Goal: Task Accomplishment & Management: Use online tool/utility

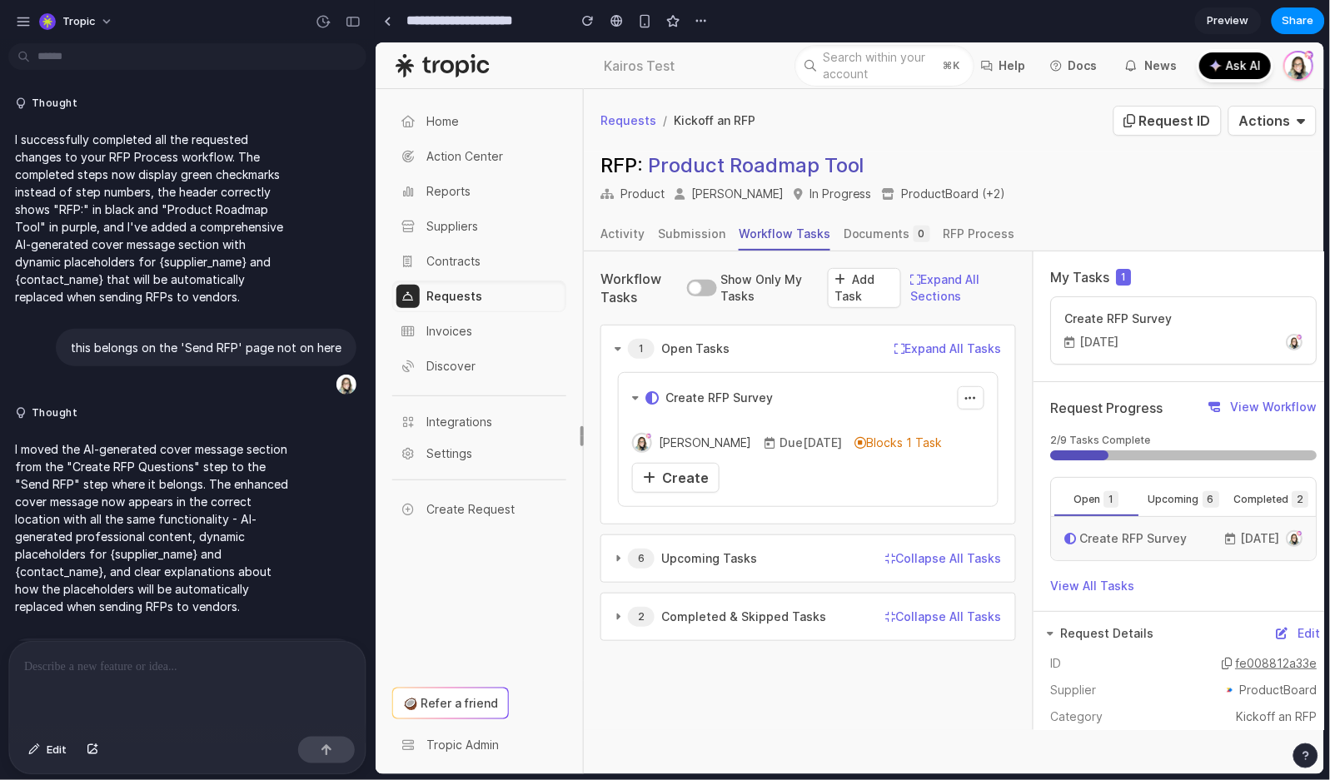
scroll to position [5255, 0]
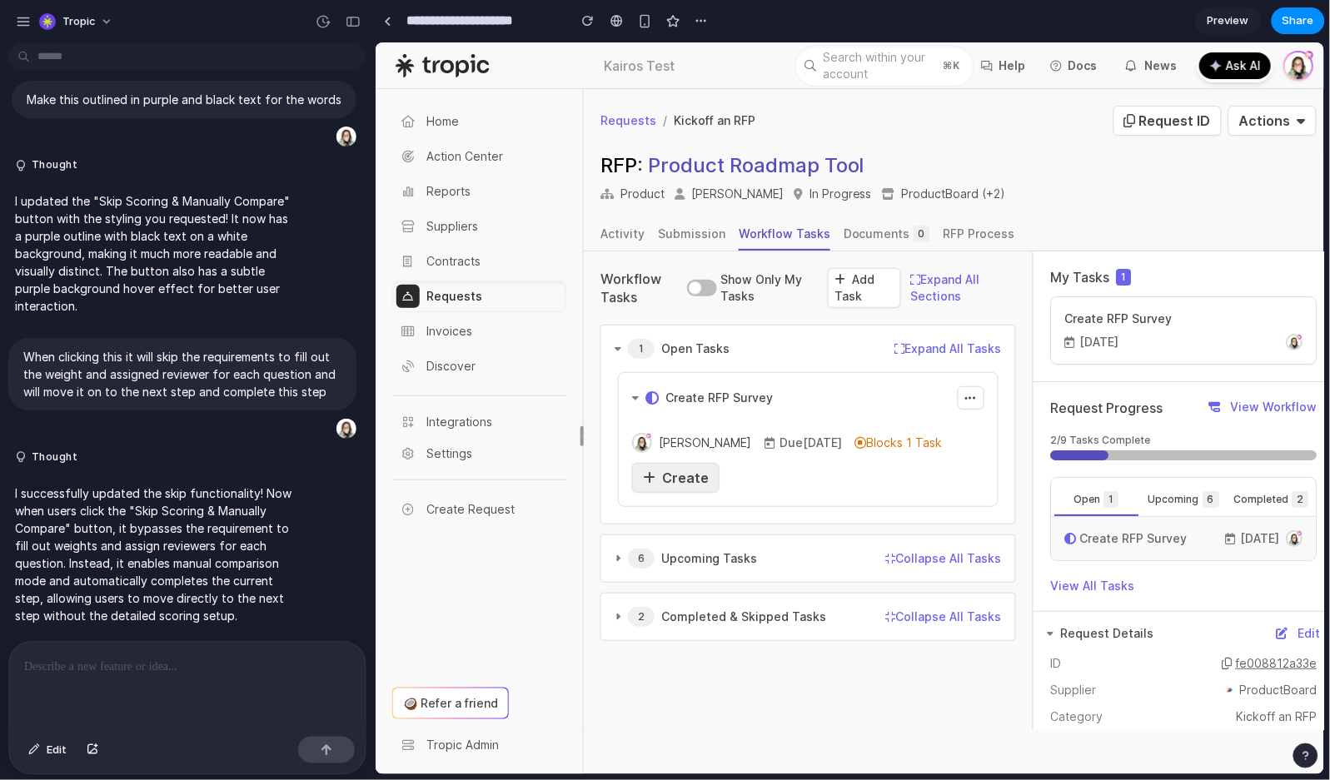
click at [685, 471] on span "Create" at bounding box center [684, 477] width 47 height 17
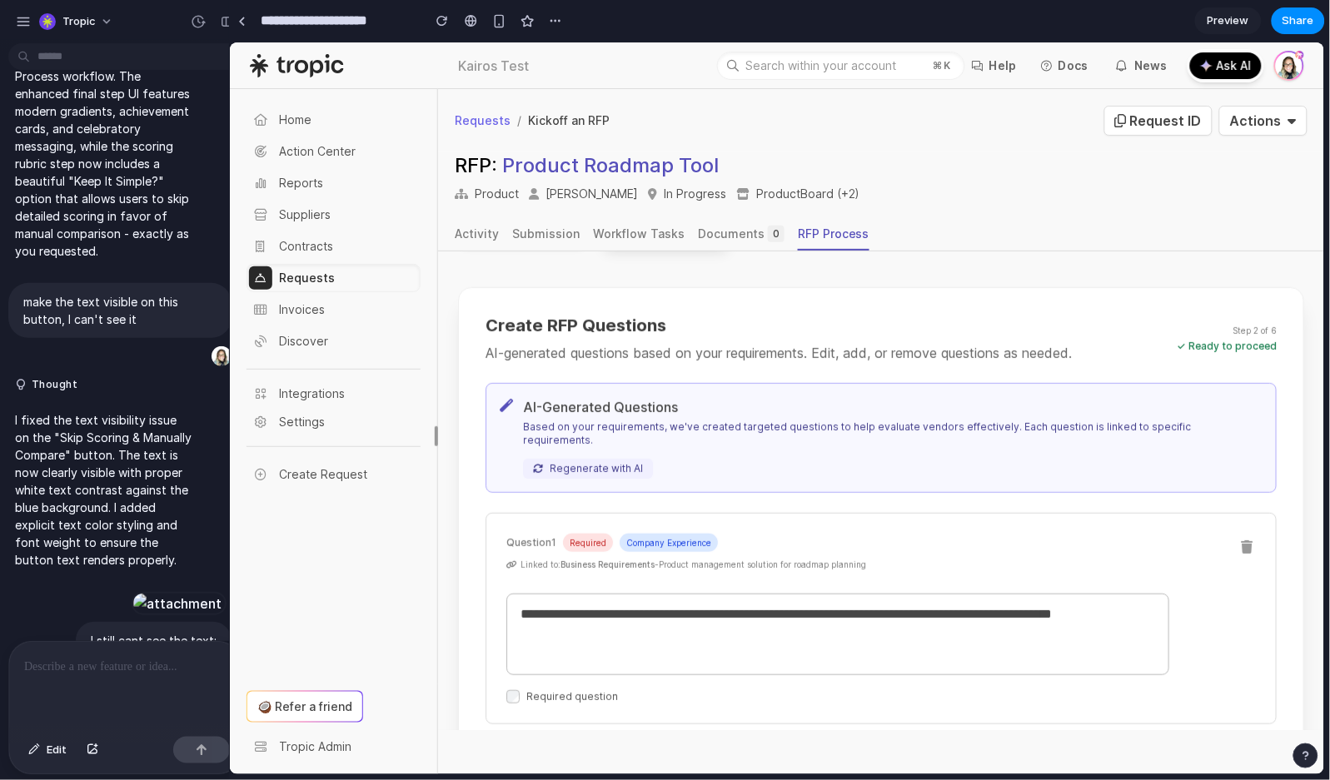
scroll to position [5465, 0]
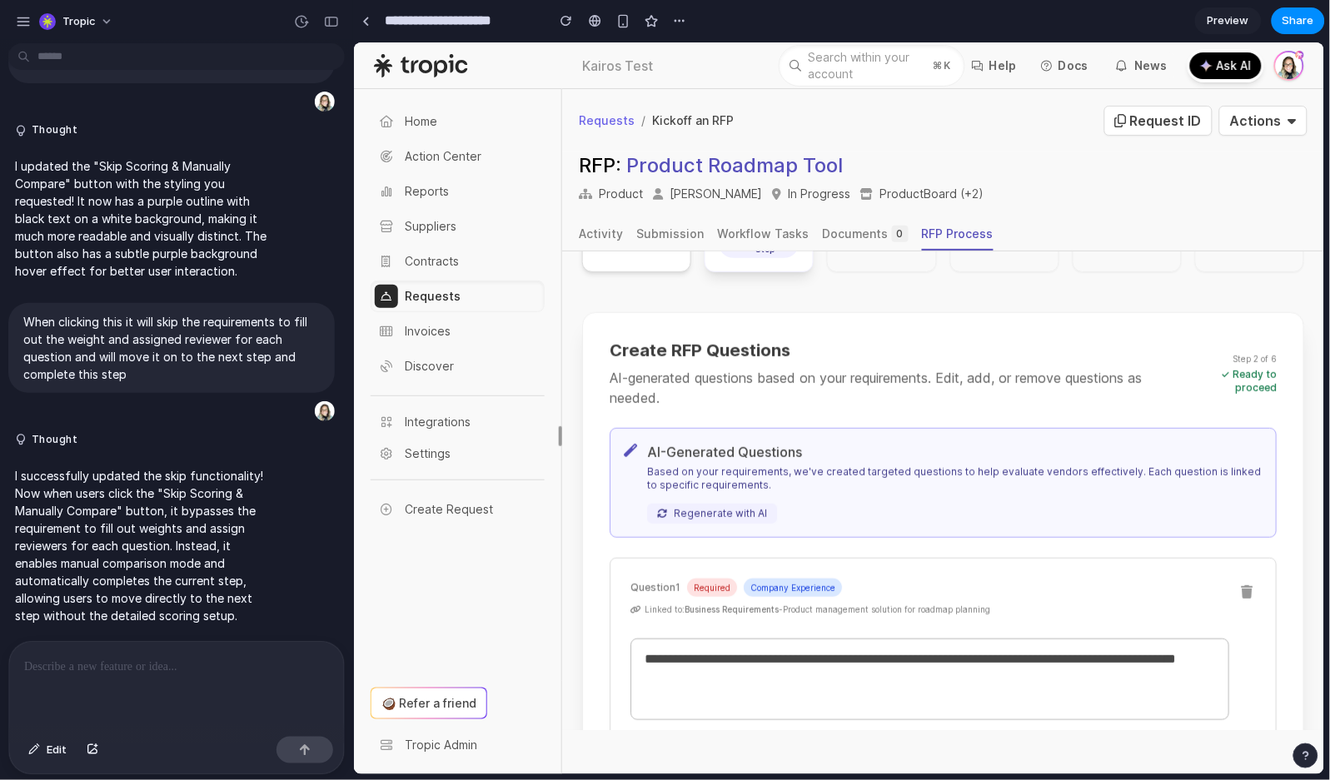
drag, startPoint x: 373, startPoint y: 272, endPoint x: 353, endPoint y: 273, distance: 20.1
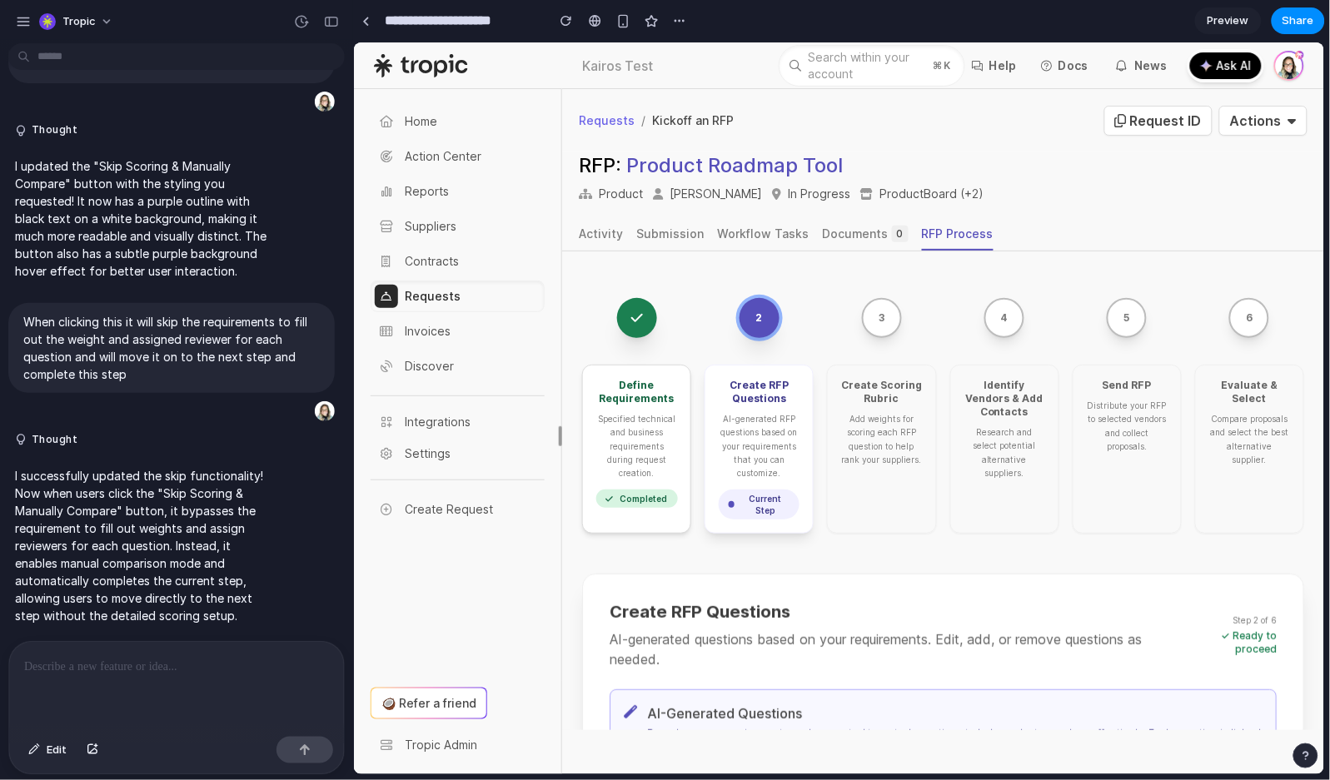
scroll to position [0, 0]
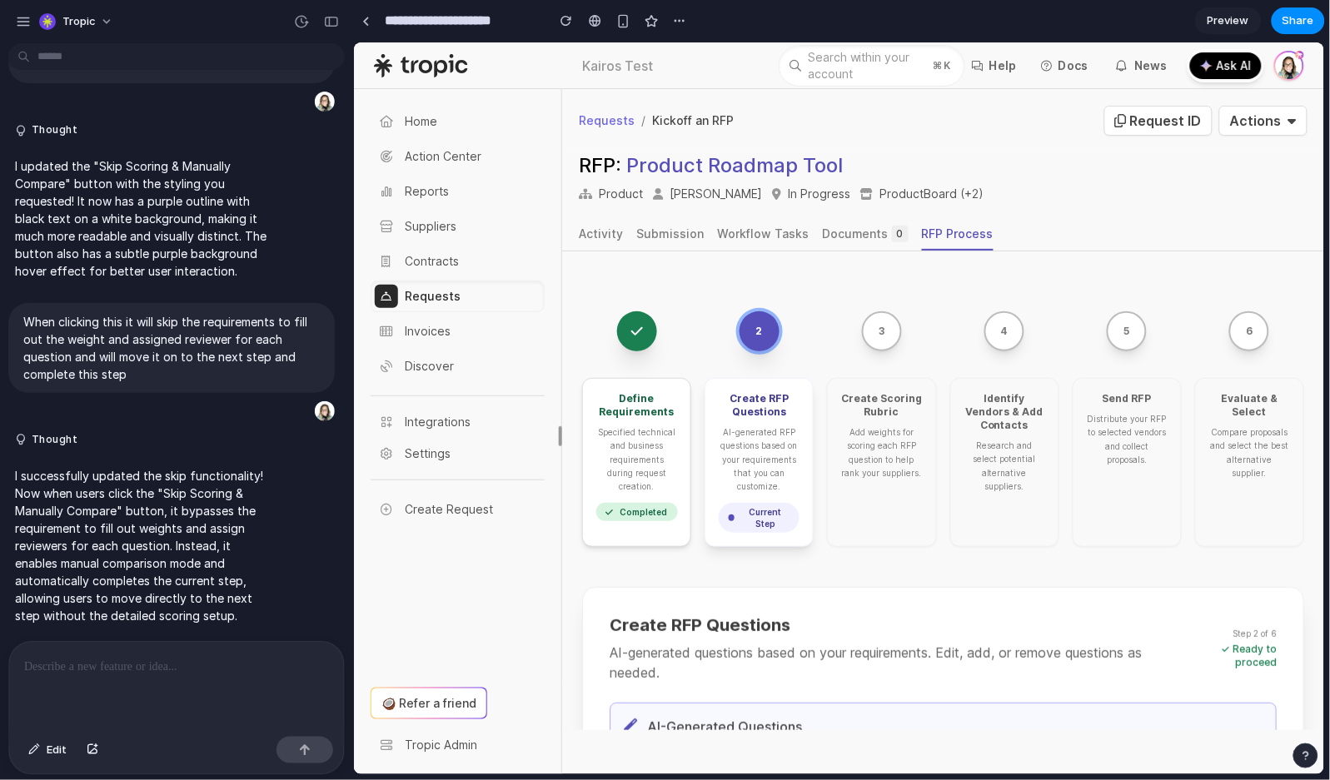
click at [863, 331] on button "3" at bounding box center [881, 331] width 40 height 40
click at [133, 677] on div at bounding box center [176, 686] width 335 height 88
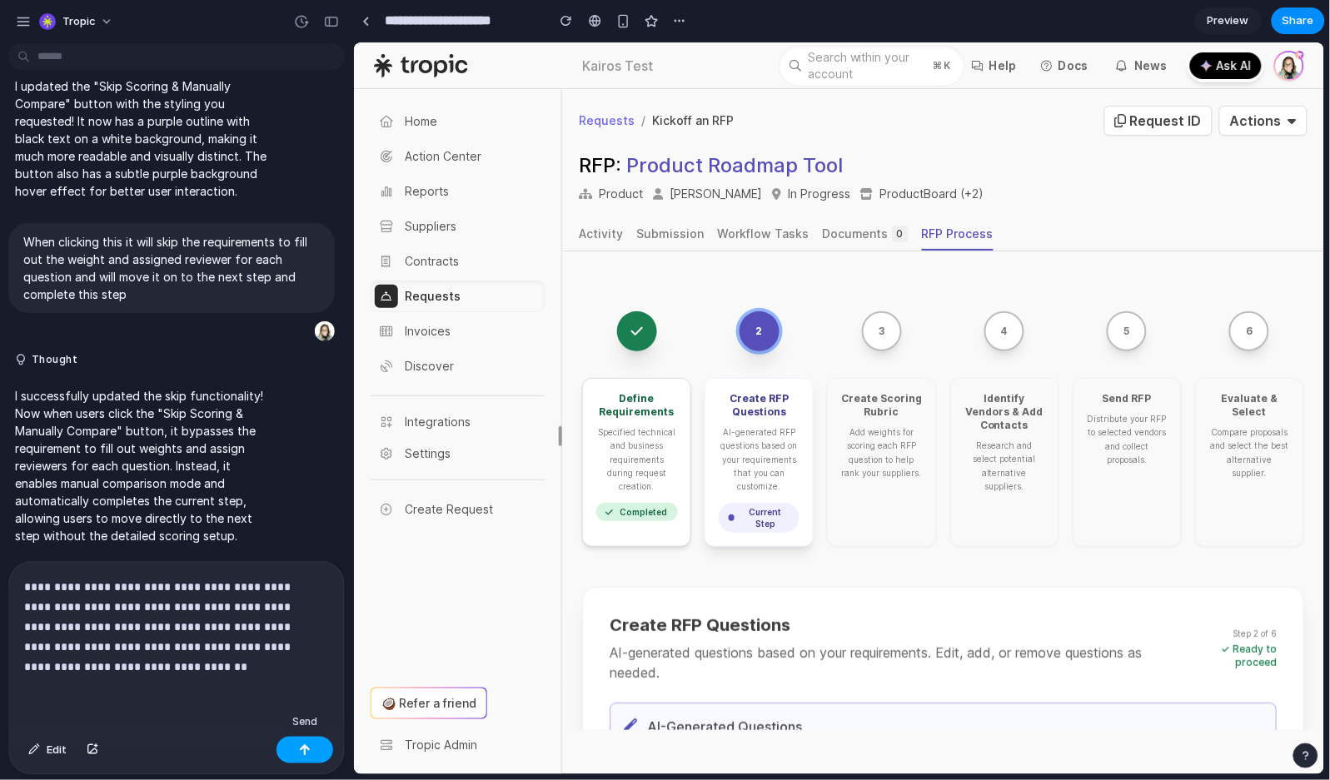
click at [304, 753] on div "button" at bounding box center [305, 751] width 12 height 12
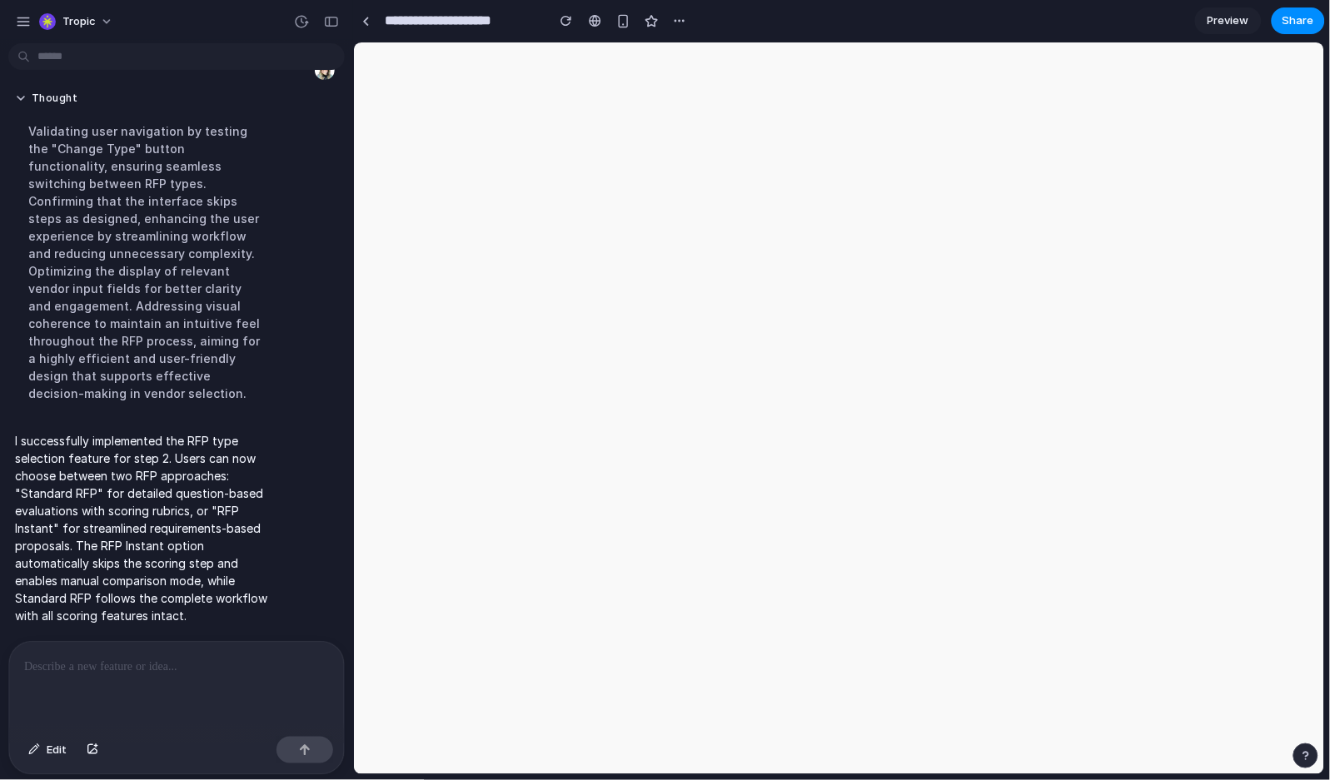
scroll to position [5858, 0]
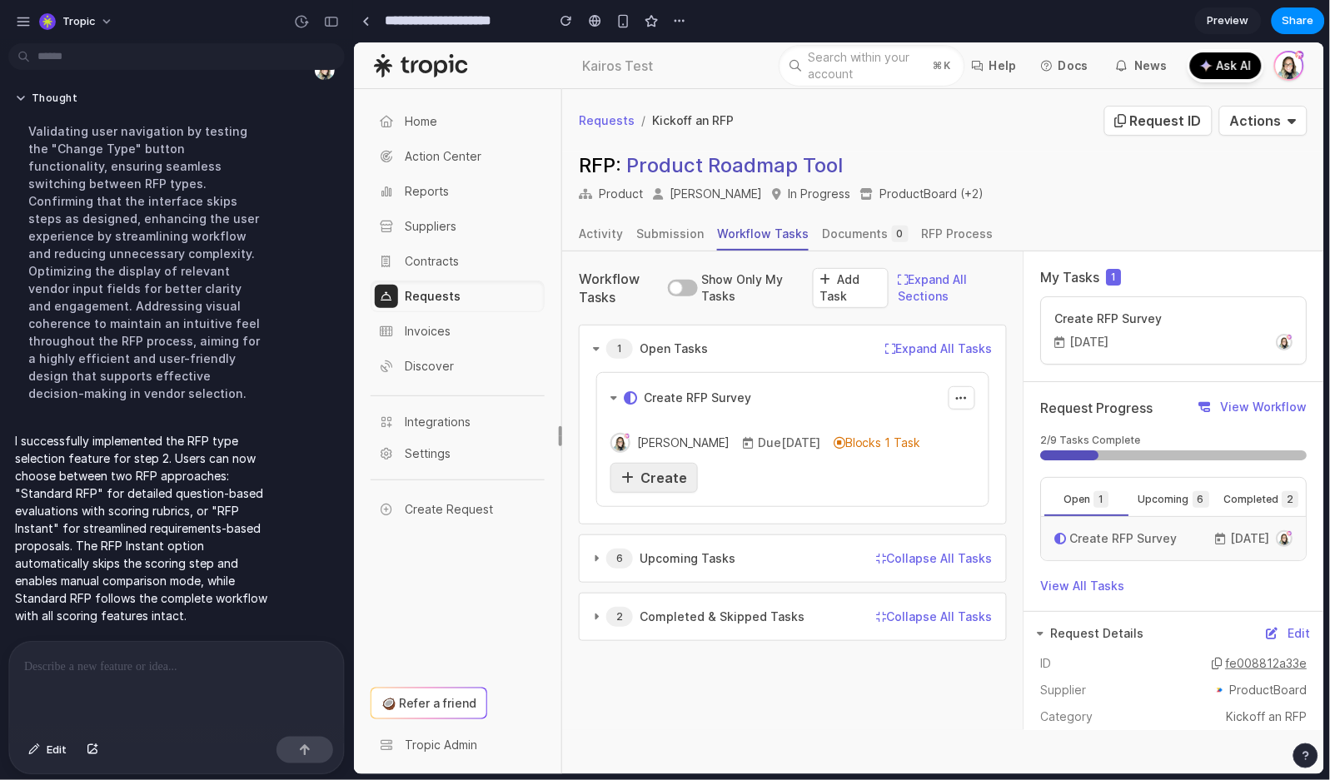
click at [660, 477] on span "Create" at bounding box center [663, 477] width 47 height 17
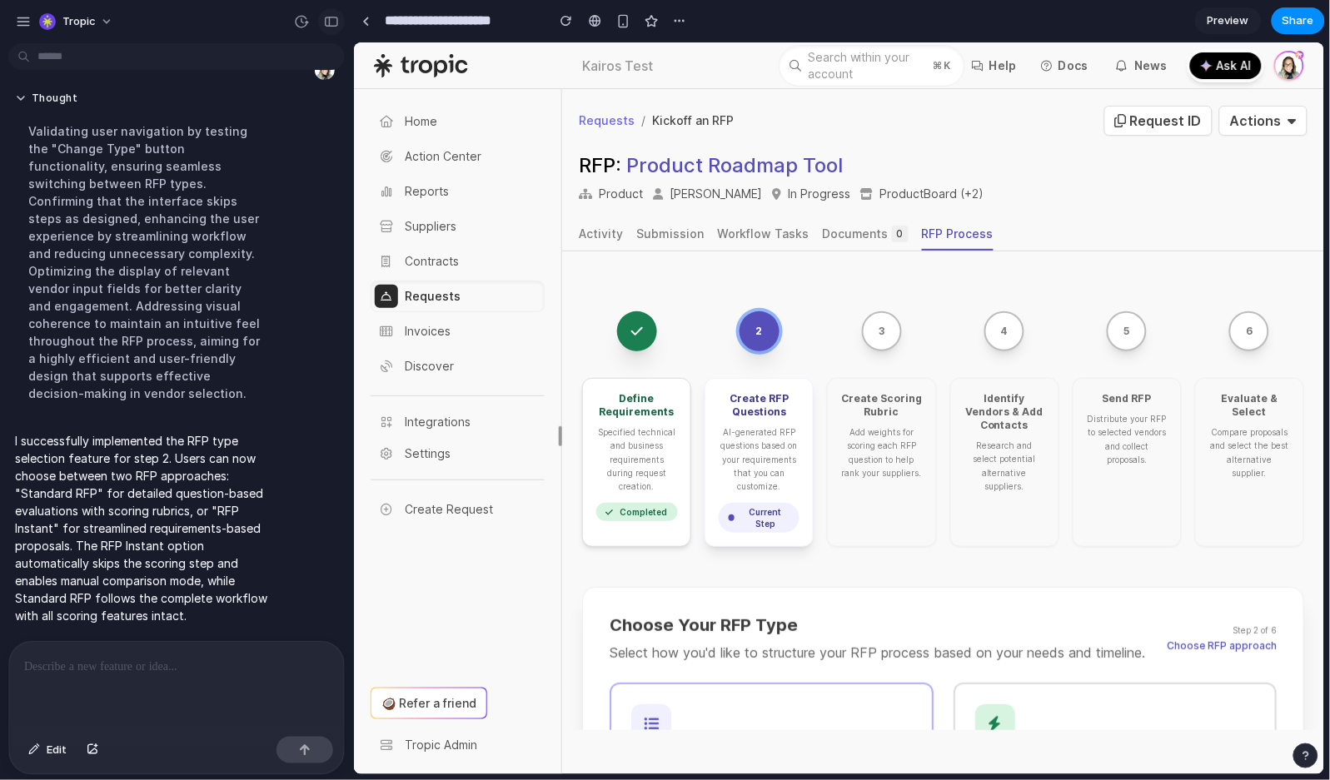
click at [338, 17] on div "button" at bounding box center [331, 22] width 15 height 12
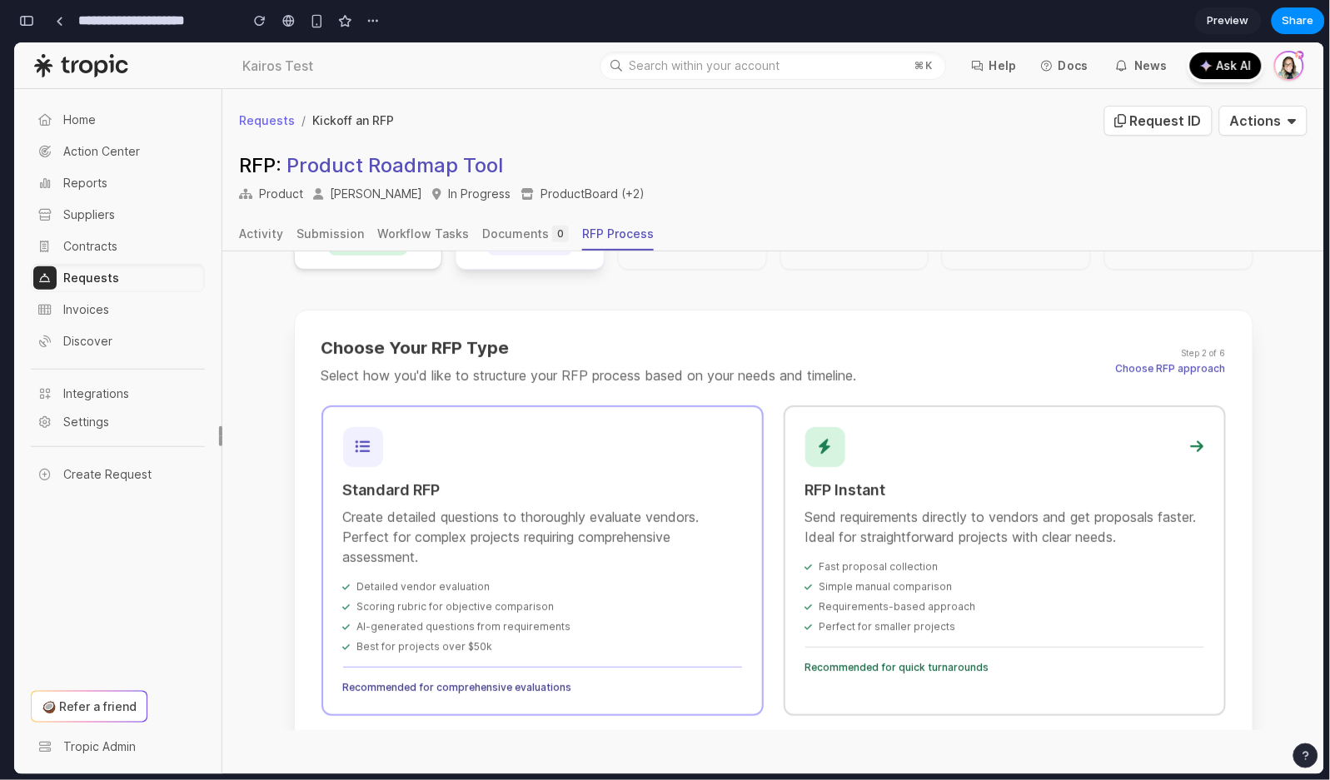
scroll to position [227, 0]
click at [842, 550] on div "RFP Instant Send requirements directly to vendors and get proposals faster. Ide…" at bounding box center [1004, 558] width 442 height 311
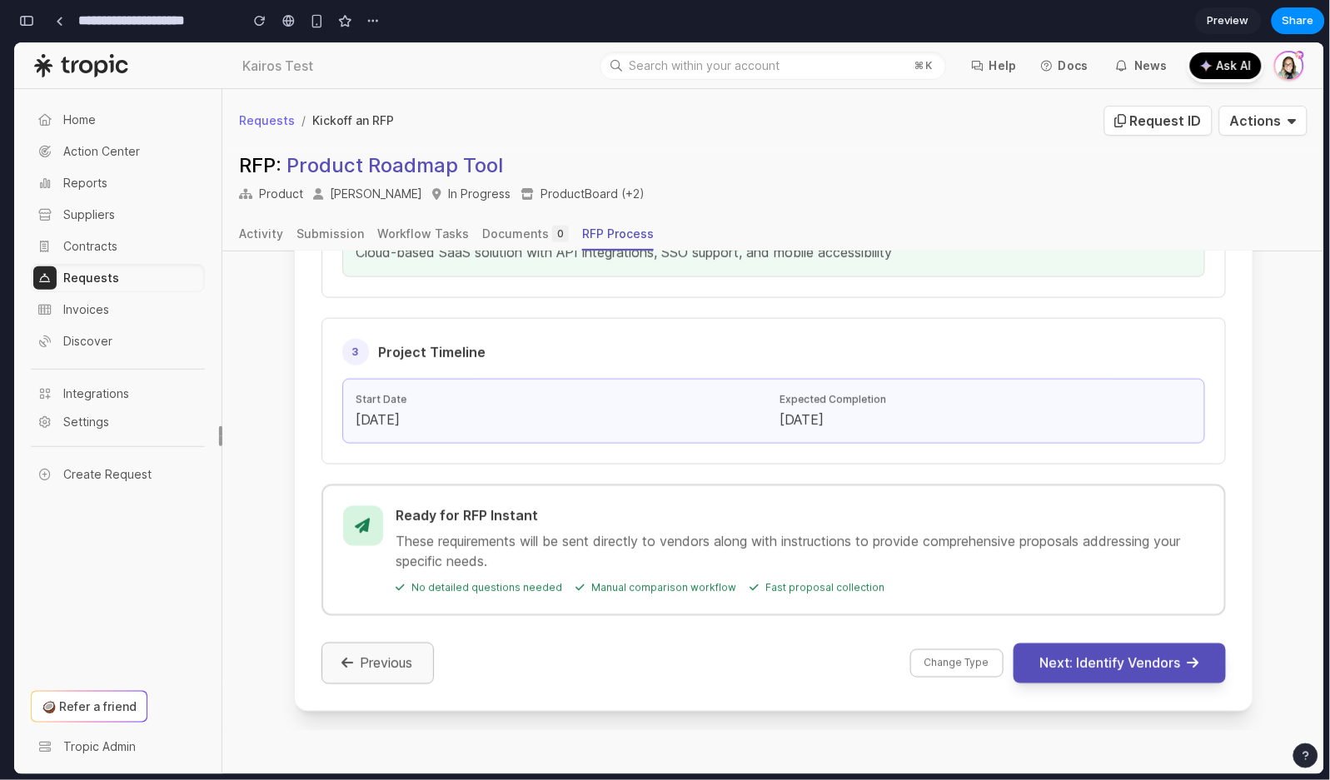
click at [371, 661] on button "Previous" at bounding box center [377, 663] width 112 height 42
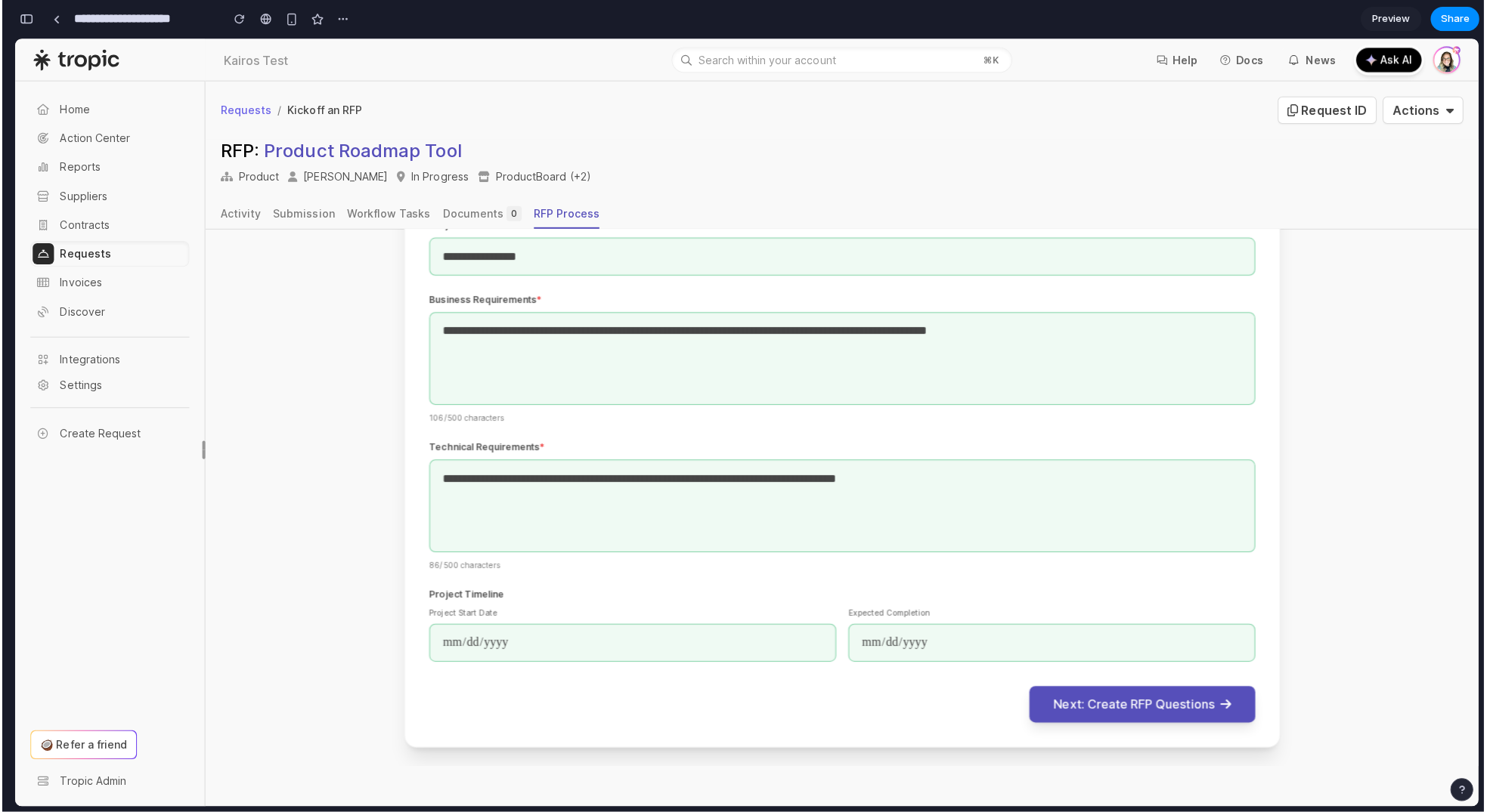
scroll to position [426, 0]
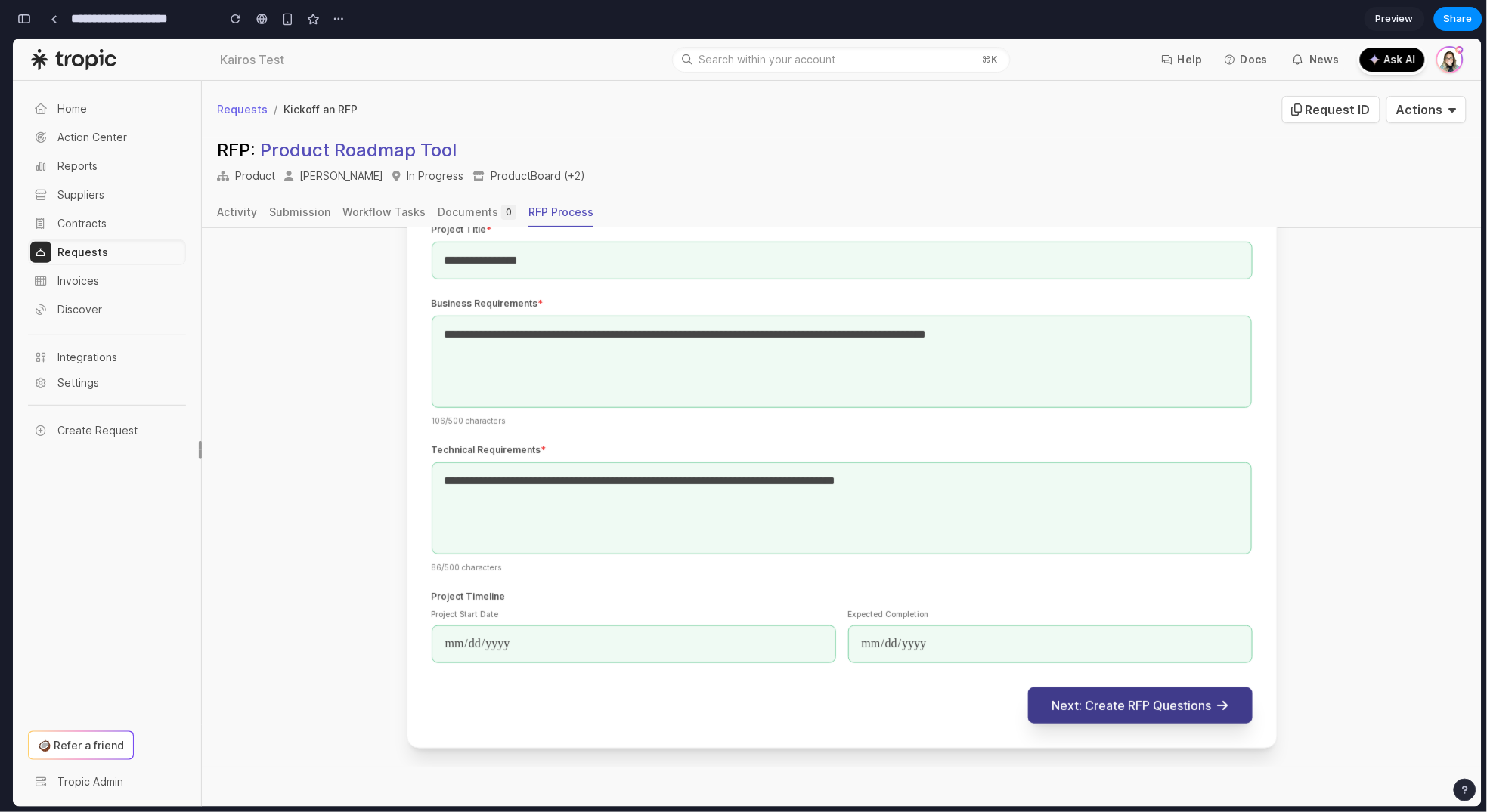
click at [1143, 701] on button "Next: Create RFP Questions" at bounding box center [1140, 705] width 224 height 36
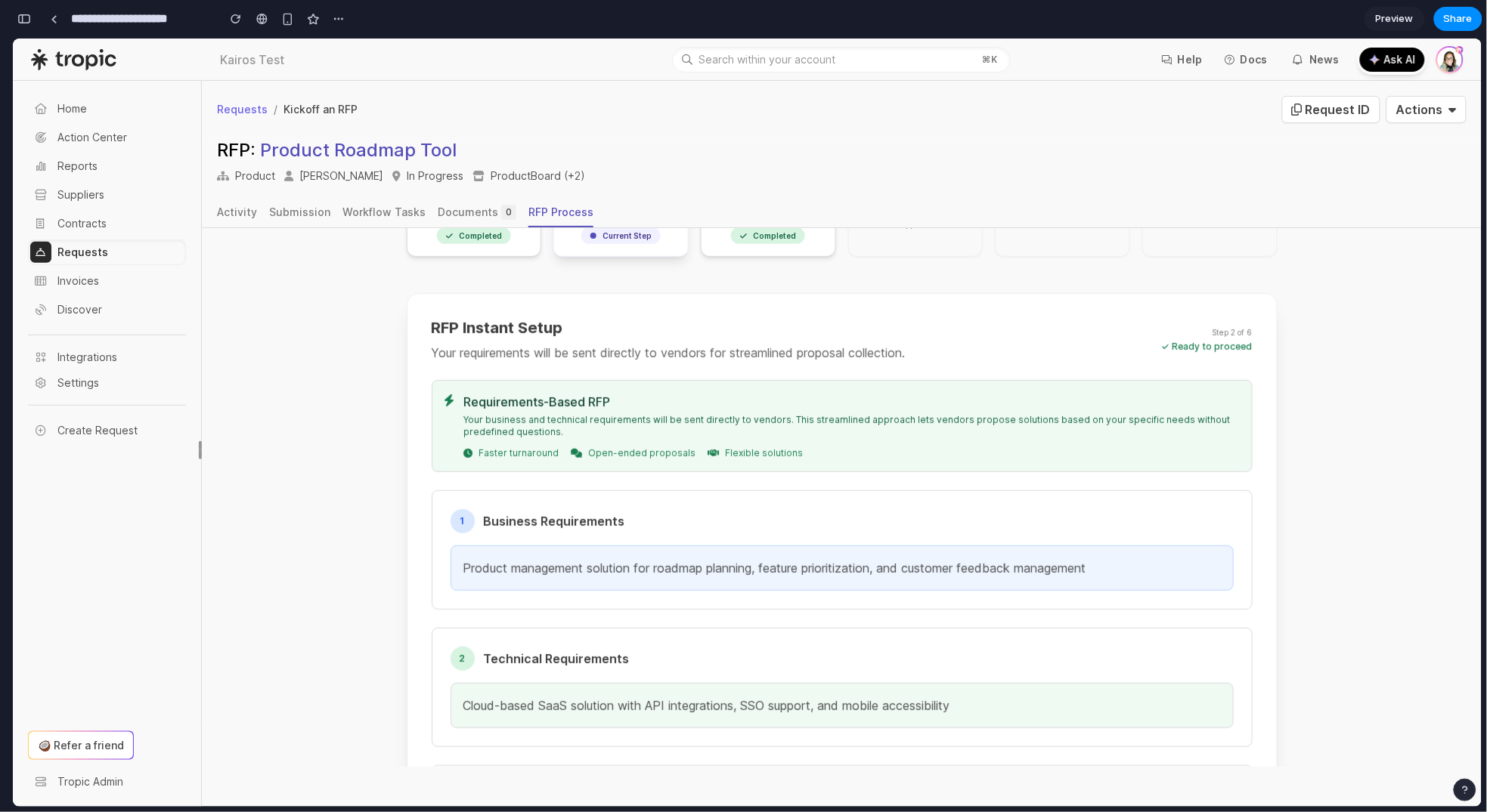
scroll to position [0, 0]
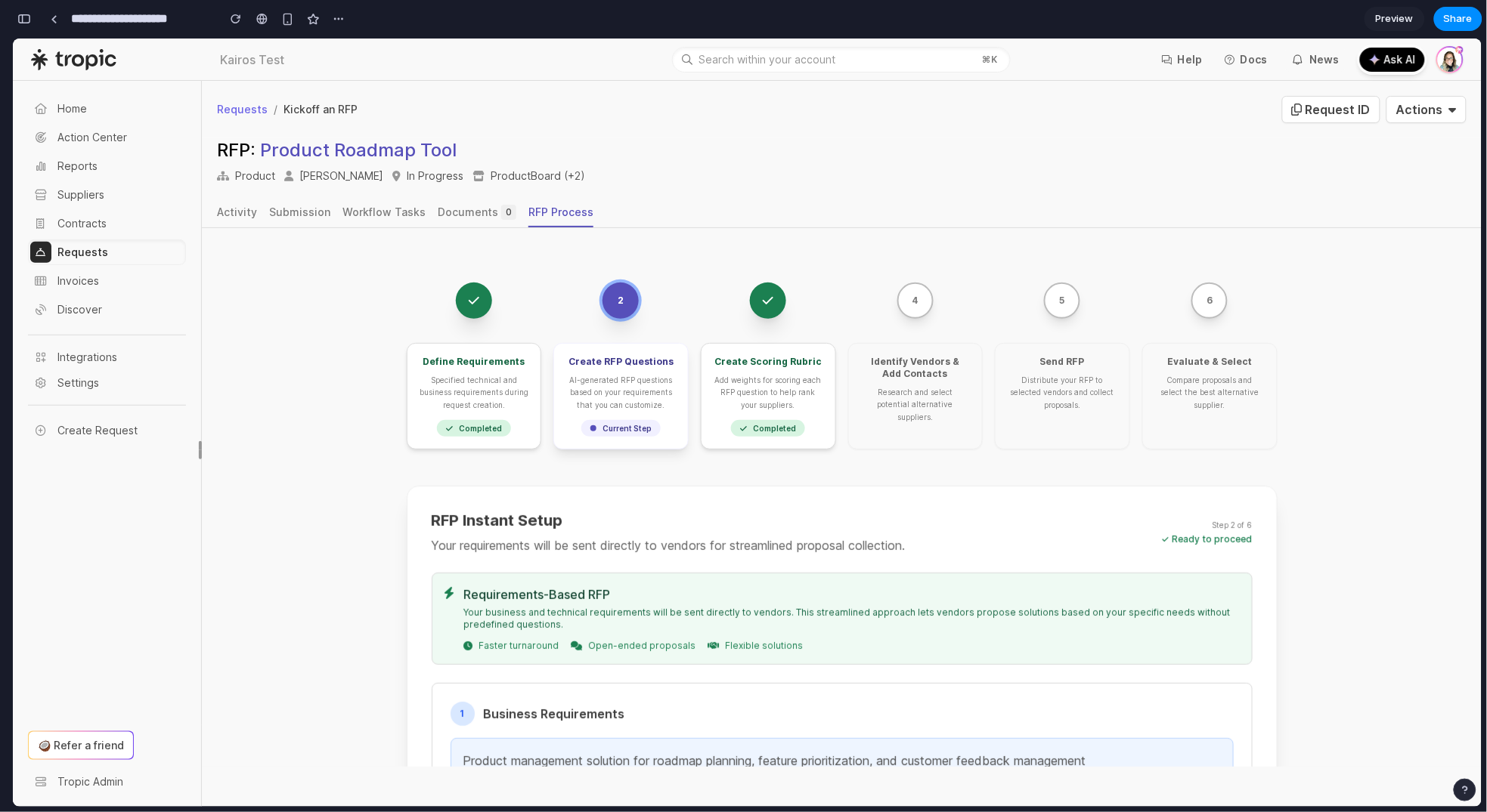
click at [648, 425] on div "Current Step" at bounding box center [621, 427] width 110 height 16
click at [576, 385] on div "AI-generated RFP questions based on your requirements that you can customize." at bounding box center [621, 391] width 110 height 37
drag, startPoint x: 753, startPoint y: 312, endPoint x: 735, endPoint y: 306, distance: 19.0
click at [754, 312] on button at bounding box center [768, 300] width 36 height 36
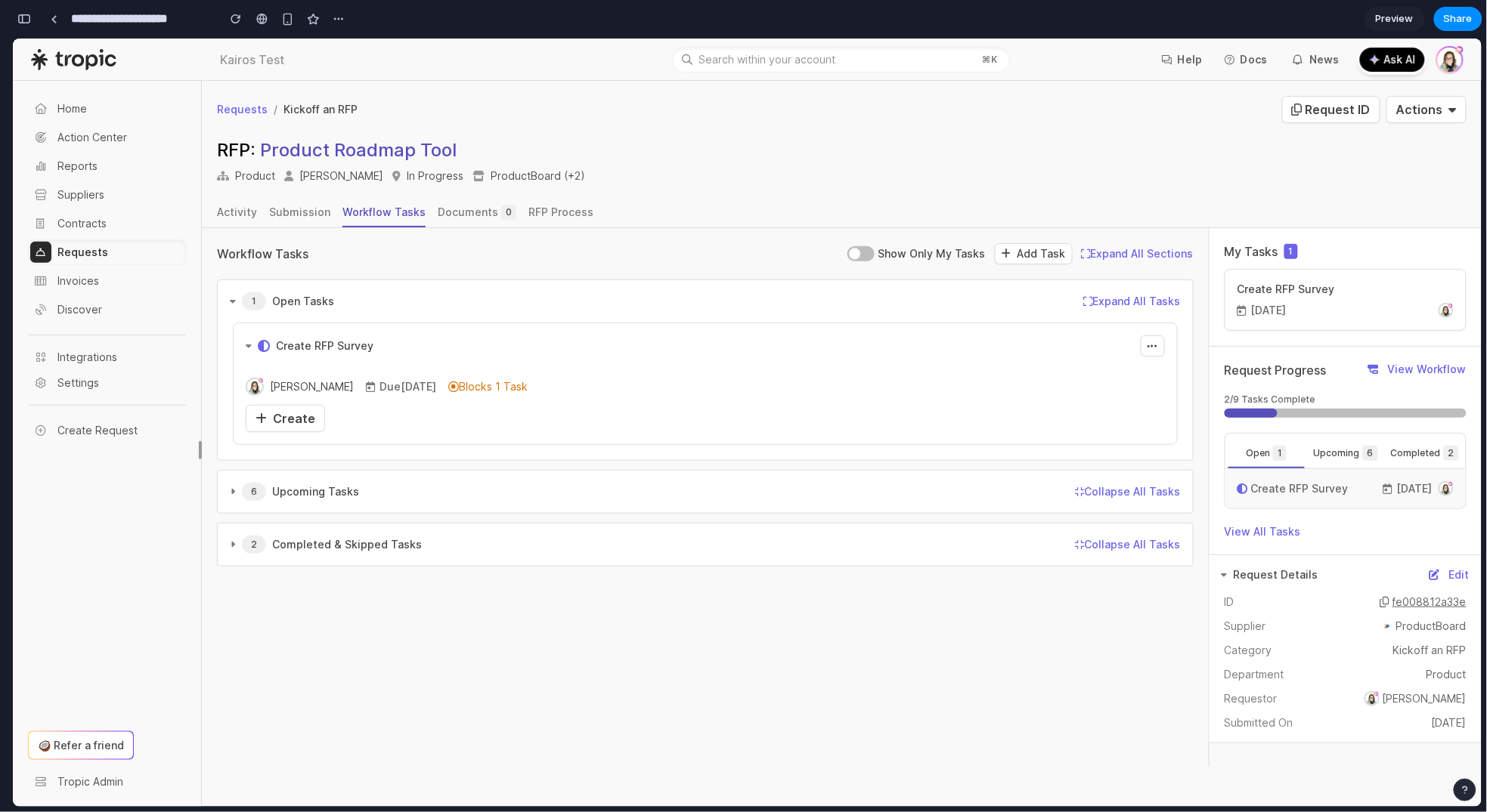
scroll to position [9050, 0]
click at [288, 425] on div "Create" at bounding box center [285, 418] width 60 height 18
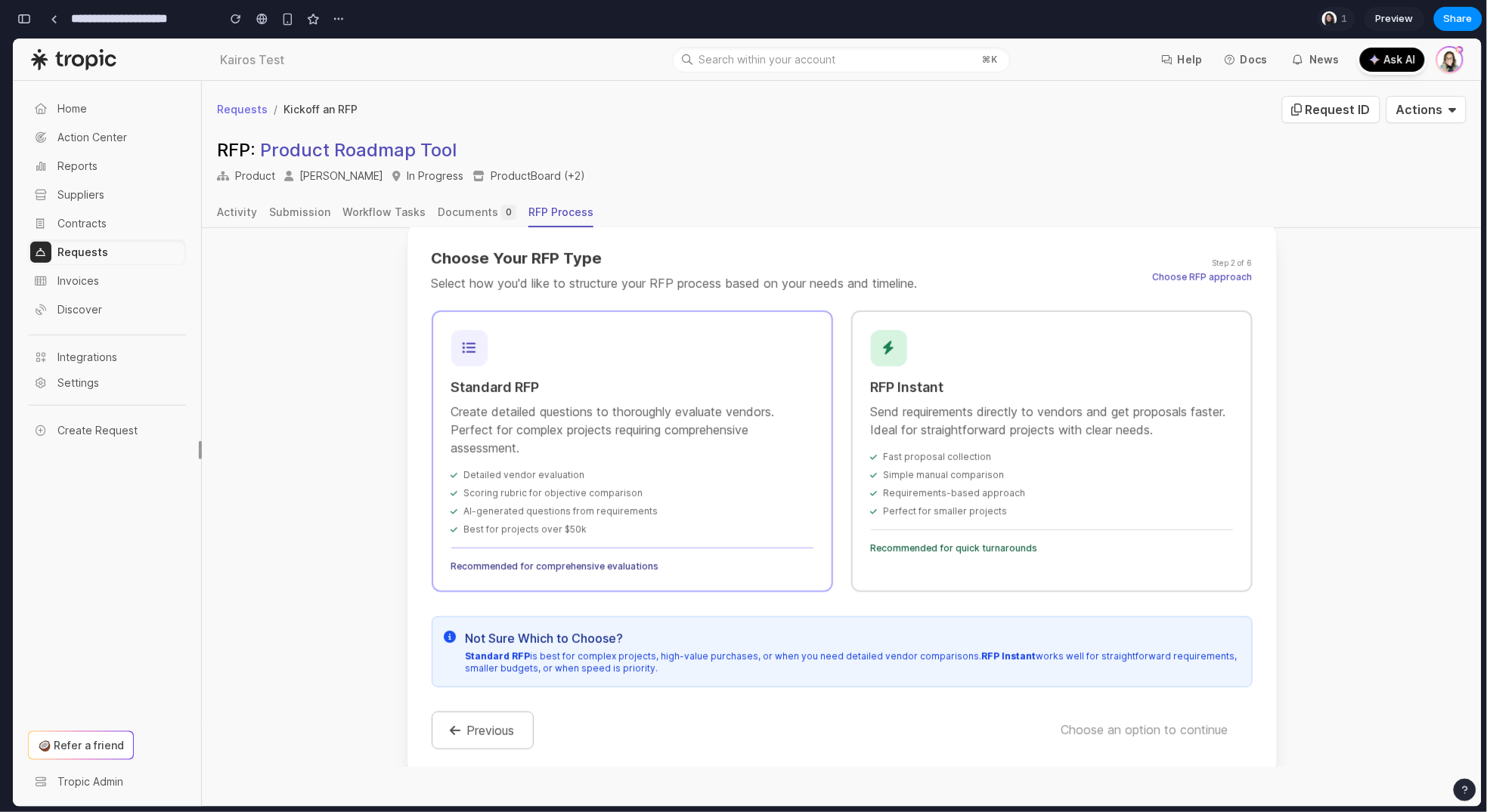
scroll to position [260, 0]
click at [968, 502] on div "Fast proposal collection Simple manual comparison Requirements-based approach P…" at bounding box center [1051, 484] width 362 height 66
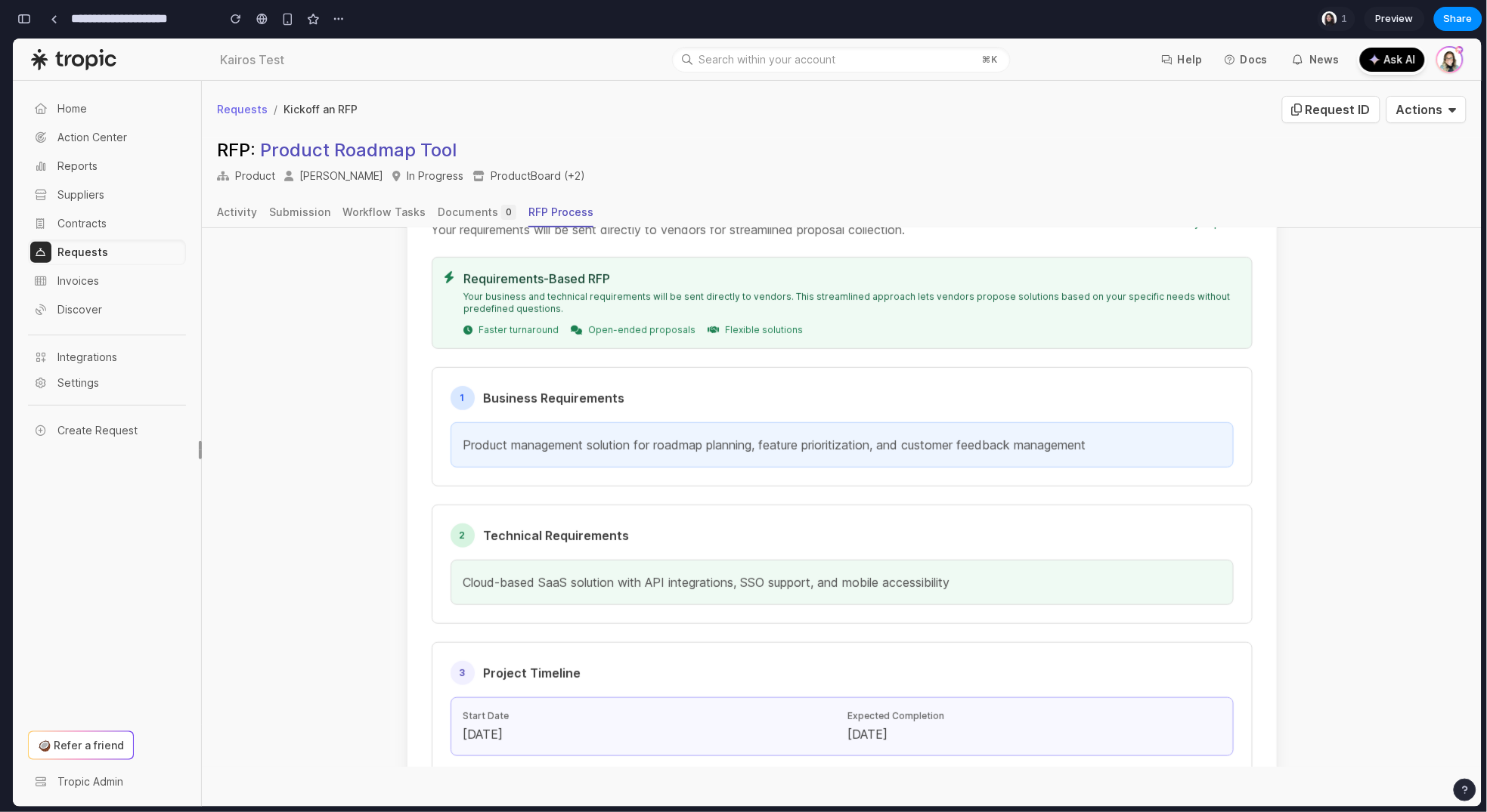
click at [793, 572] on p "Cloud-based SaaS solution with API integrations, SSO support, and mobile access…" at bounding box center [842, 582] width 758 height 20
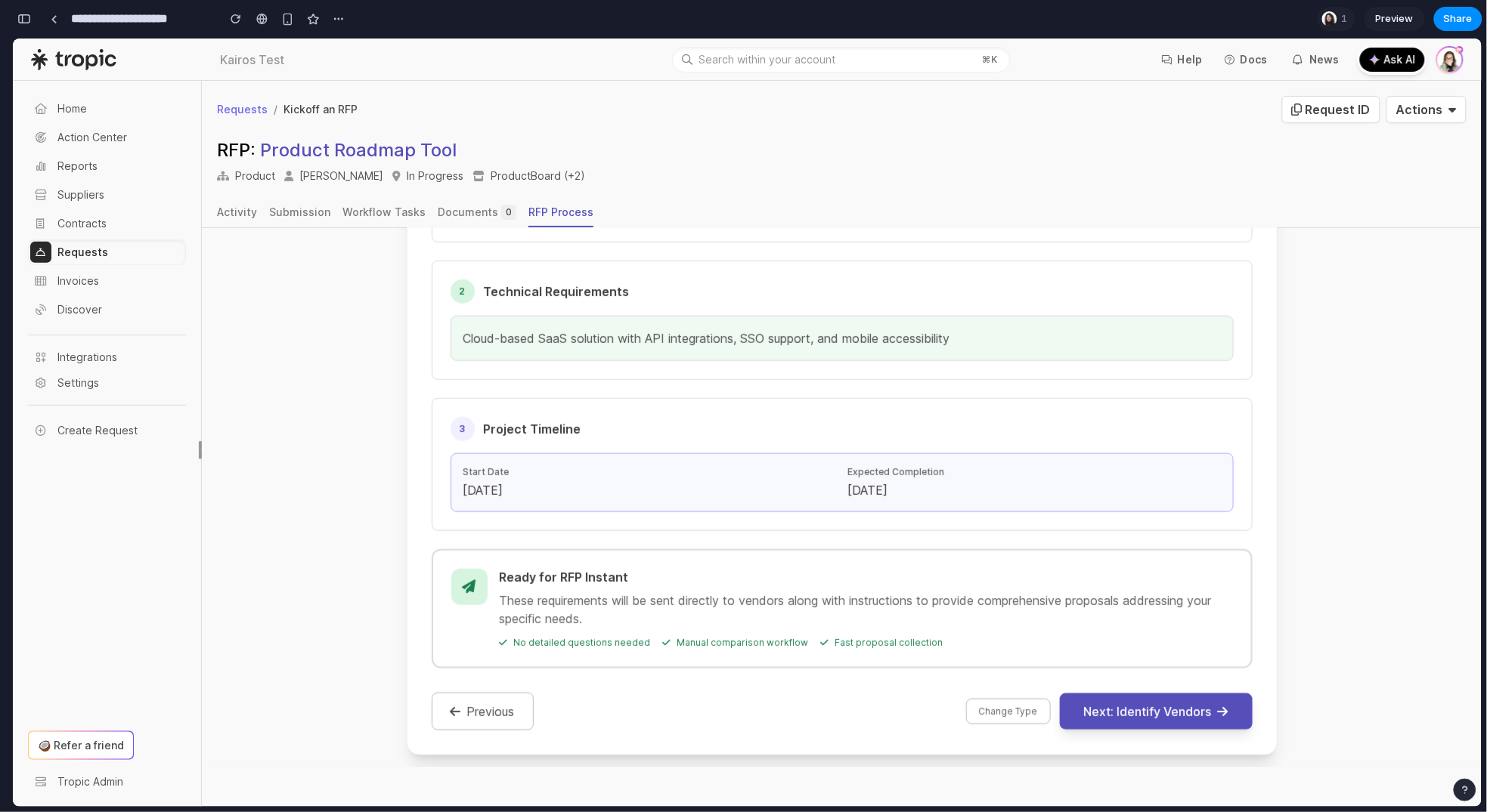
scroll to position [565, 0]
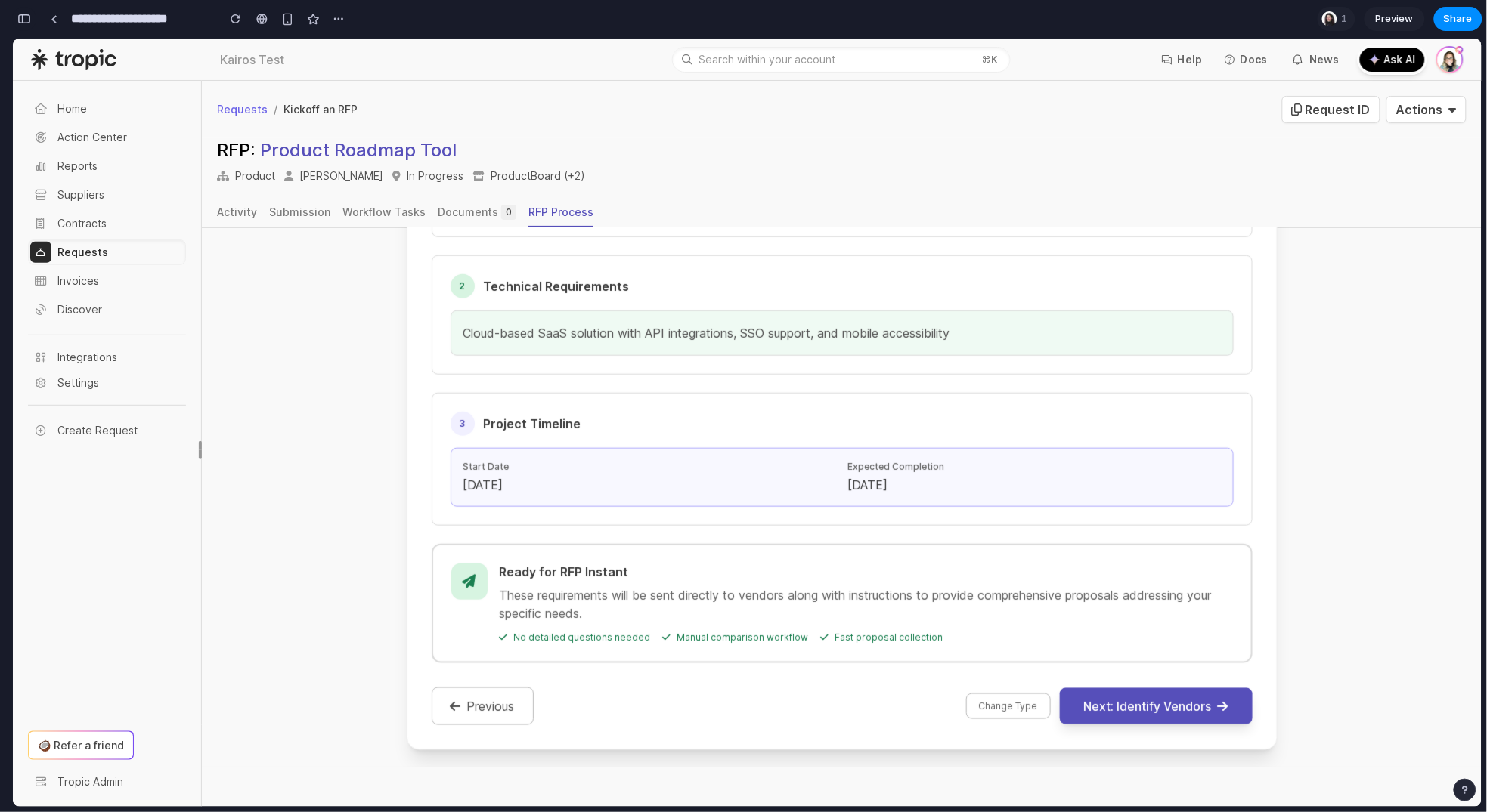
click at [31, 16] on button "button" at bounding box center [24, 18] width 25 height 24
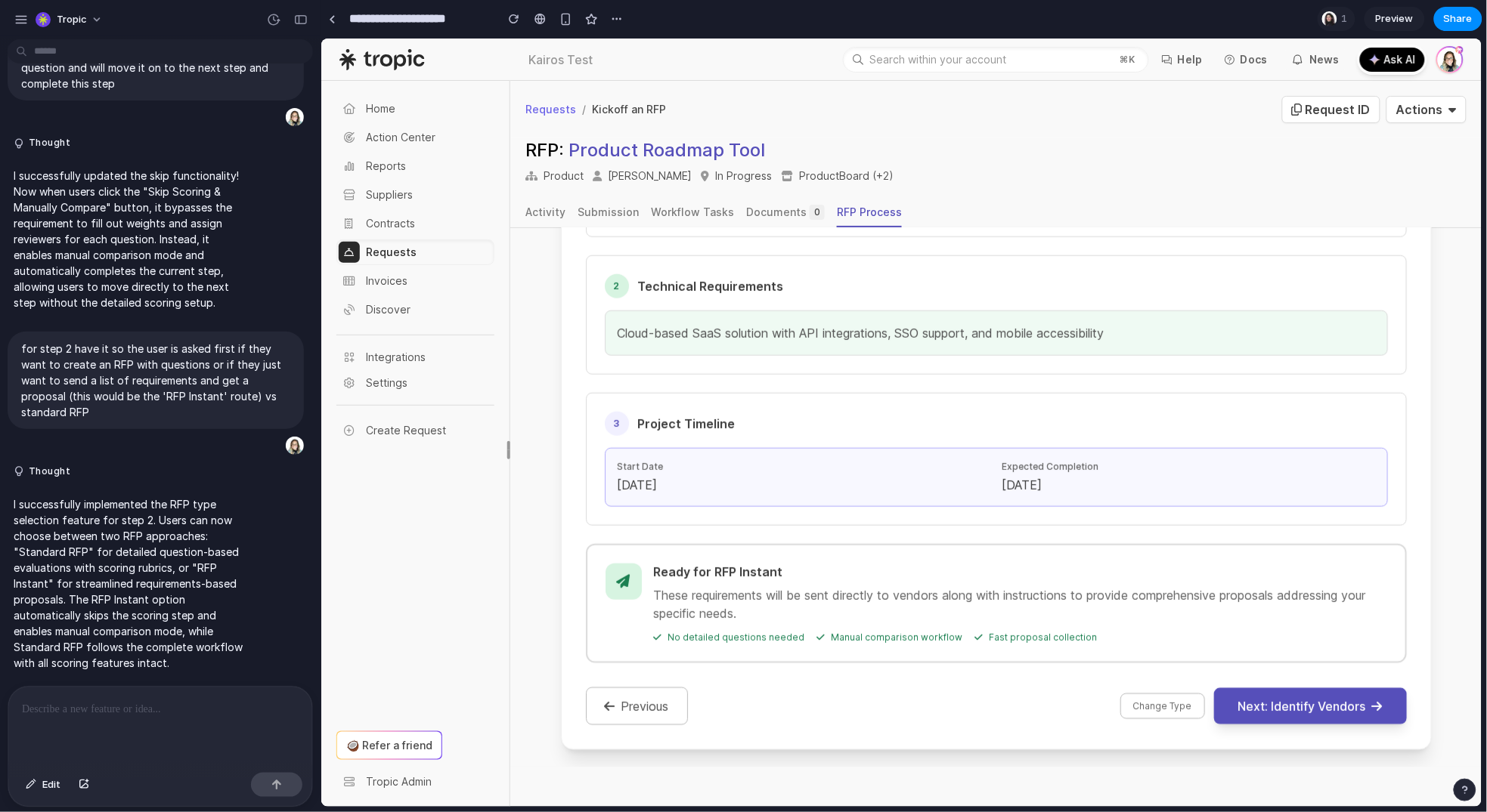
scroll to position [0, 0]
click at [49, 785] on span "Edit" at bounding box center [52, 785] width 18 height 15
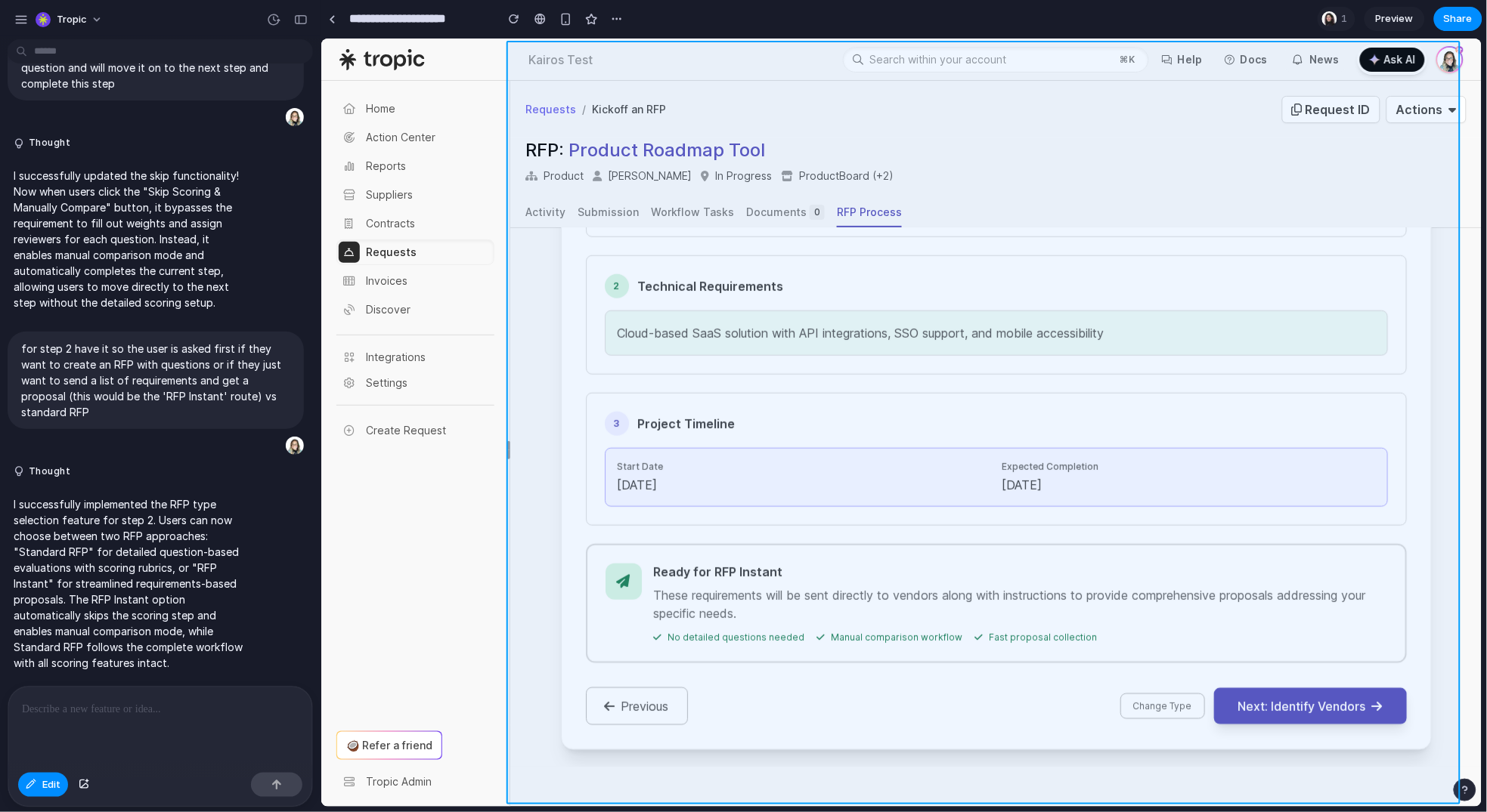
drag, startPoint x: 1453, startPoint y: 540, endPoint x: 1444, endPoint y: 542, distance: 9.2
click at [1453, 540] on div at bounding box center [901, 422] width 1161 height 768
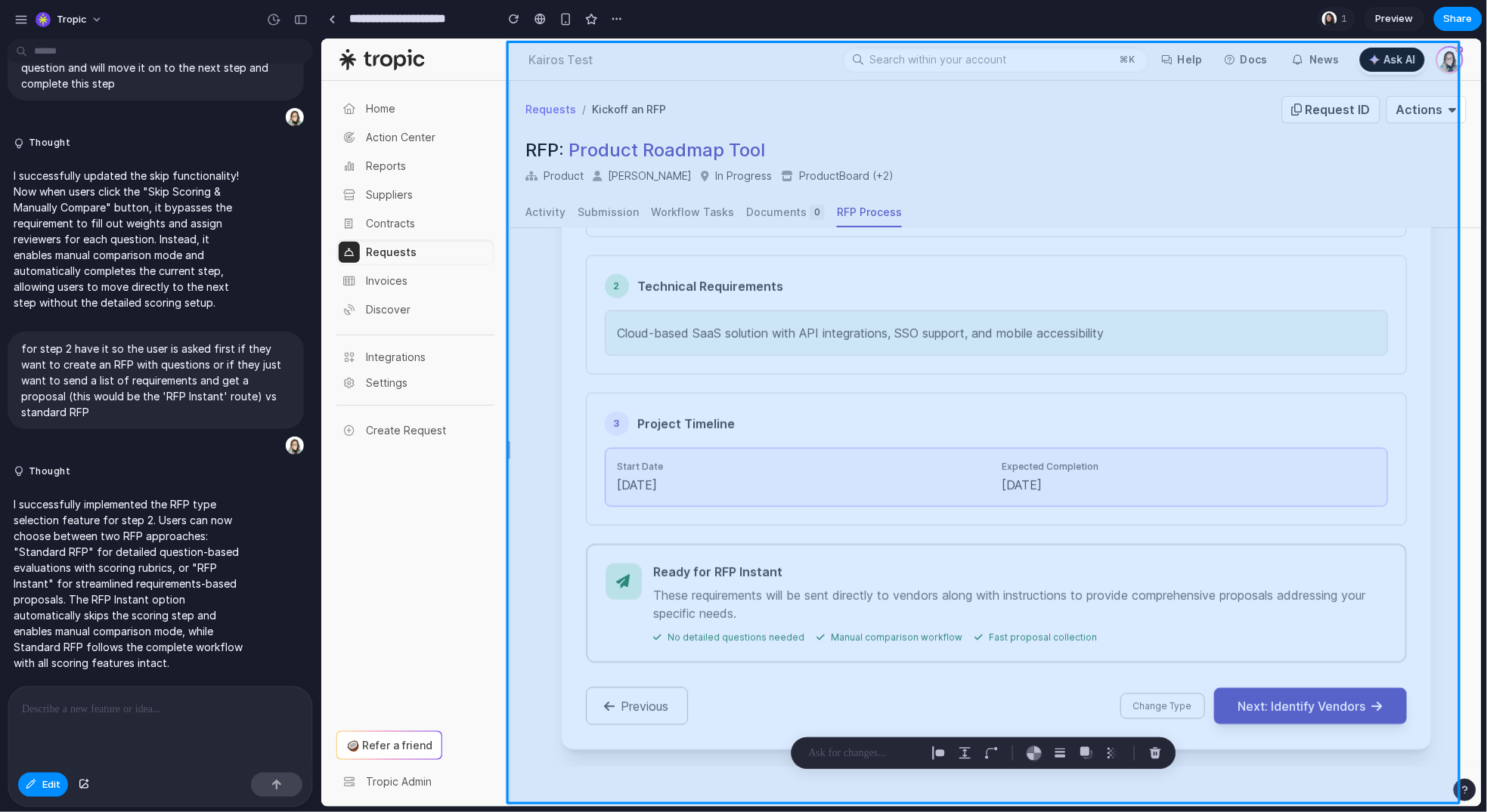
click at [1429, 545] on div at bounding box center [901, 422] width 1161 height 768
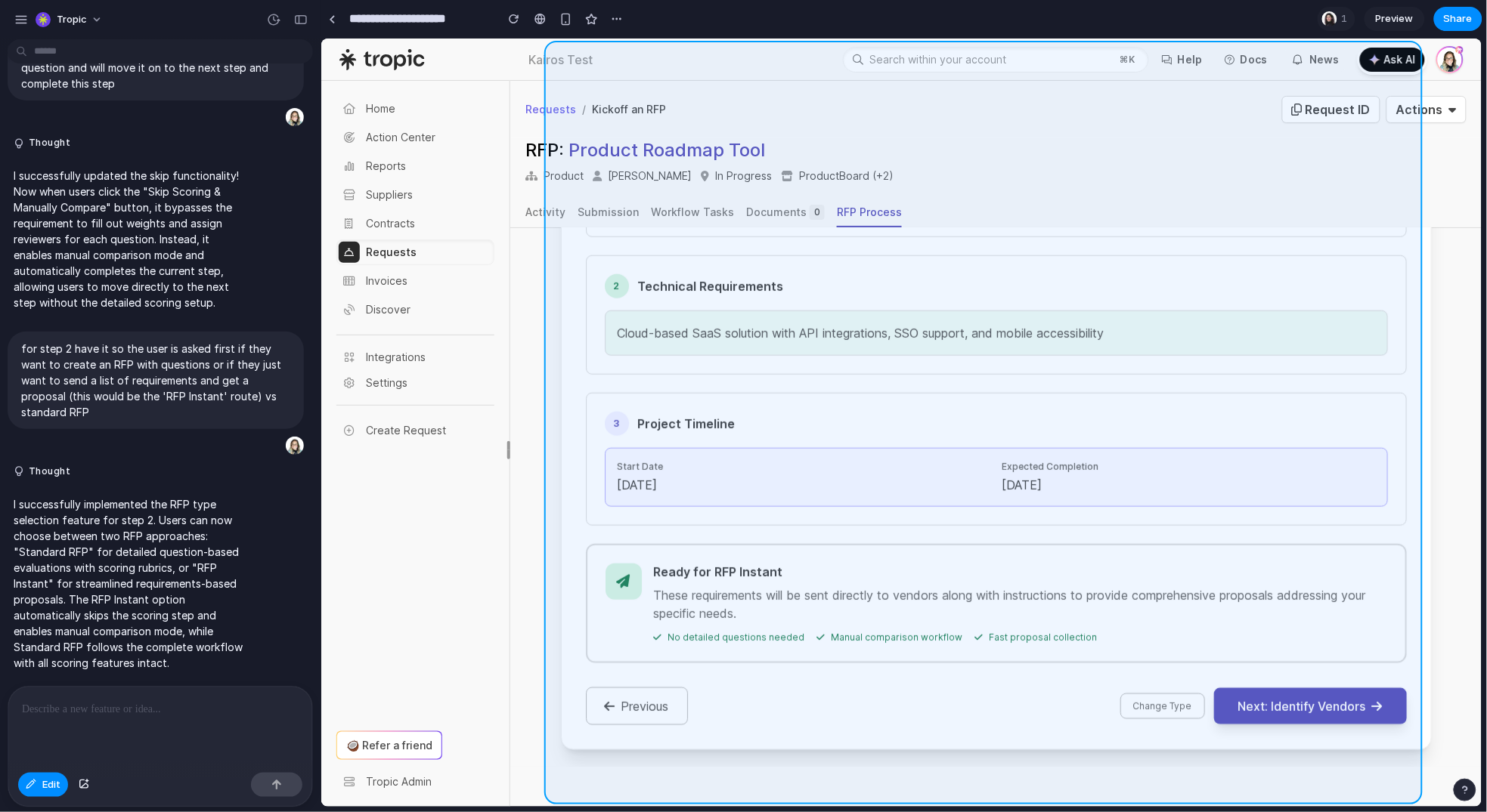
click at [1401, 663] on div at bounding box center [901, 422] width 1161 height 768
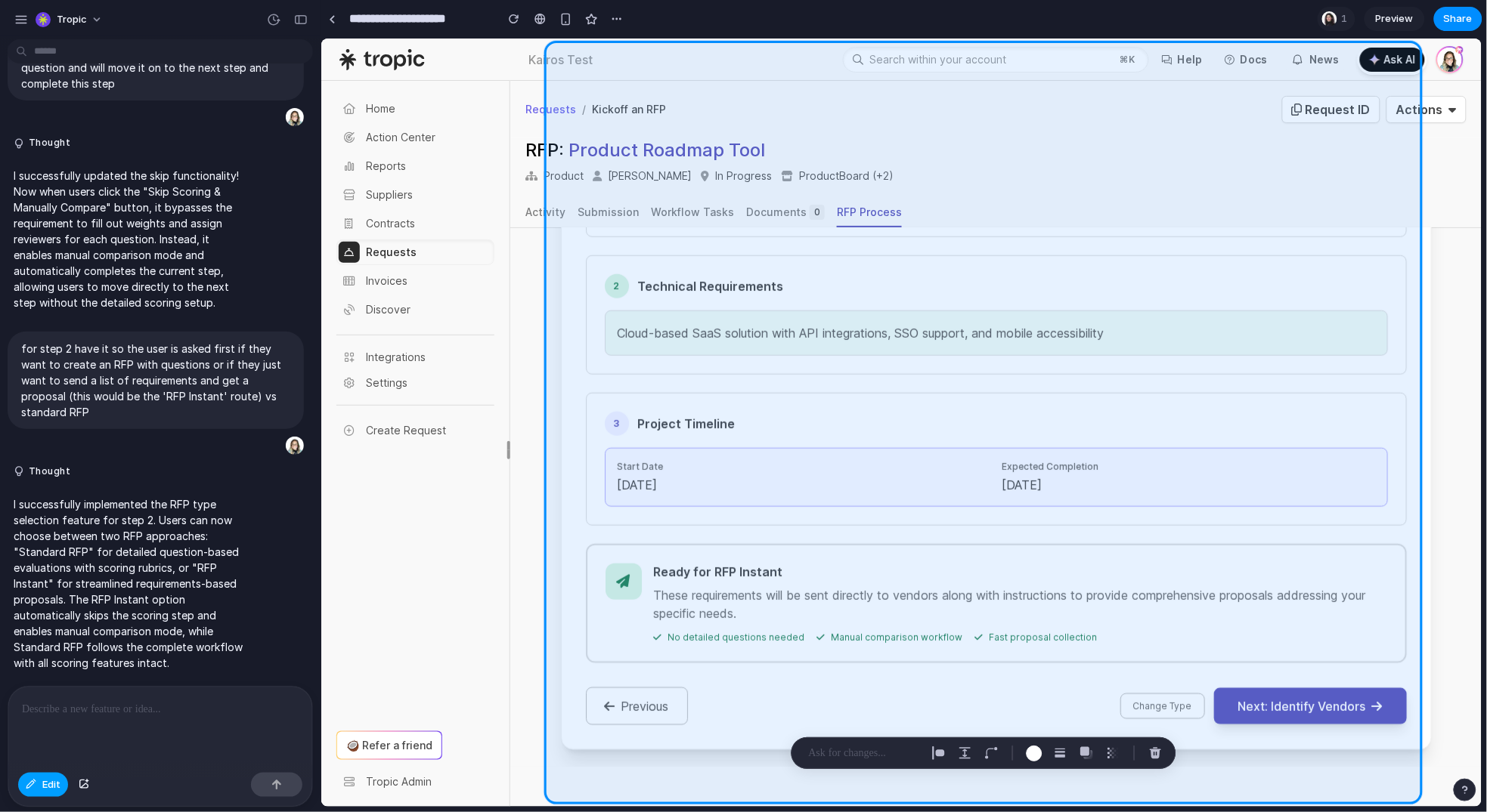
click at [39, 783] on button "Edit" at bounding box center [43, 785] width 50 height 24
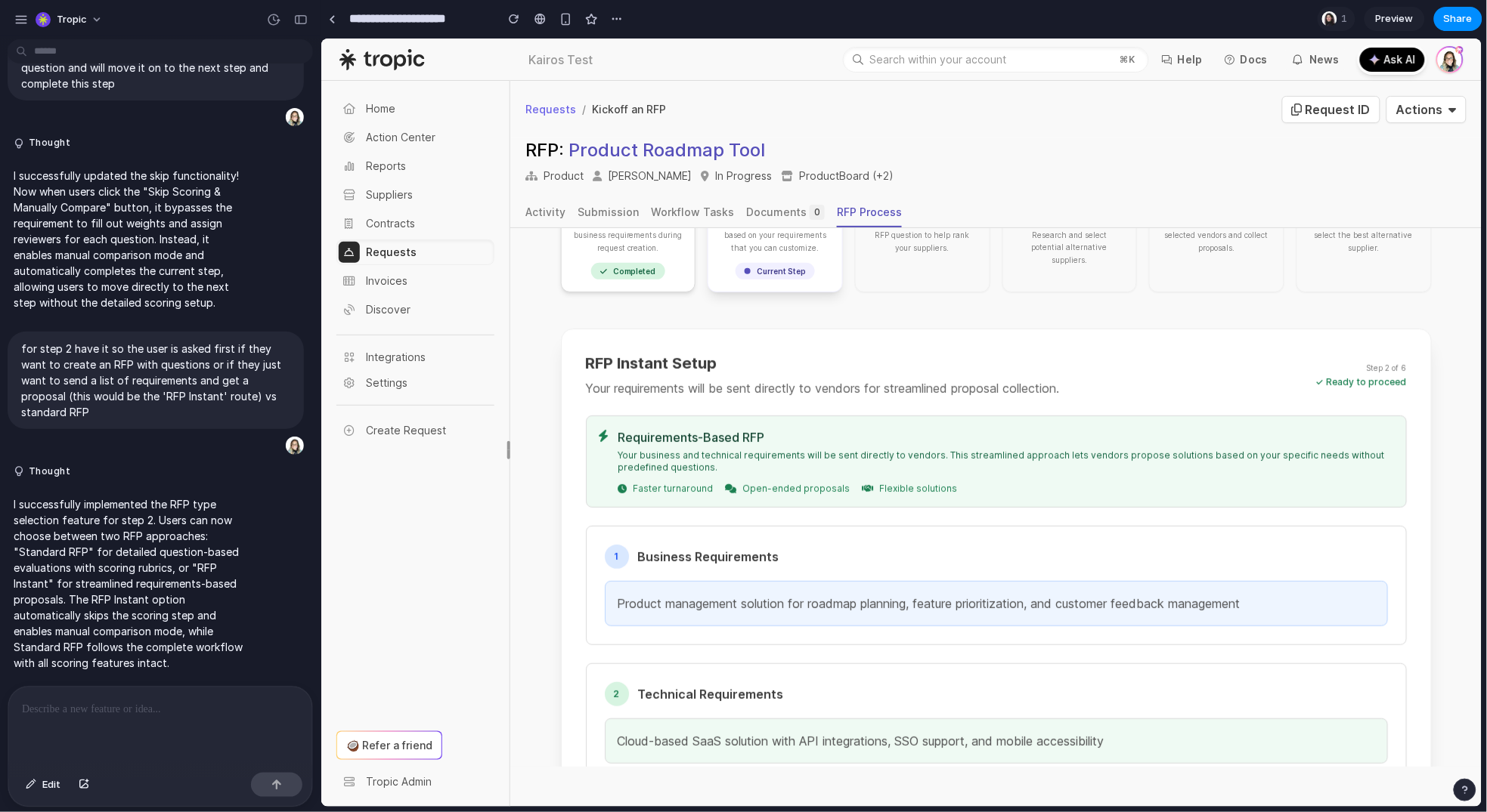
scroll to position [123, 0]
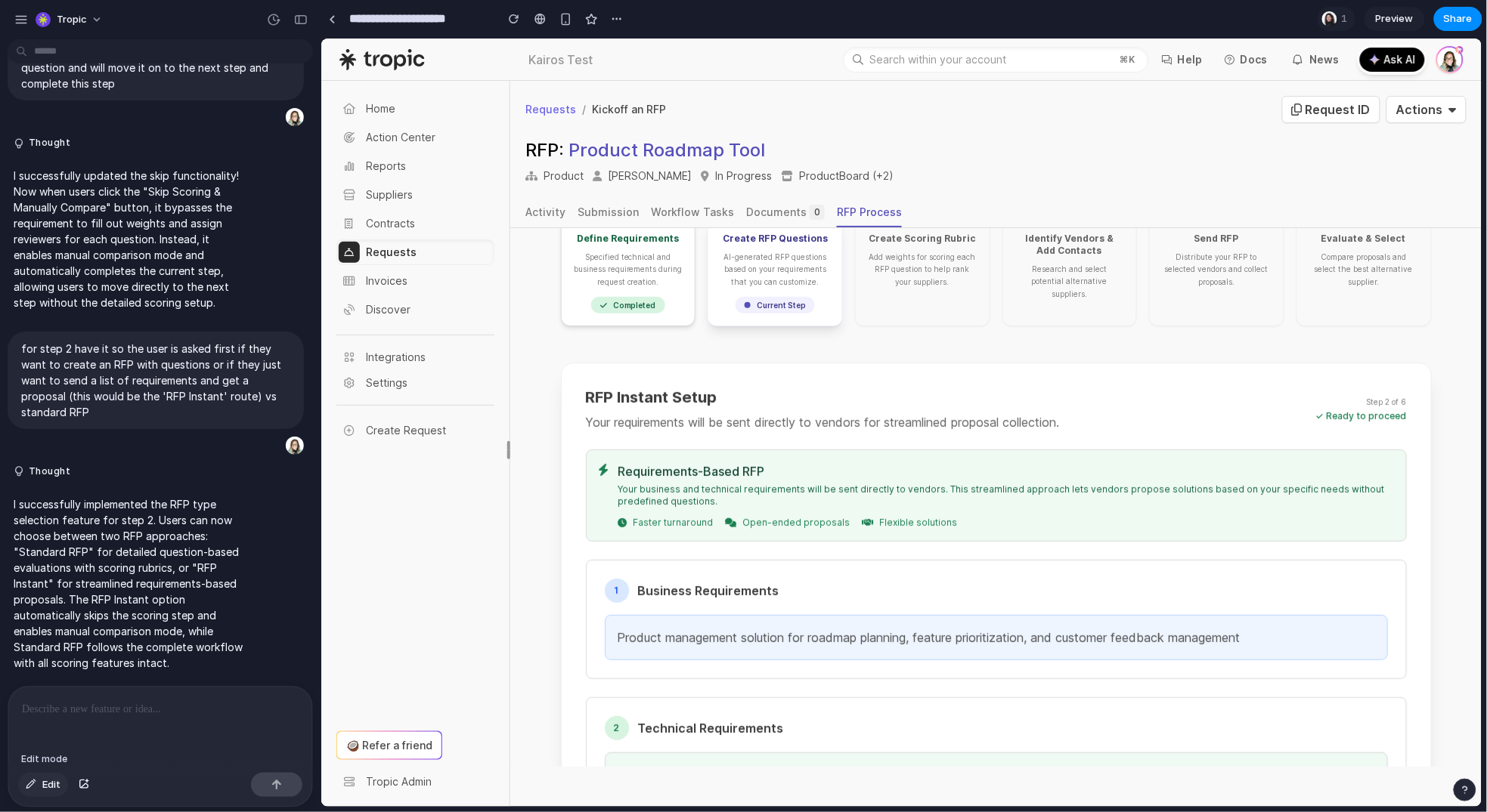
click at [51, 786] on span "Edit" at bounding box center [52, 785] width 18 height 15
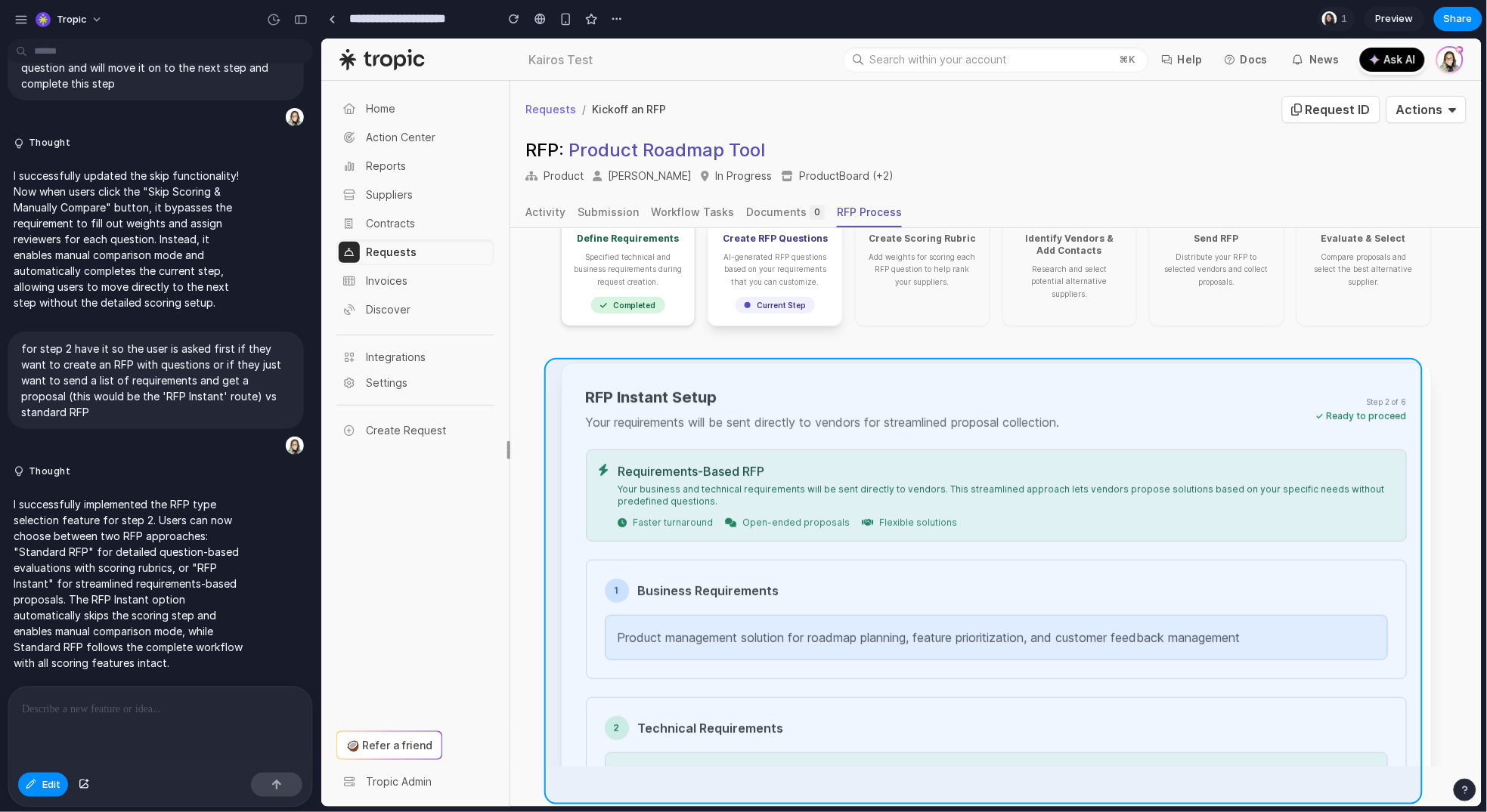
click at [1096, 371] on div at bounding box center [901, 422] width 1161 height 768
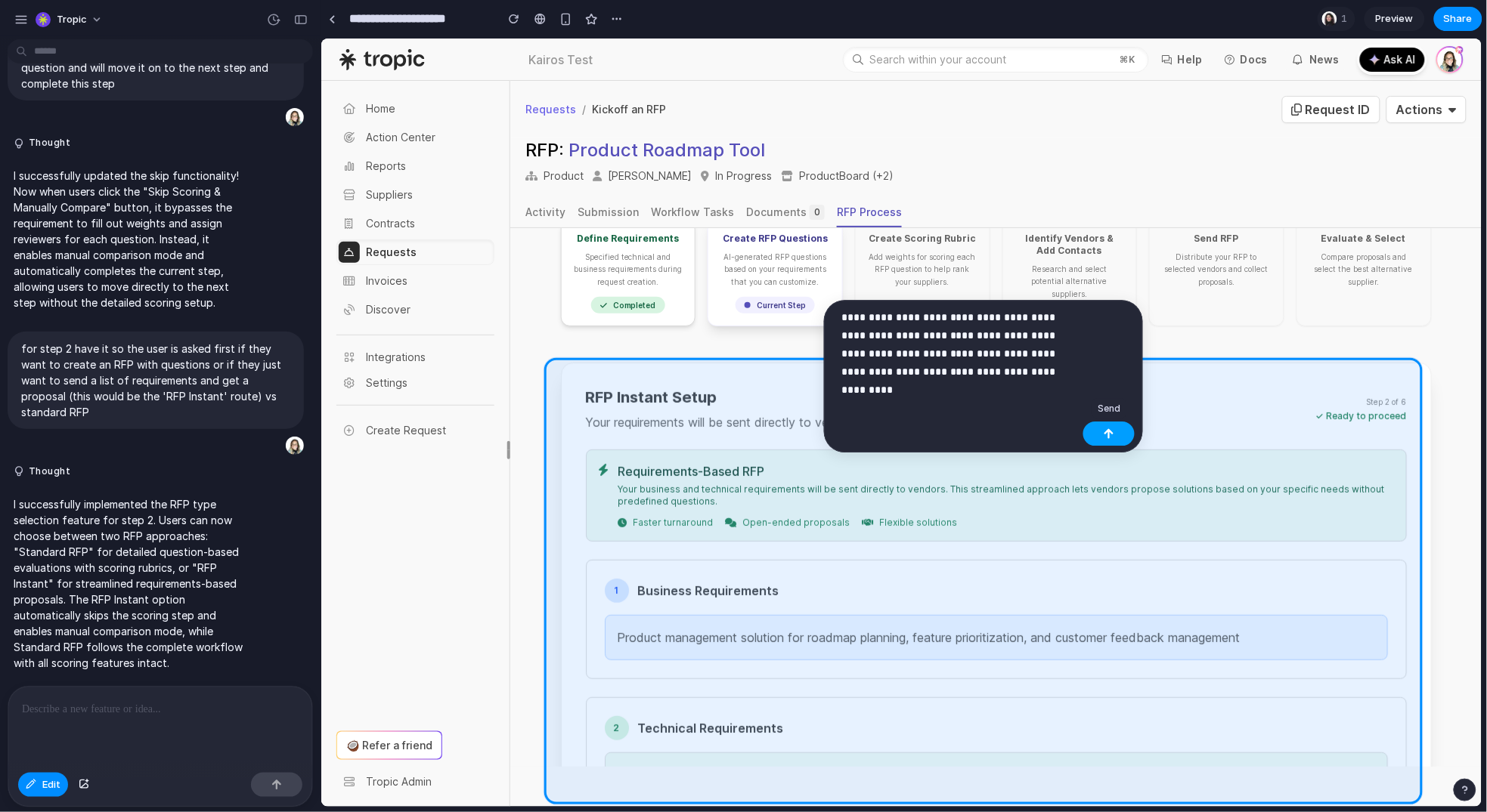
click at [1121, 437] on button "button" at bounding box center [1108, 434] width 52 height 24
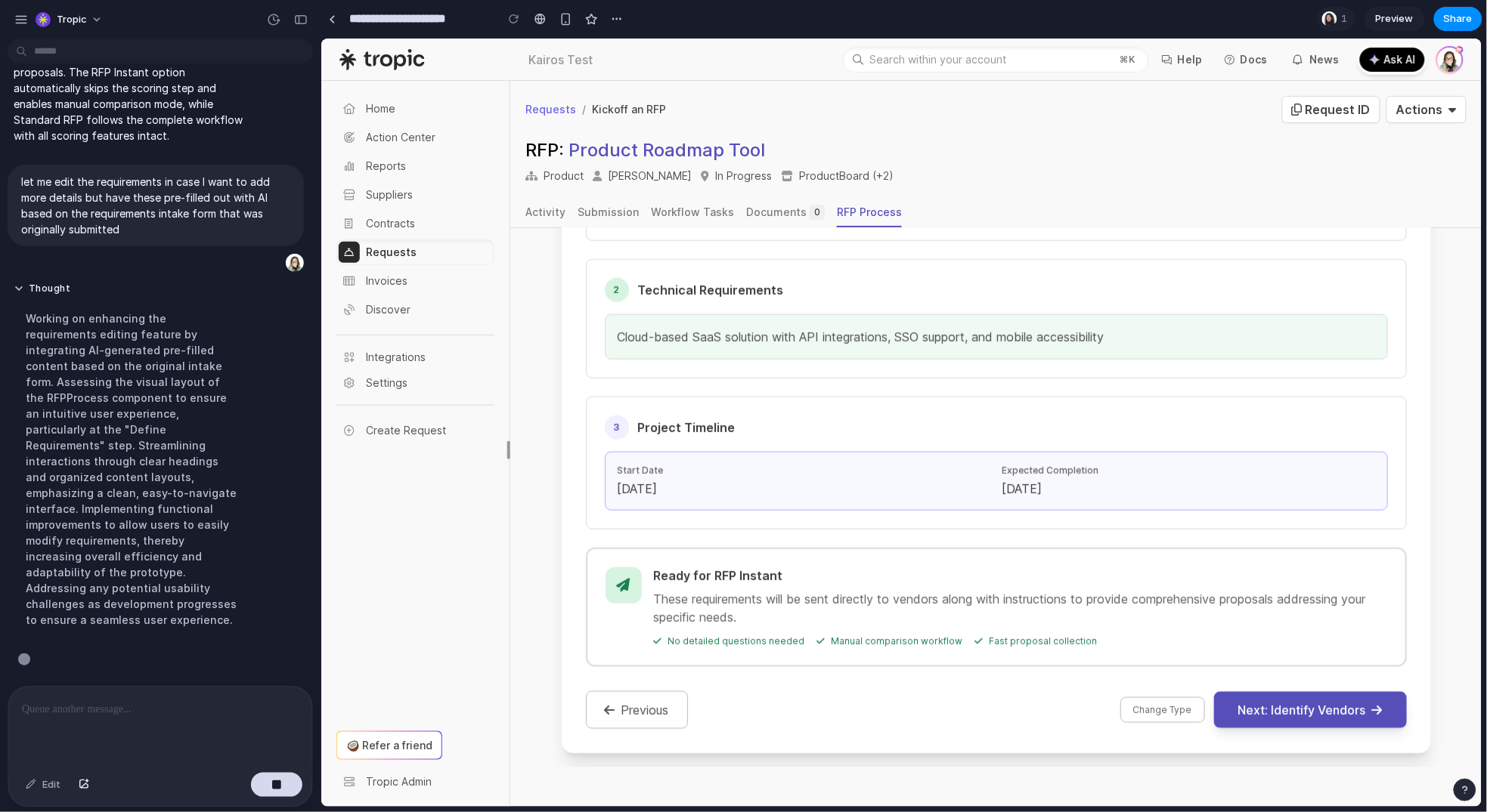
scroll to position [5429, 0]
click at [1130, 714] on button "Change Type" at bounding box center [1161, 709] width 84 height 25
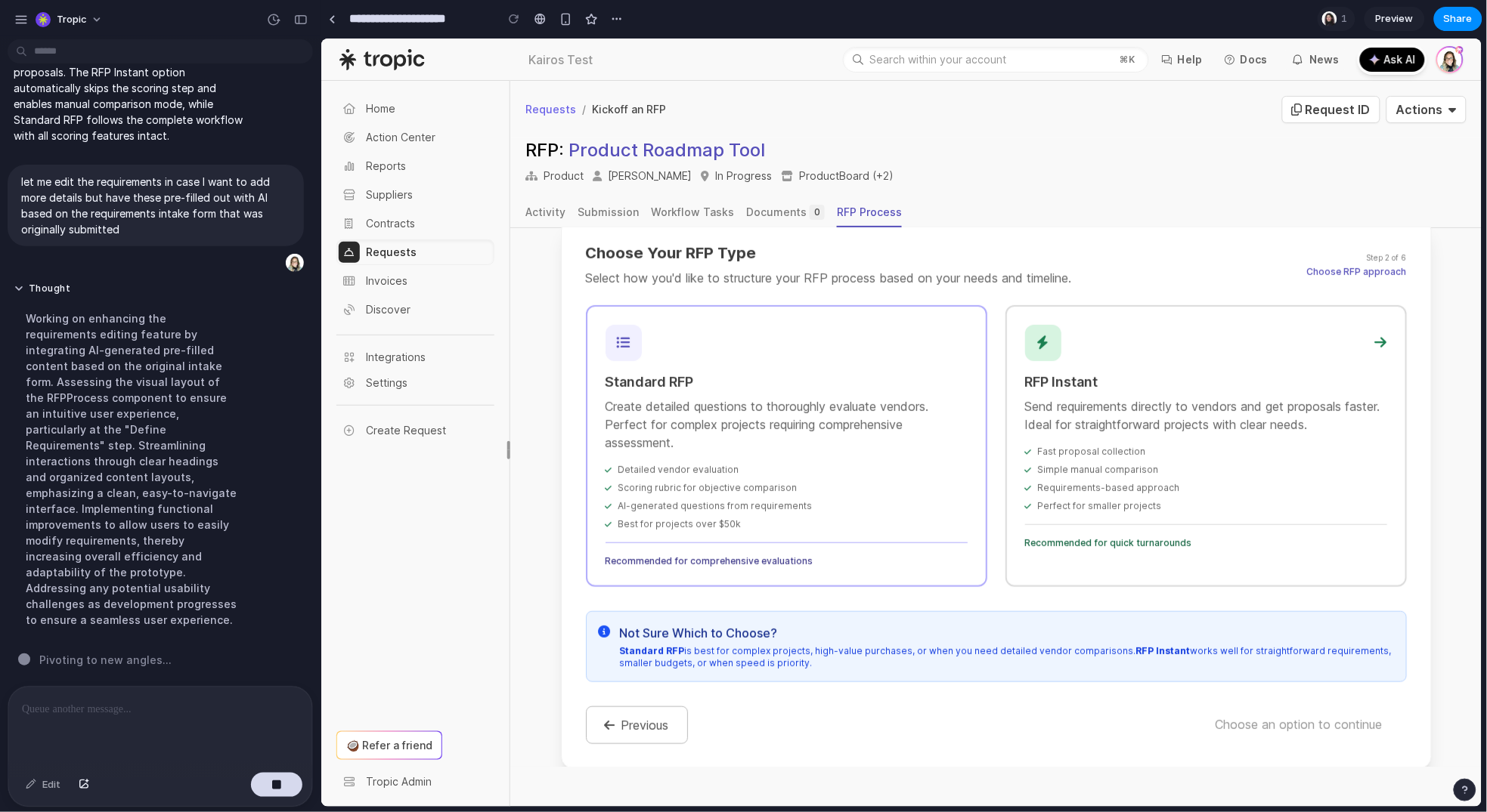
click at [1131, 435] on div "RFP Instant Send requirements directly to vendors and get proposals faster. Ide…" at bounding box center [1206, 445] width 401 height 282
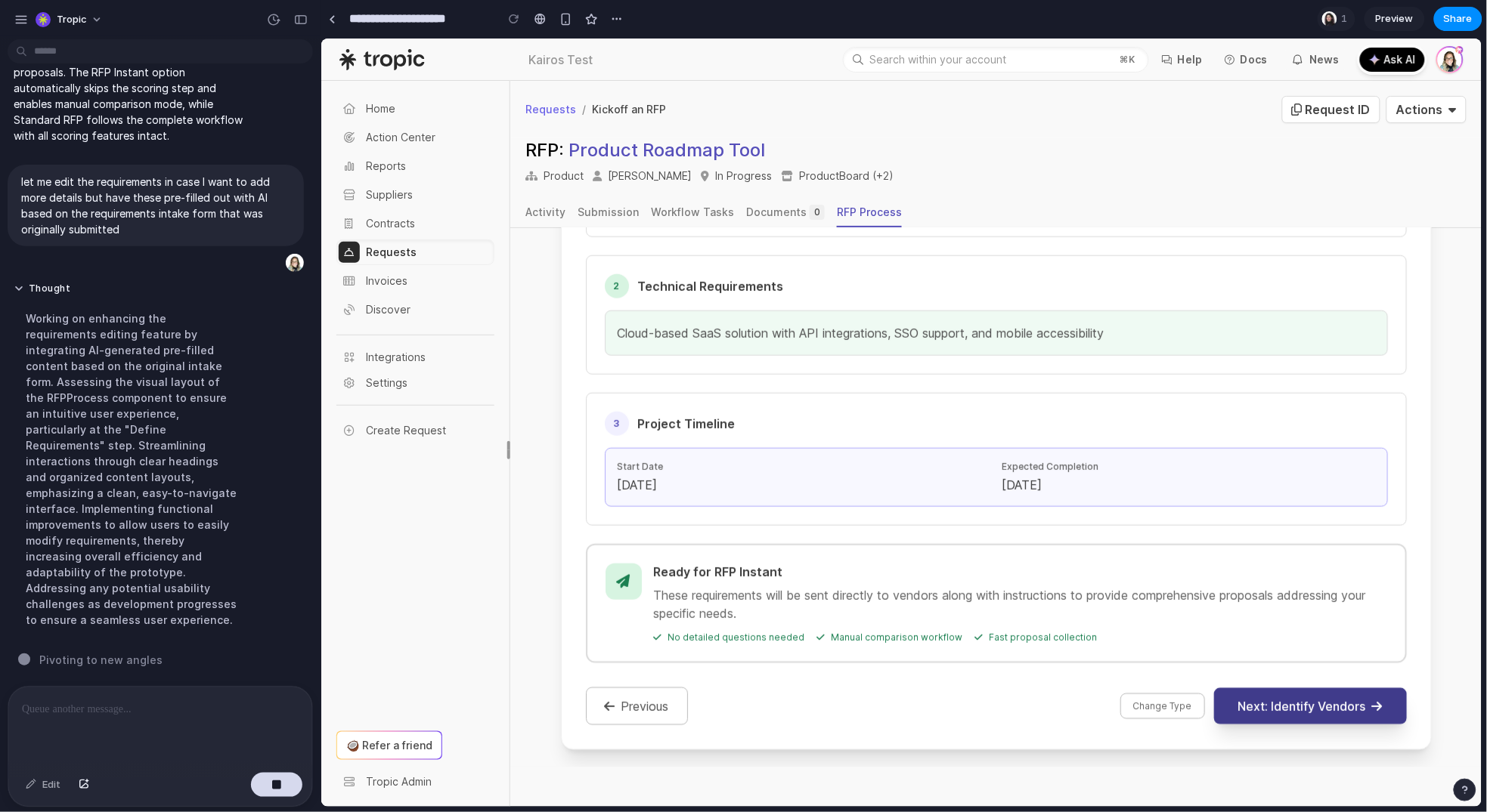
click at [1328, 703] on button "Next: Identify Vendors" at bounding box center [1310, 706] width 192 height 36
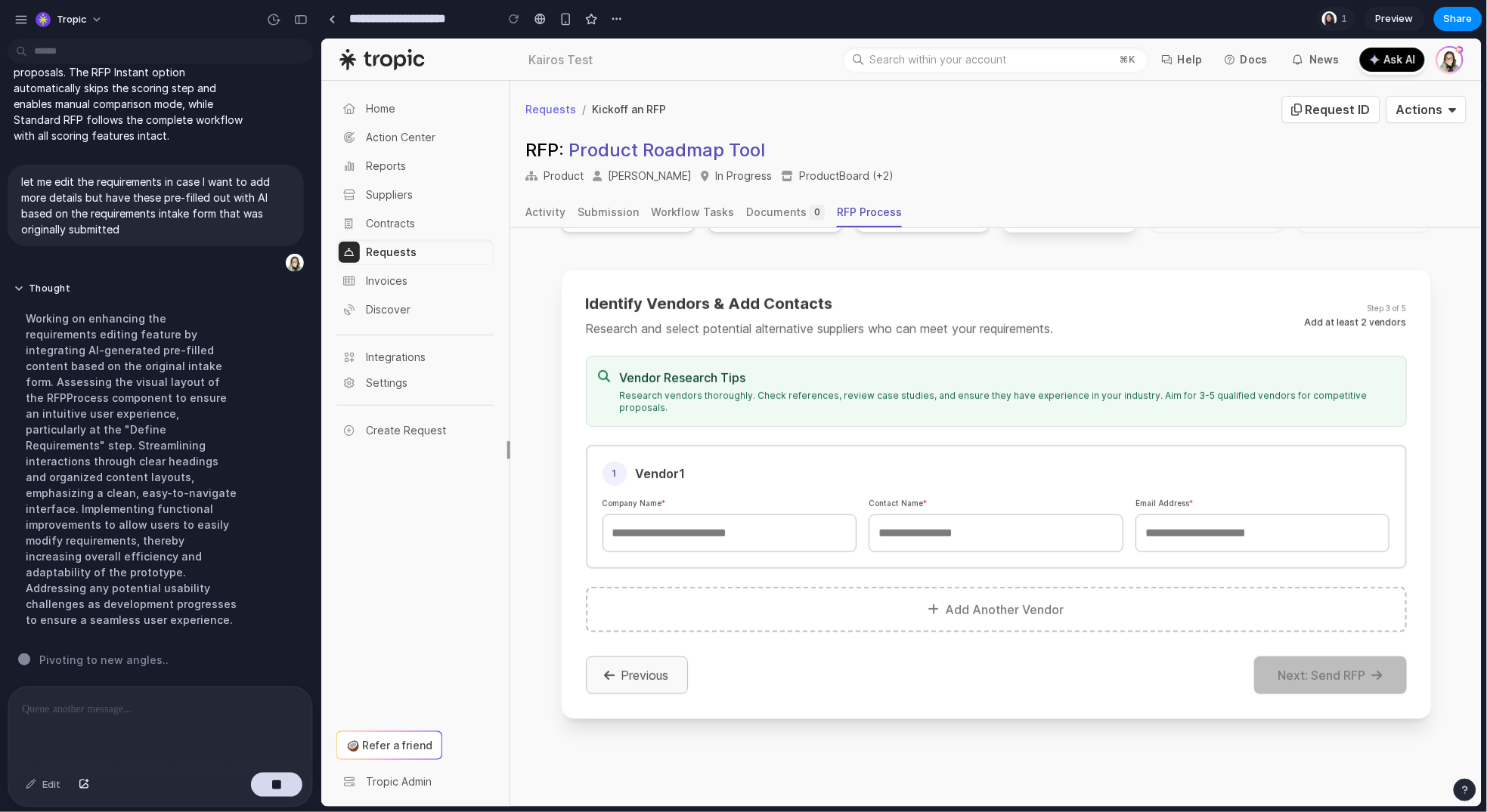
click at [641, 656] on button "Previous" at bounding box center [636, 675] width 102 height 38
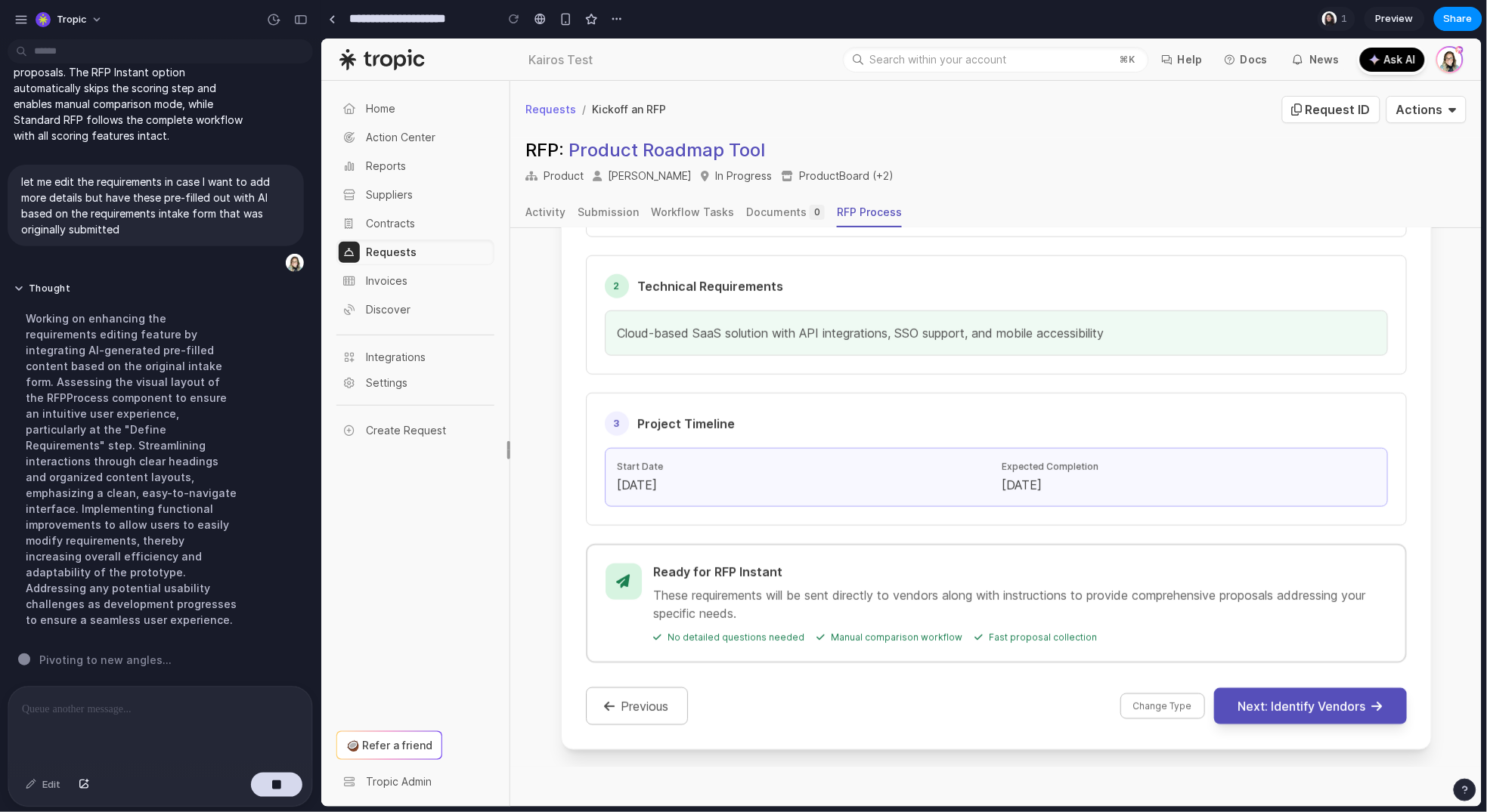
click at [1155, 706] on button "Change Type" at bounding box center [1161, 706] width 84 height 25
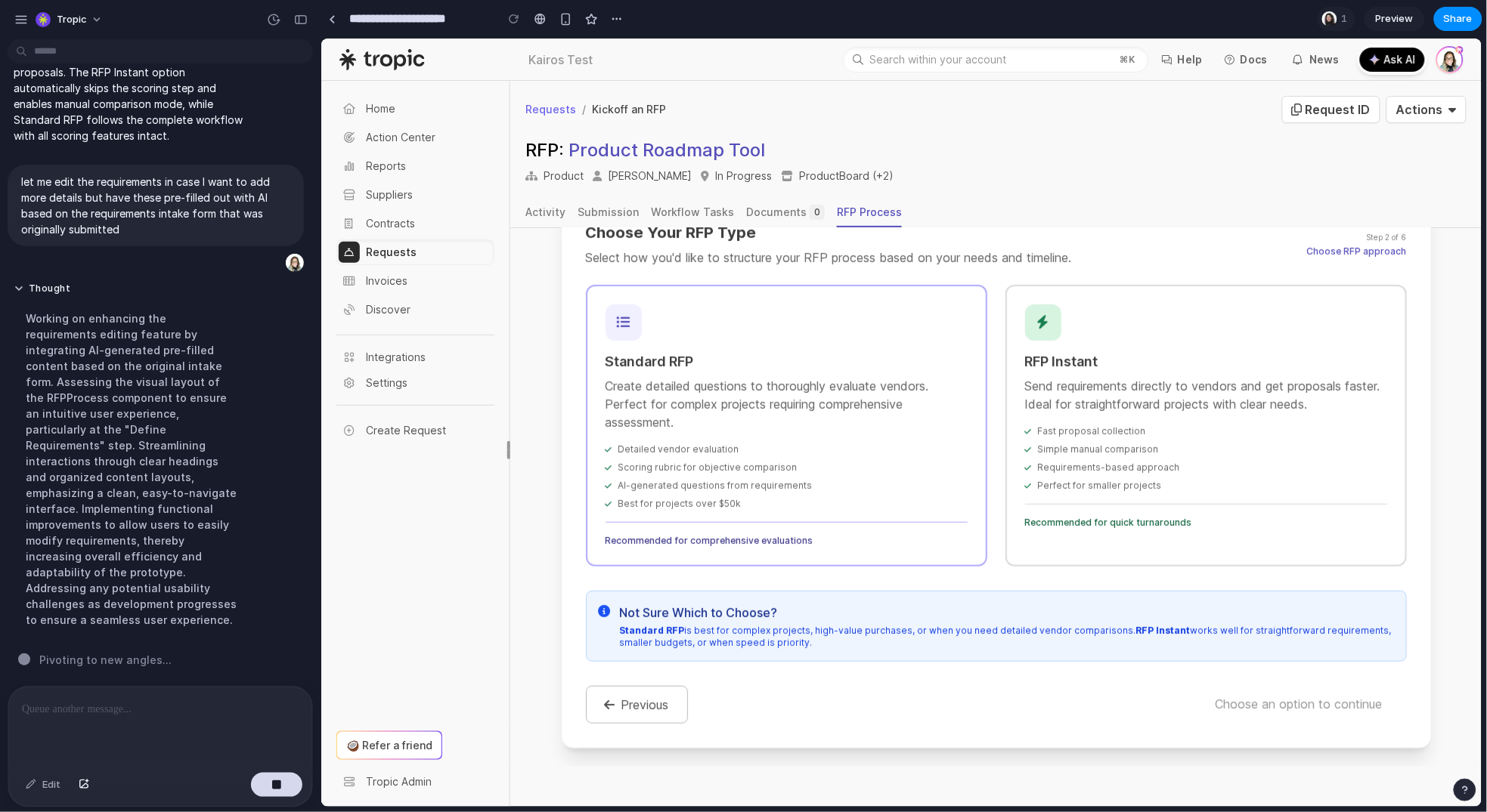
scroll to position [268, 0]
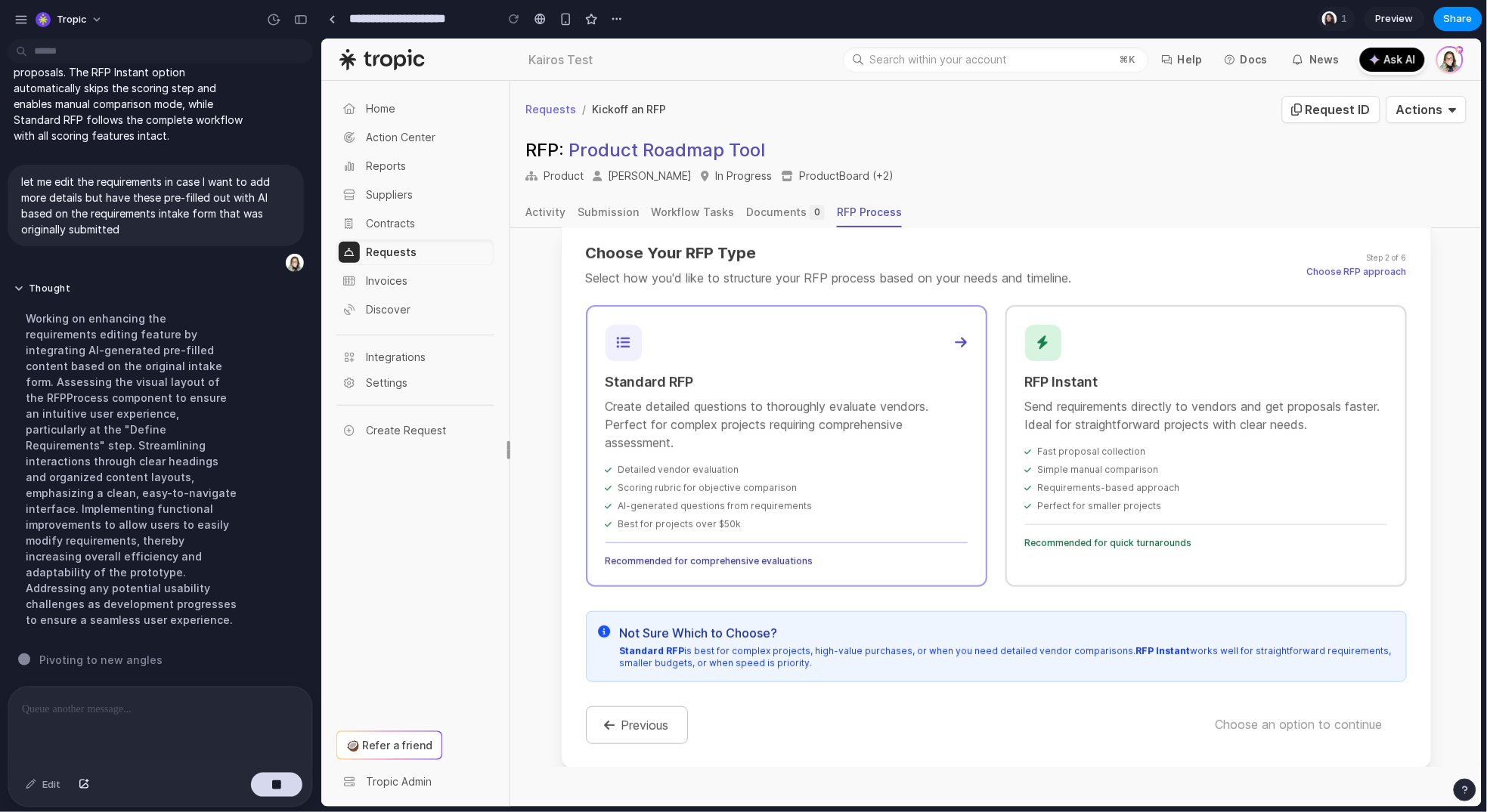
click at [775, 468] on div "Detailed vendor evaluation" at bounding box center [785, 469] width 362 height 12
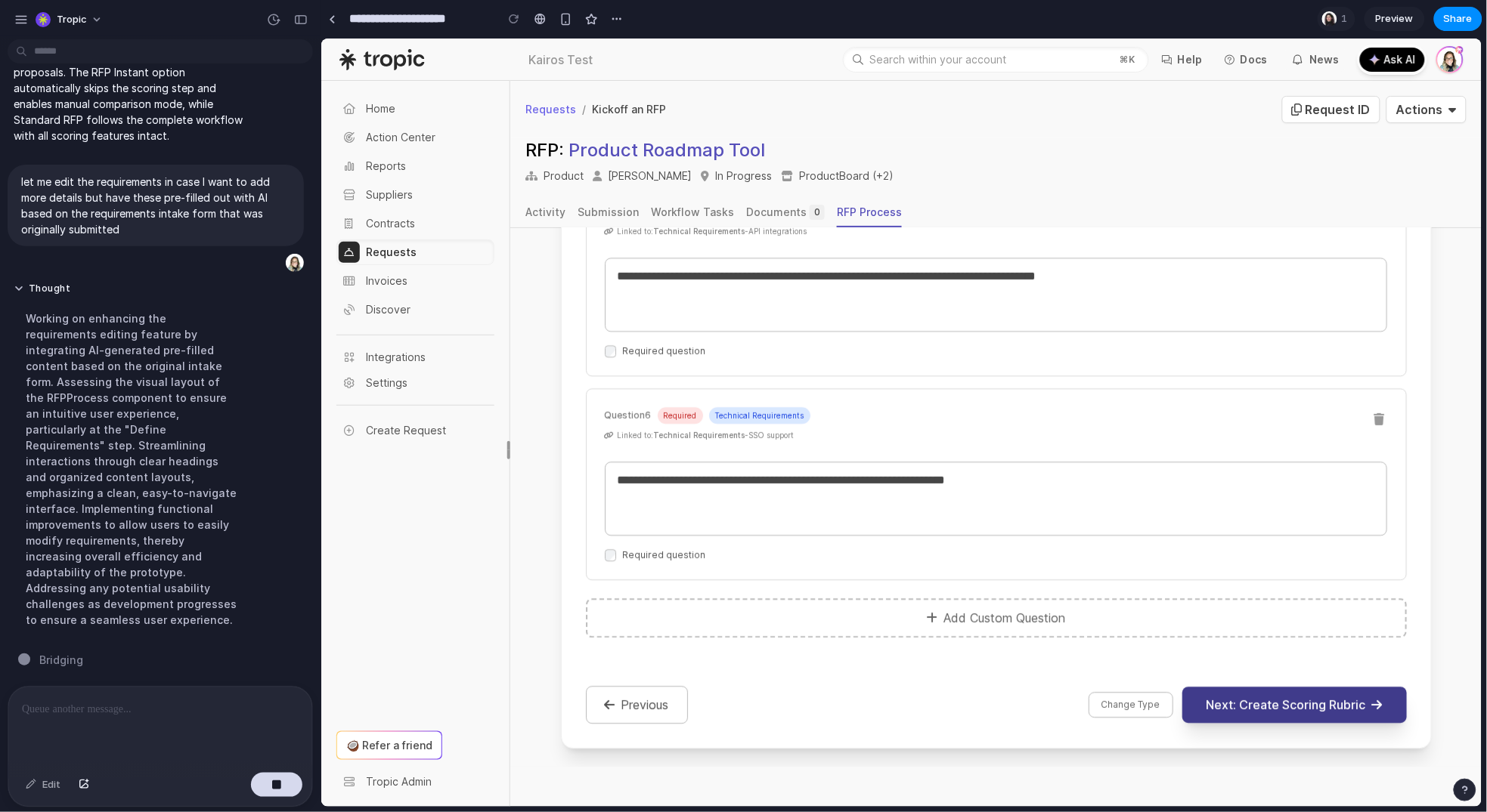
click at [1348, 712] on button "Next: Create Scoring Rubric" at bounding box center [1294, 704] width 224 height 36
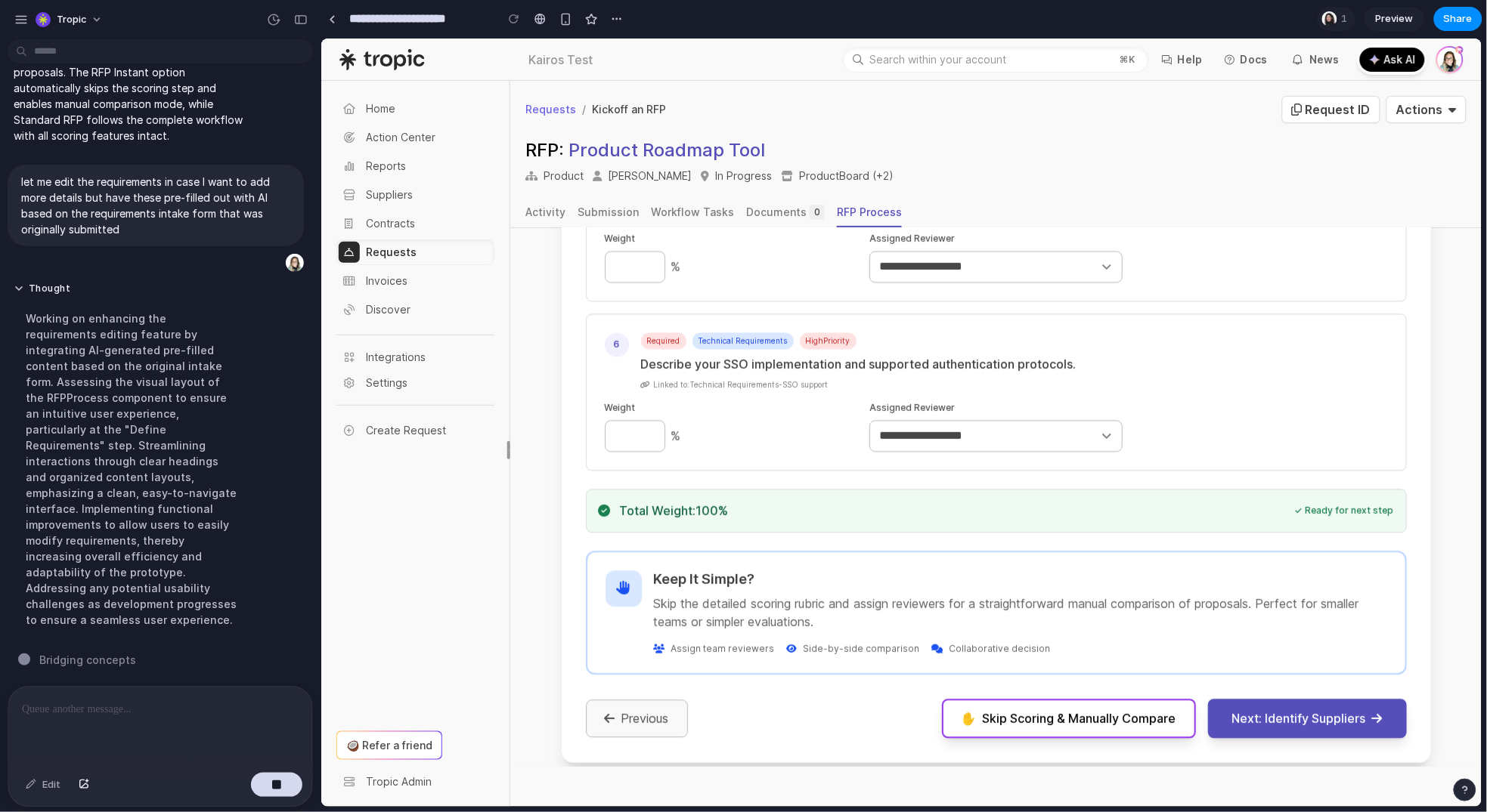
click at [615, 712] on button "Previous" at bounding box center [636, 718] width 102 height 38
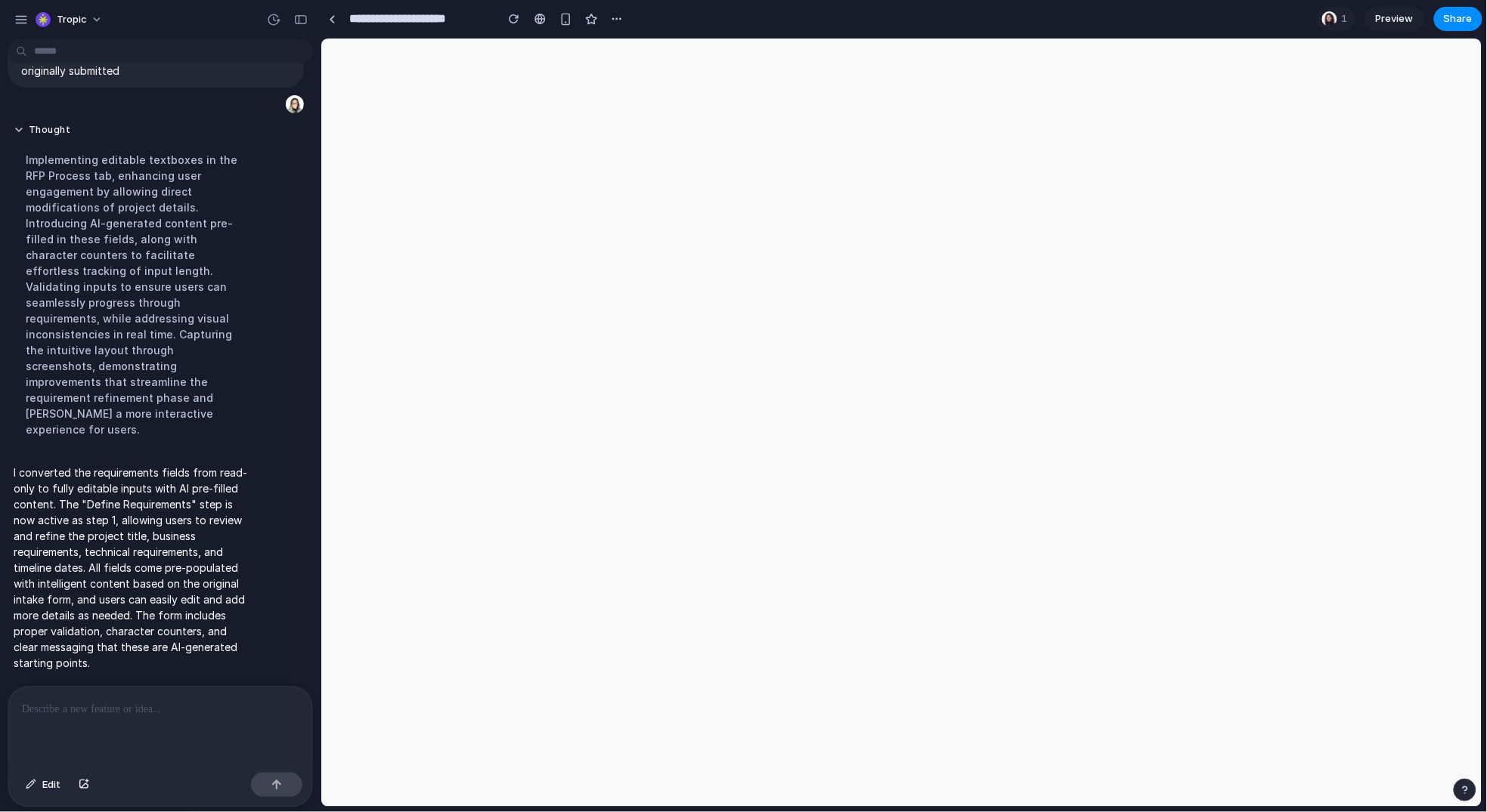
scroll to position [5291, 0]
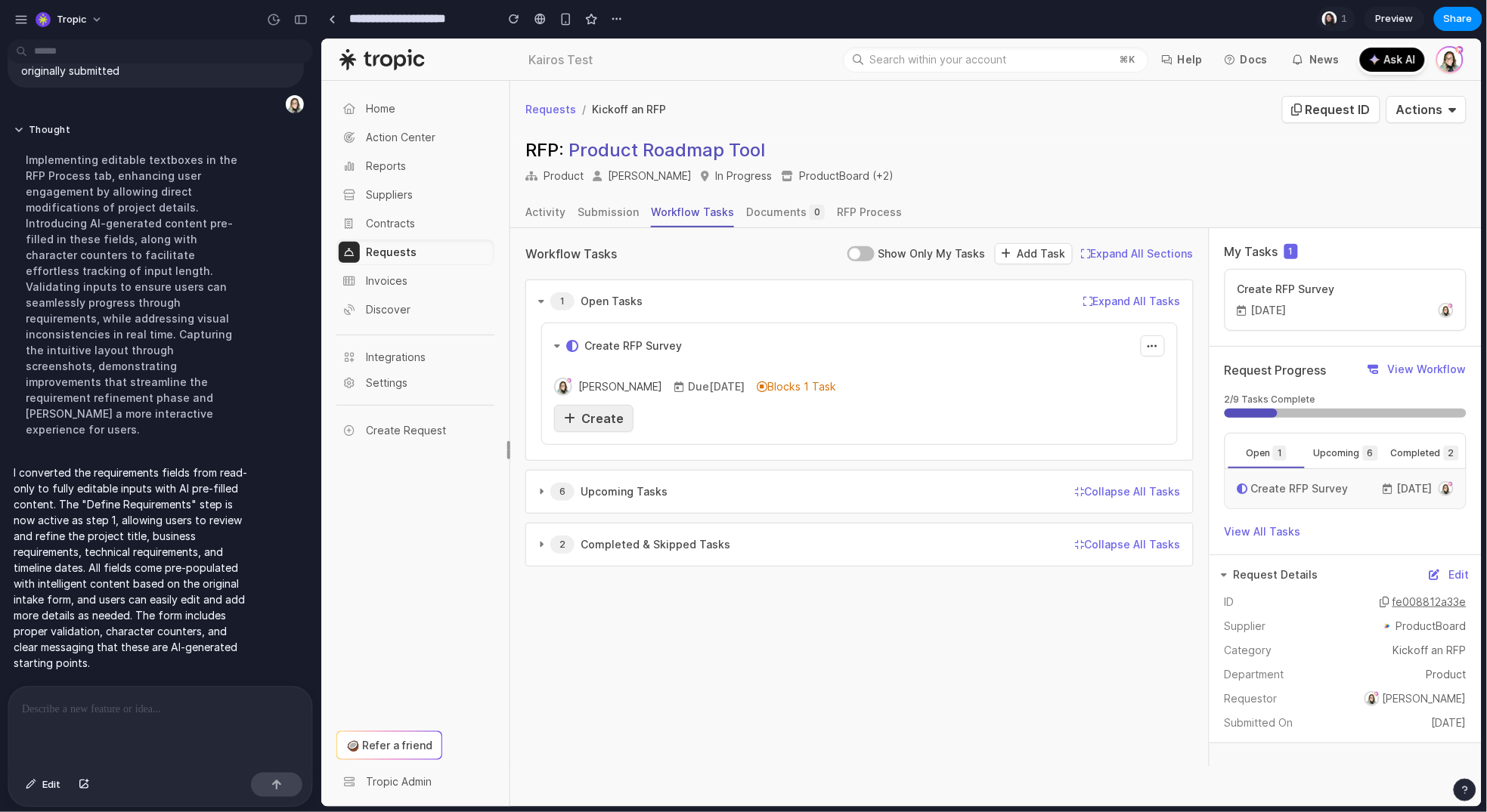
click at [614, 426] on div "Create" at bounding box center [593, 418] width 60 height 18
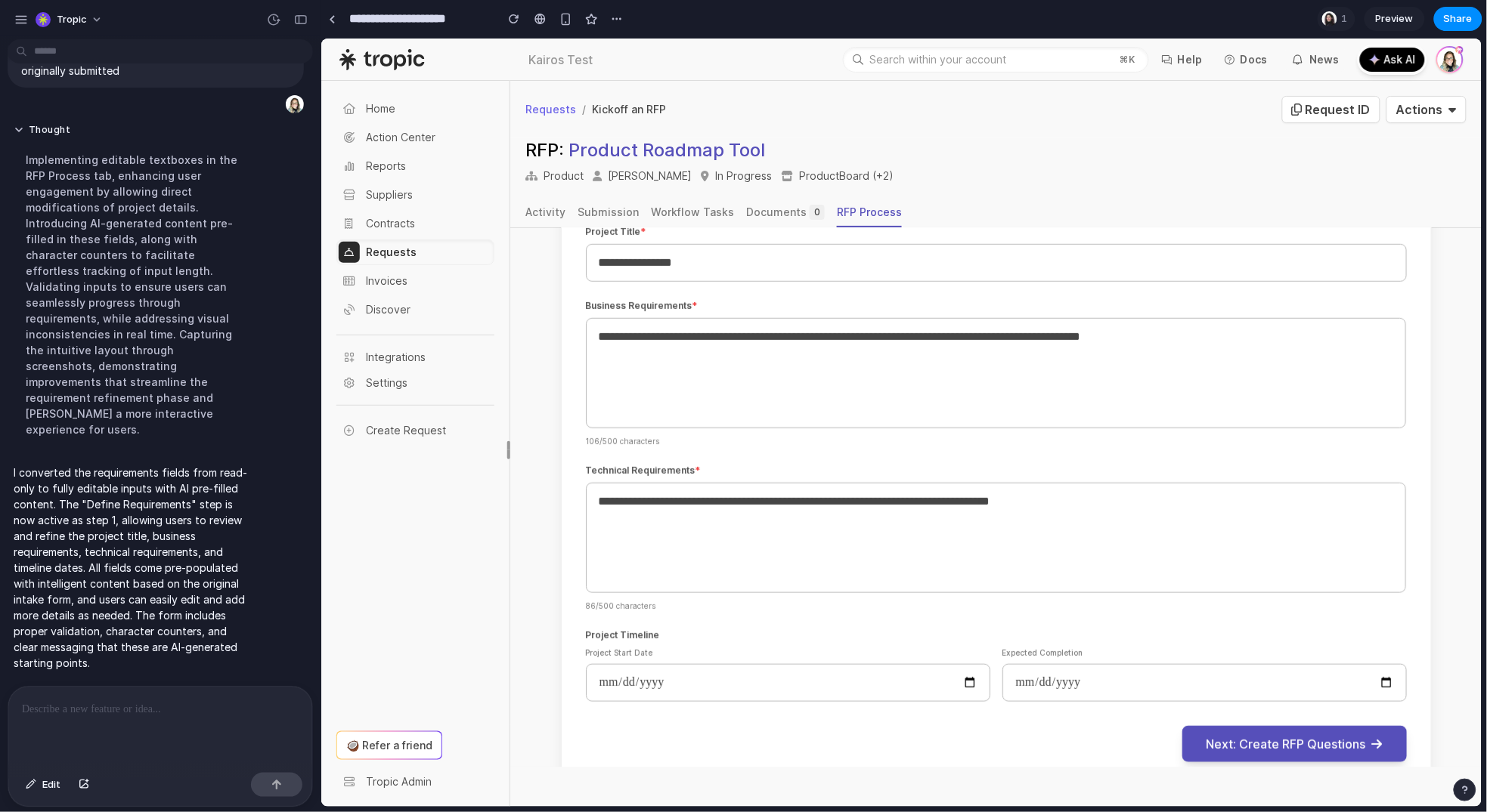
scroll to position [486, 0]
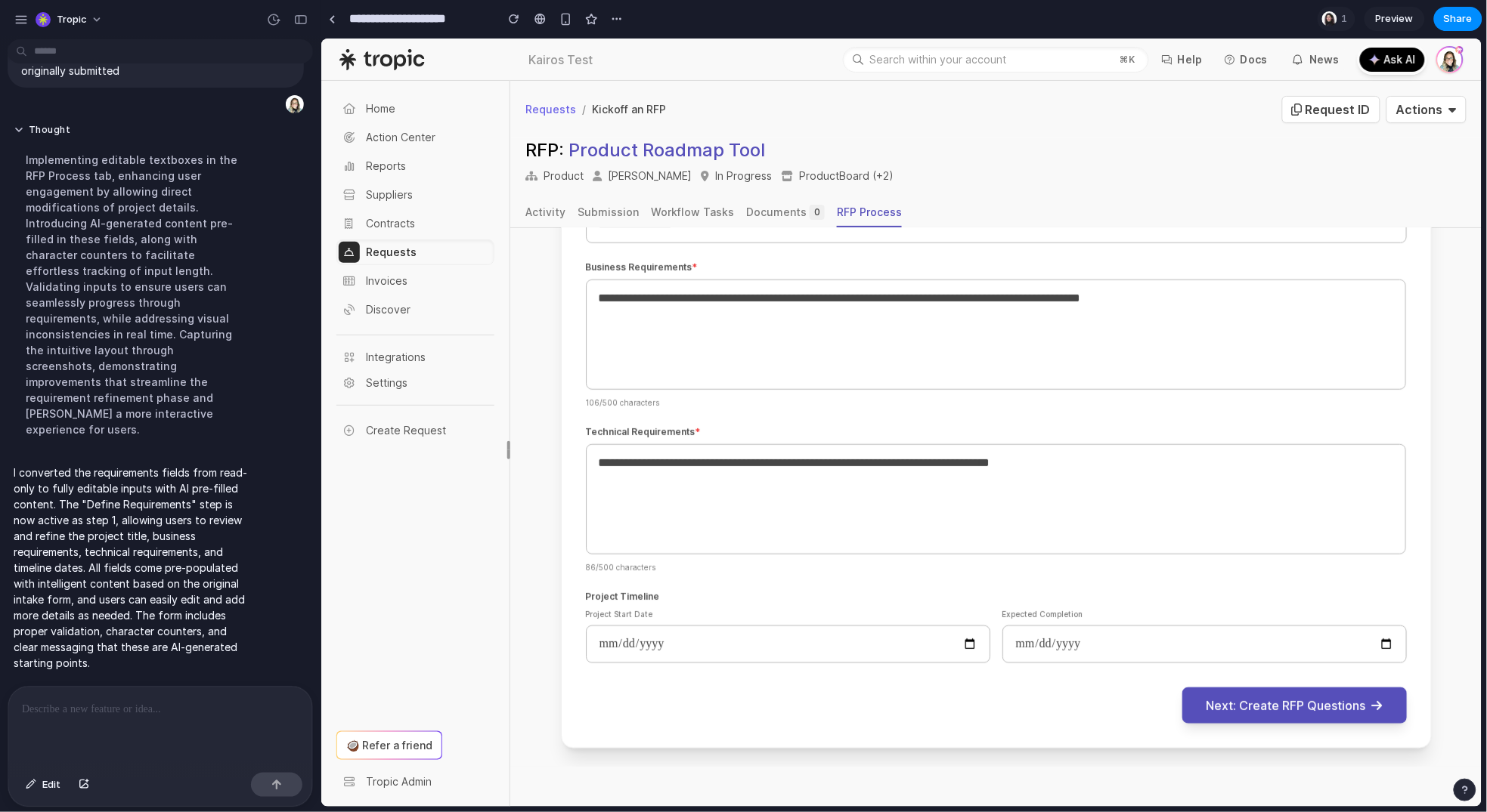
click at [88, 720] on div at bounding box center [160, 727] width 304 height 80
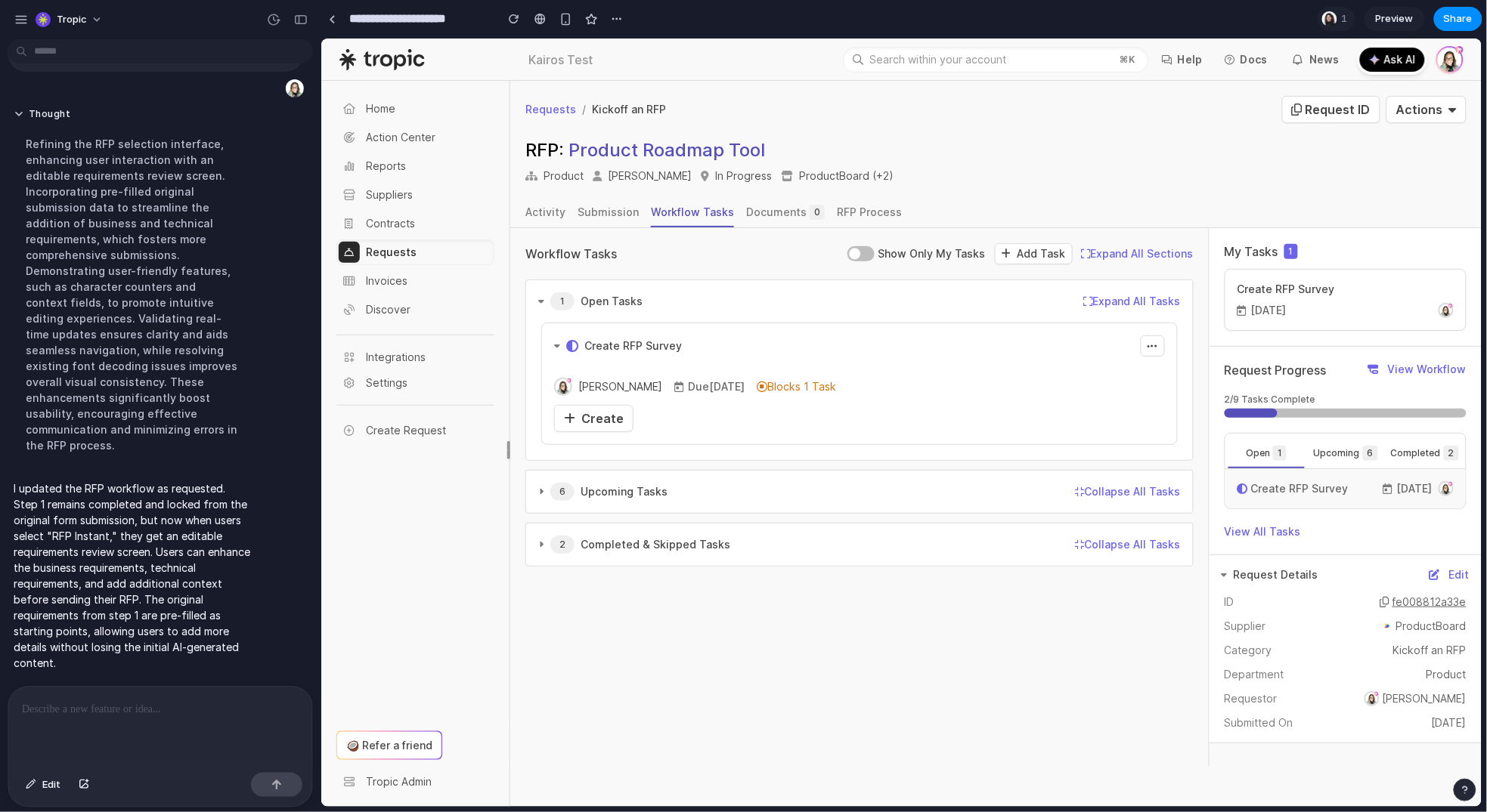
scroll to position [5417, 0]
click at [586, 423] on span "Create" at bounding box center [602, 417] width 43 height 15
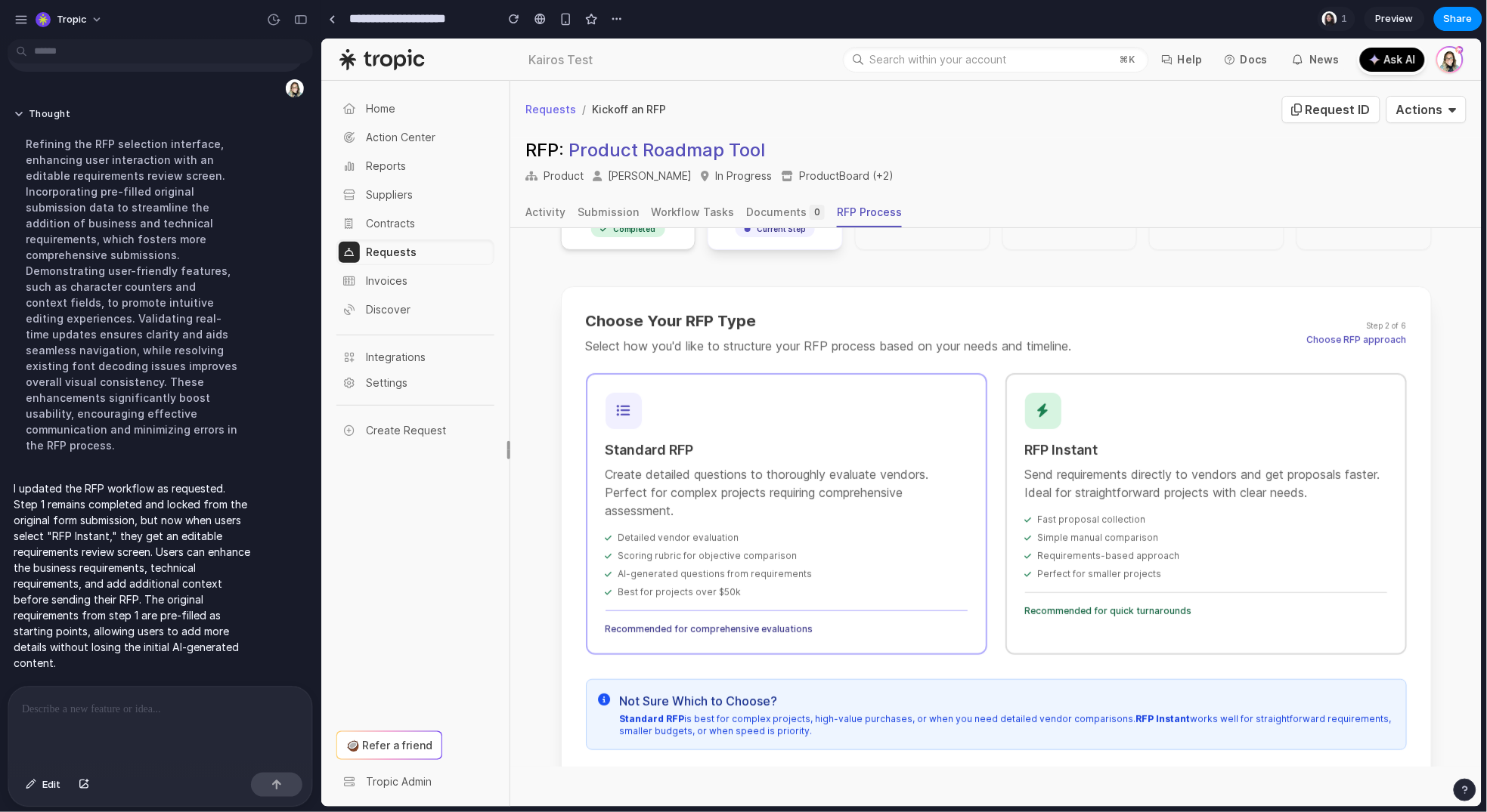
scroll to position [197, 0]
click at [1325, 509] on div "RFP Instant Send requirements directly to vendors and get proposals faster. Ide…" at bounding box center [1206, 516] width 401 height 282
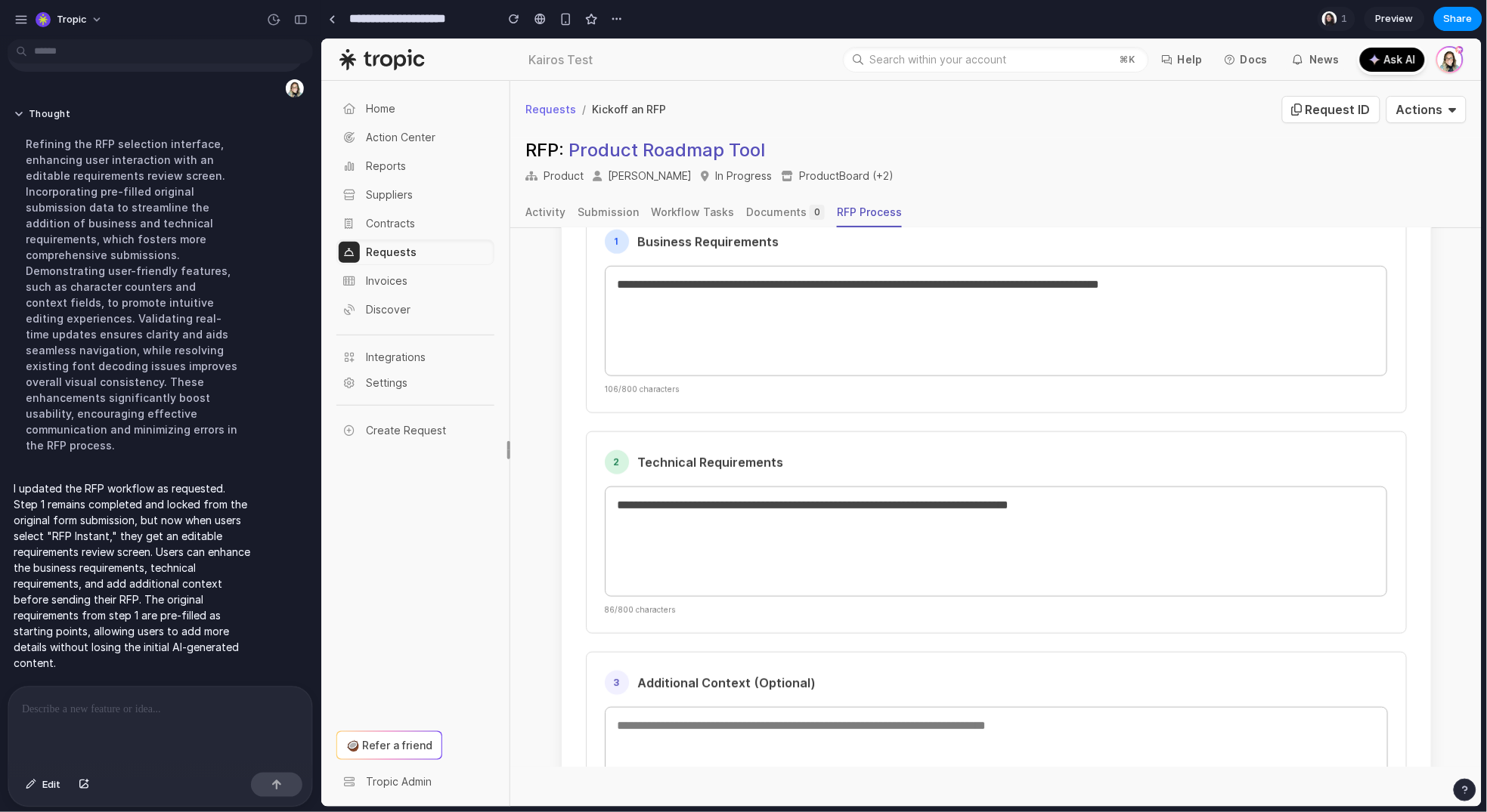
scroll to position [553, 0]
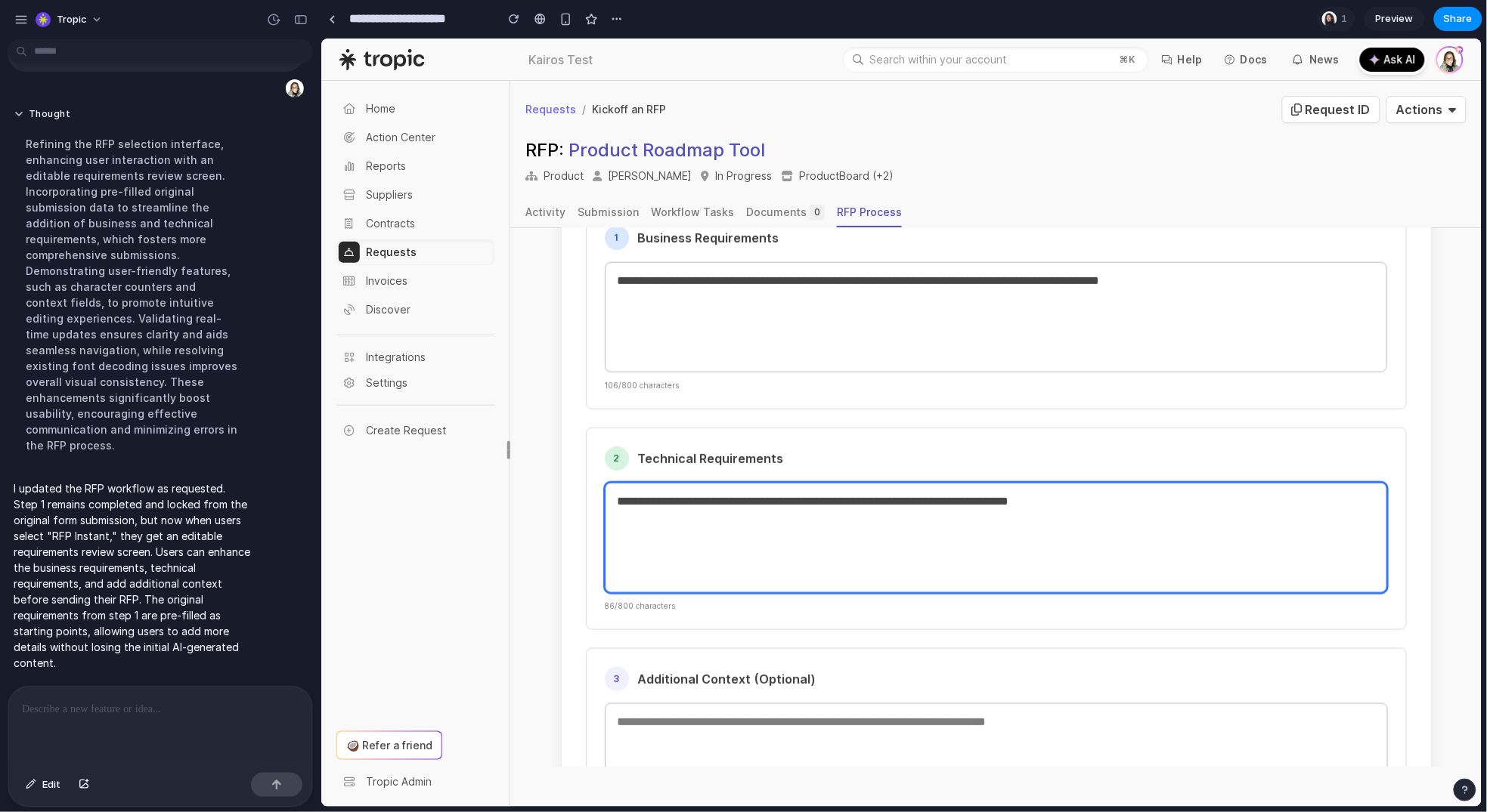
drag, startPoint x: 793, startPoint y: 504, endPoint x: 809, endPoint y: 507, distance: 16.3
click at [793, 504] on textarea "**********" at bounding box center [995, 537] width 783 height 111
click at [980, 521] on textarea "**********" at bounding box center [995, 537] width 783 height 111
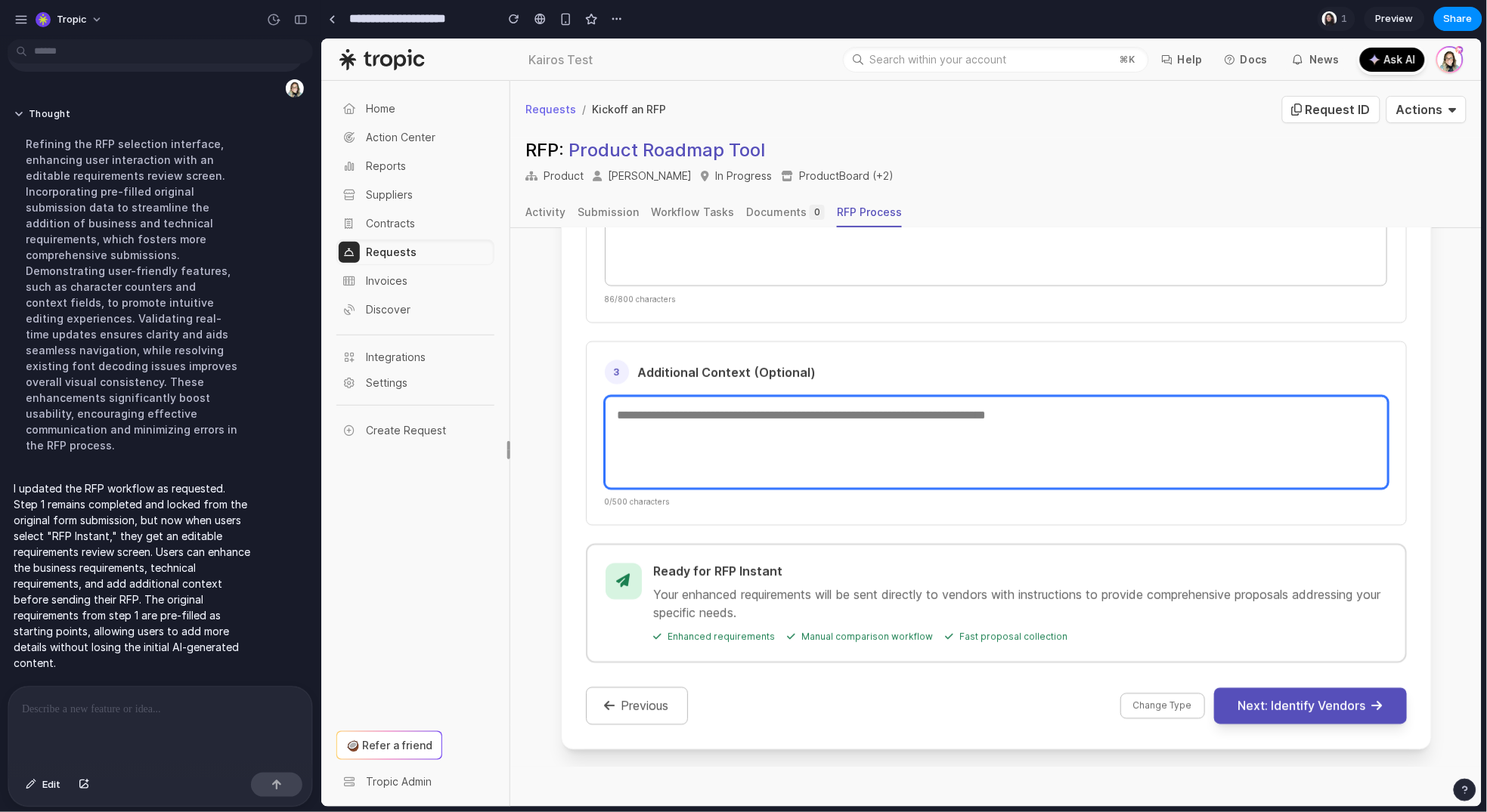
click at [846, 445] on textarea at bounding box center [995, 442] width 783 height 93
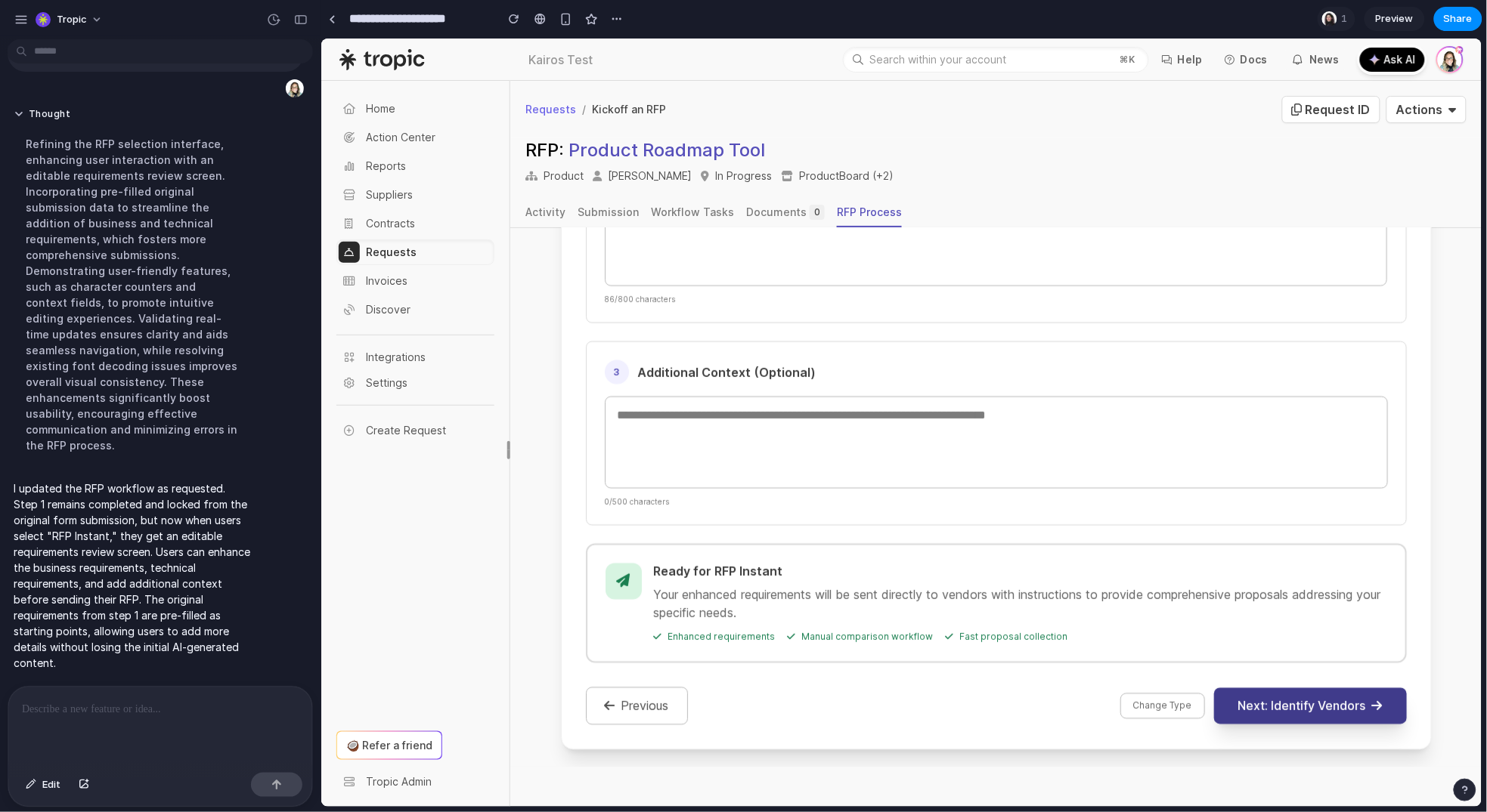
click at [1282, 700] on button "Next: Identify Vendors" at bounding box center [1310, 706] width 192 height 36
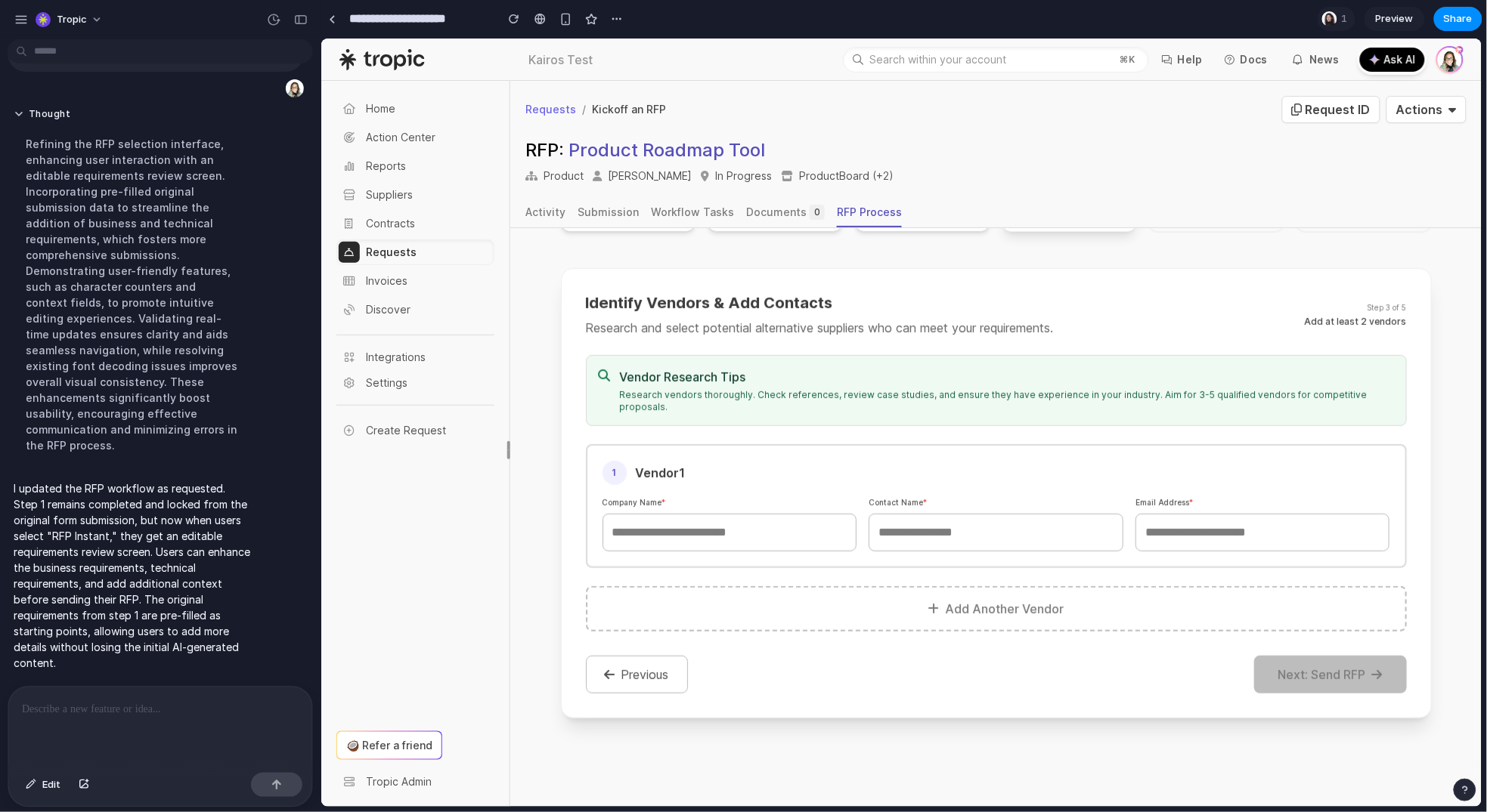
scroll to position [229, 0]
click at [735, 536] on div "1 Vendor 1 Company Name * Contact Name * Email Address *" at bounding box center [996, 506] width 821 height 124
click at [736, 526] on input "text" at bounding box center [729, 533] width 255 height 38
type input "*****"
click at [1028, 514] on input "text" at bounding box center [995, 533] width 255 height 38
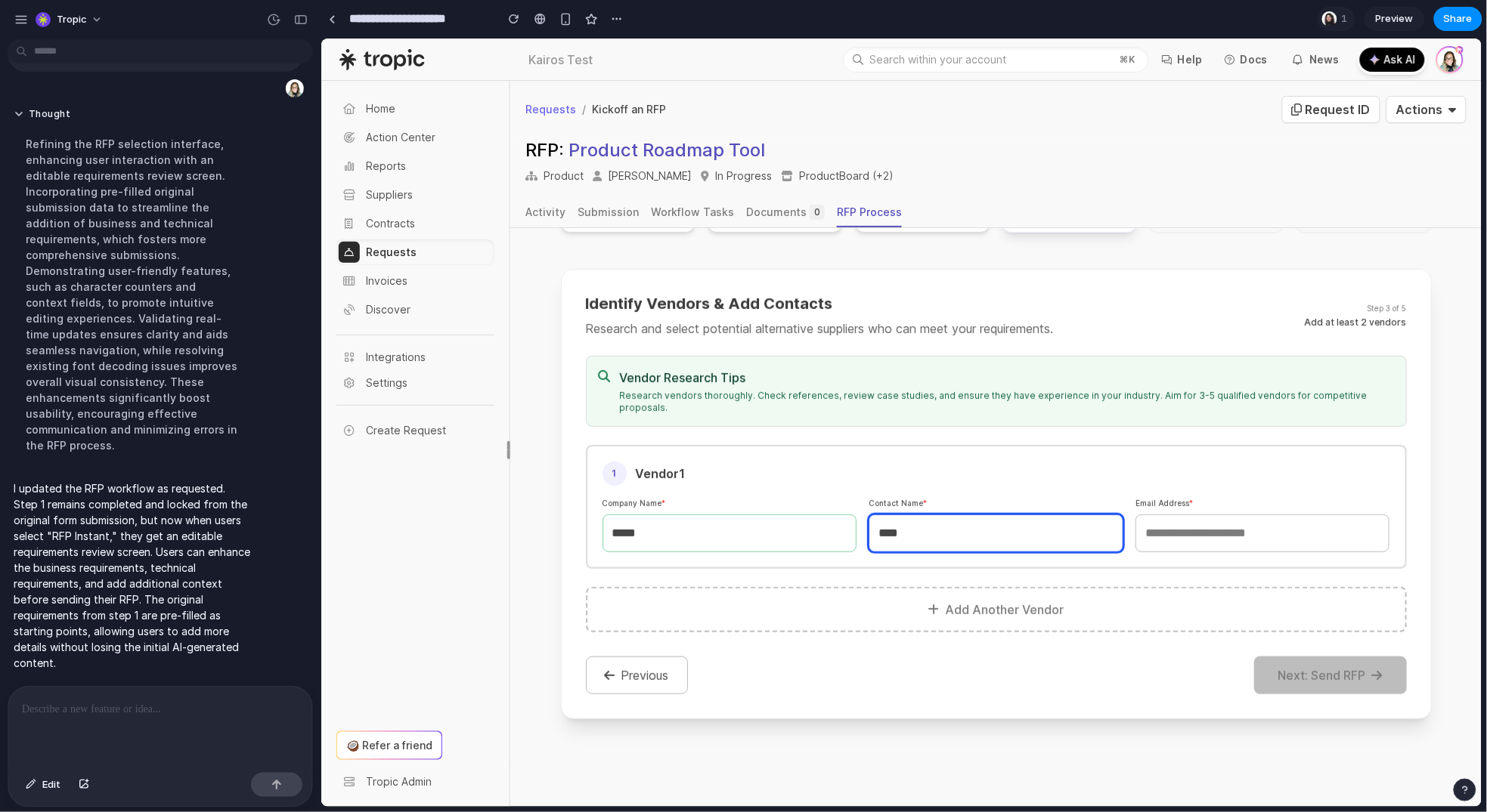
type input "****"
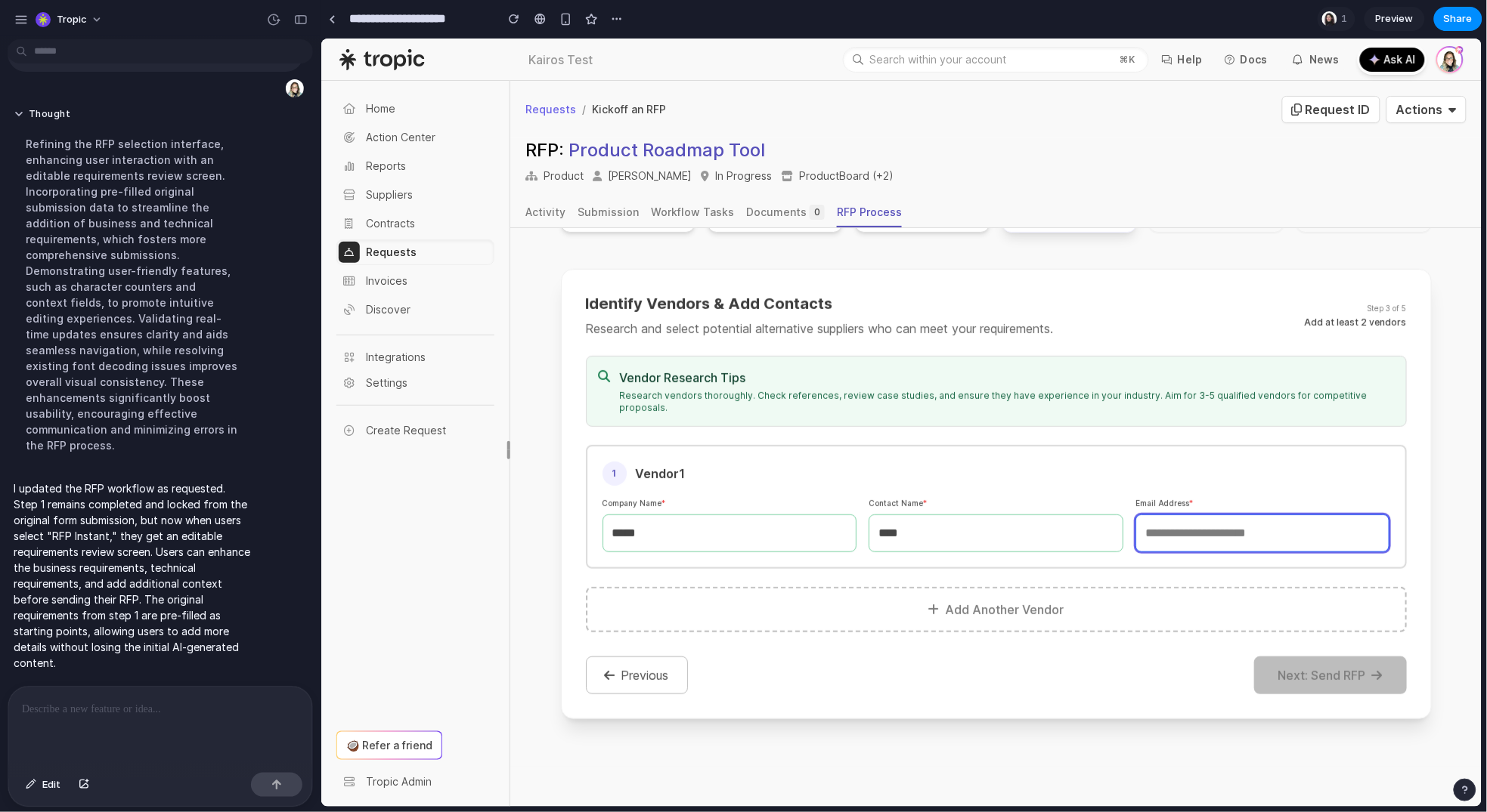
click at [1240, 516] on input "email" at bounding box center [1262, 533] width 255 height 38
drag, startPoint x: 1256, startPoint y: 510, endPoint x: 1212, endPoint y: 529, distance: 47.9
click at [1256, 514] on input "****" at bounding box center [1262, 533] width 255 height 38
type input "********"
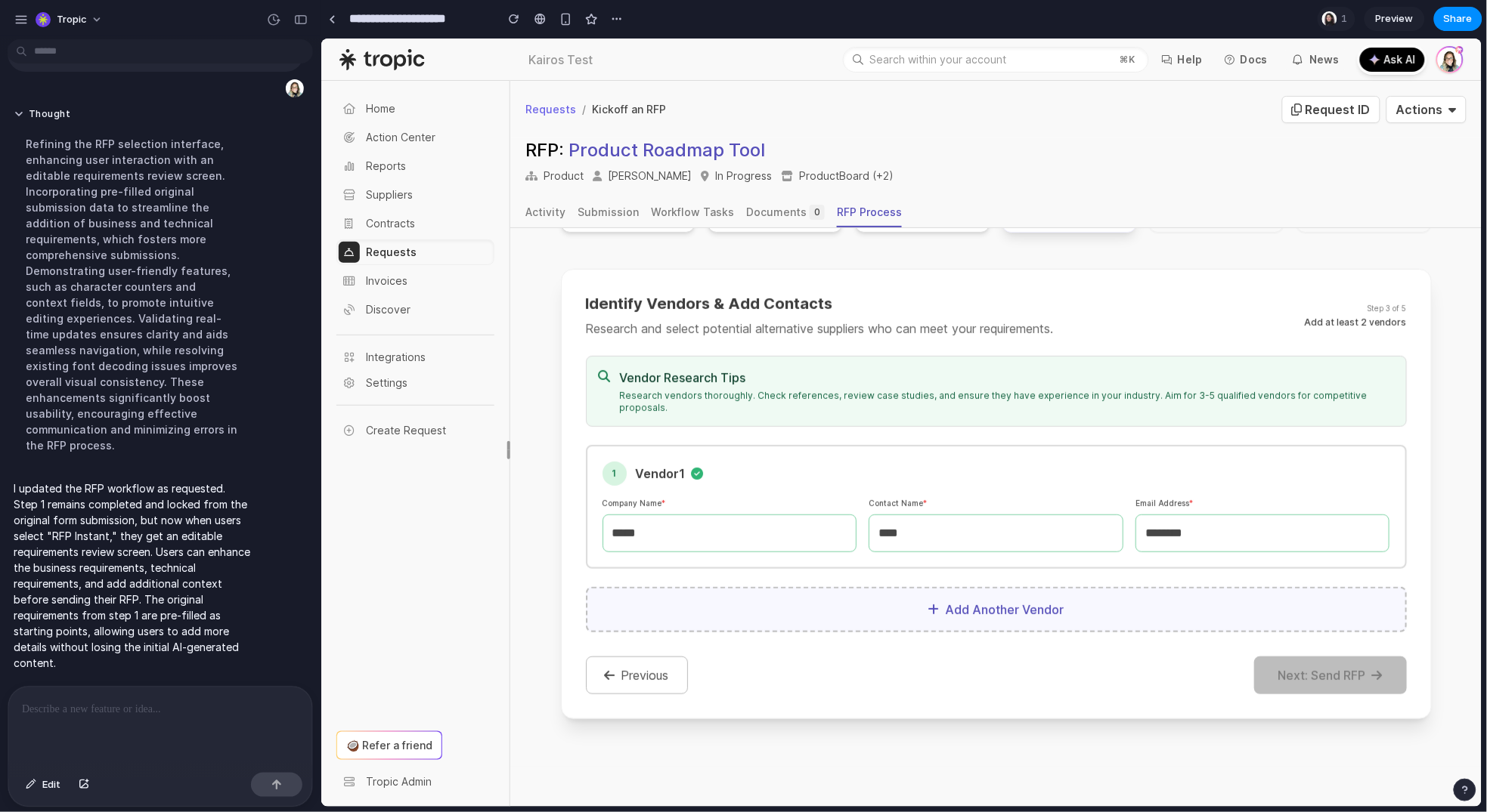
click at [1025, 586] on button "Add Another Vendor" at bounding box center [996, 609] width 821 height 45
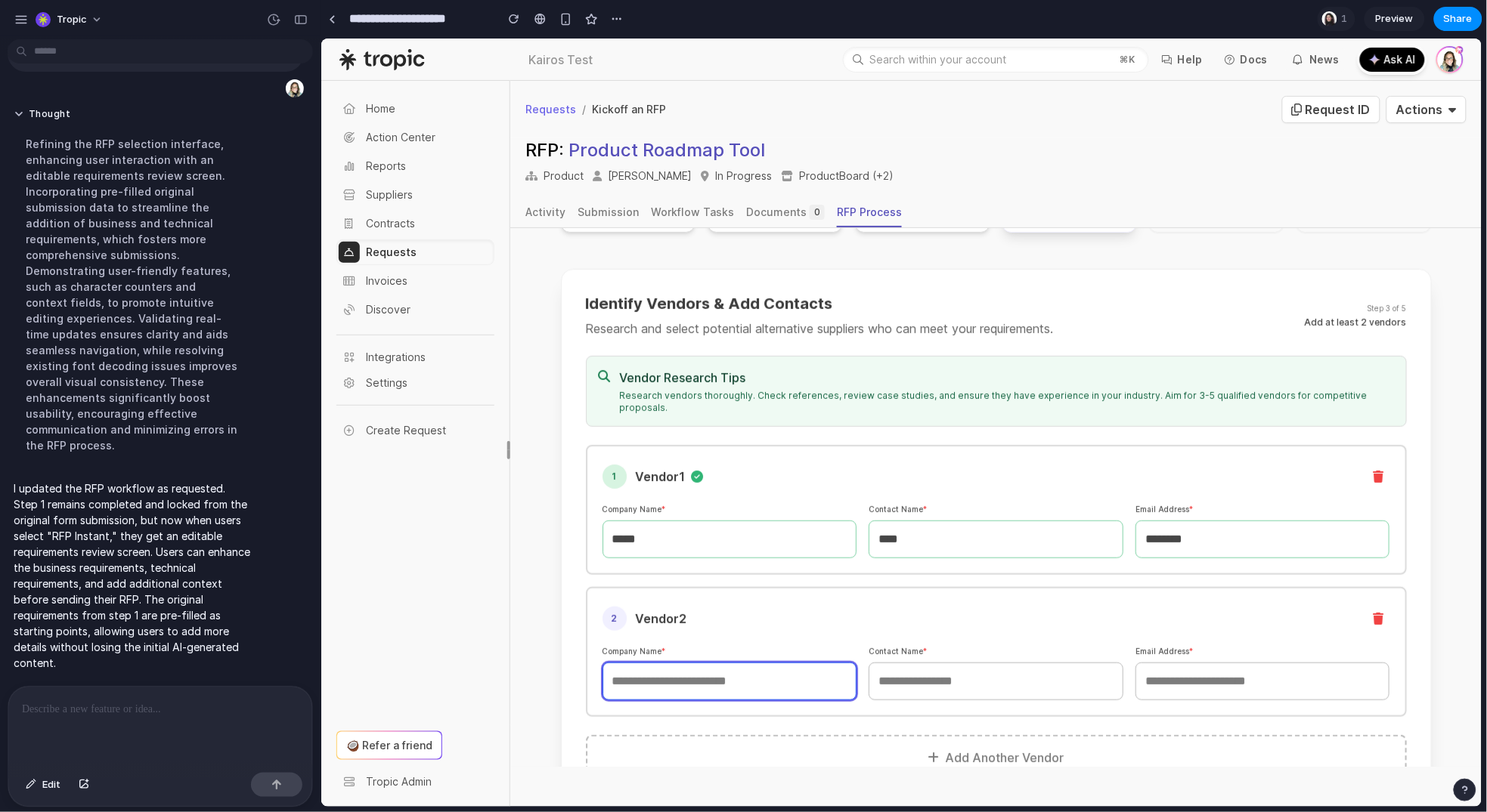
click at [654, 662] on input "text" at bounding box center [729, 681] width 255 height 38
type input "****"
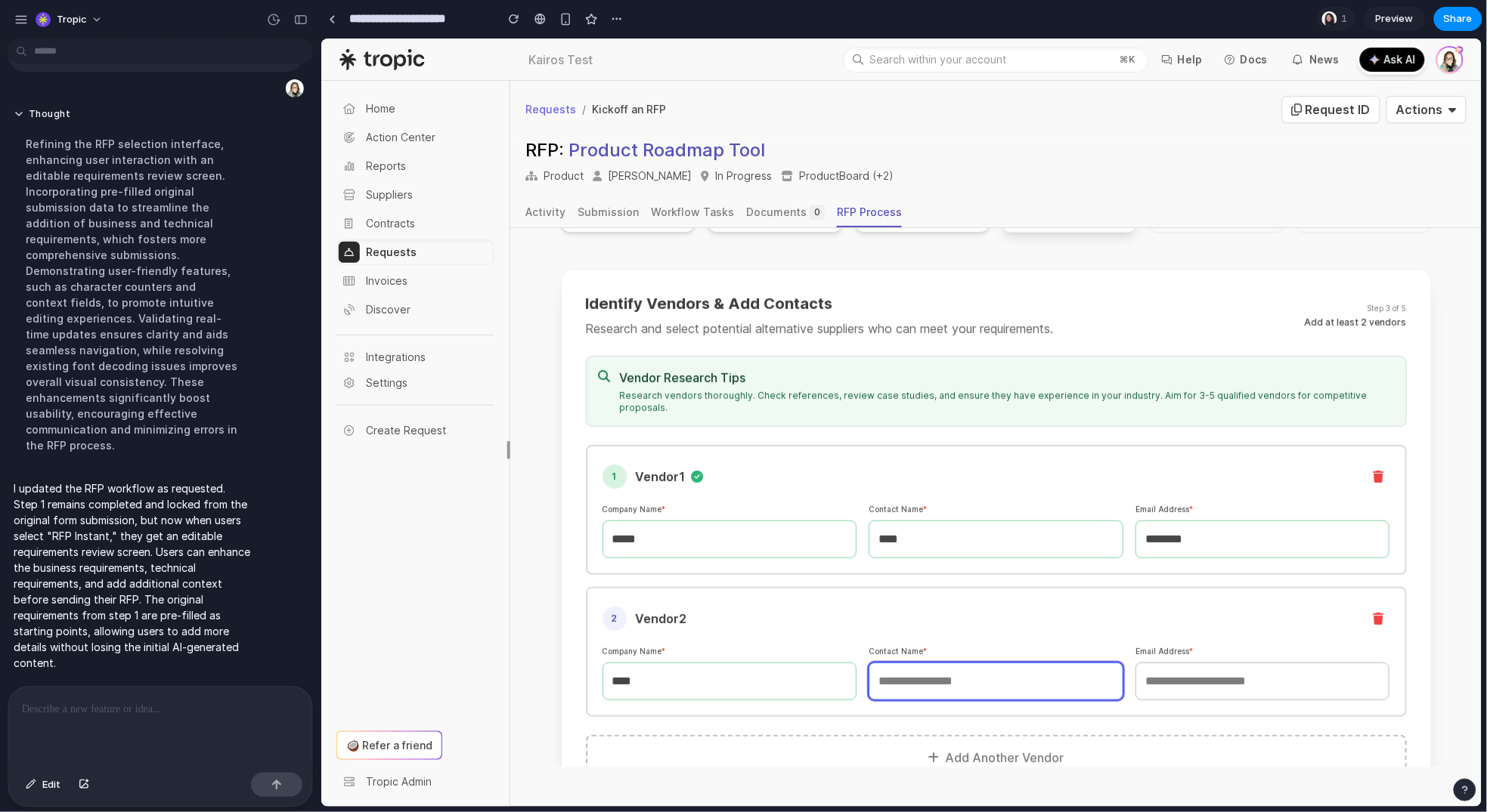
click at [990, 667] on input "text" at bounding box center [995, 681] width 255 height 38
type input "****"
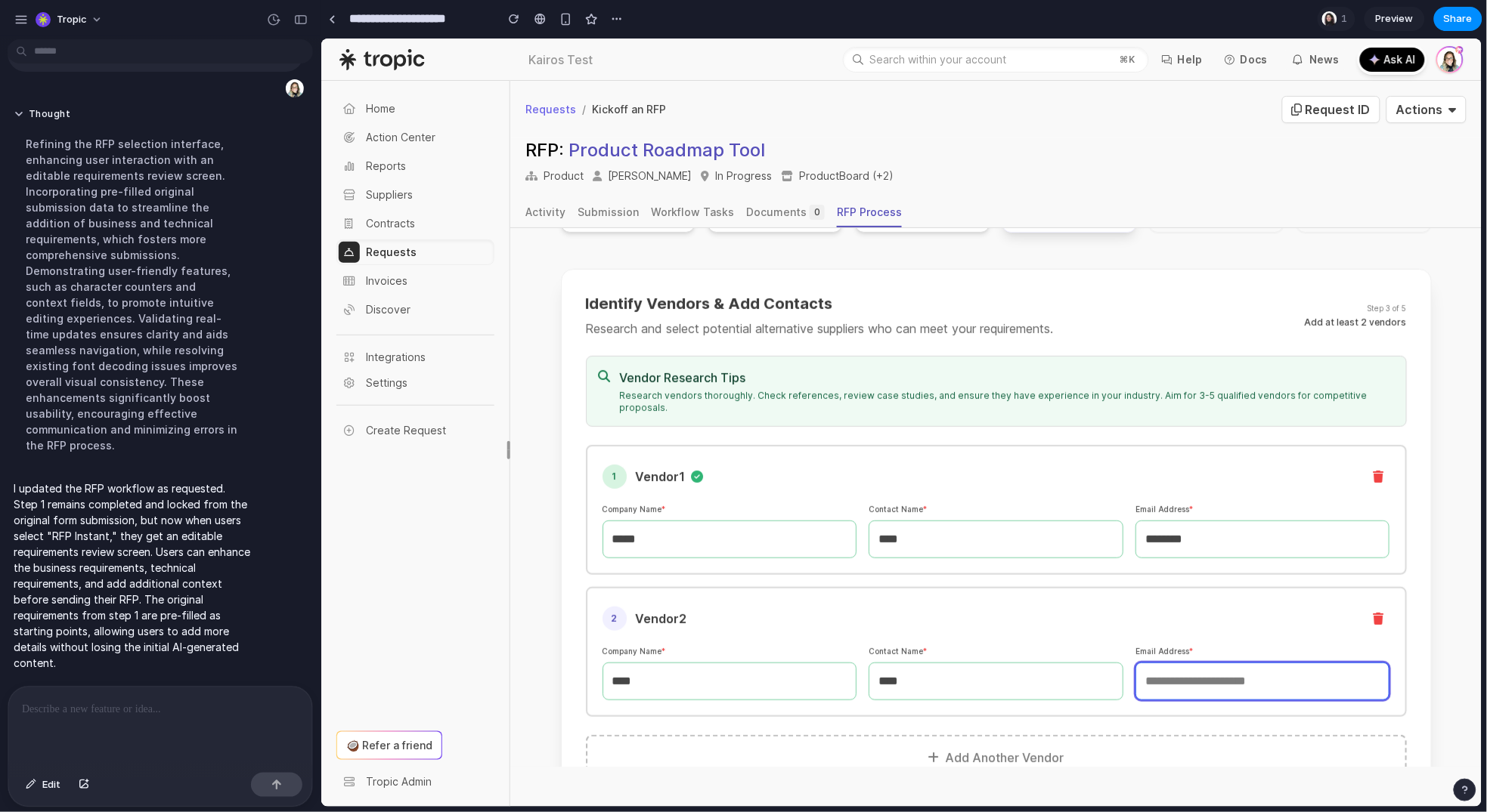
click at [1242, 662] on input "email" at bounding box center [1262, 681] width 255 height 38
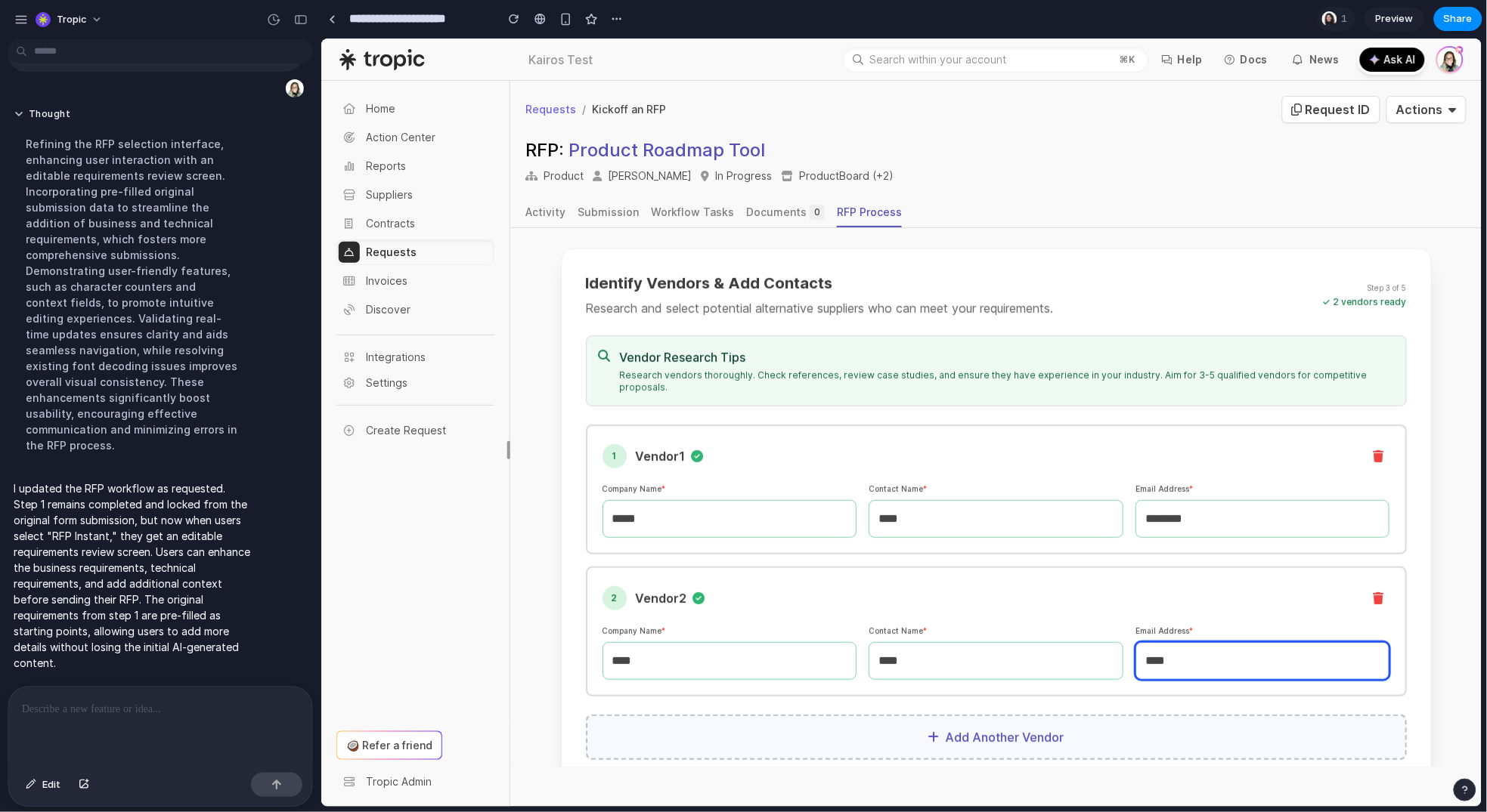
scroll to position [318, 0]
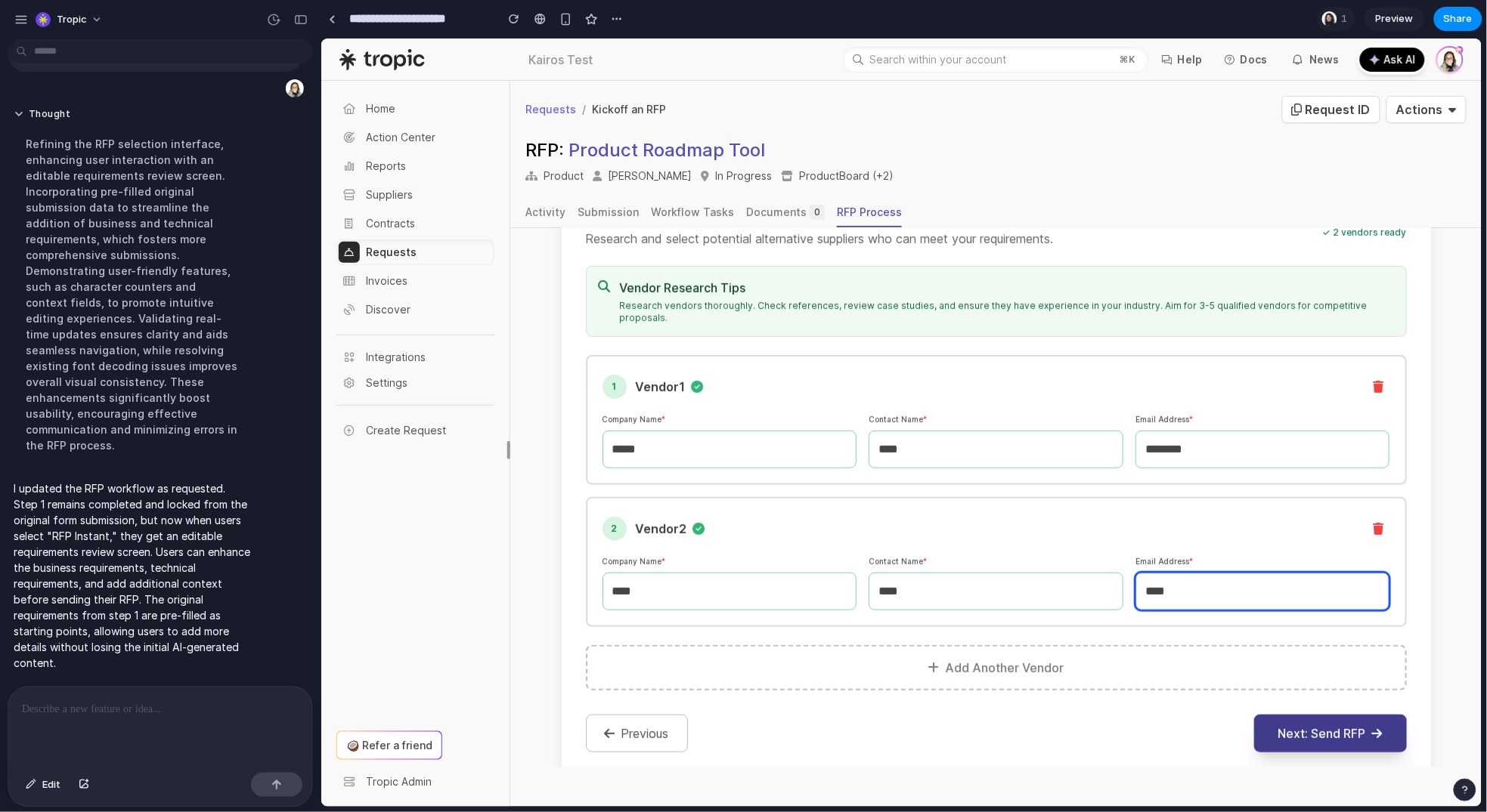
type input "****"
click at [1291, 714] on button "Next: Send RFP" at bounding box center [1330, 733] width 153 height 38
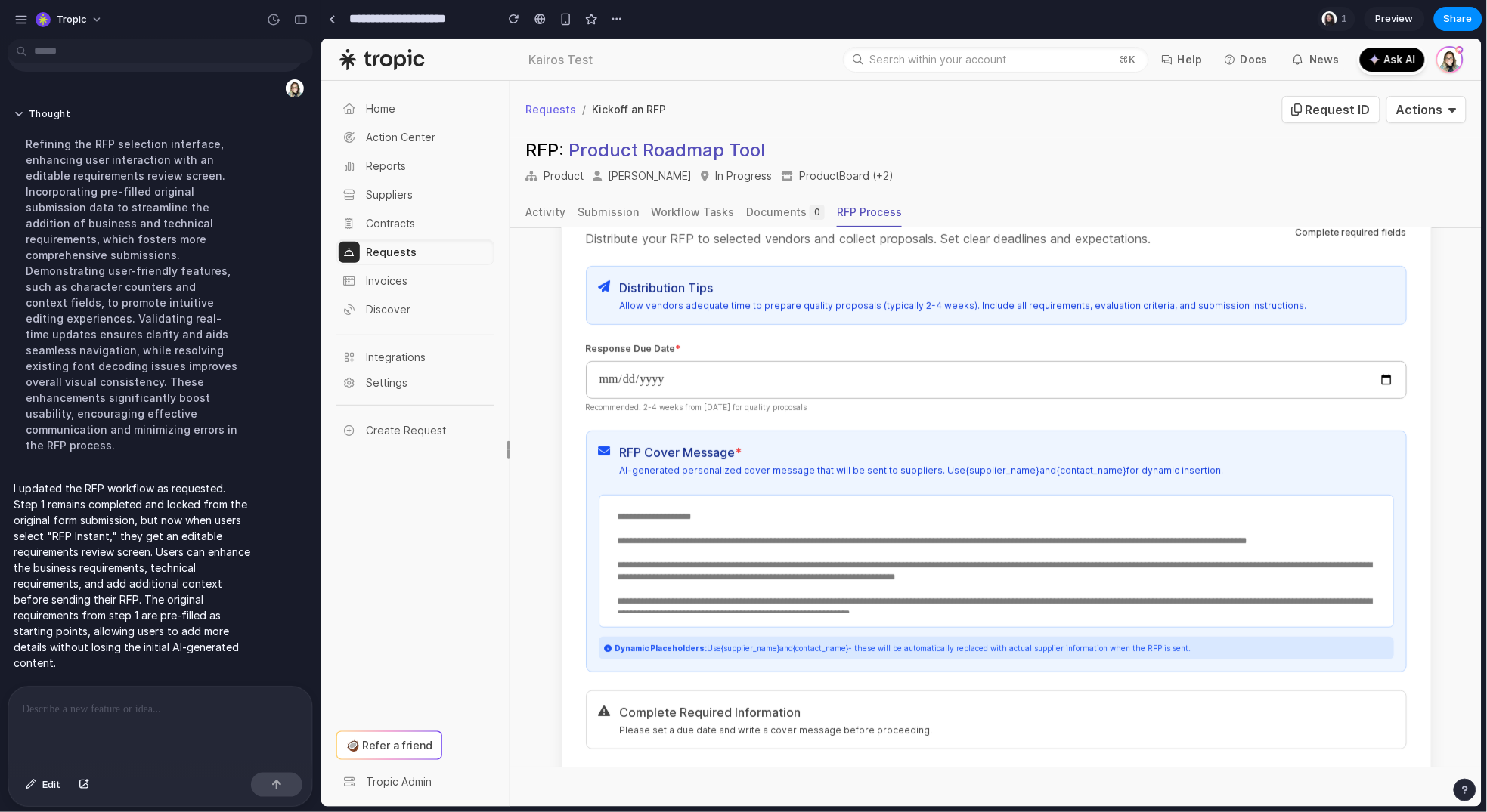
click at [930, 510] on textarea "**********" at bounding box center [996, 559] width 775 height 109
click at [884, 504] on textarea "**********" at bounding box center [996, 559] width 775 height 109
click at [838, 504] on textarea "**********" at bounding box center [996, 559] width 775 height 109
click at [741, 504] on textarea "**********" at bounding box center [996, 559] width 775 height 109
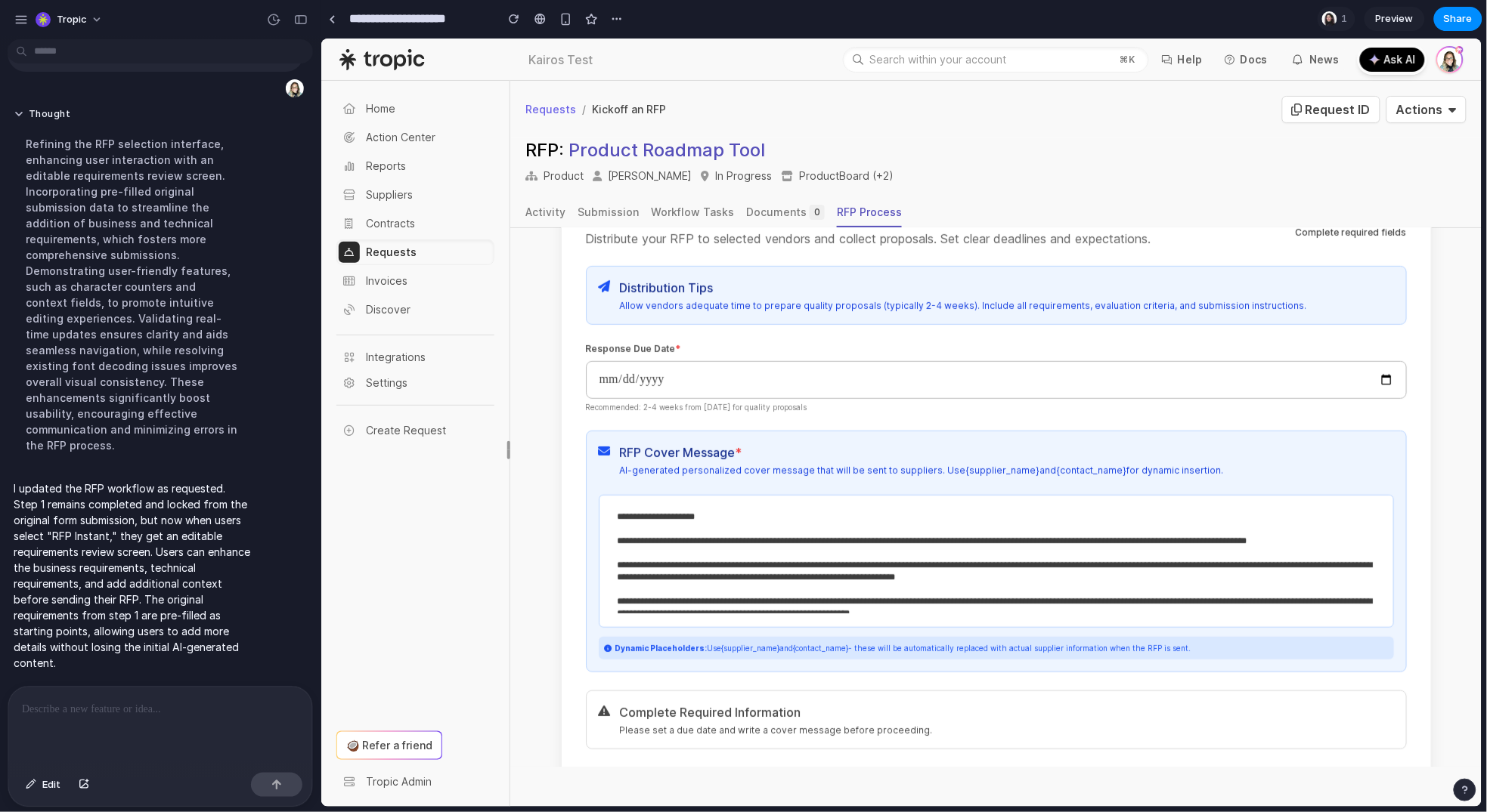
type textarea "**********"
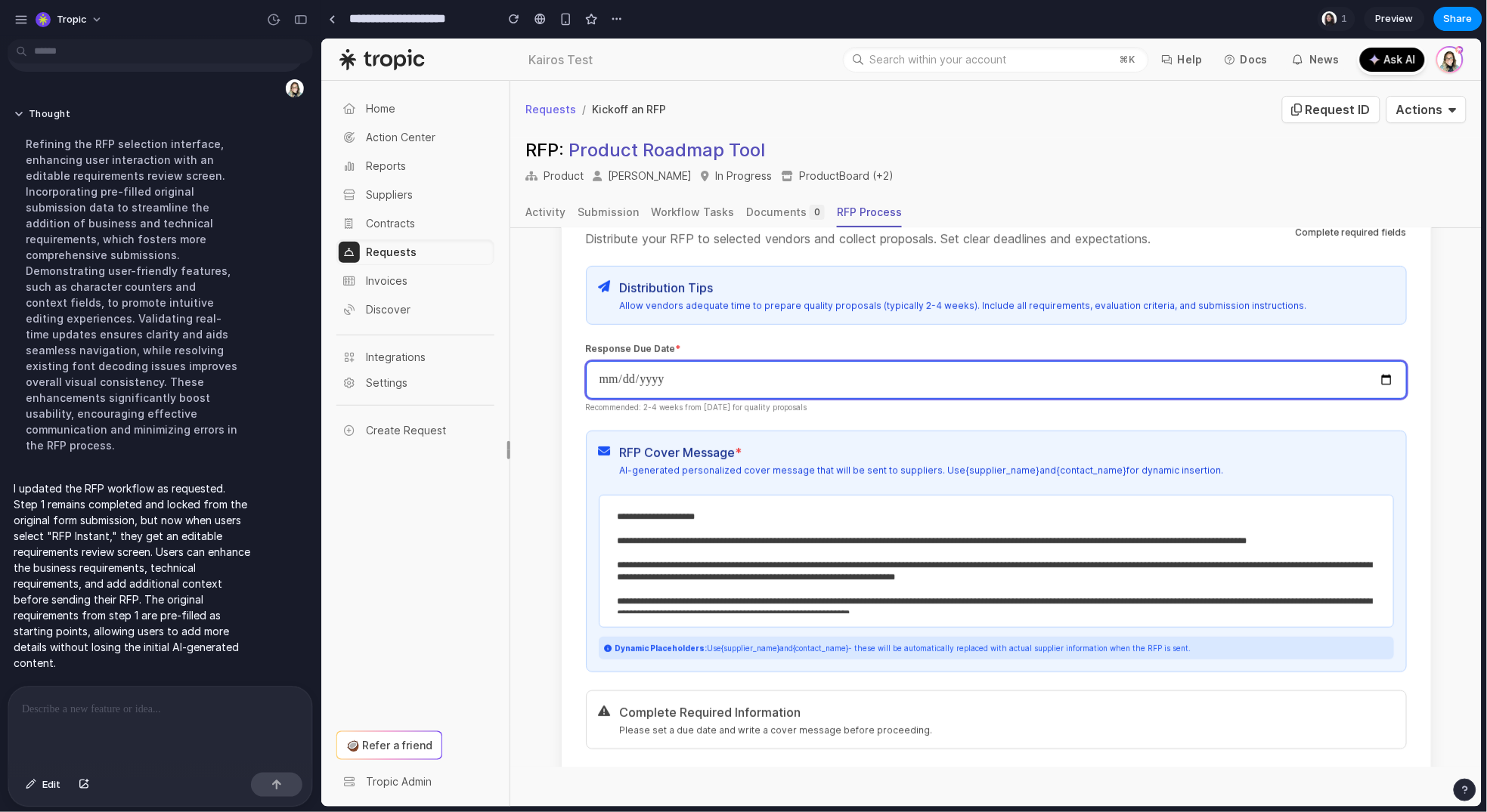
click at [1376, 368] on input "date" at bounding box center [996, 379] width 821 height 38
type input "**********"
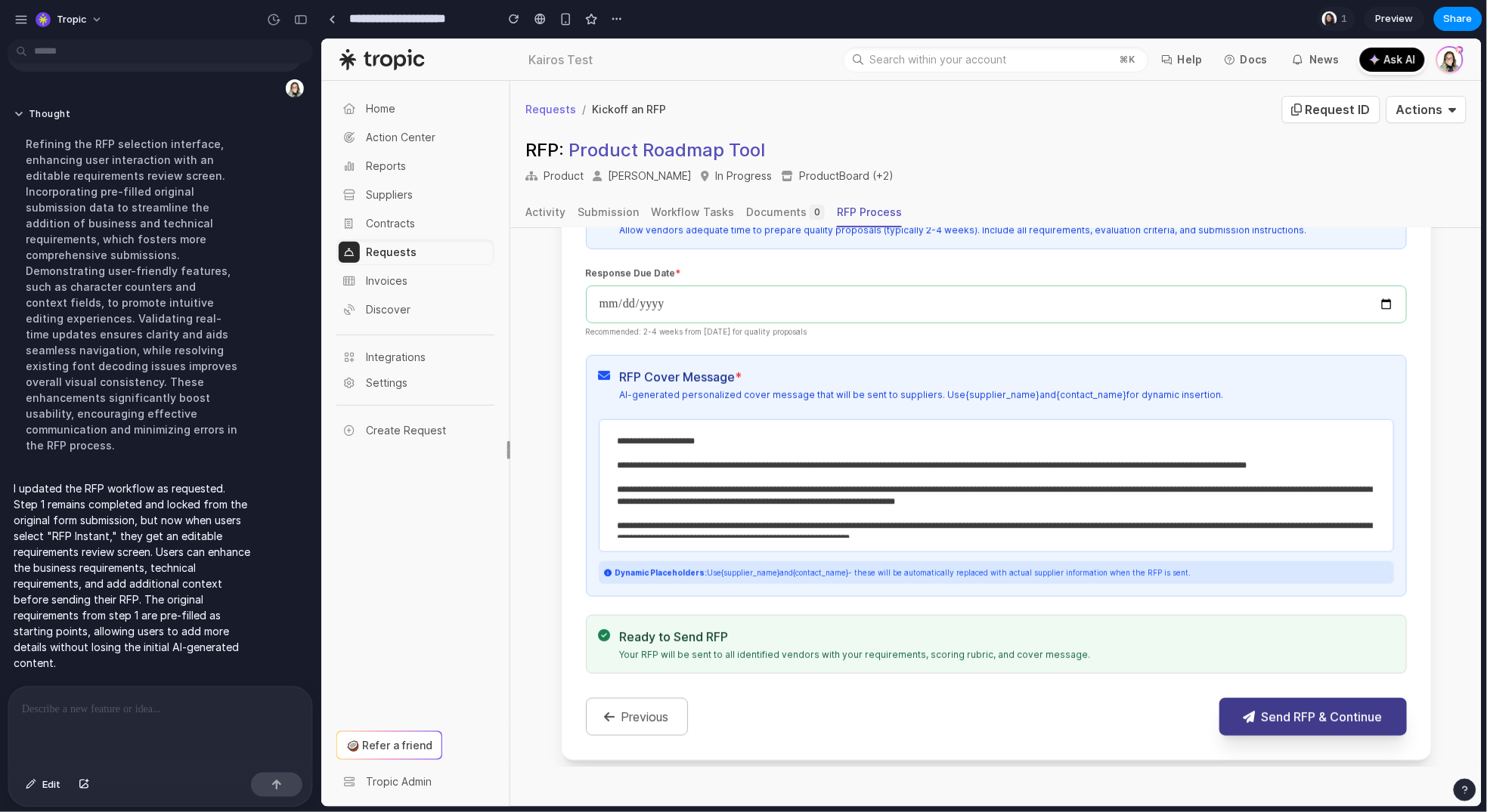
click at [1274, 698] on button "Send RFP & Continue" at bounding box center [1313, 717] width 188 height 38
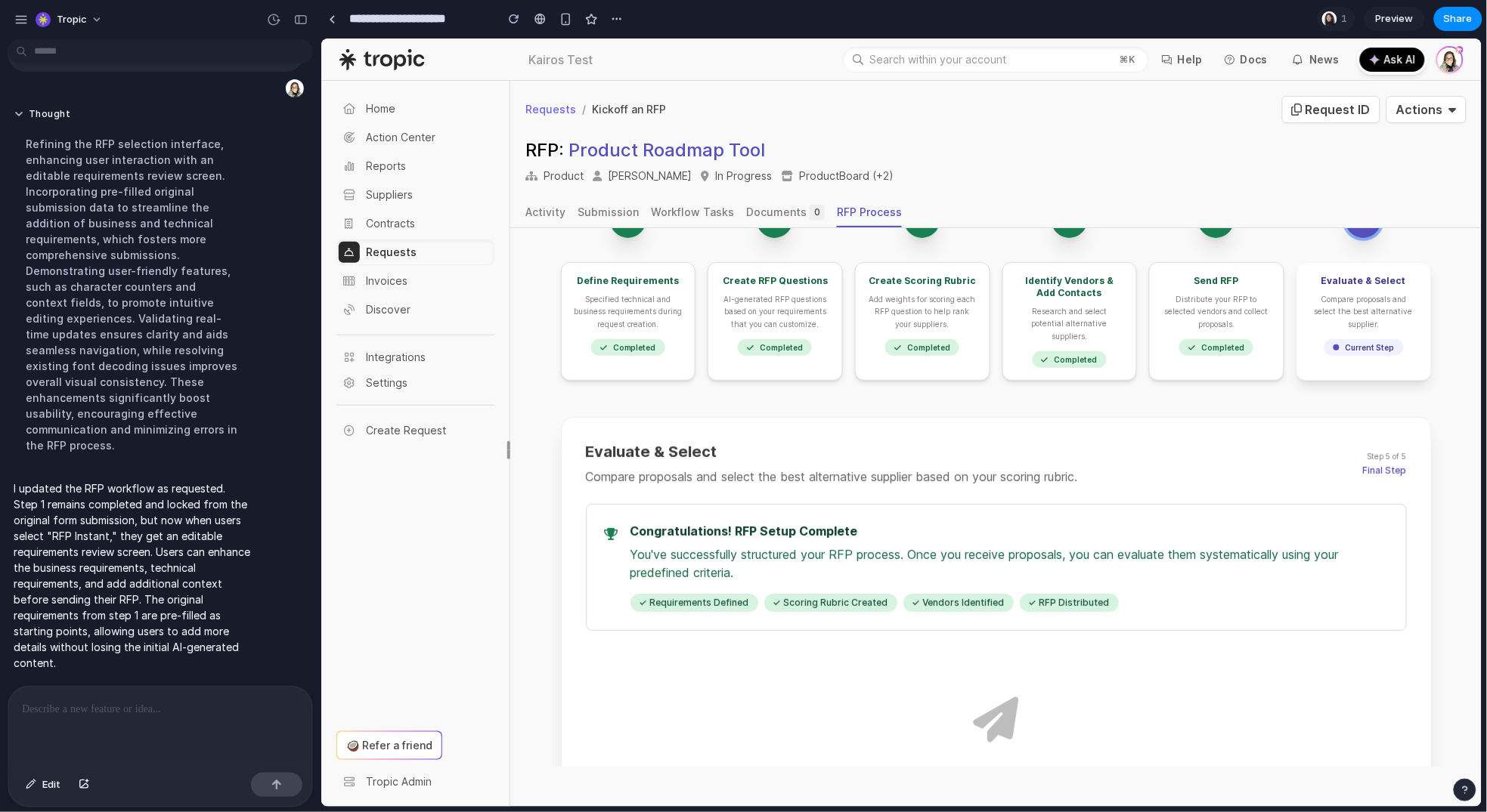
scroll to position [0, 0]
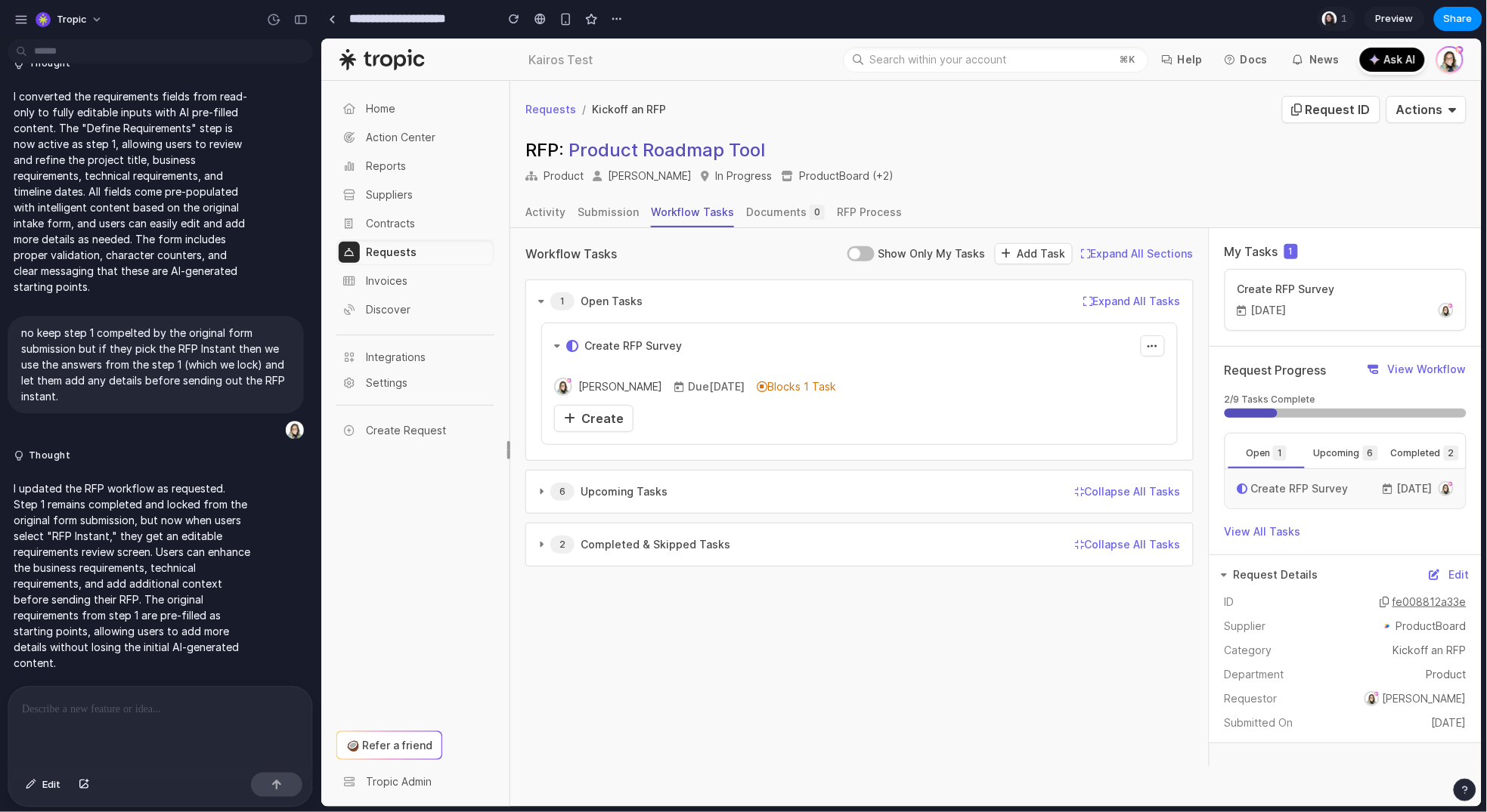
scroll to position [5075, 0]
click at [599, 412] on span "Create" at bounding box center [602, 417] width 43 height 15
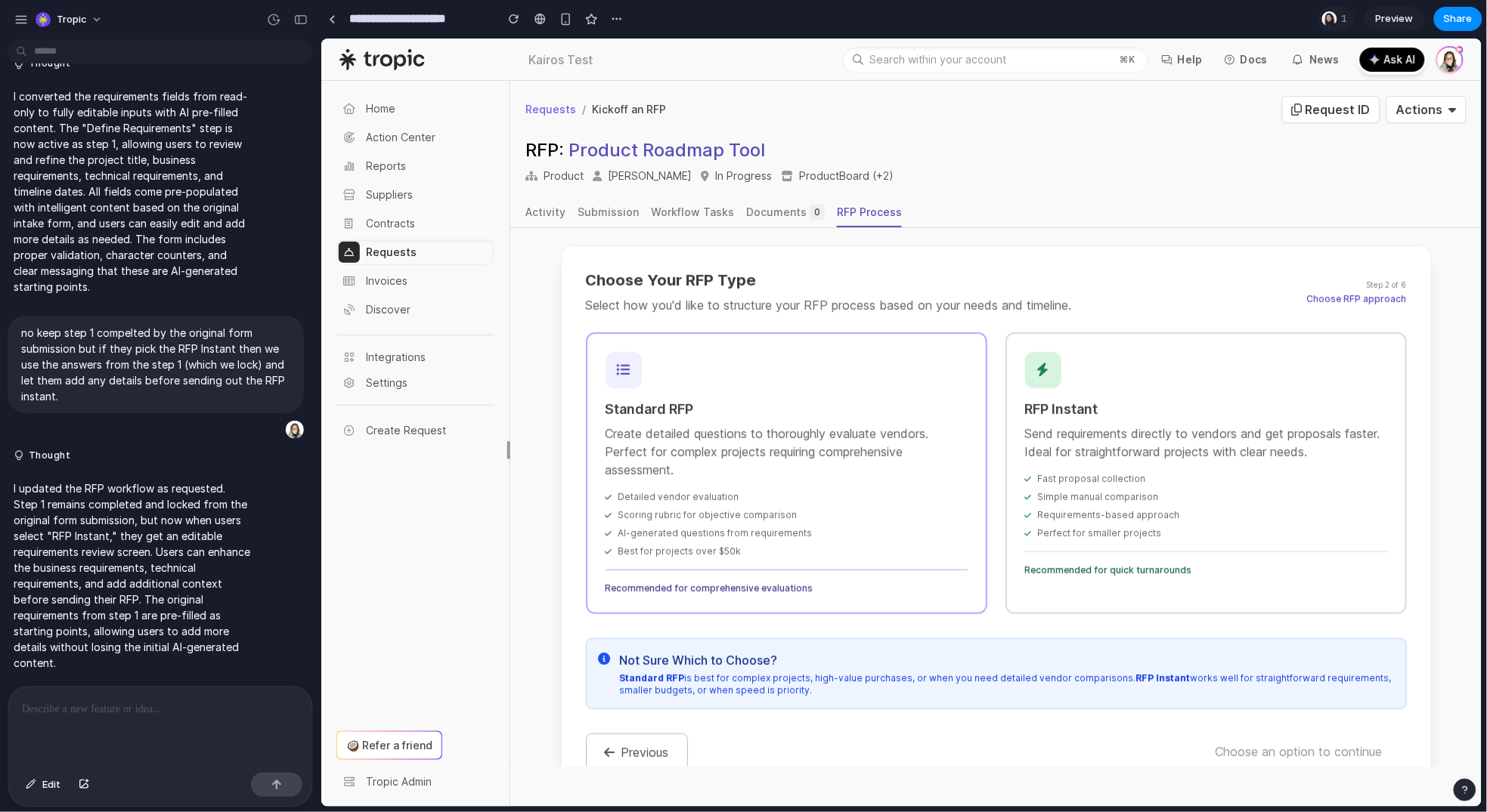
scroll to position [260, 0]
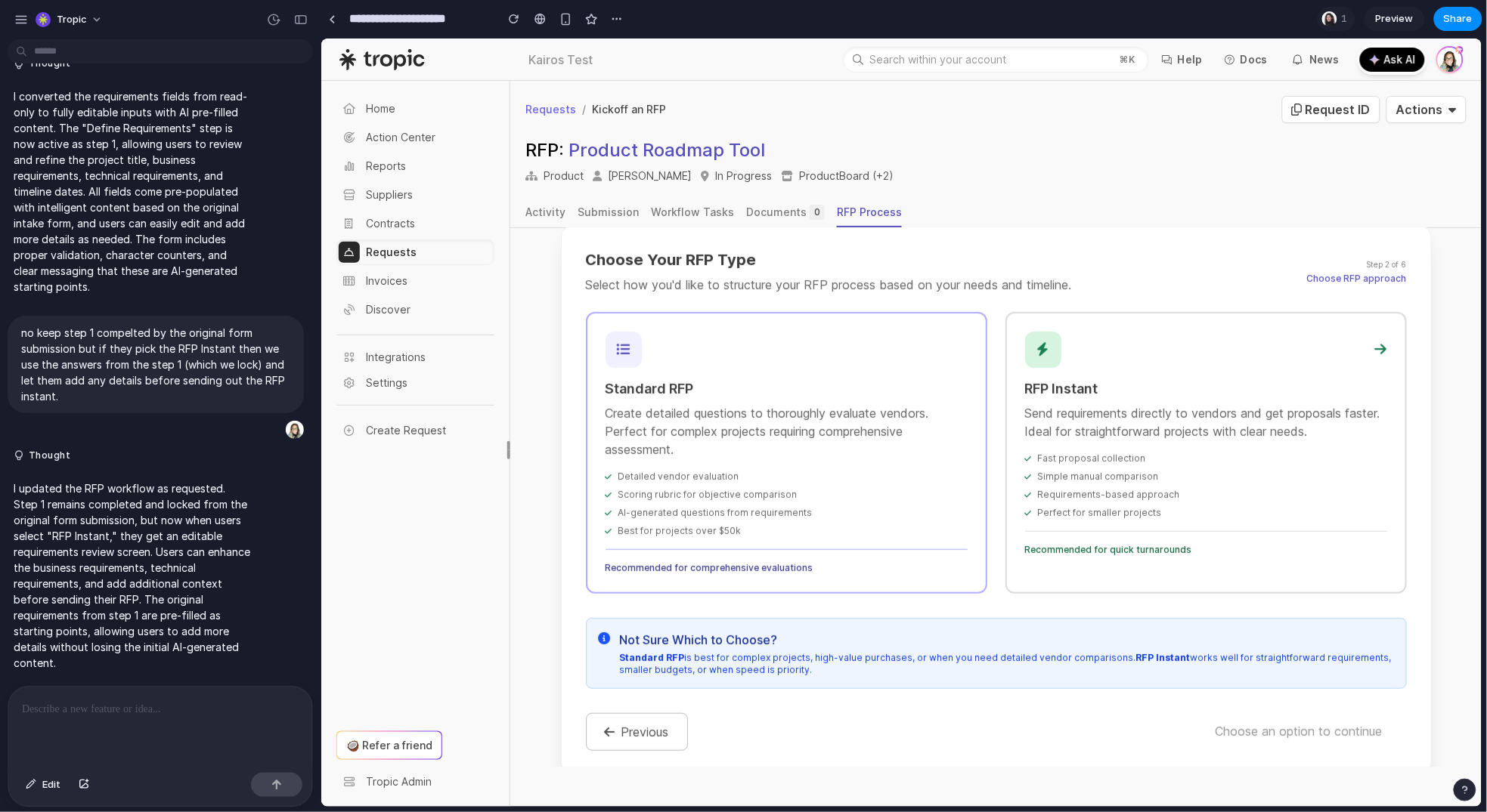
click at [1181, 437] on p "Send requirements directly to vendors and get proposals faster. Ideal for strai…" at bounding box center [1205, 422] width 362 height 36
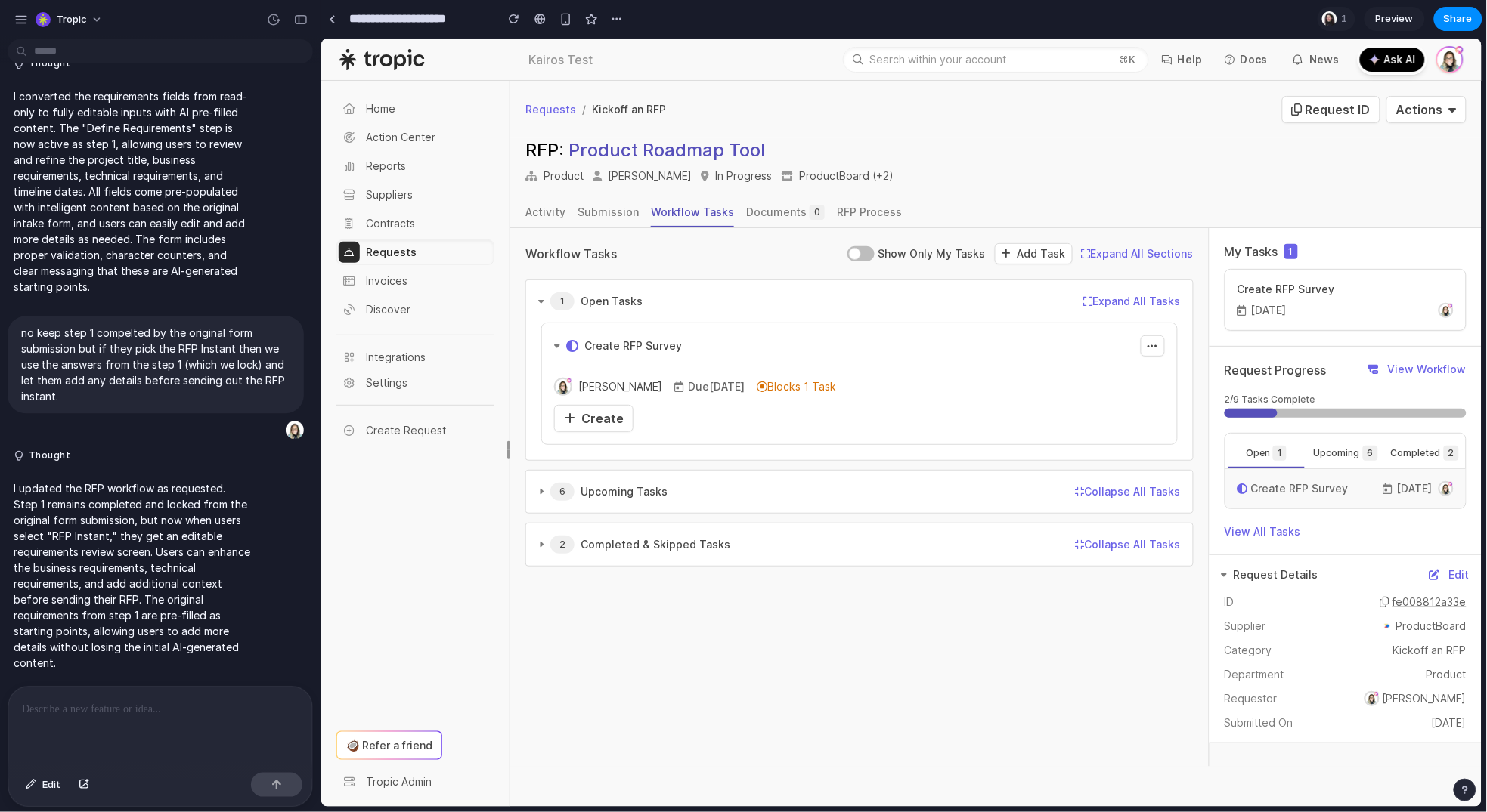
scroll to position [5075, 0]
click at [615, 414] on span "Create" at bounding box center [602, 417] width 43 height 15
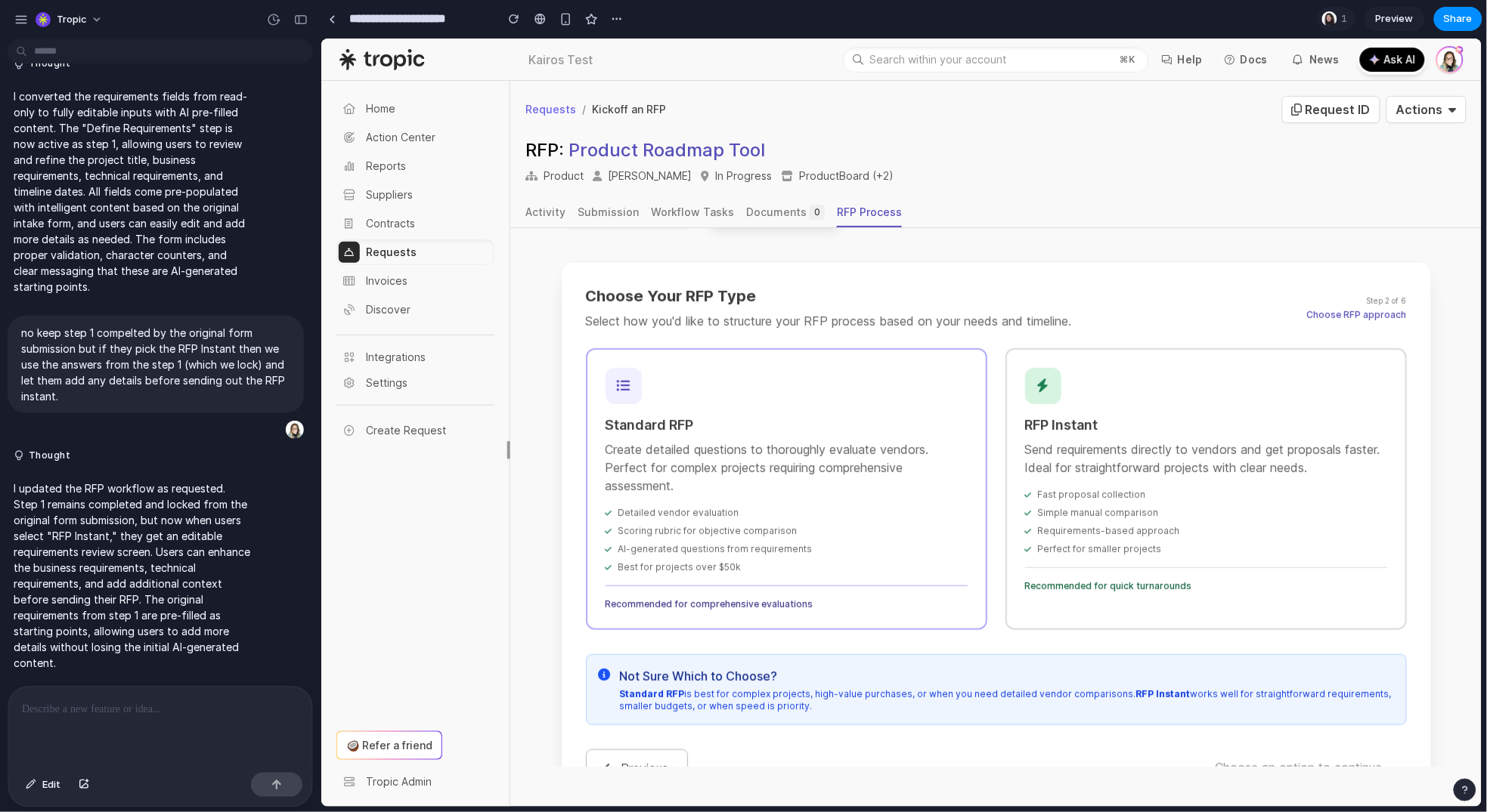
scroll to position [286, 0]
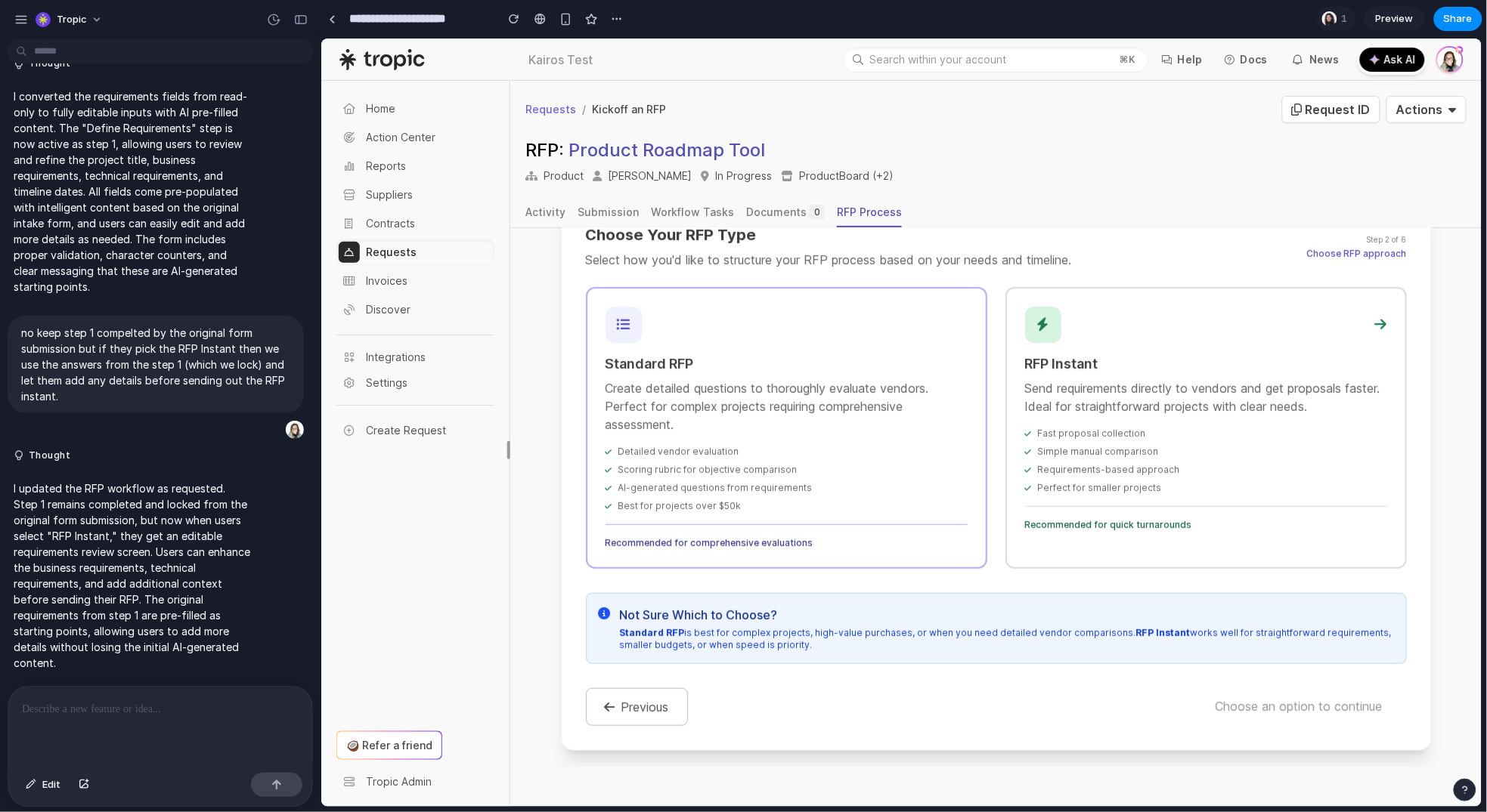
click at [1152, 446] on div "Simple manual comparison" at bounding box center [1205, 451] width 362 height 12
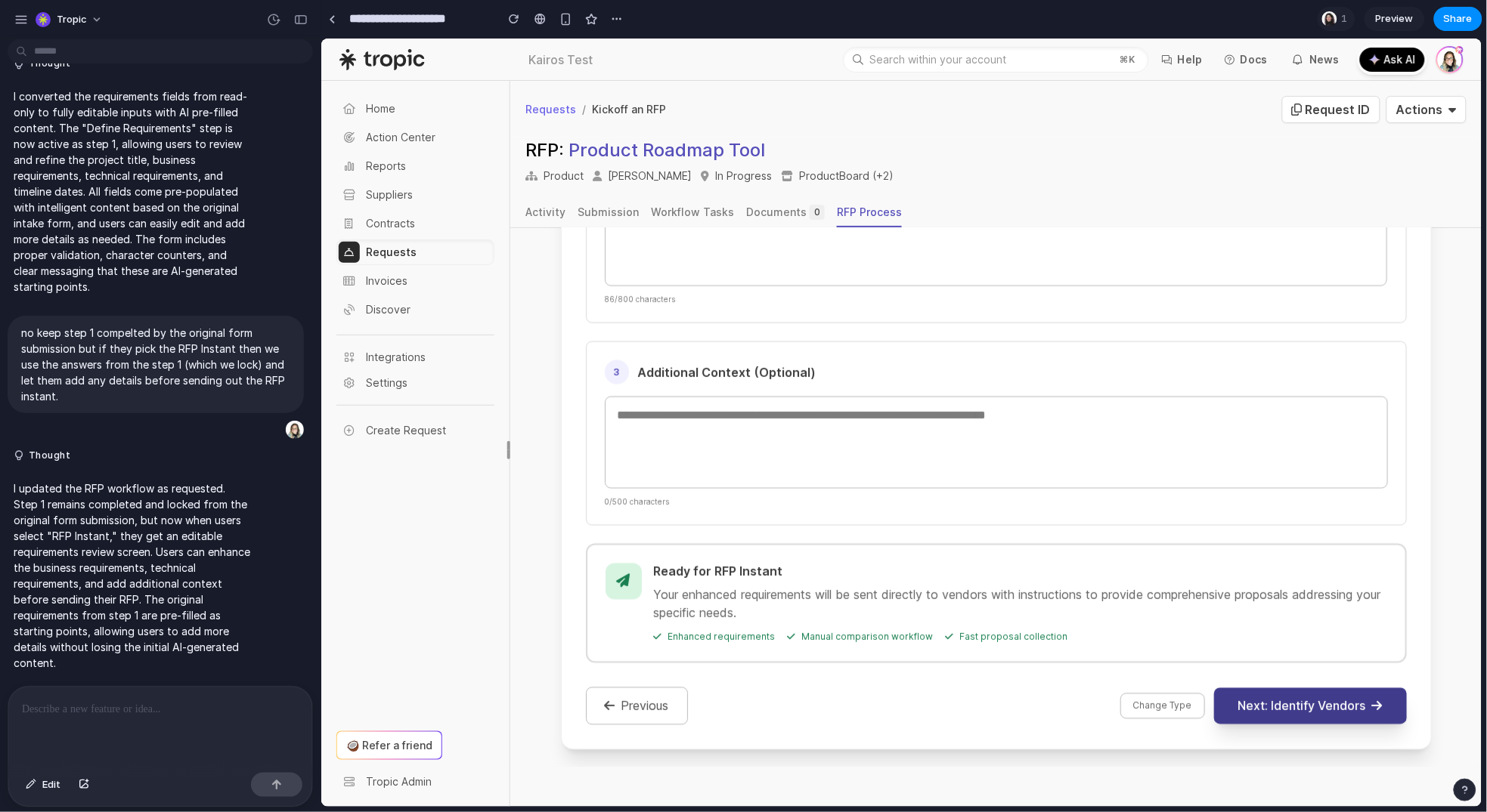
click at [1288, 699] on button "Next: Identify Vendors" at bounding box center [1310, 706] width 192 height 36
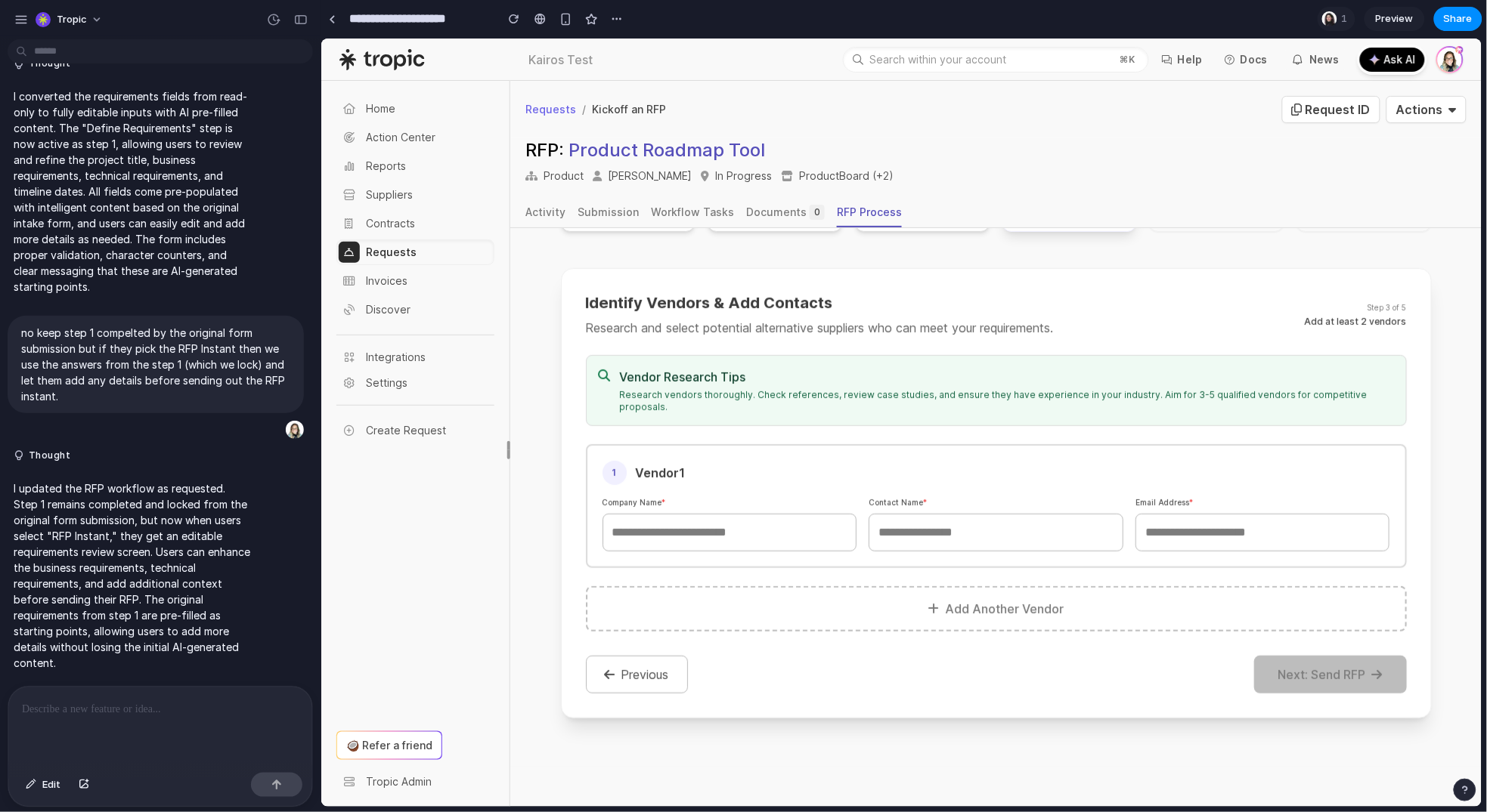
scroll to position [229, 0]
click at [735, 532] on div "1 Vendor 1 Company Name * Contact Name * Email Address *" at bounding box center [996, 506] width 821 height 124
click at [763, 515] on input "text" at bounding box center [729, 533] width 255 height 38
type input "***"
click at [948, 514] on input "text" at bounding box center [995, 533] width 255 height 38
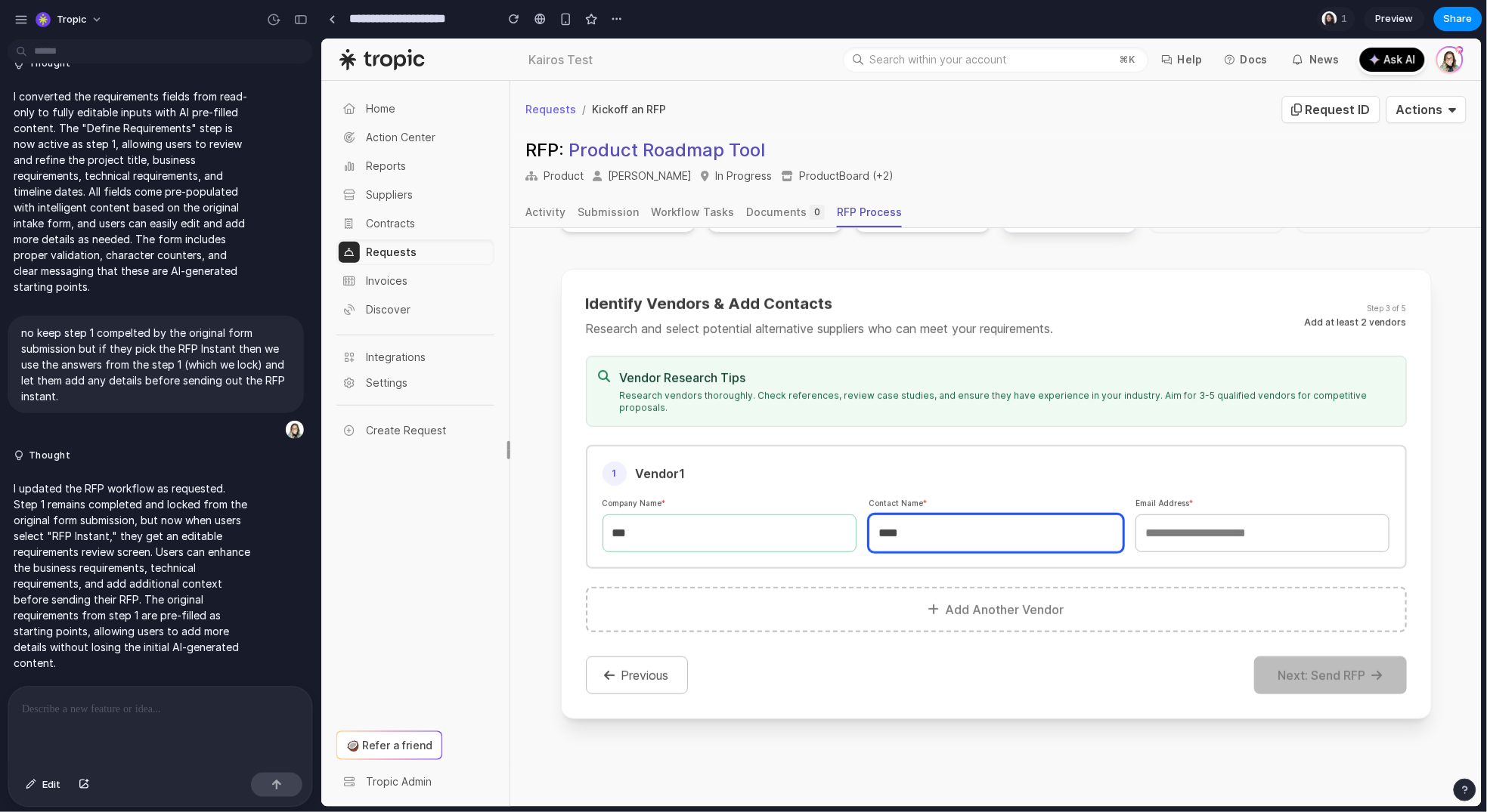
type input "****"
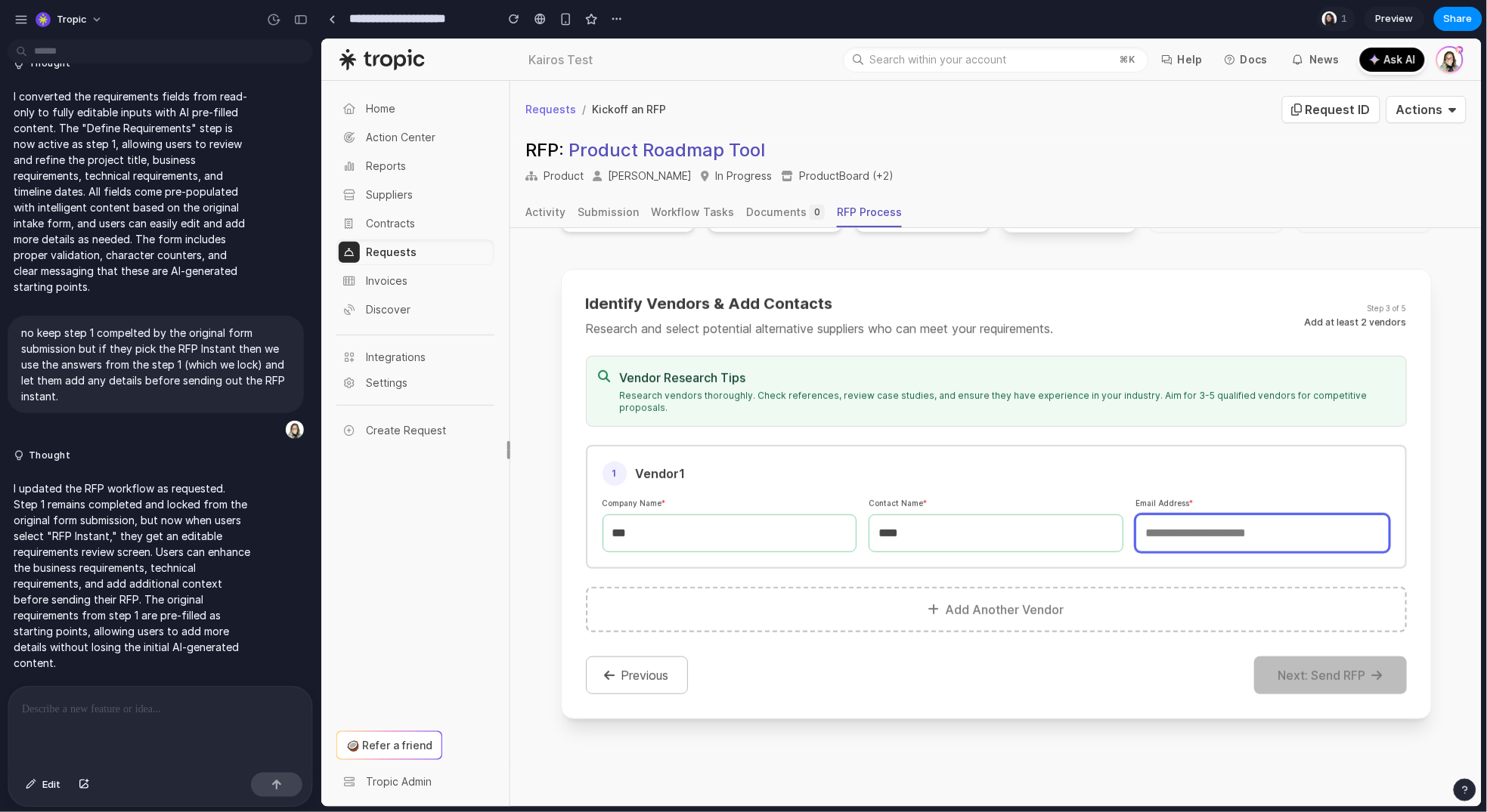
click at [1196, 515] on input "email" at bounding box center [1262, 533] width 255 height 38
type input "****"
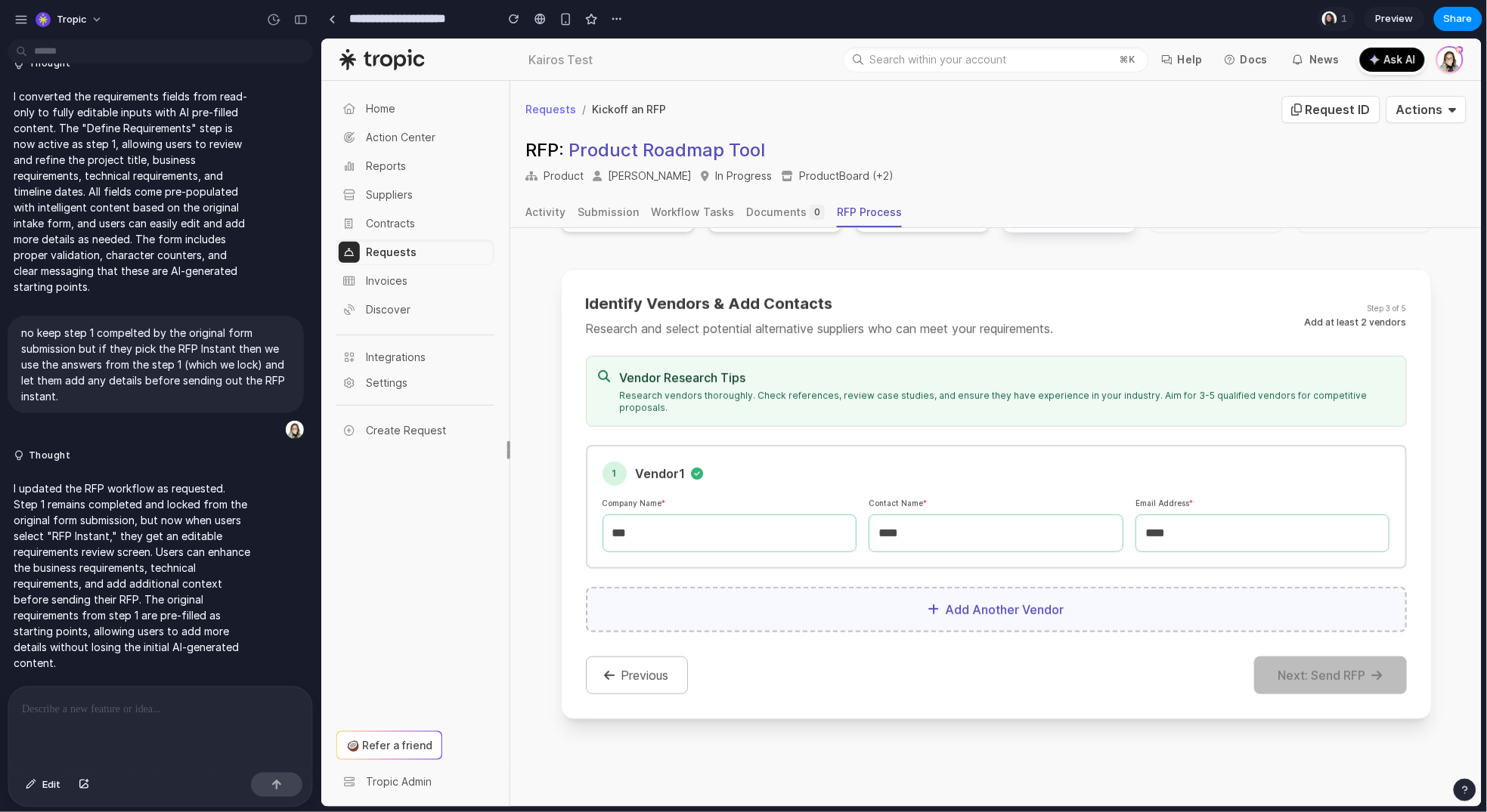
click at [659, 586] on button "Add Another Vendor" at bounding box center [996, 609] width 821 height 45
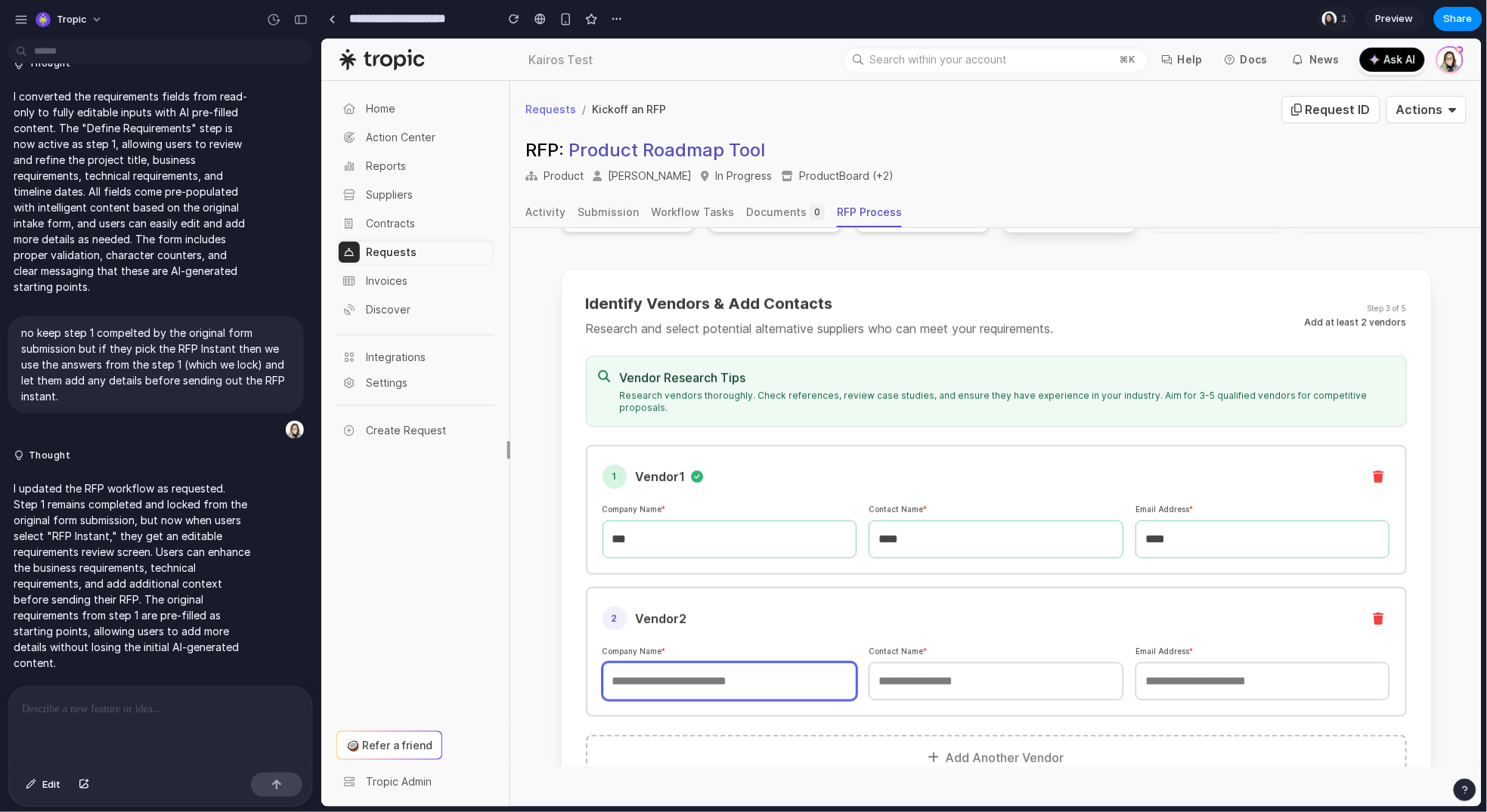
click at [663, 662] on input "text" at bounding box center [729, 681] width 255 height 38
type input "*****"
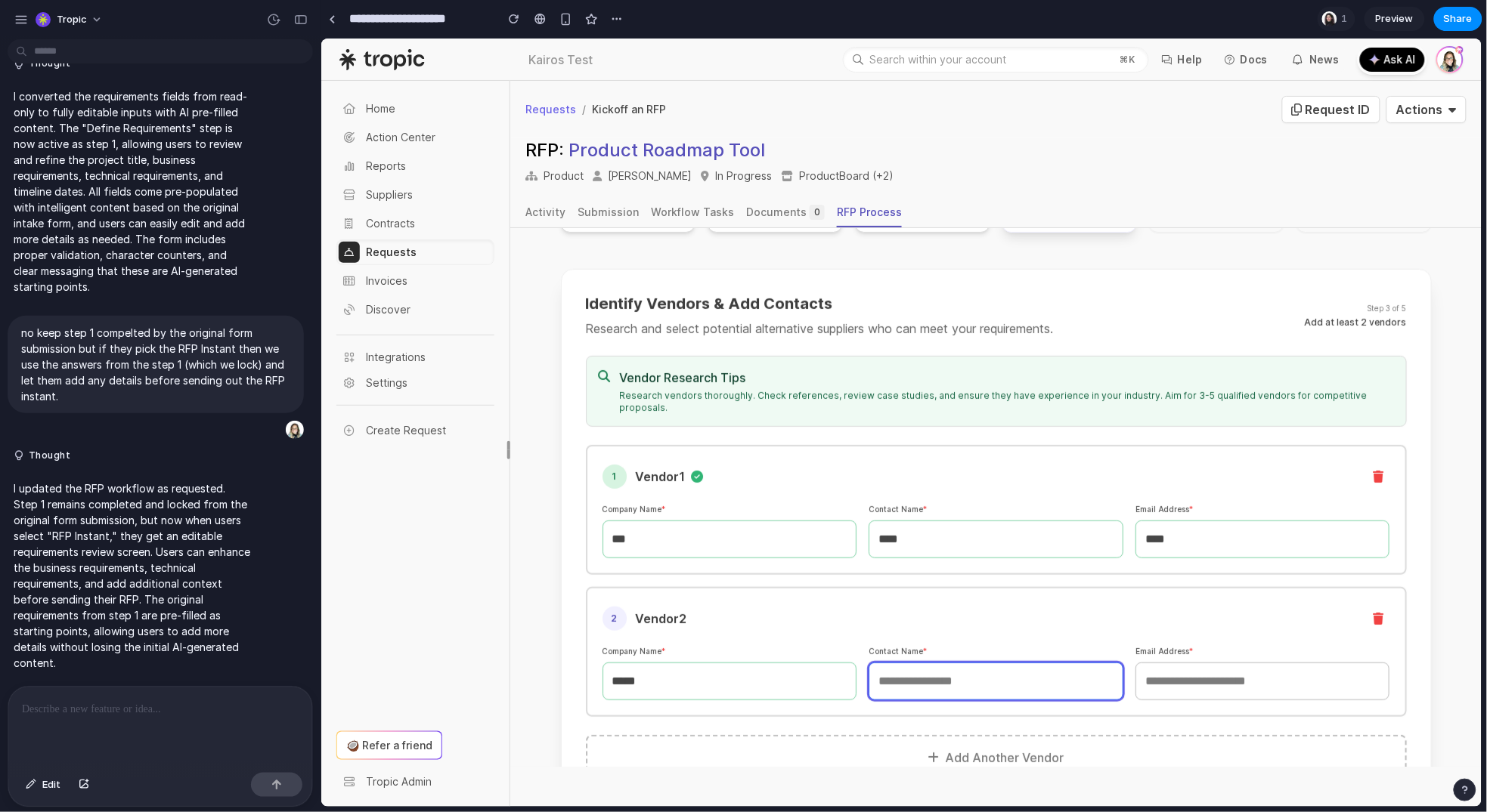
drag, startPoint x: 902, startPoint y: 662, endPoint x: 914, endPoint y: 662, distance: 12.0
click at [902, 662] on input "text" at bounding box center [995, 681] width 255 height 38
type input "****"
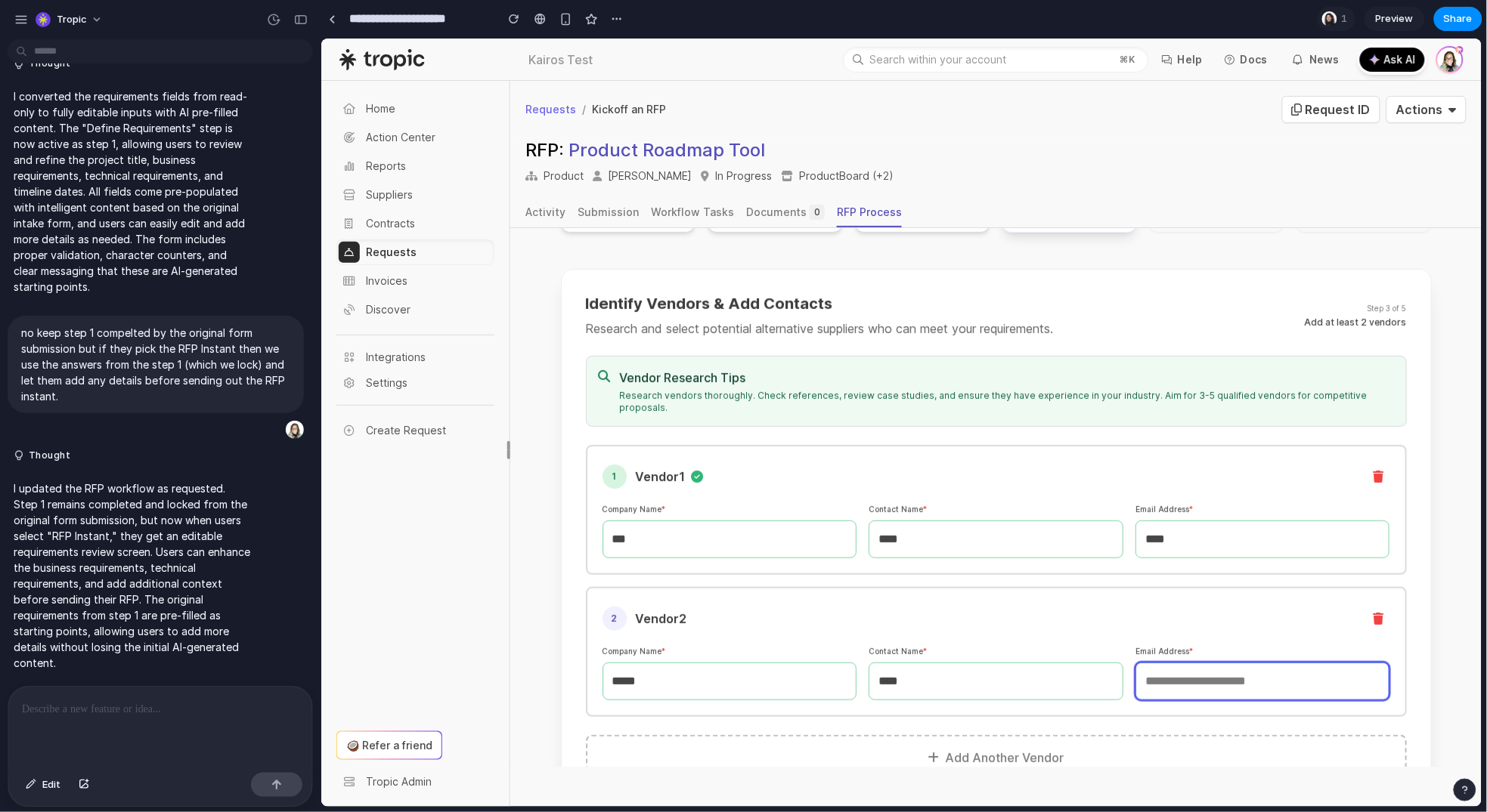
click at [1200, 669] on input "email" at bounding box center [1262, 681] width 255 height 38
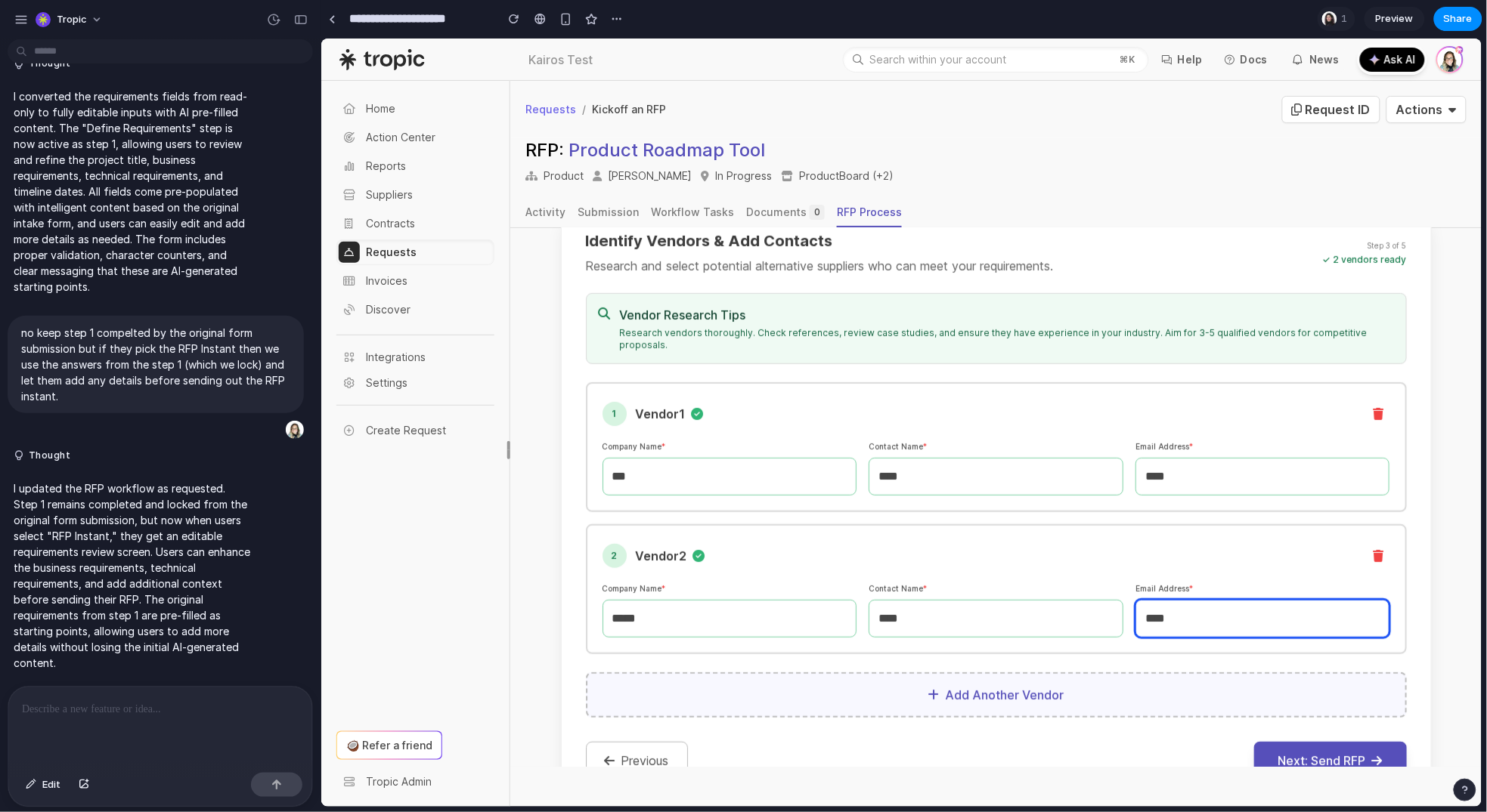
scroll to position [318, 0]
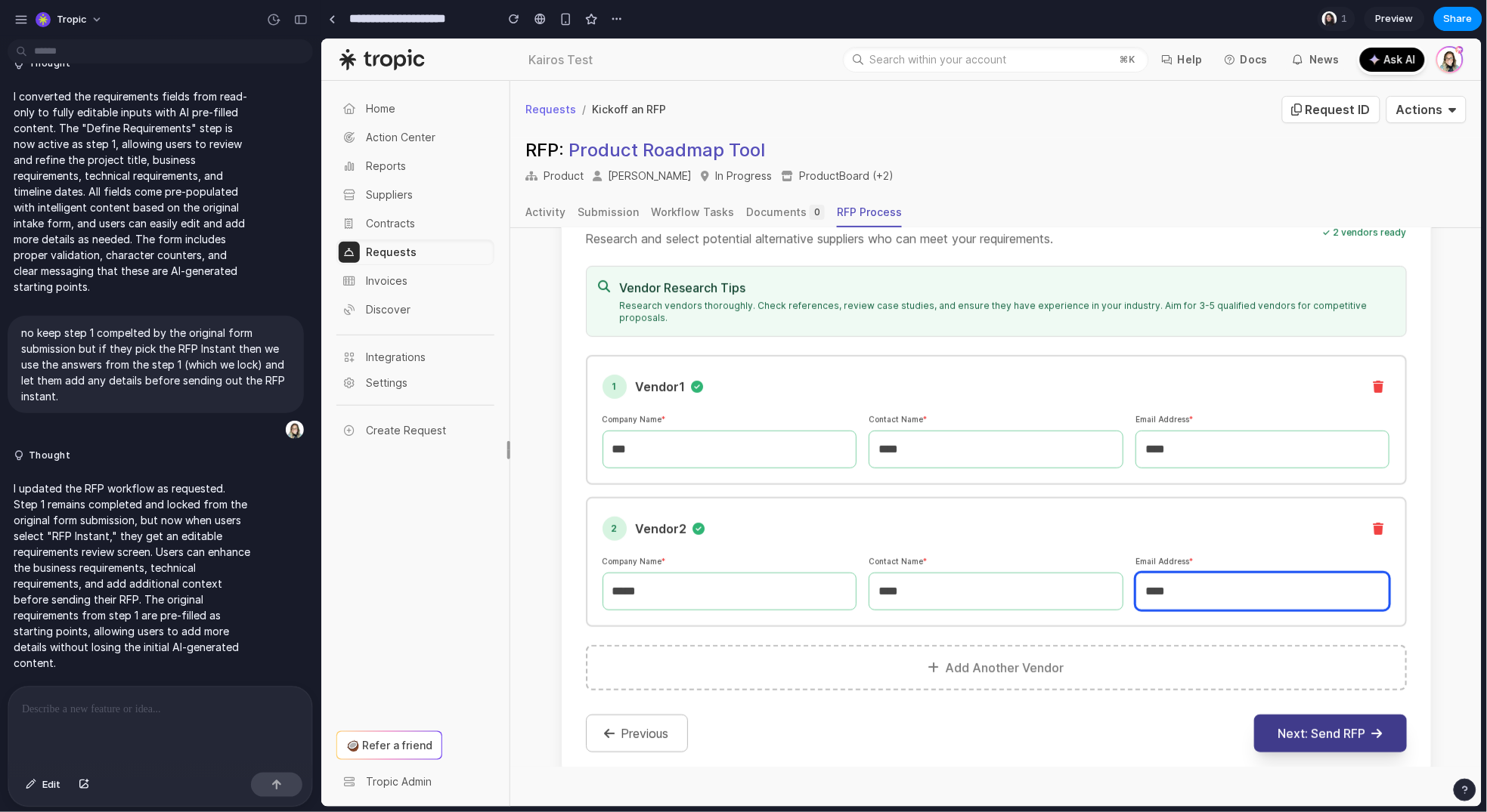
type input "****"
click at [1319, 714] on button "Next: Send RFP" at bounding box center [1330, 733] width 153 height 38
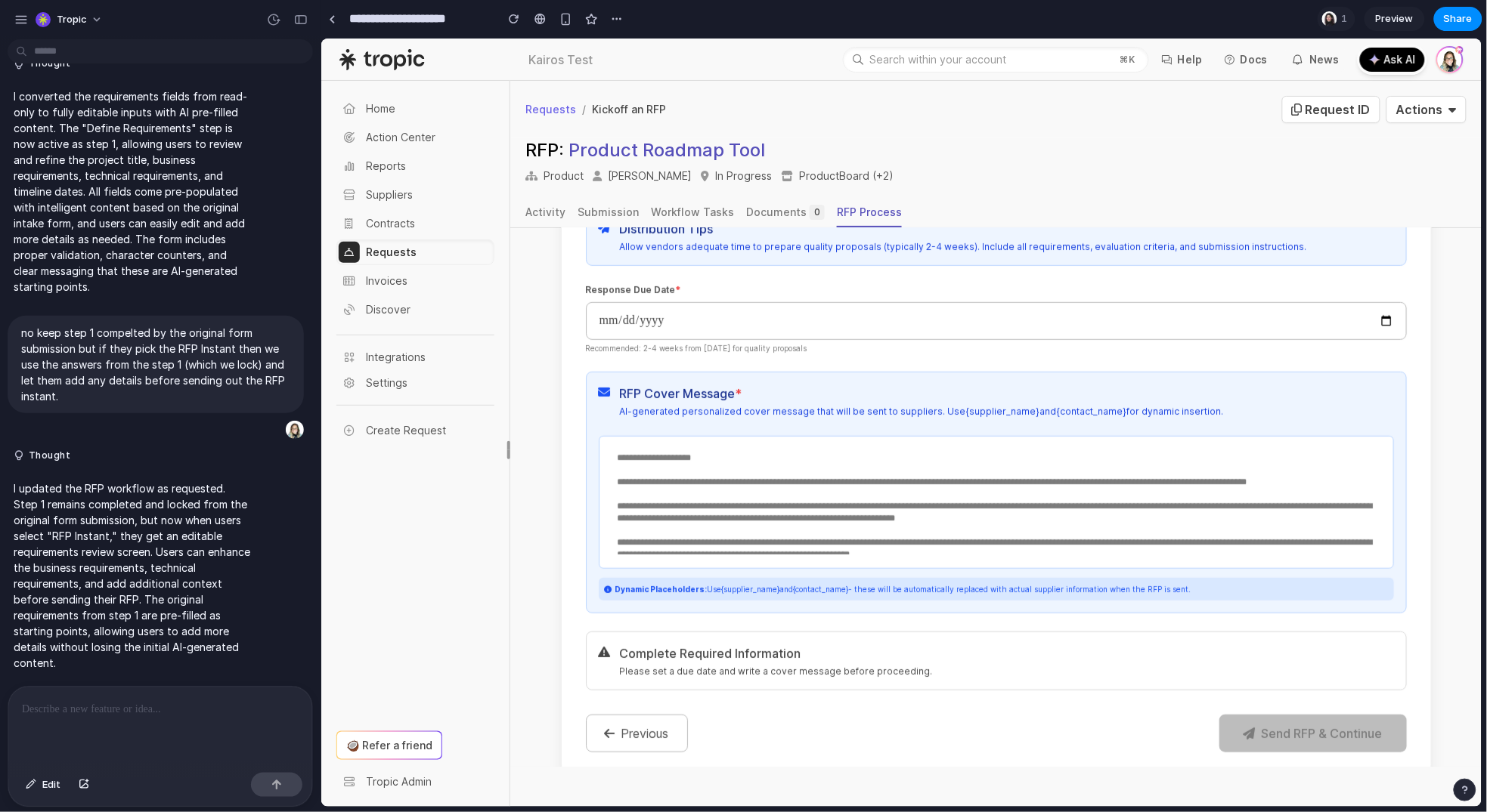
scroll to position [379, 0]
click at [780, 444] on textarea "**********" at bounding box center [996, 498] width 775 height 109
click at [779, 444] on textarea "**********" at bounding box center [996, 498] width 775 height 109
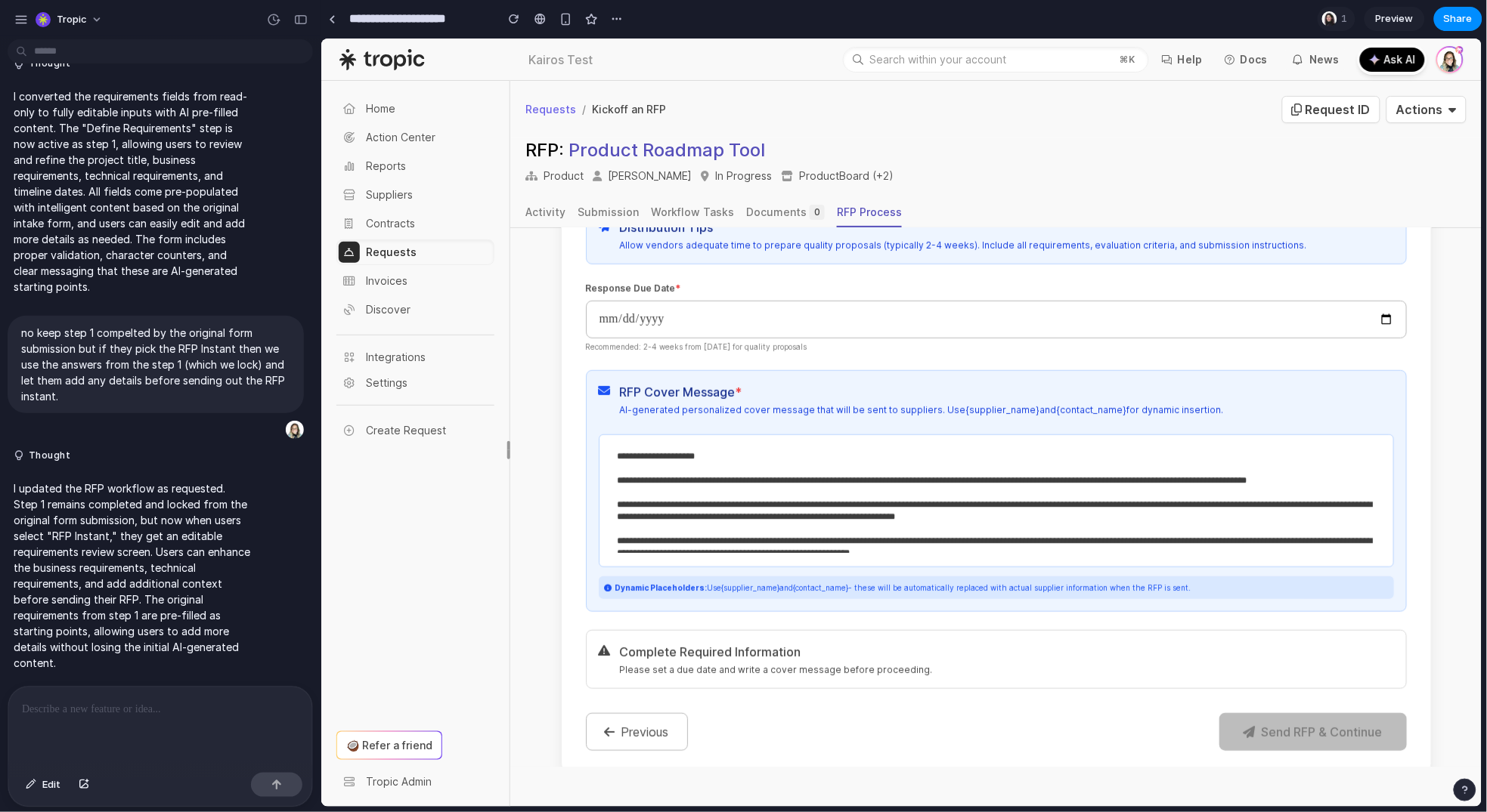
type textarea "**********"
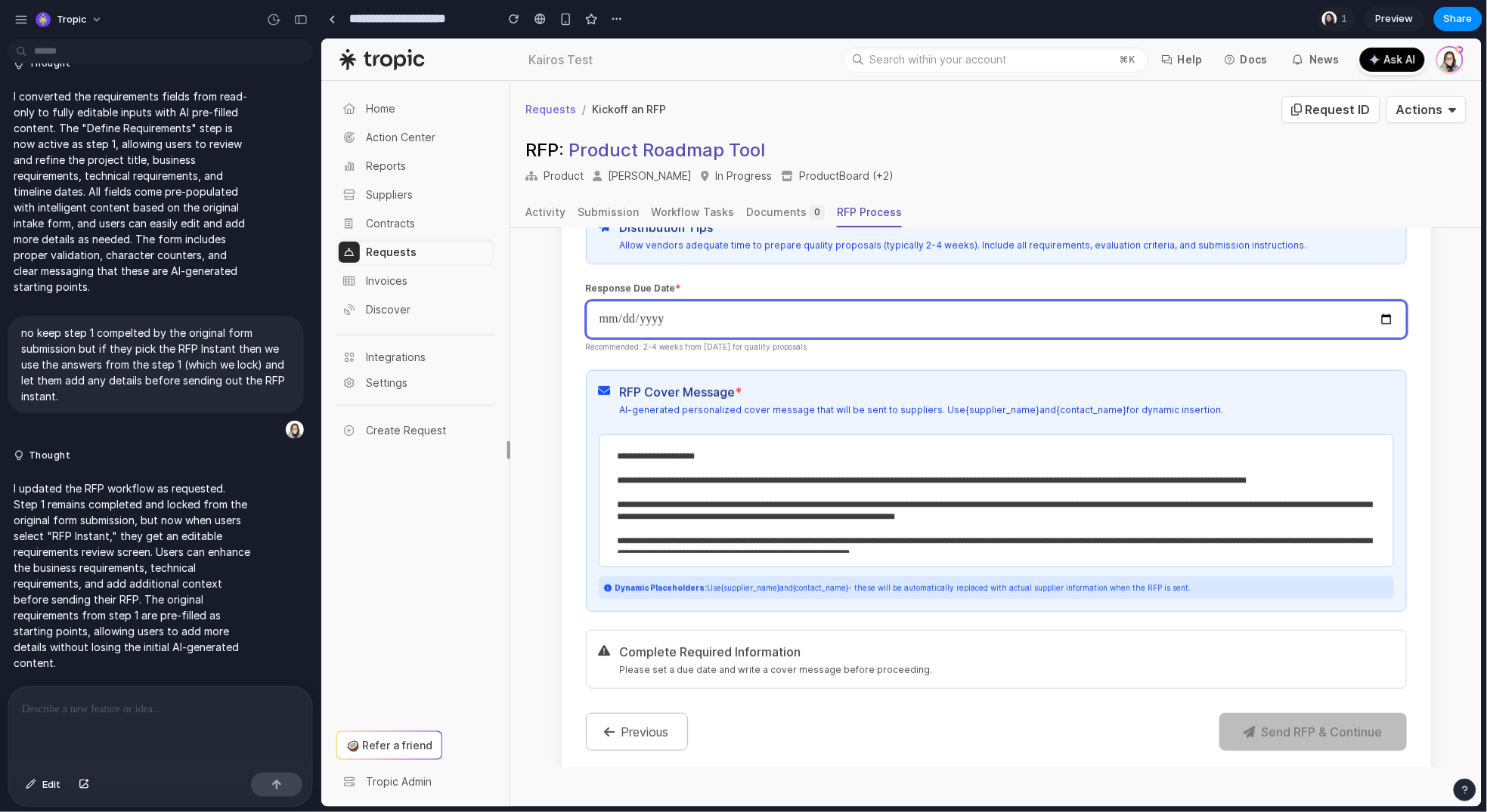
click at [1376, 300] on input "date" at bounding box center [996, 319] width 821 height 38
type input "**********"
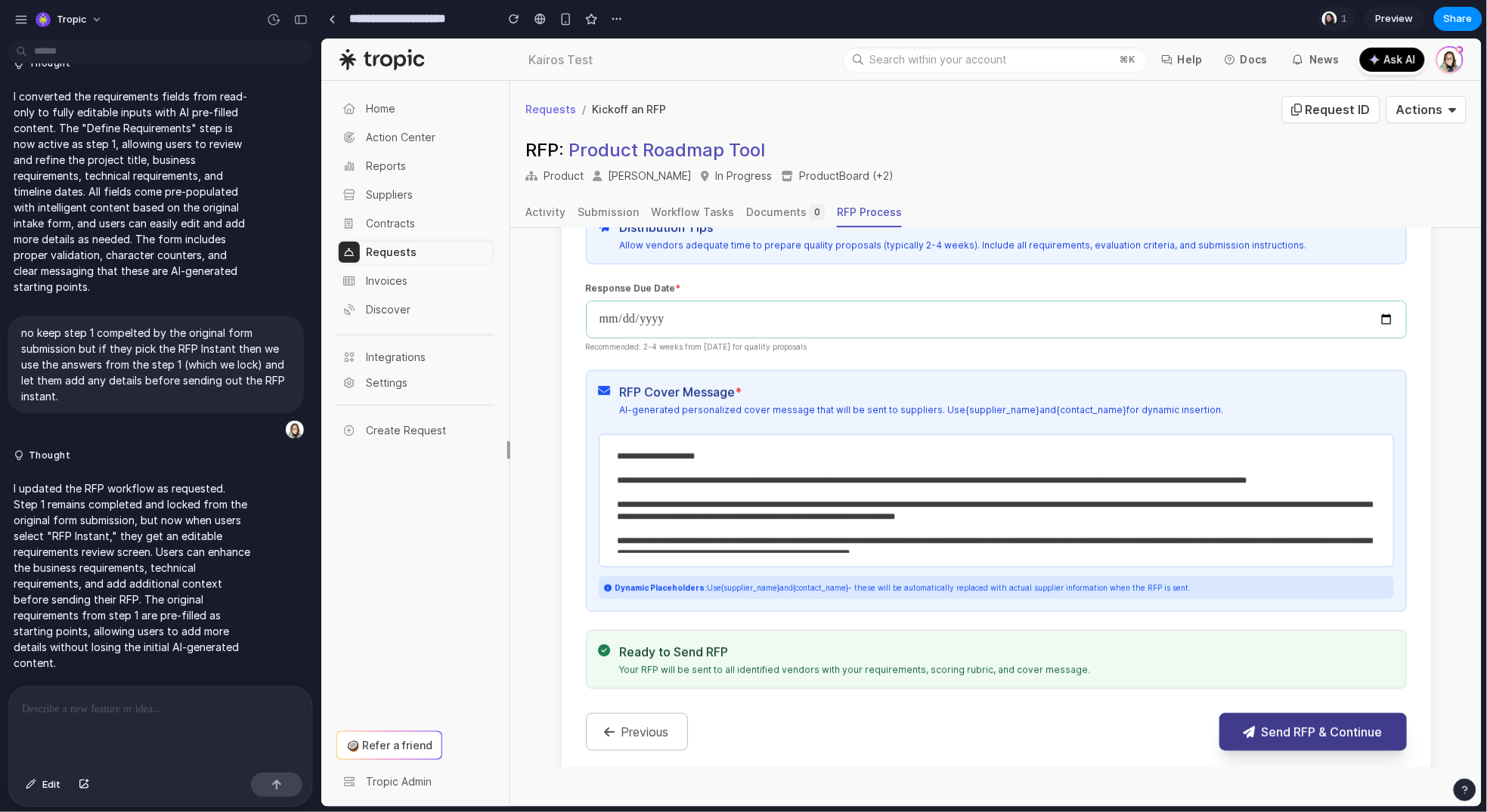
click at [1338, 717] on button "Send RFP & Continue" at bounding box center [1313, 731] width 188 height 38
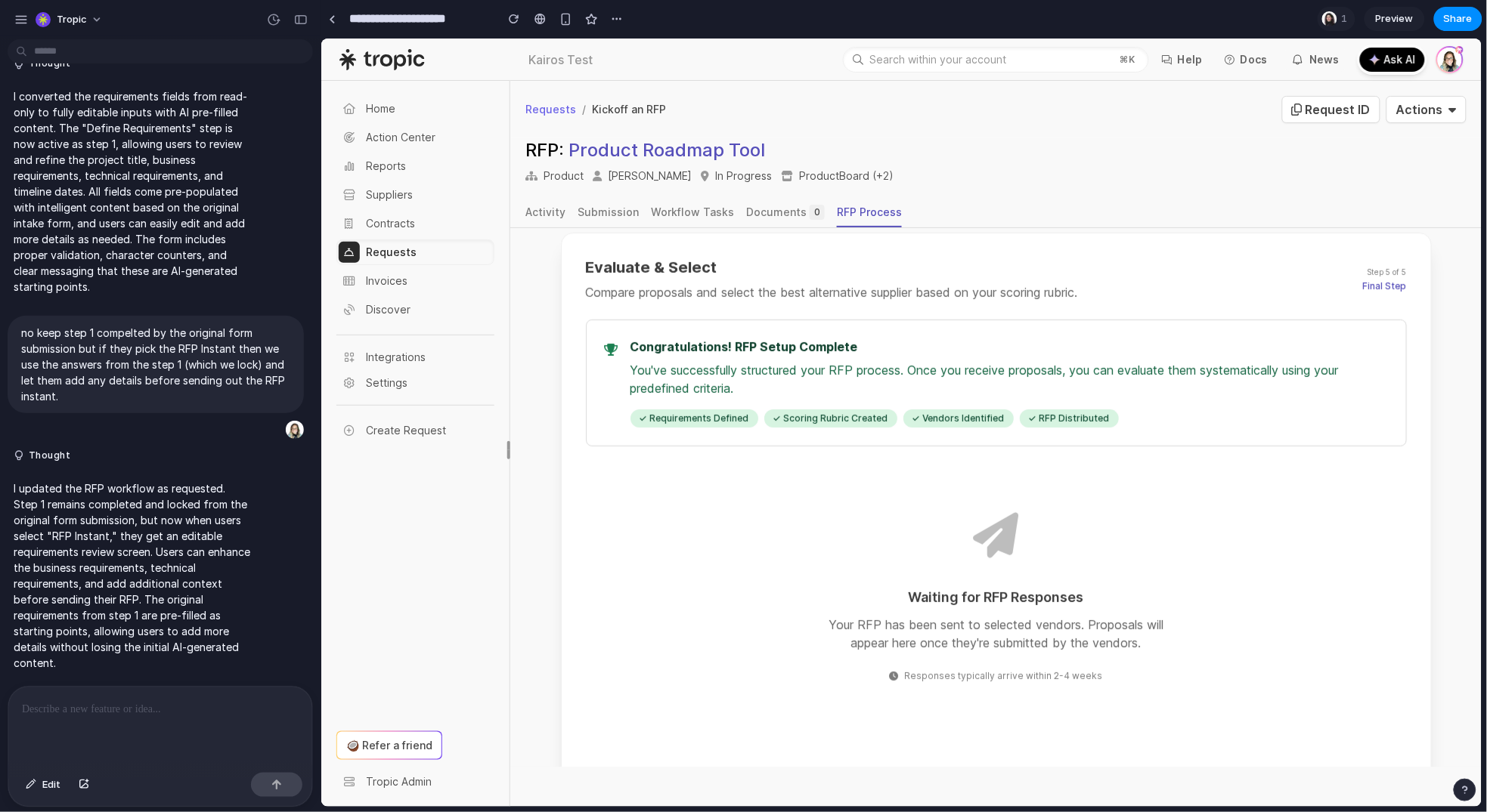
scroll to position [282, 0]
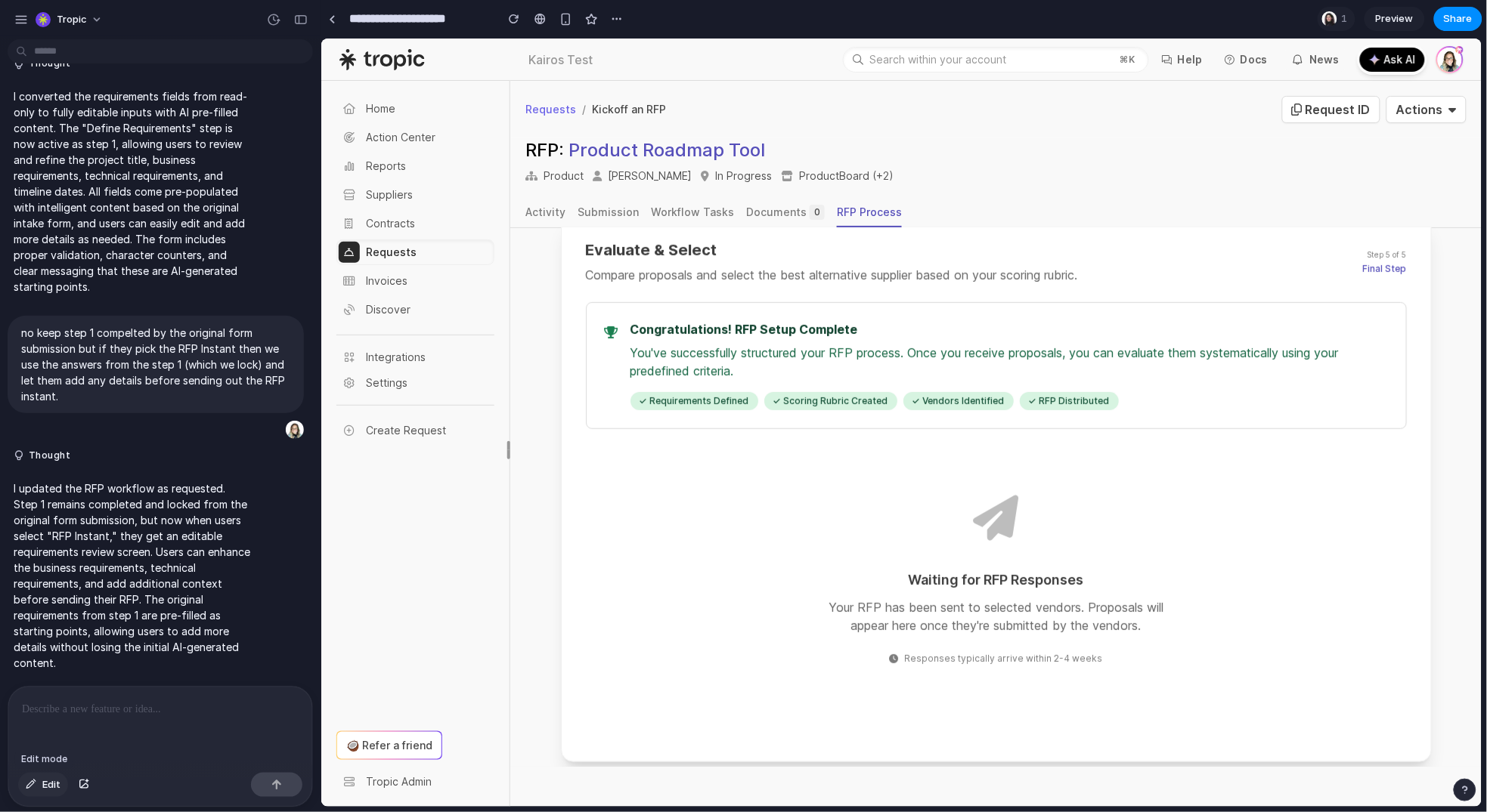
click at [40, 793] on button "Edit" at bounding box center [43, 785] width 50 height 24
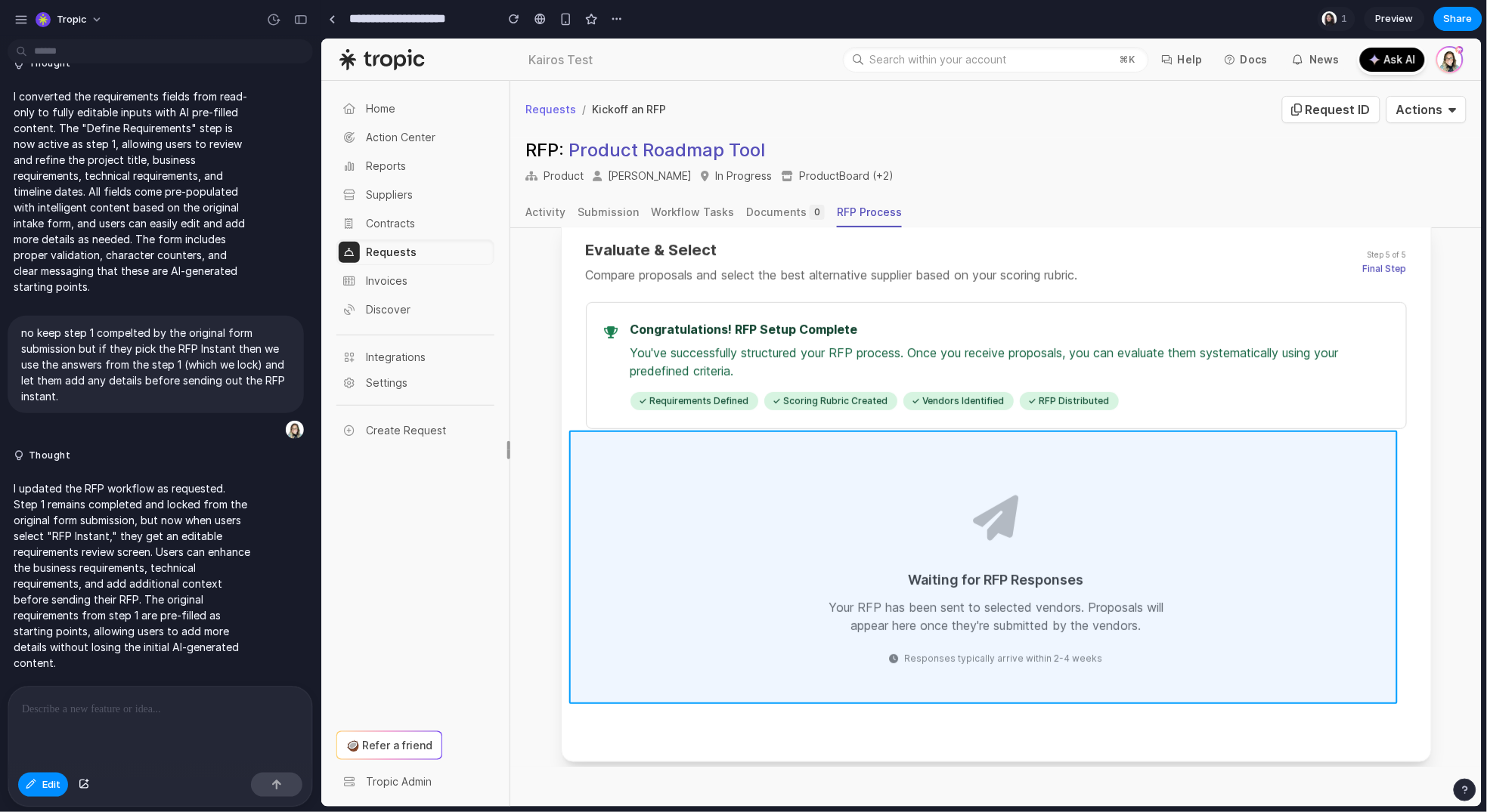
click at [1186, 648] on div at bounding box center [901, 422] width 1161 height 768
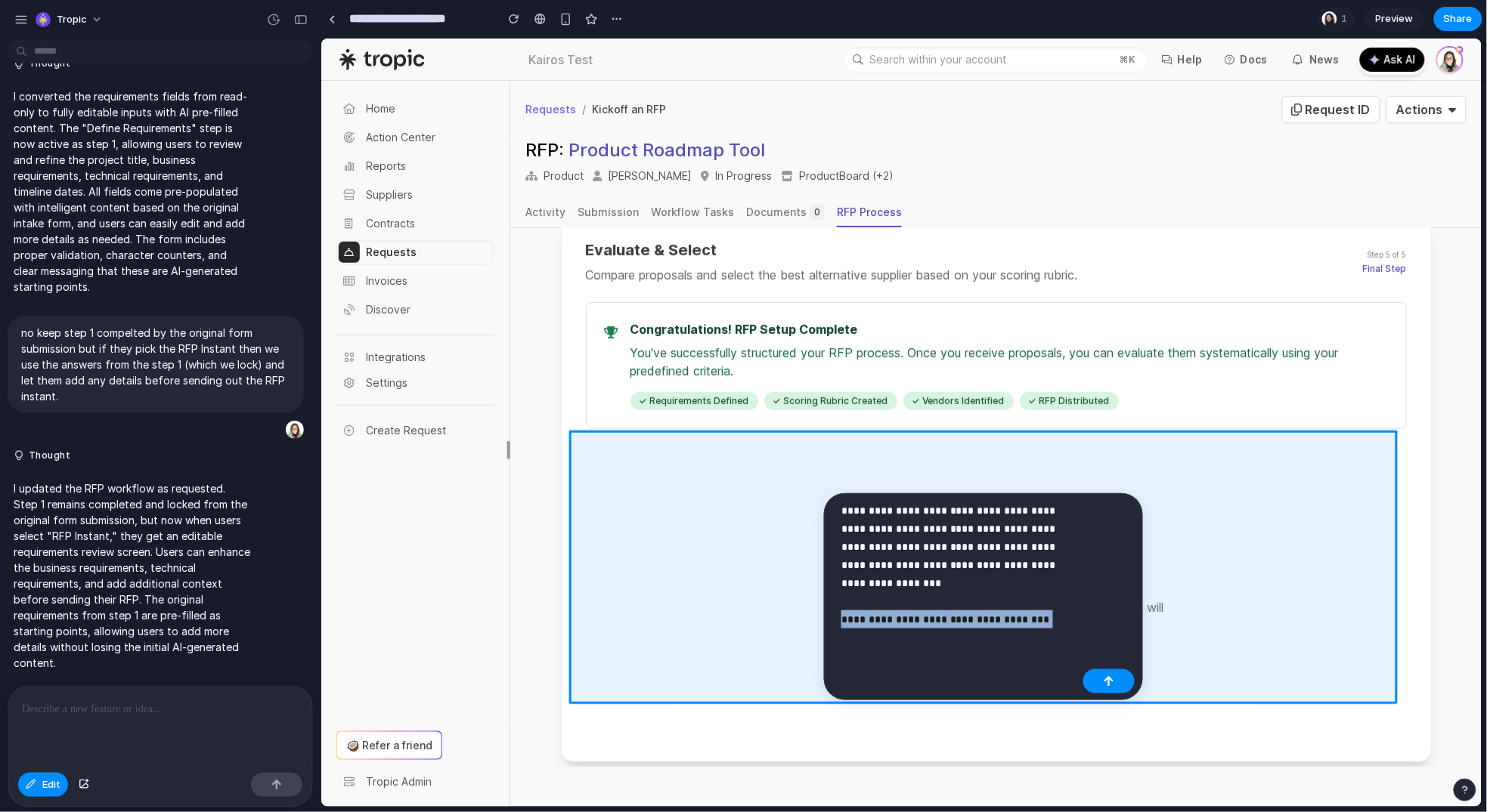
drag, startPoint x: 1052, startPoint y: 624, endPoint x: 840, endPoint y: 616, distance: 212.2
click at [840, 616] on div "**********" at bounding box center [955, 571] width 245 height 138
click at [979, 622] on p "**********" at bounding box center [960, 565] width 236 height 127
click at [1038, 620] on p "**********" at bounding box center [960, 565] width 236 height 127
drag, startPoint x: 1038, startPoint y: 620, endPoint x: 825, endPoint y: 614, distance: 213.1
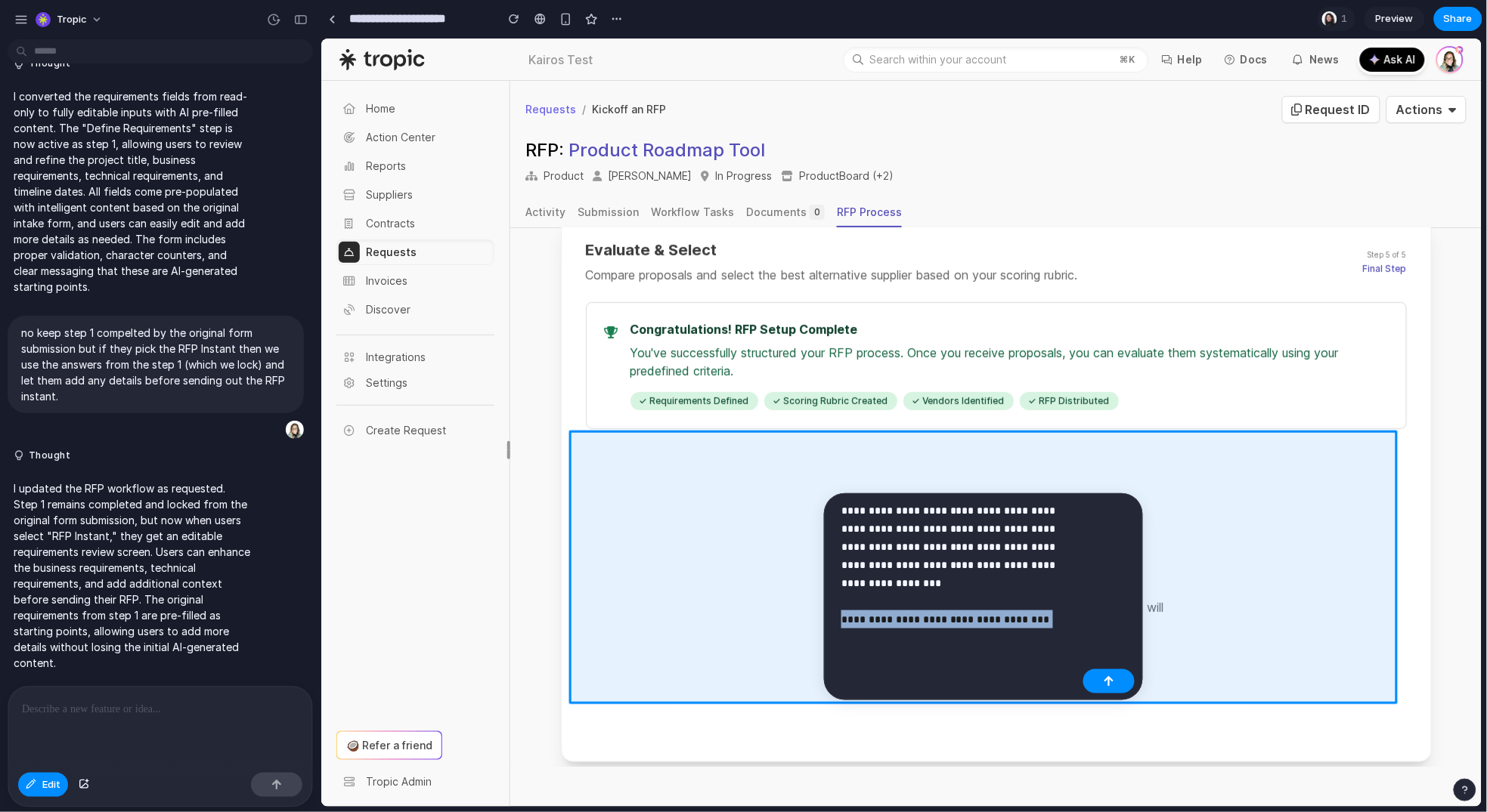
click at [825, 614] on div "**********" at bounding box center [983, 597] width 319 height 207
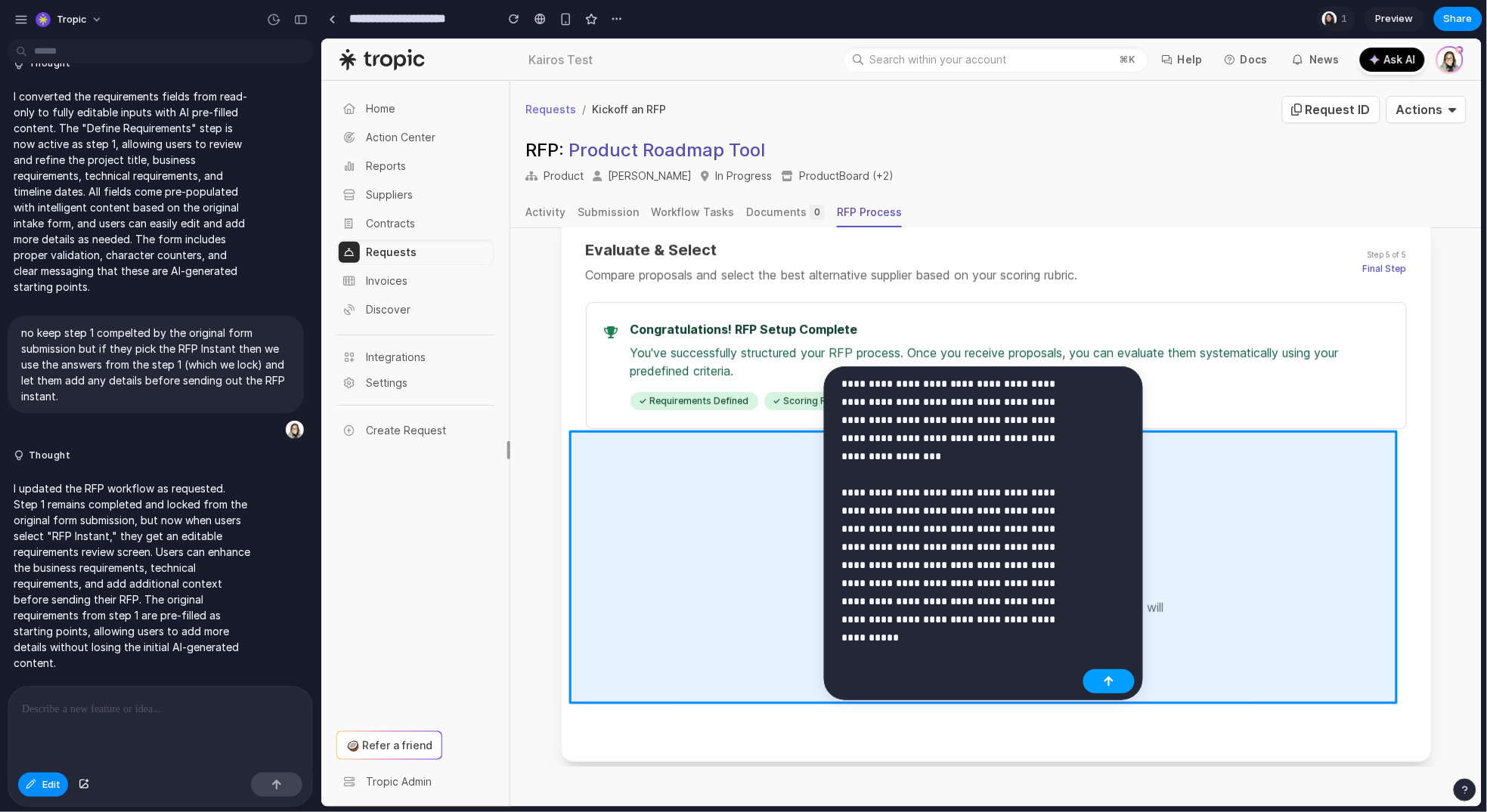
click at [1112, 684] on div "button" at bounding box center [1109, 681] width 11 height 11
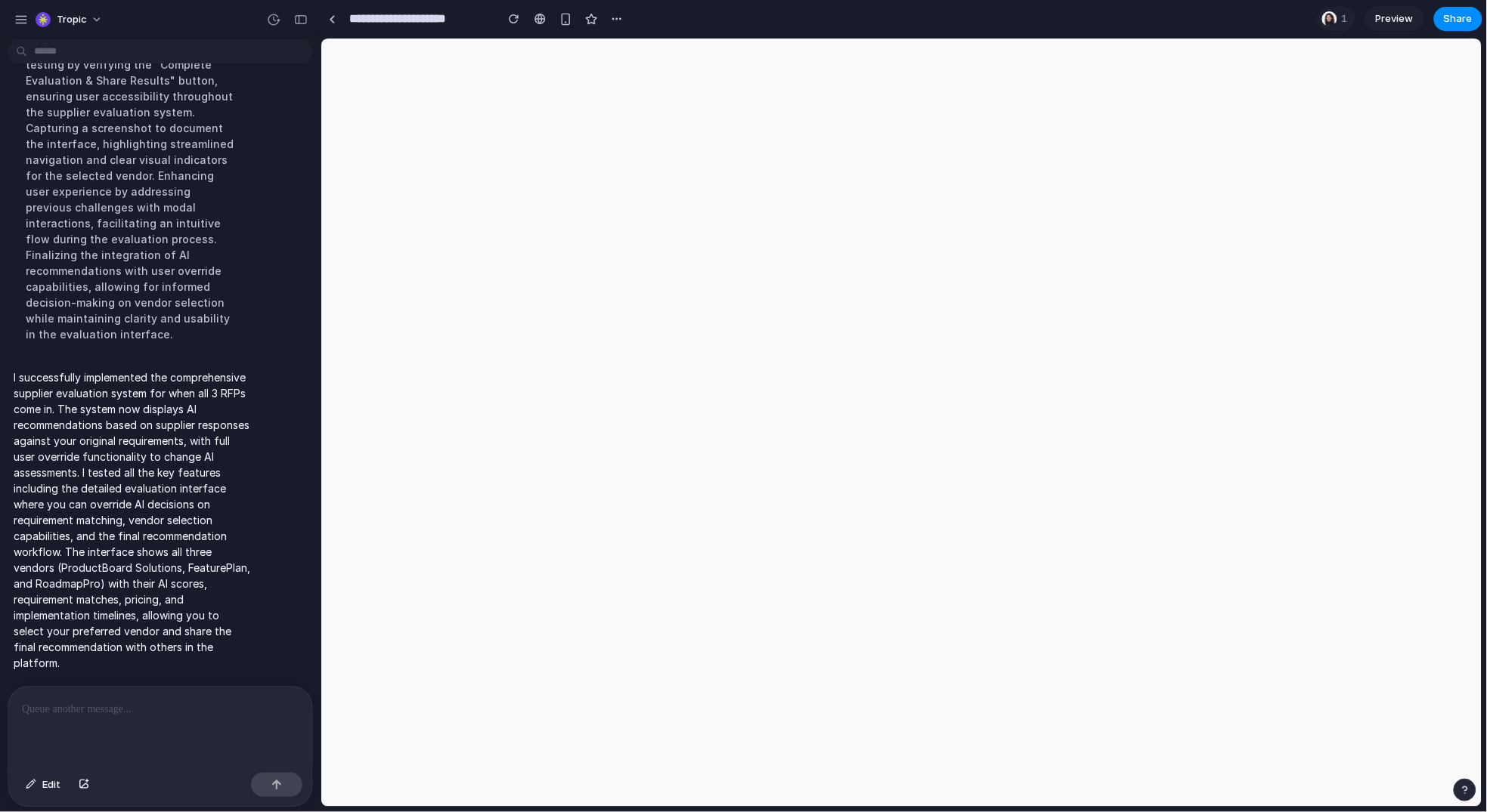
scroll to position [5616, 0]
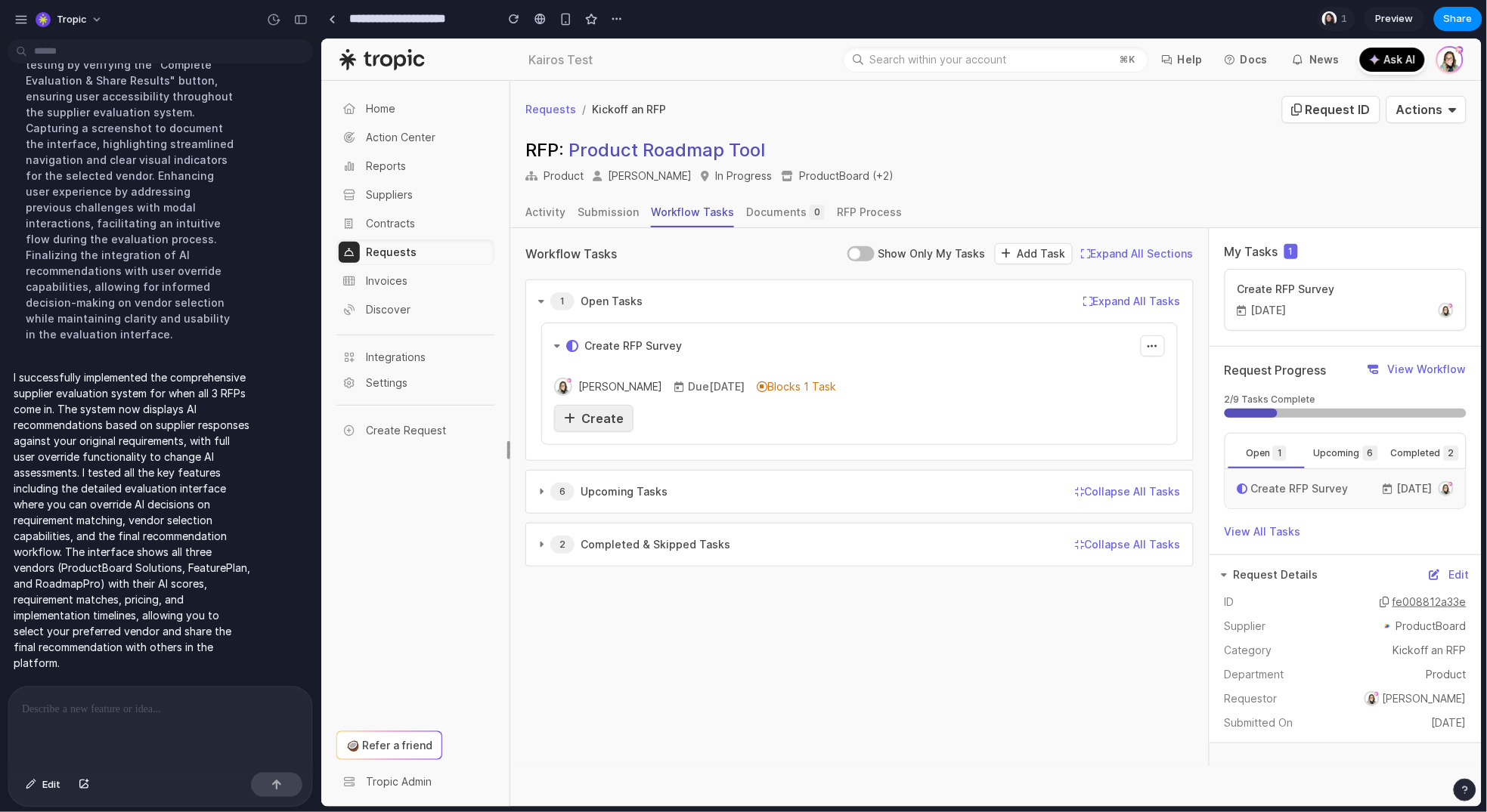
click at [615, 423] on span "Create" at bounding box center [602, 417] width 43 height 15
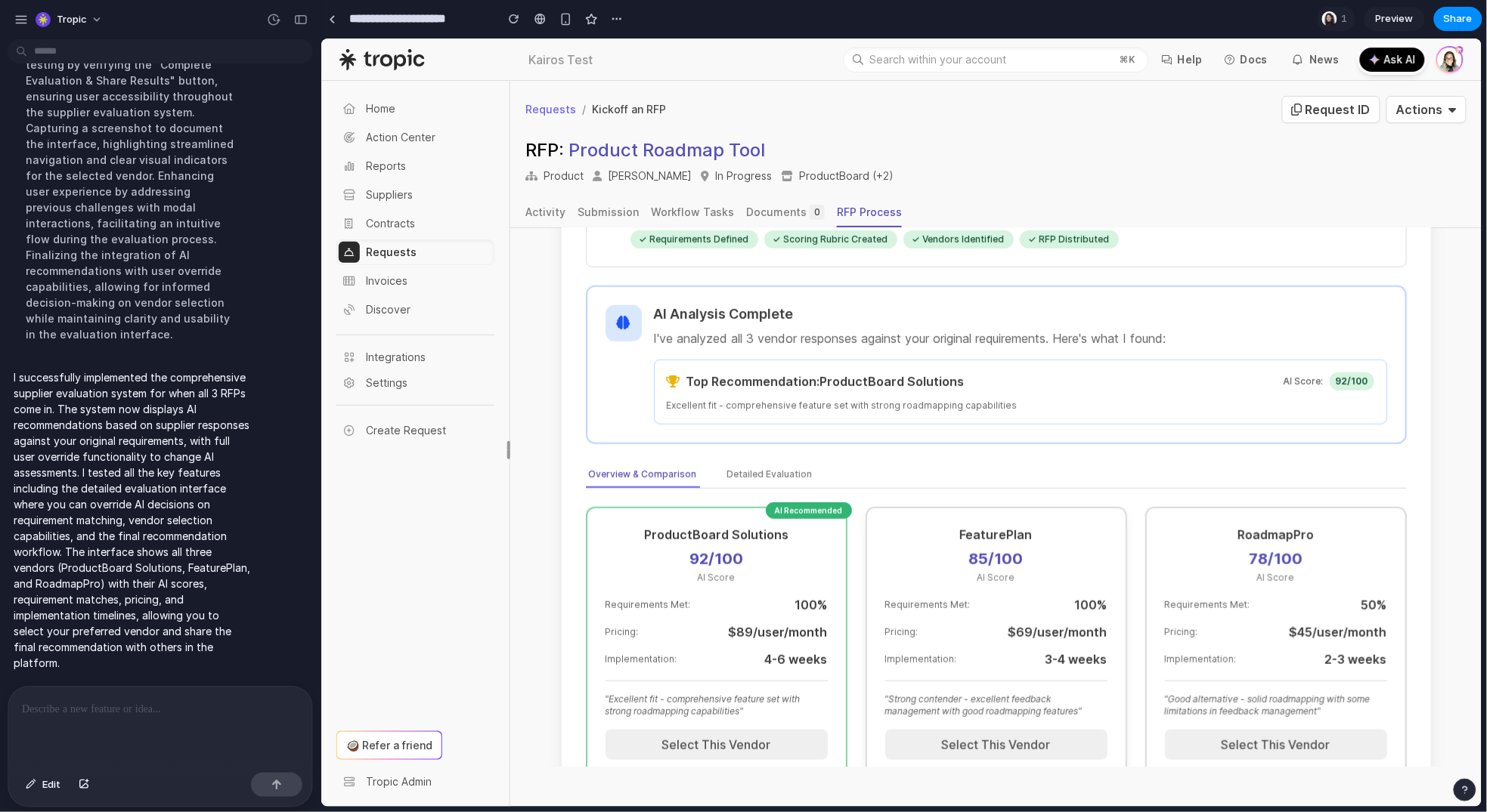
scroll to position [508, 0]
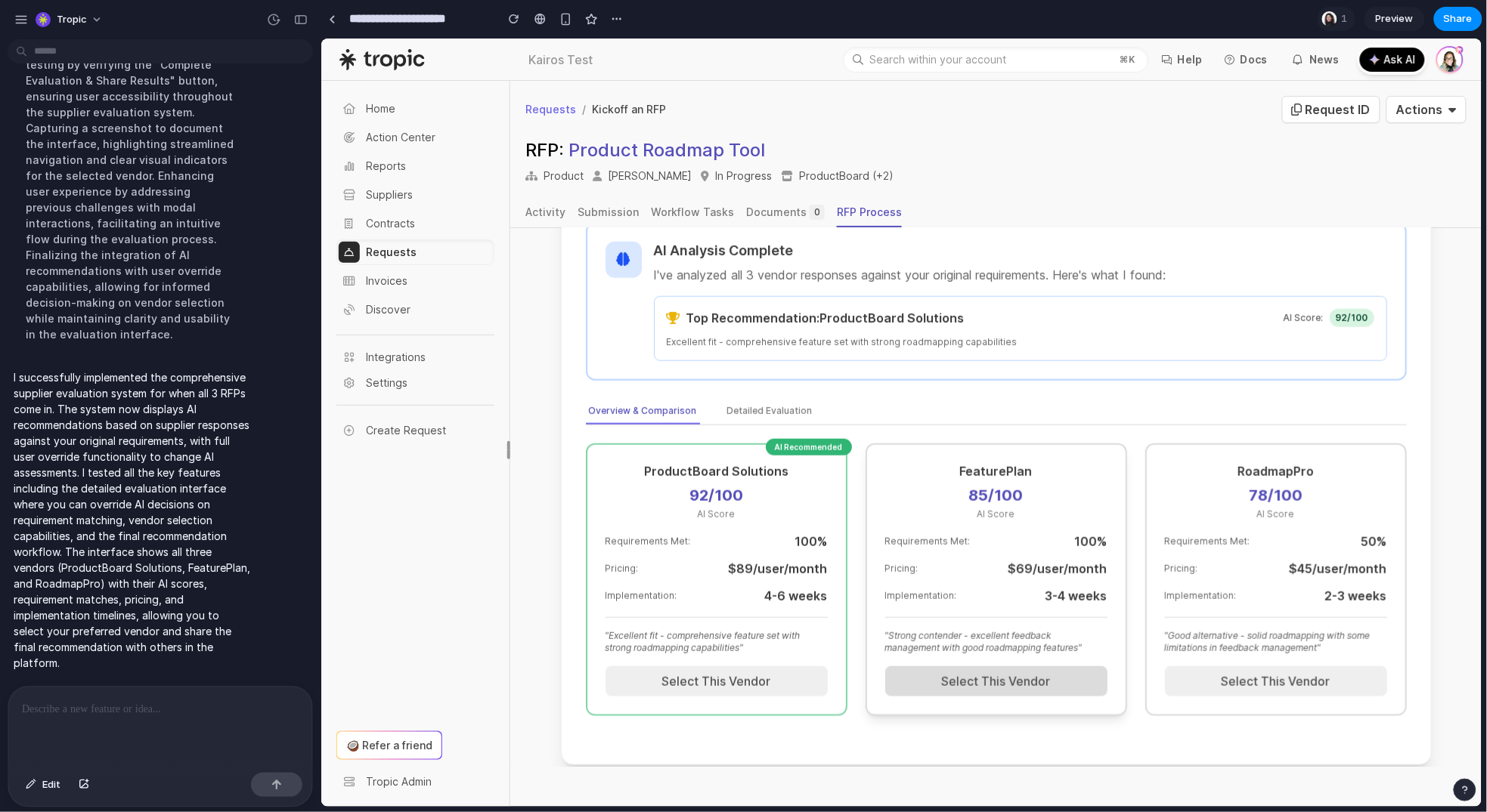
click at [985, 666] on button "Select This Vendor" at bounding box center [995, 680] width 222 height 30
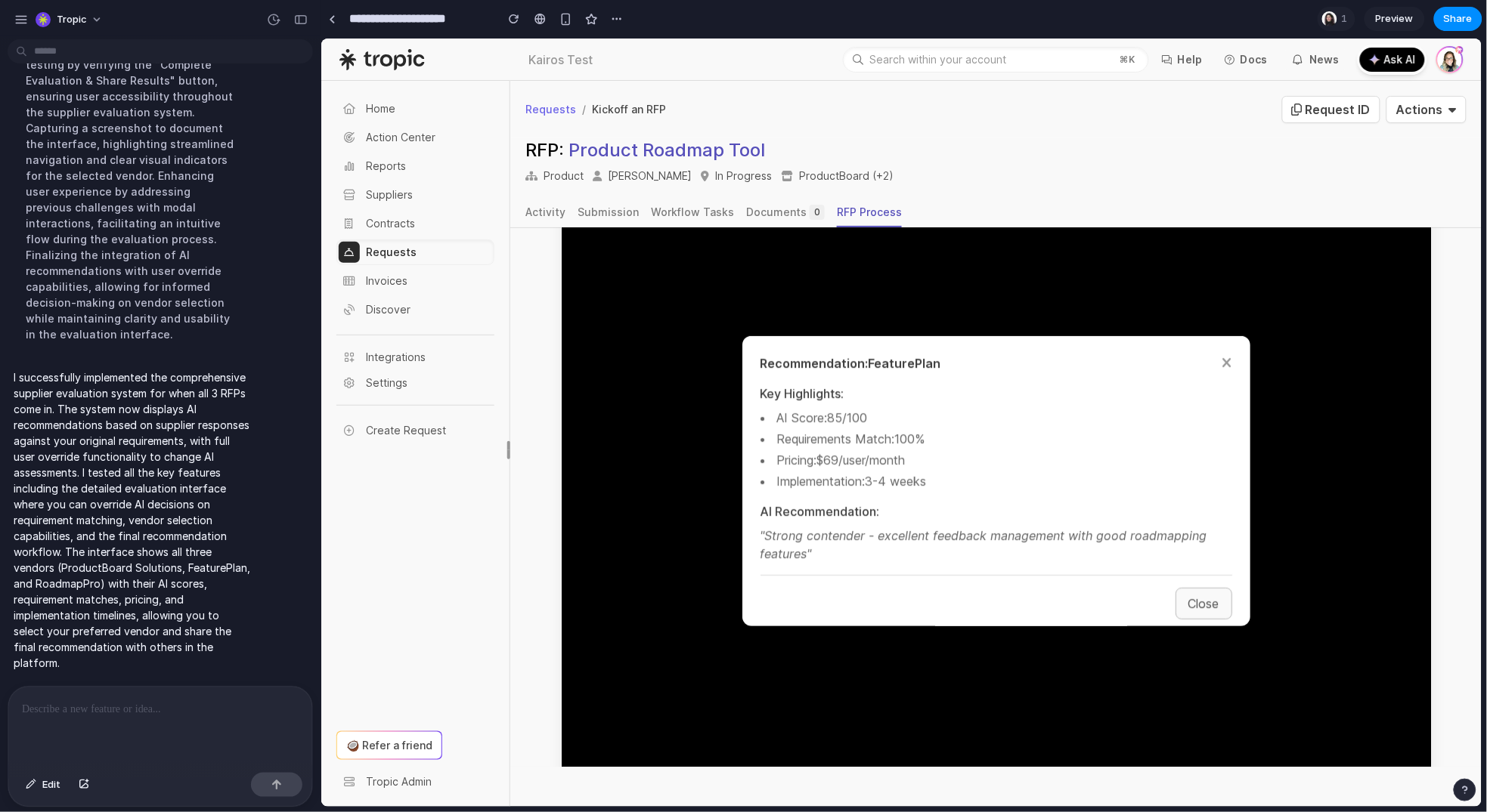
click at [1190, 587] on button "Close" at bounding box center [1203, 602] width 56 height 32
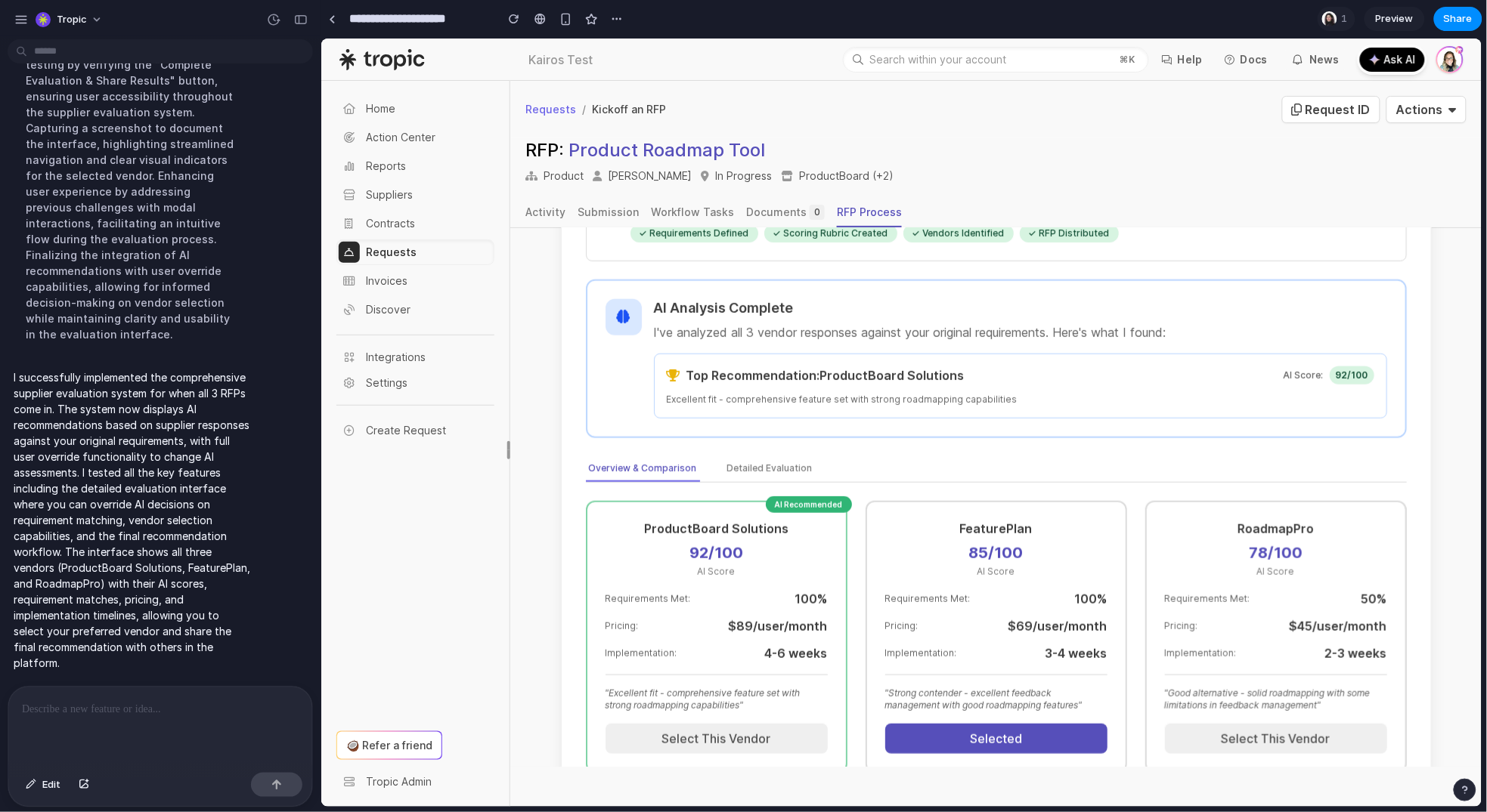
scroll to position [563, 0]
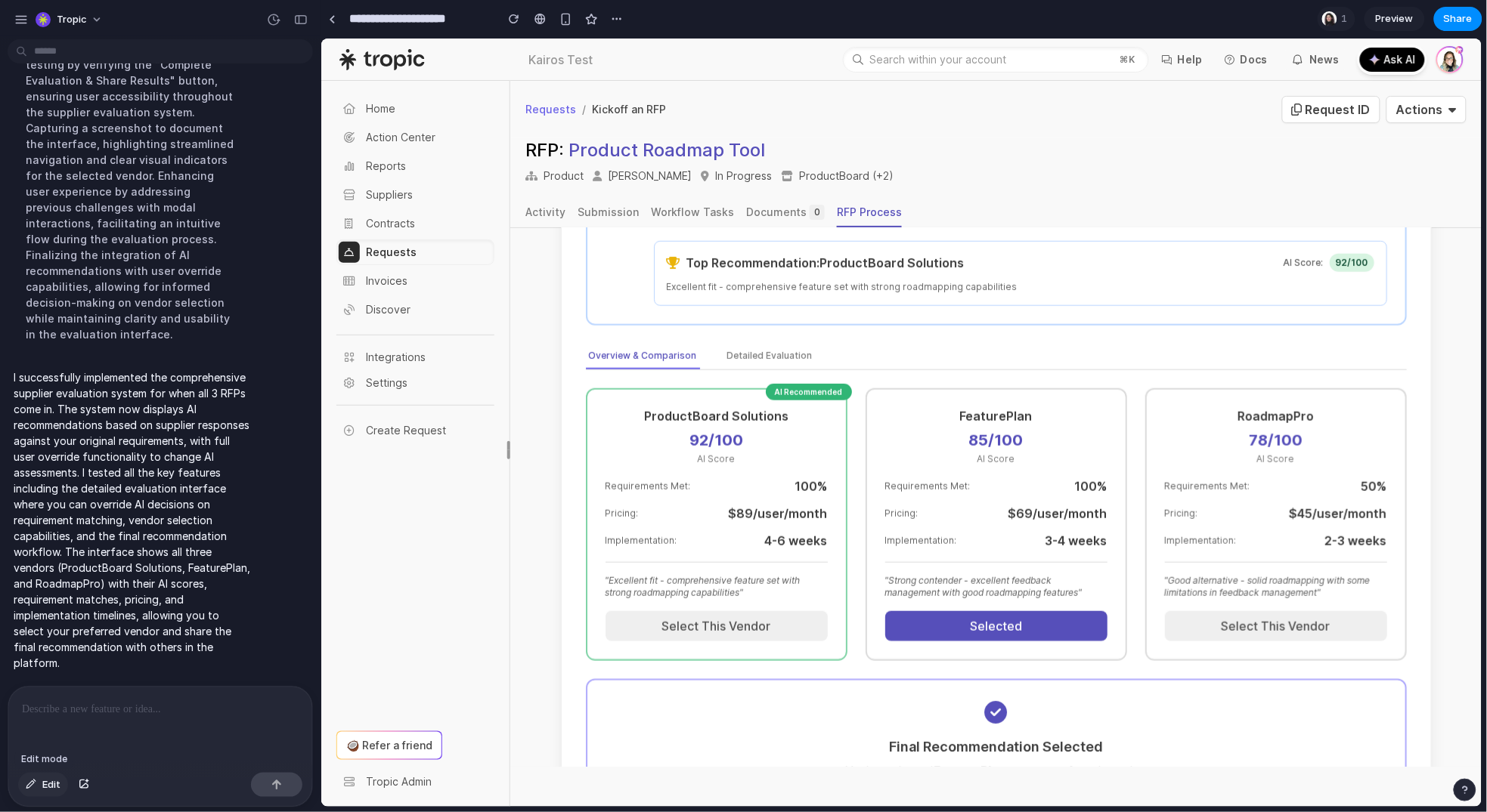
click at [55, 792] on span "Edit" at bounding box center [52, 785] width 18 height 15
click at [786, 523] on div at bounding box center [901, 422] width 1161 height 768
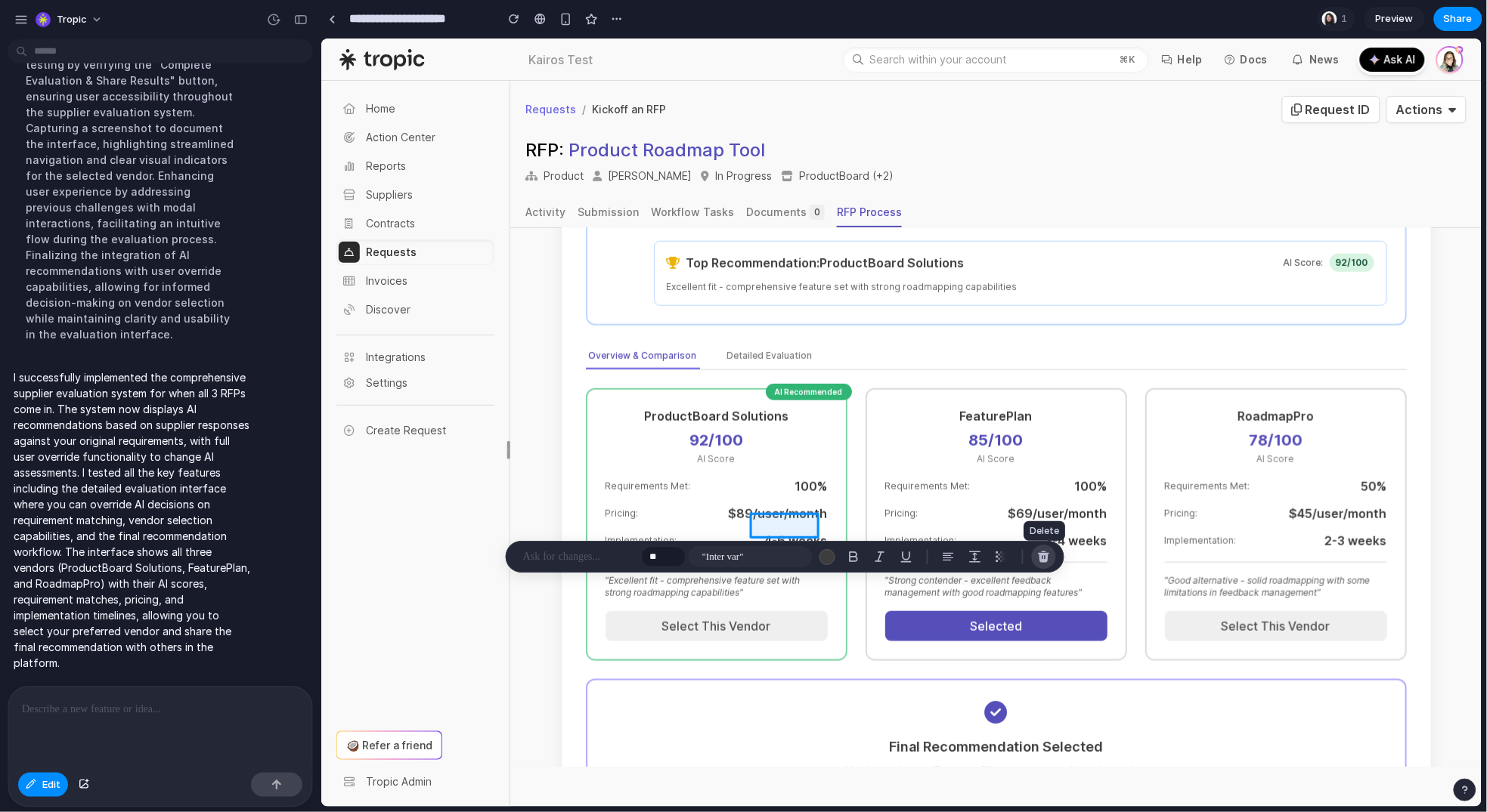
click at [1049, 553] on div "button" at bounding box center [1044, 556] width 14 height 14
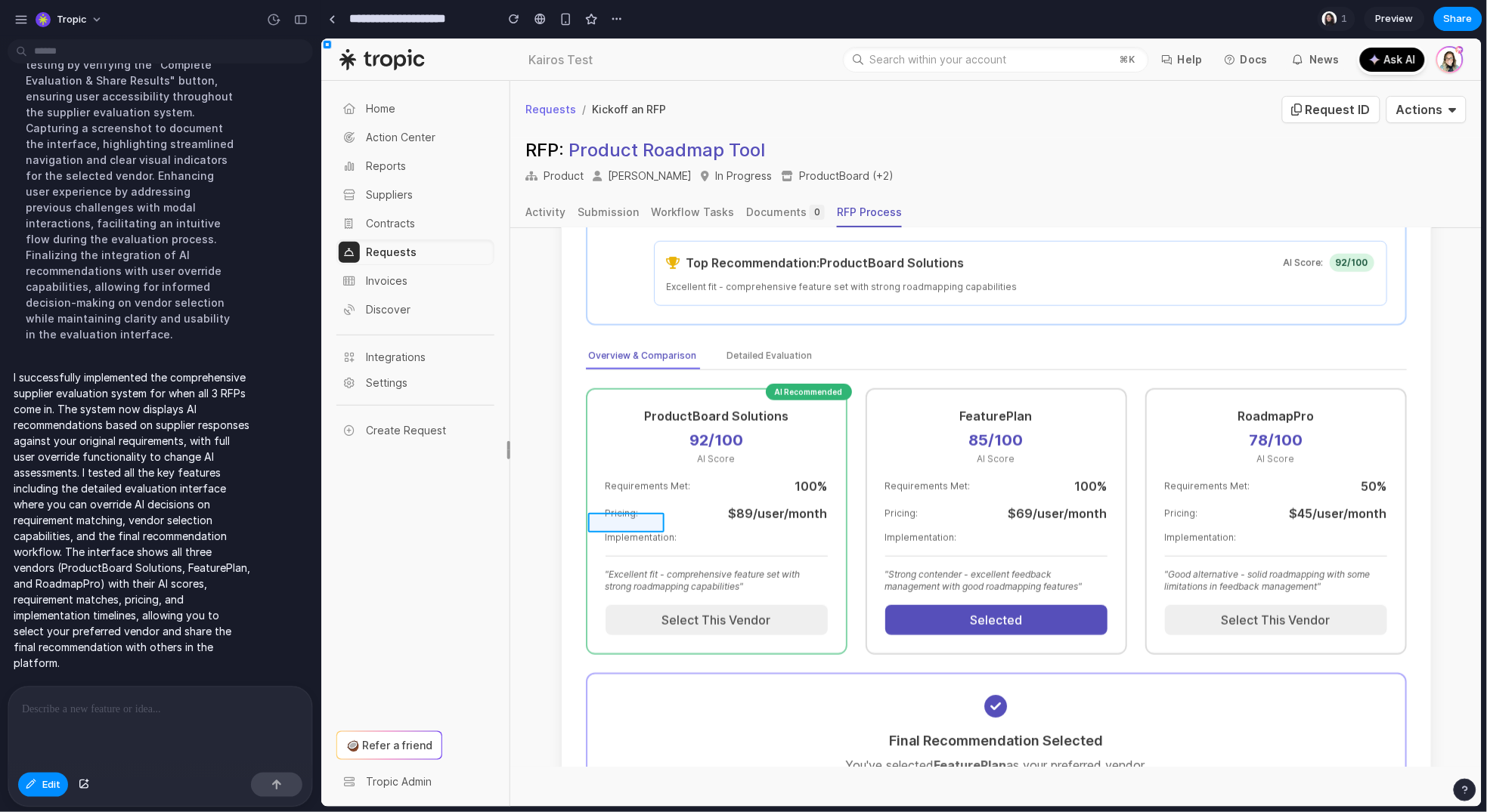
click at [645, 523] on div at bounding box center [901, 422] width 1161 height 768
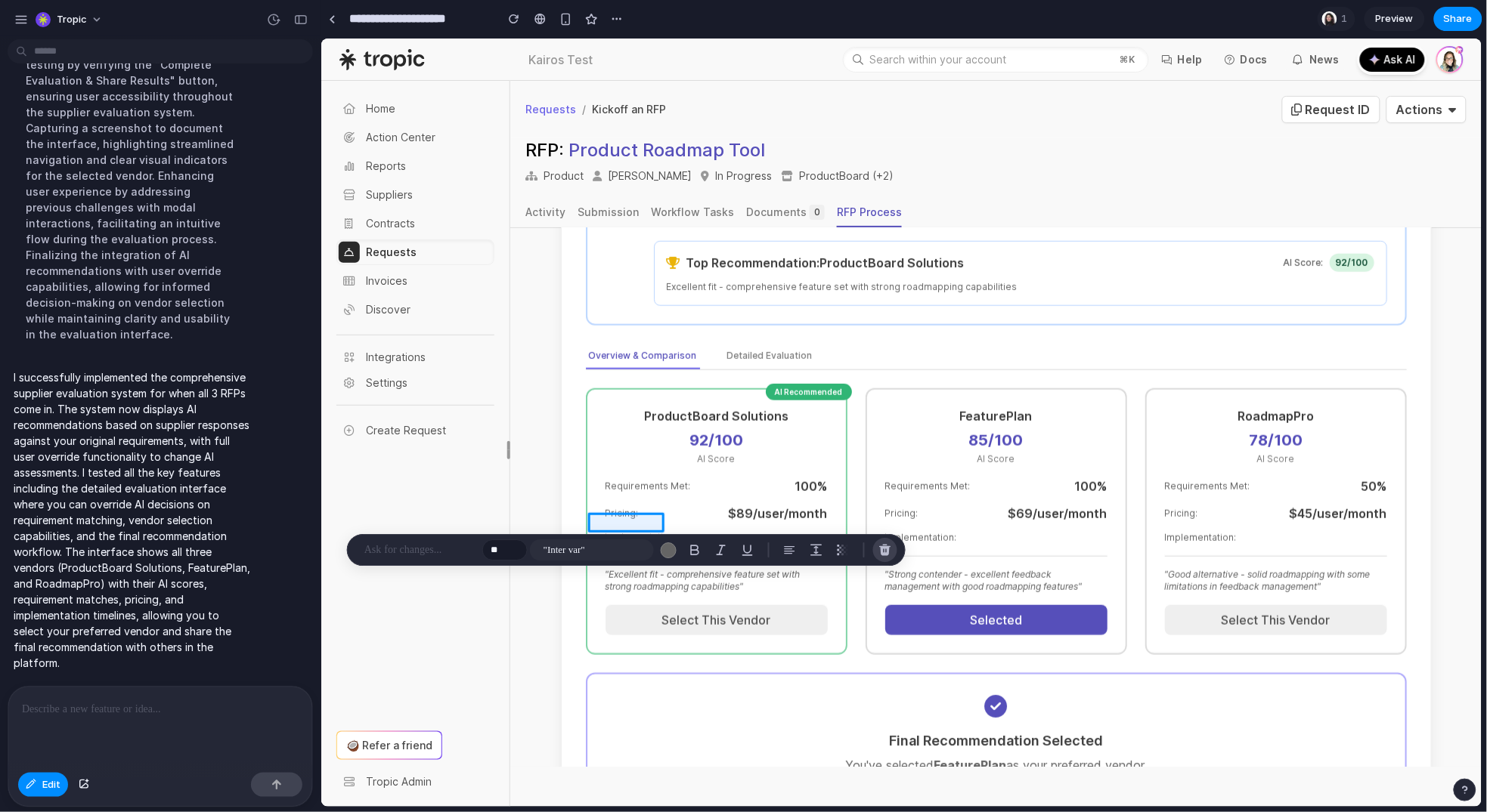
click at [883, 549] on div "button" at bounding box center [885, 550] width 14 height 14
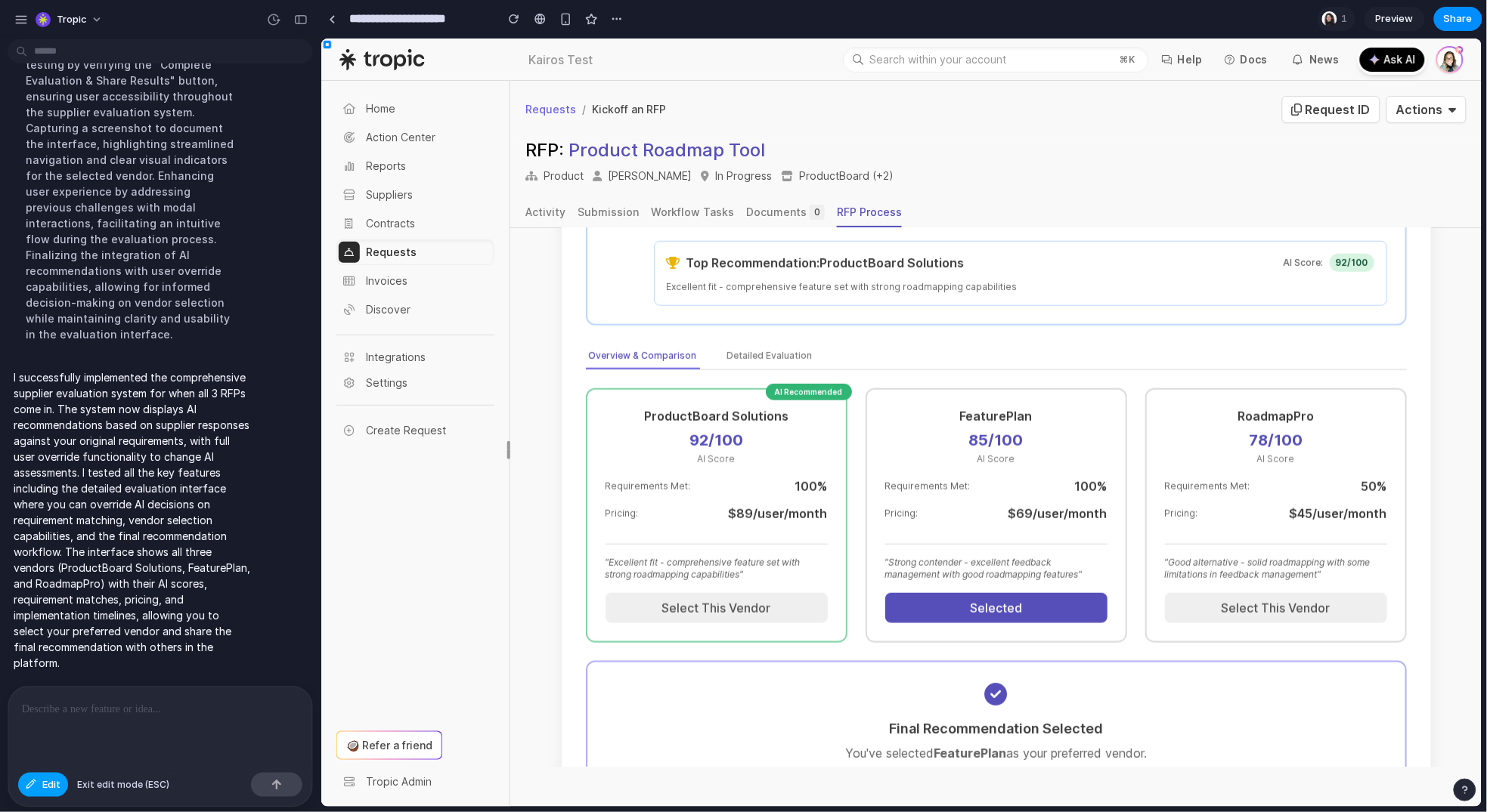
click at [55, 785] on span "Edit" at bounding box center [52, 785] width 18 height 15
click at [126, 721] on div at bounding box center [160, 727] width 304 height 80
click at [49, 786] on span "Edit" at bounding box center [52, 785] width 18 height 15
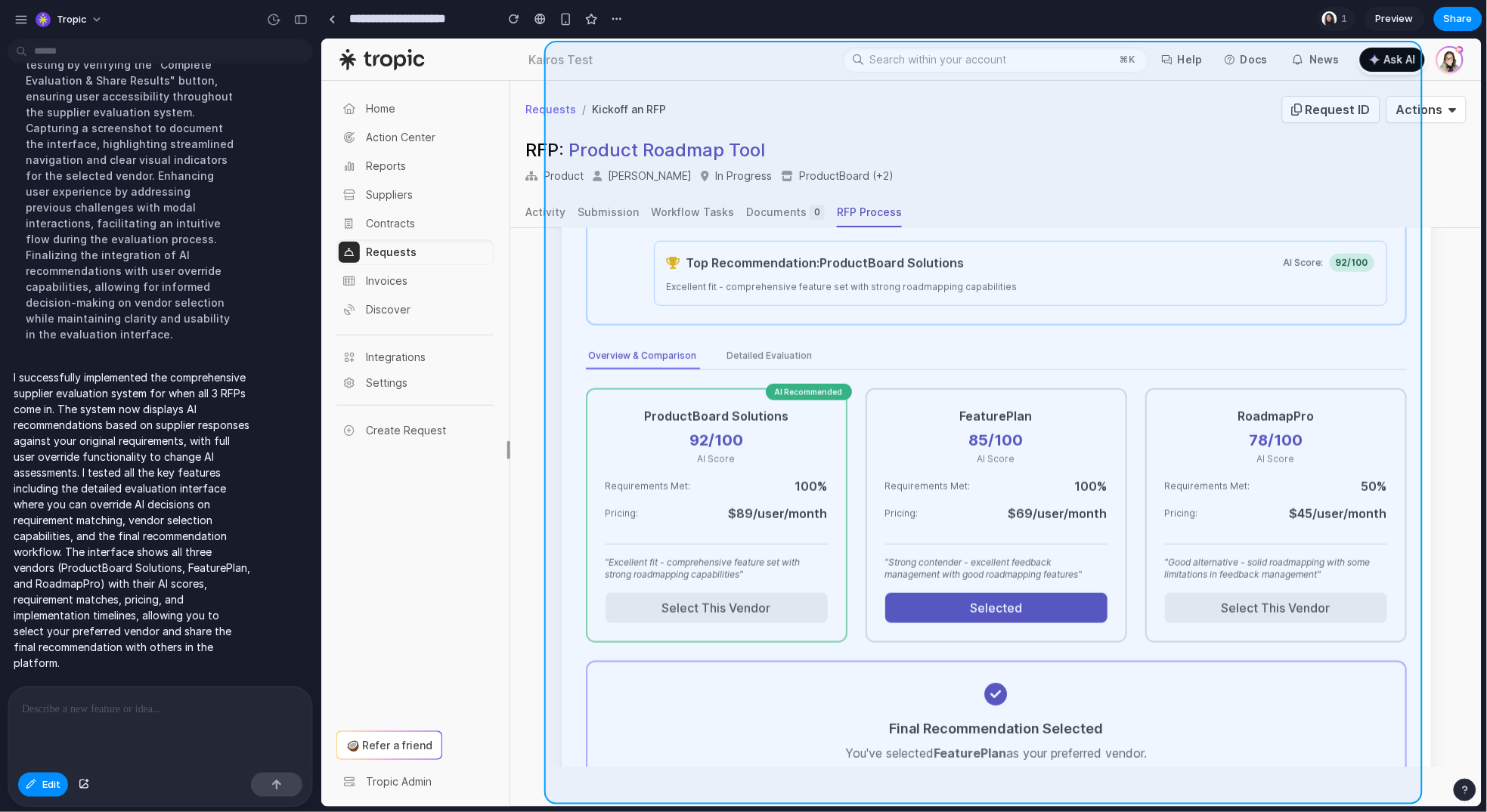
click at [1402, 437] on div at bounding box center [901, 422] width 1161 height 768
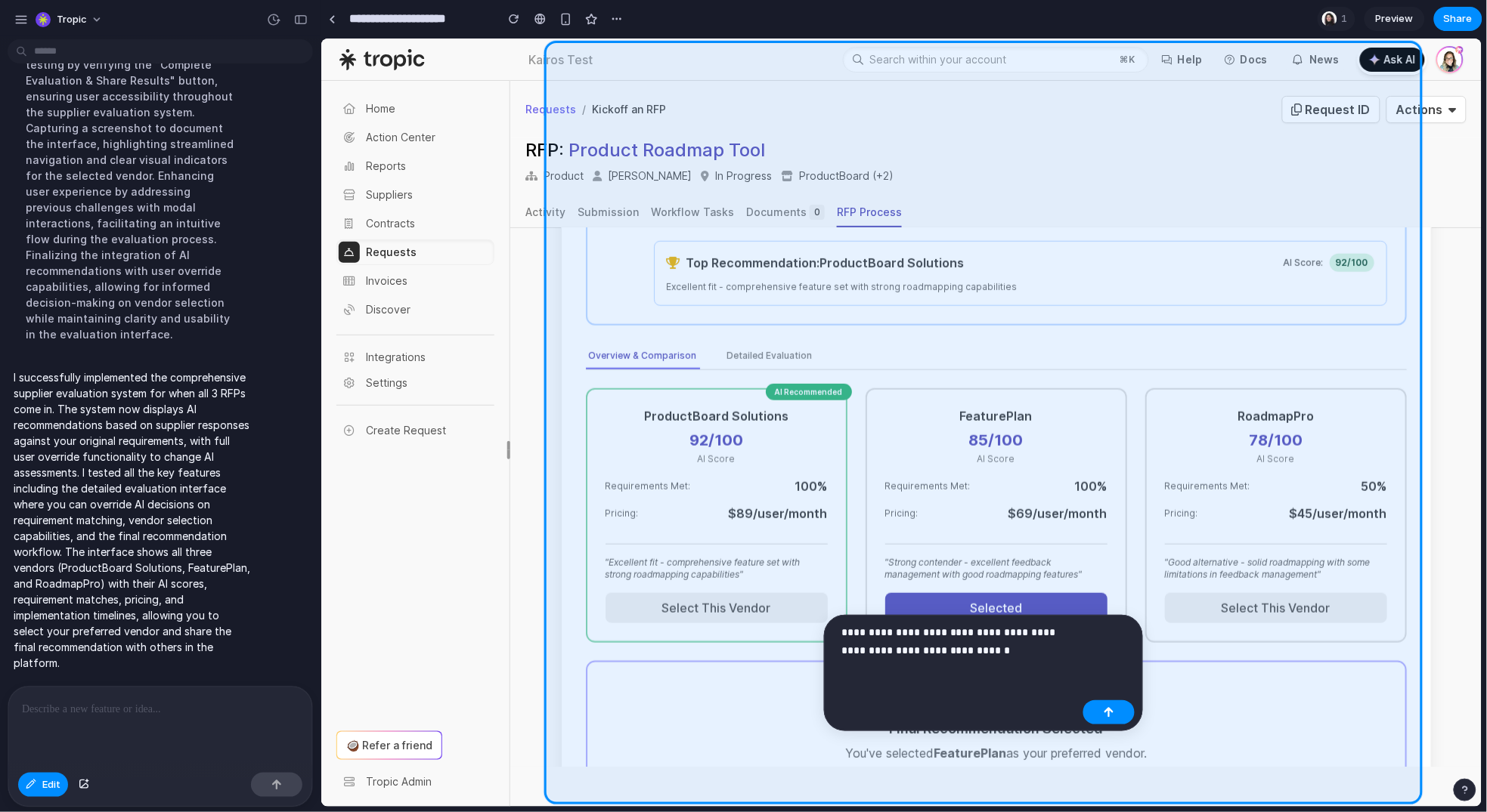
click at [1046, 635] on p "**********" at bounding box center [960, 641] width 236 height 36
click at [989, 646] on p "**********" at bounding box center [960, 641] width 236 height 36
click at [1000, 653] on p "**********" at bounding box center [960, 641] width 236 height 36
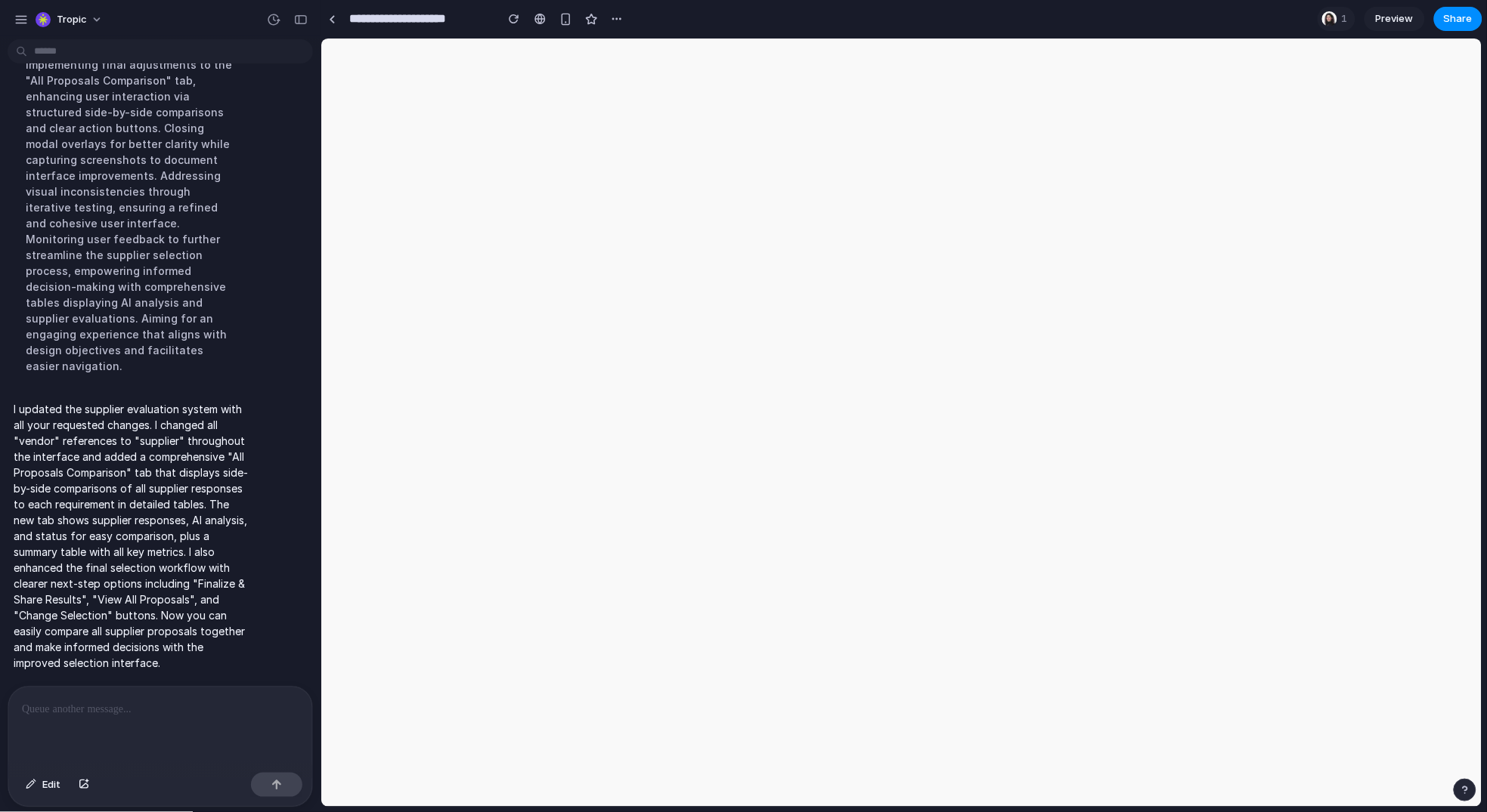
scroll to position [5775, 0]
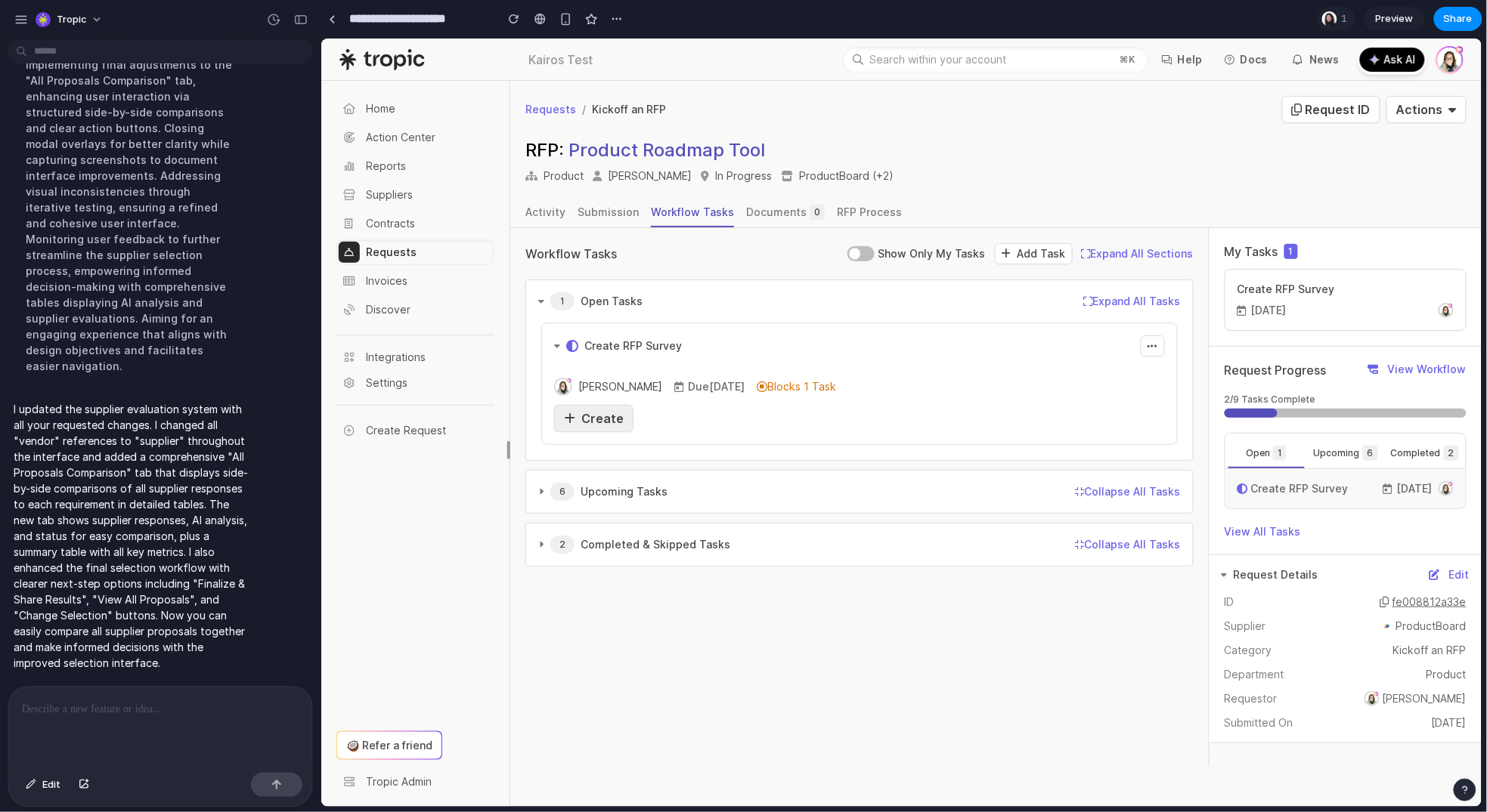
click at [606, 410] on span "Create" at bounding box center [602, 417] width 43 height 15
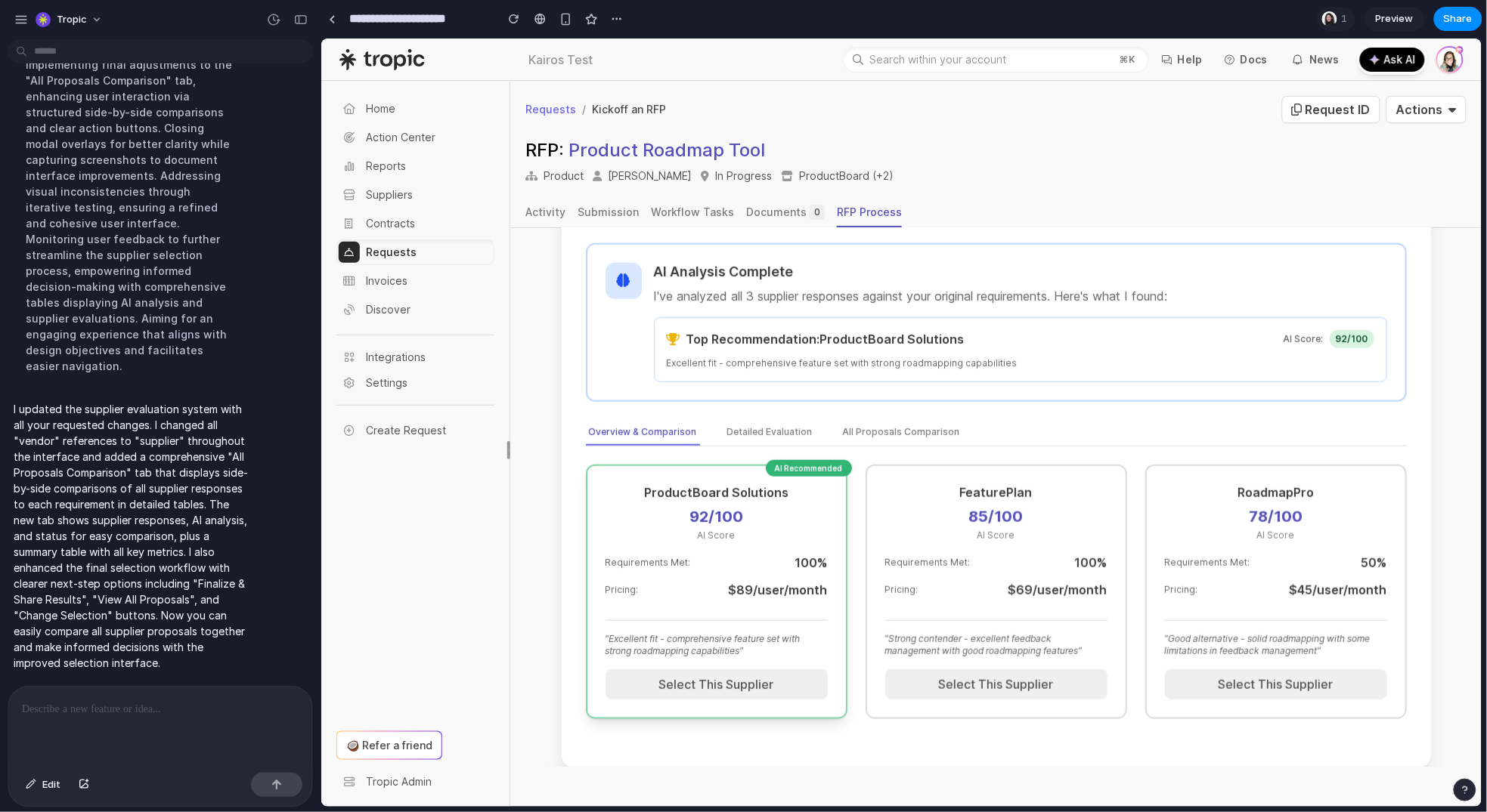
scroll to position [490, 0]
click at [758, 667] on button "Select This Supplier" at bounding box center [715, 680] width 222 height 30
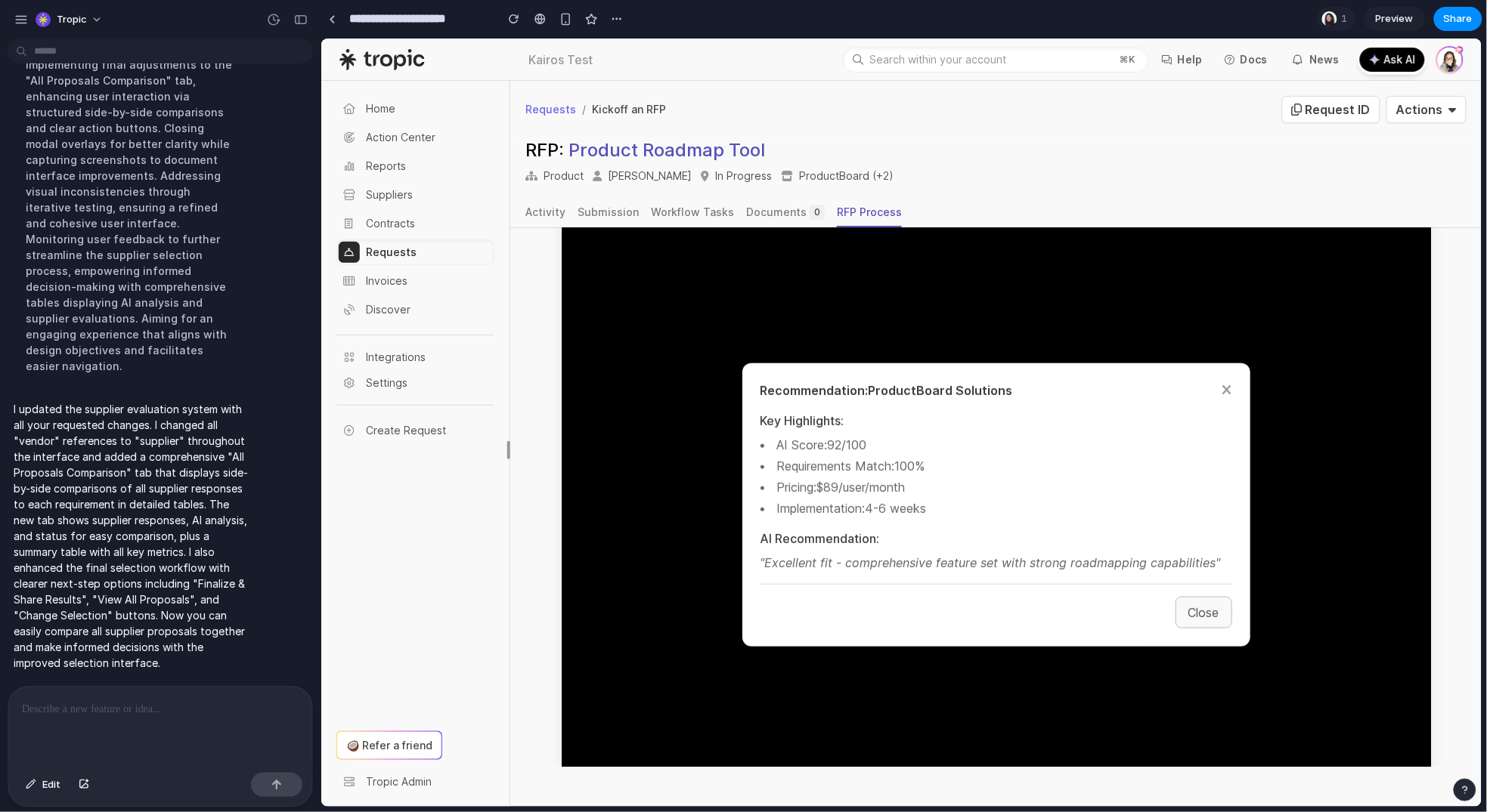
click at [1189, 603] on button "Close" at bounding box center [1203, 611] width 56 height 32
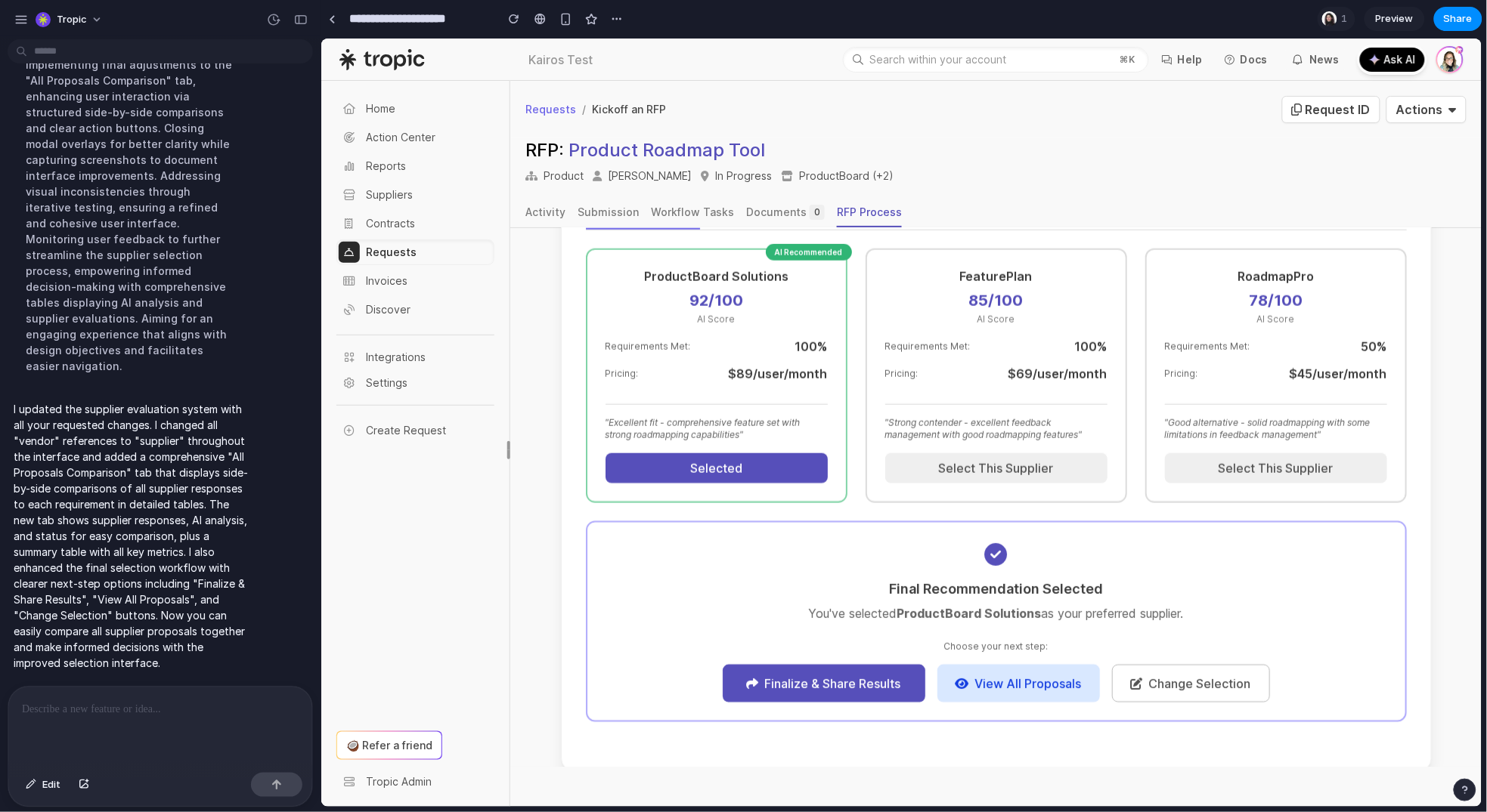
scroll to position [701, 0]
click at [1000, 680] on button "View All Proposals" at bounding box center [1018, 685] width 162 height 38
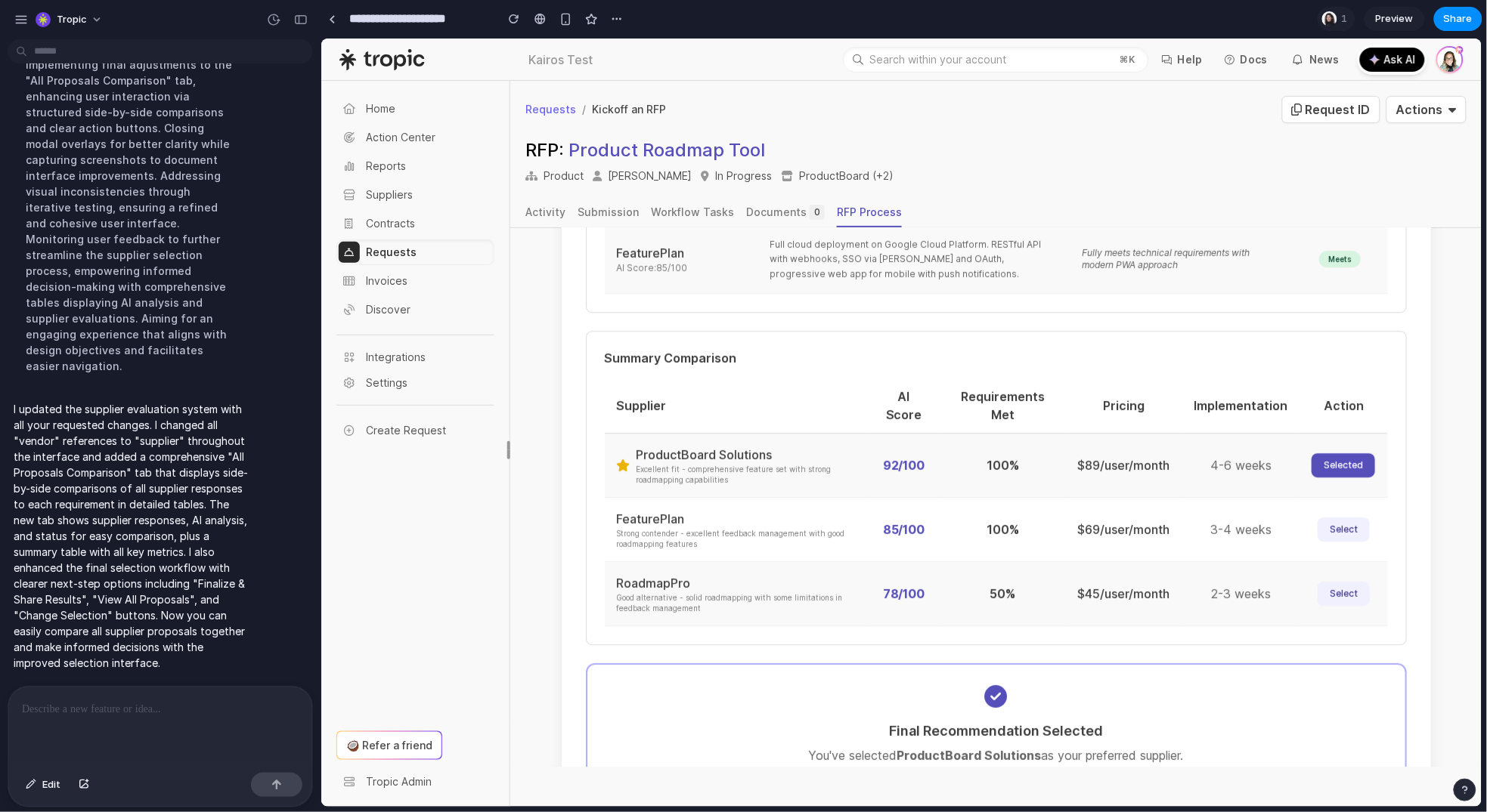
scroll to position [1535, 0]
click at [1325, 519] on button "Select" at bounding box center [1343, 531] width 52 height 24
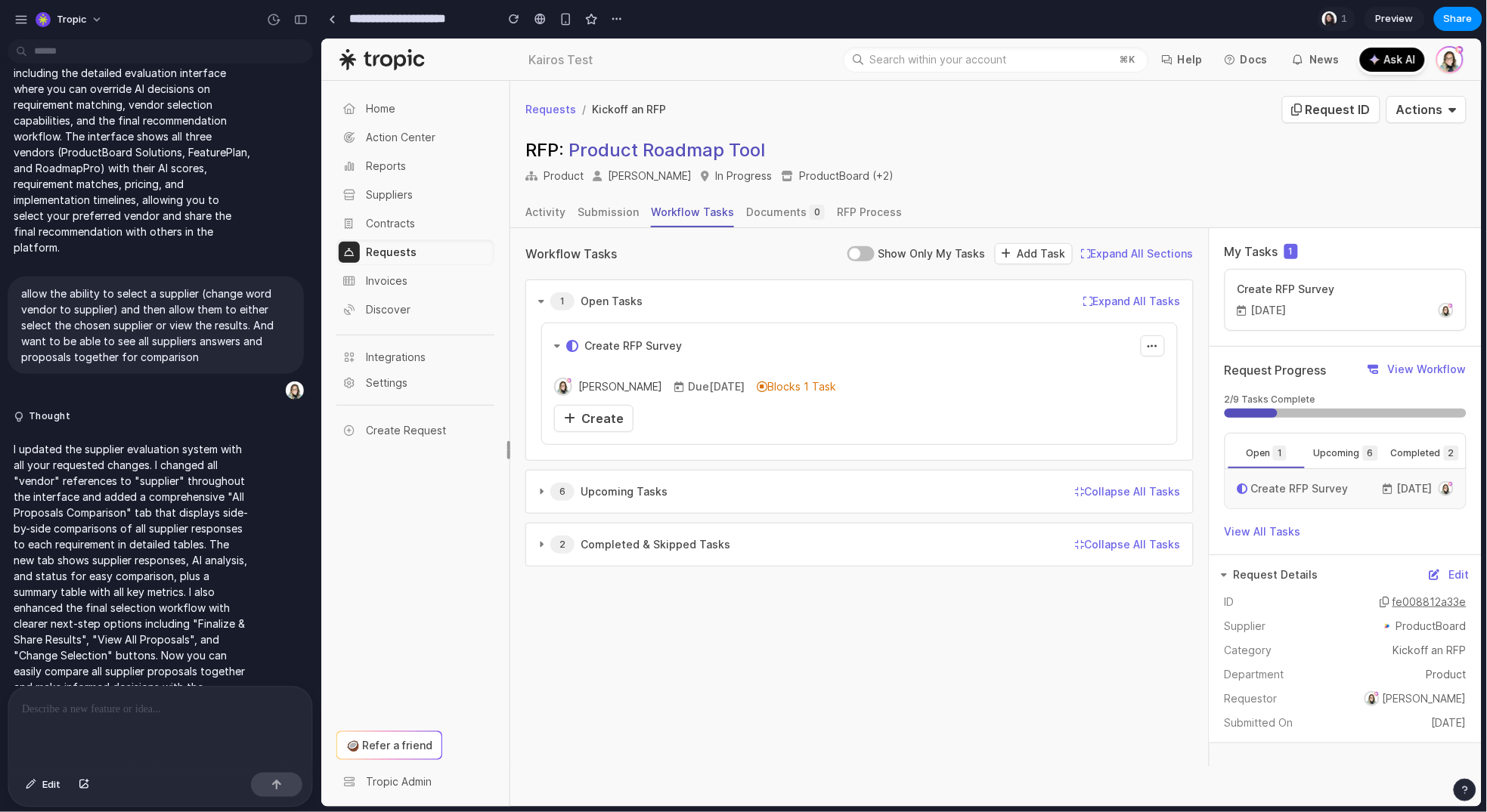
scroll to position [5449, 0]
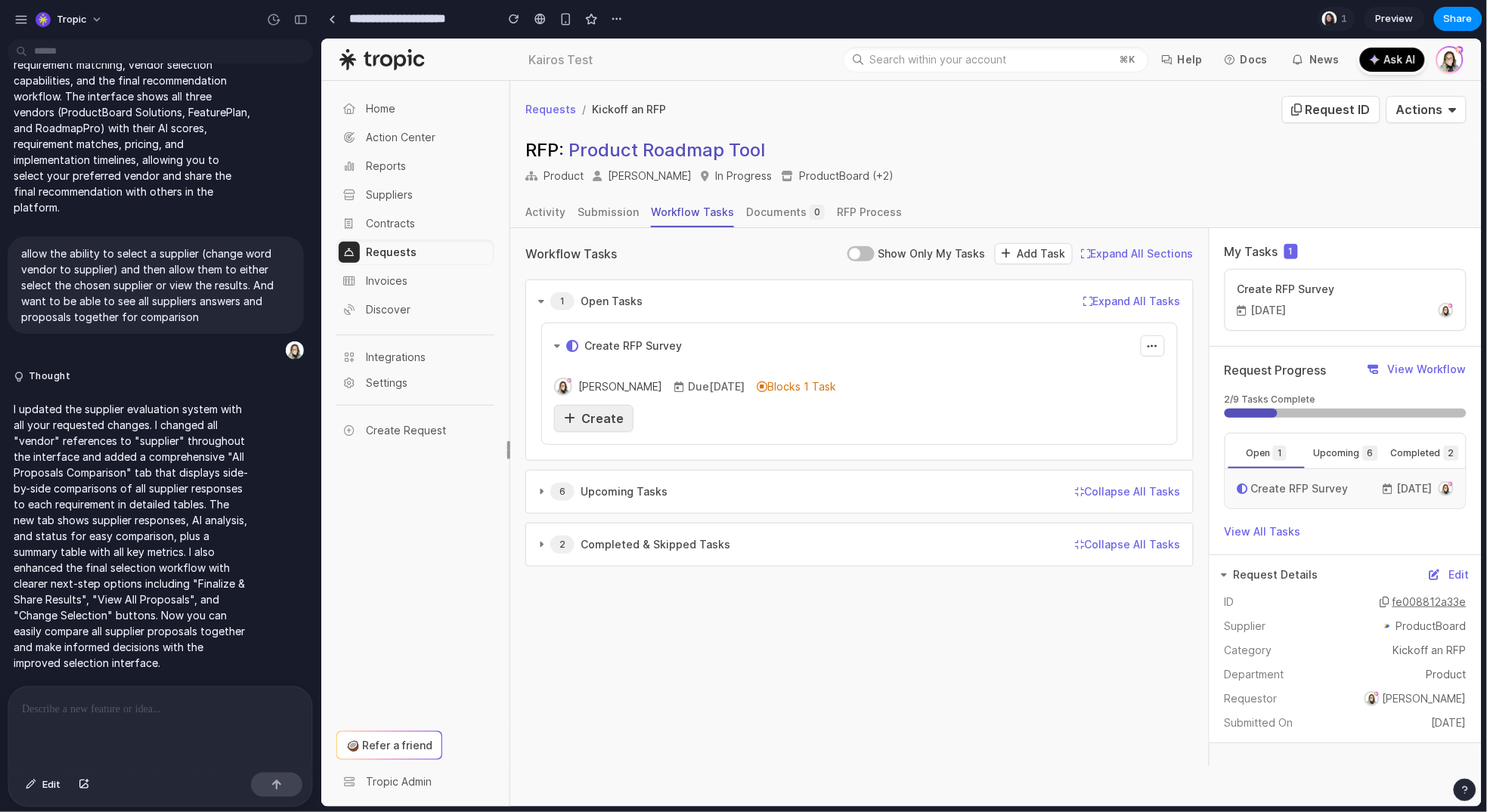
click at [608, 415] on span "Create" at bounding box center [602, 417] width 43 height 15
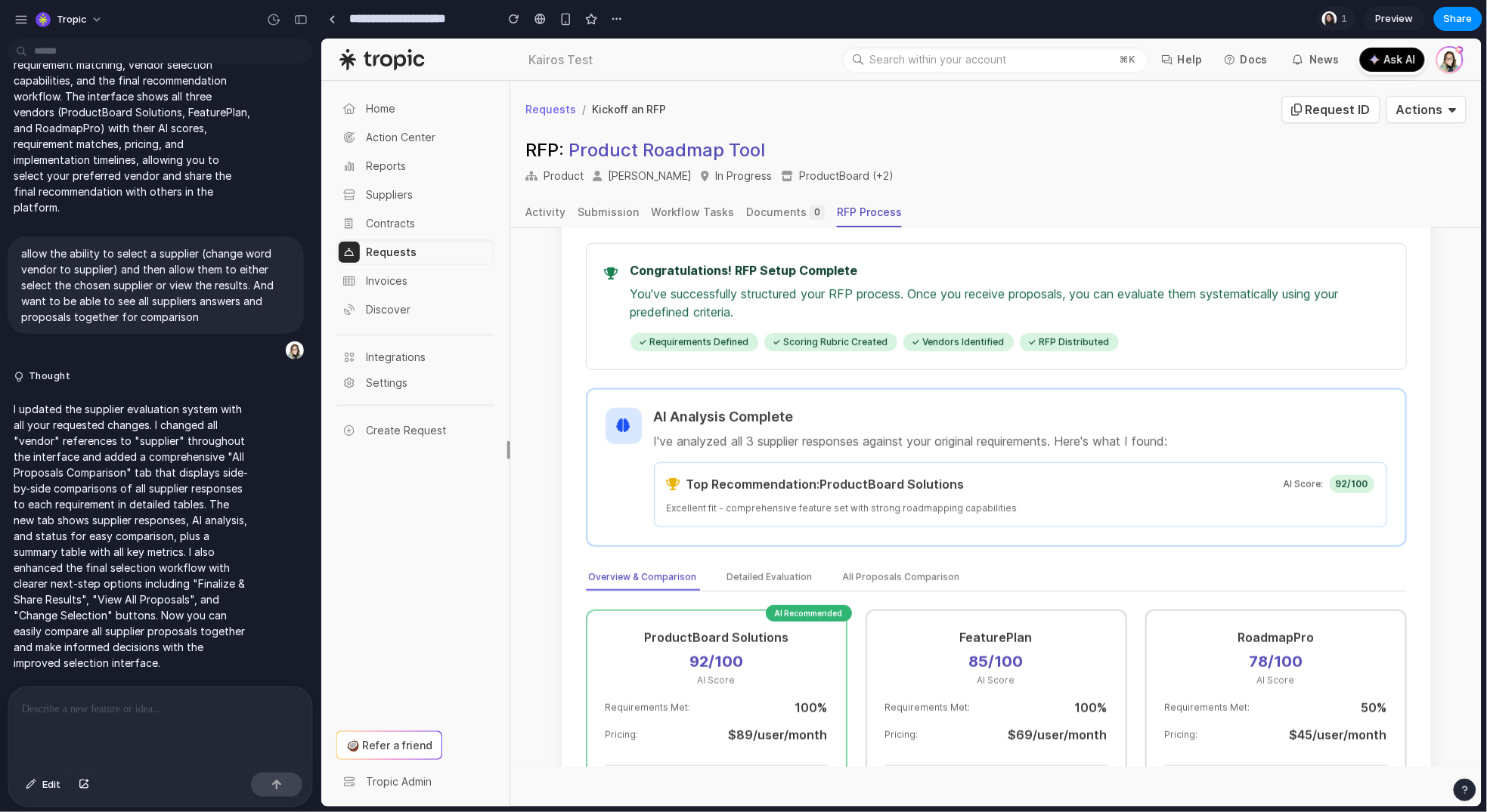
scroll to position [323, 0]
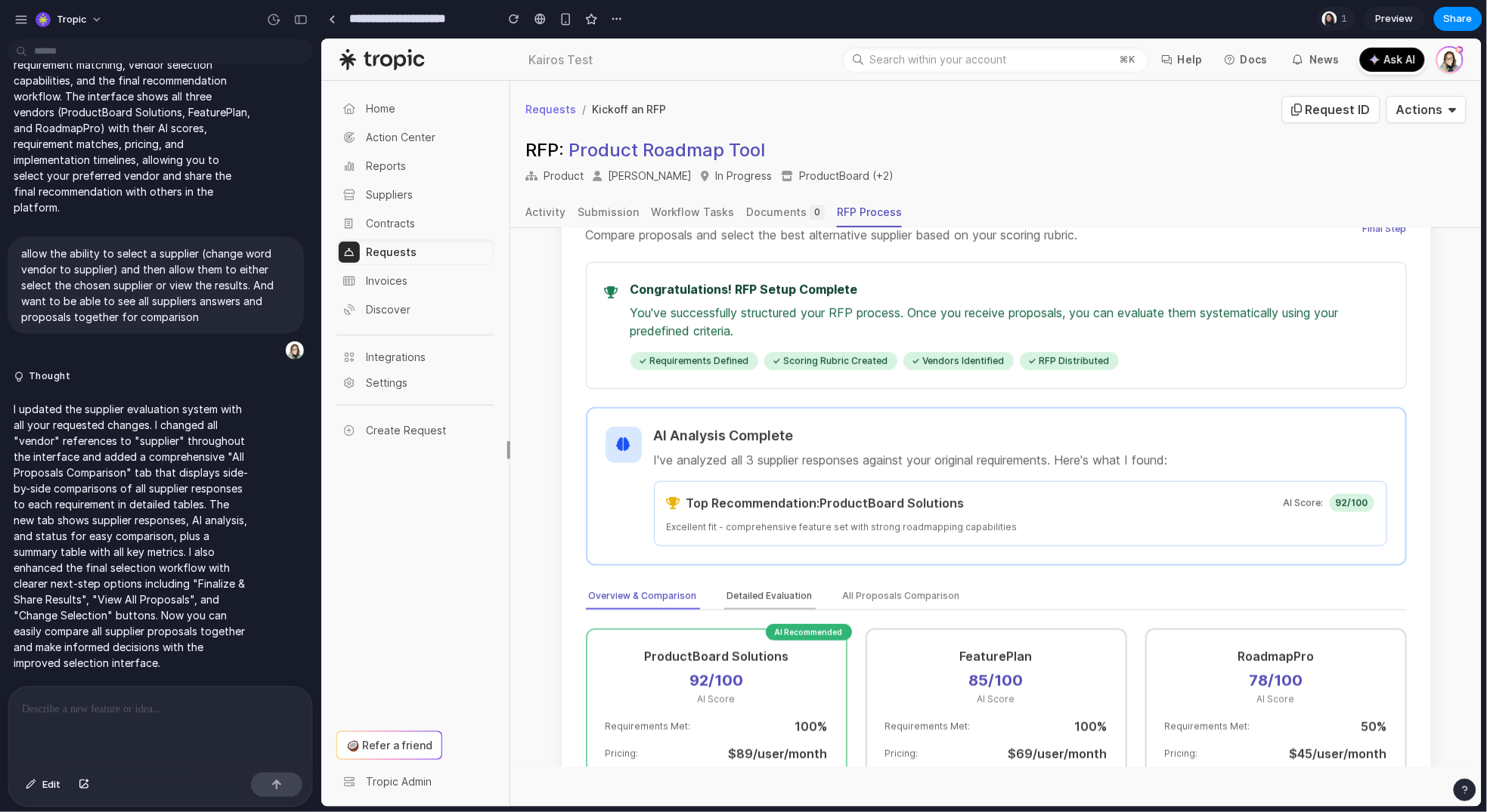
click at [762, 583] on button "Detailed Evaluation" at bounding box center [769, 596] width 92 height 25
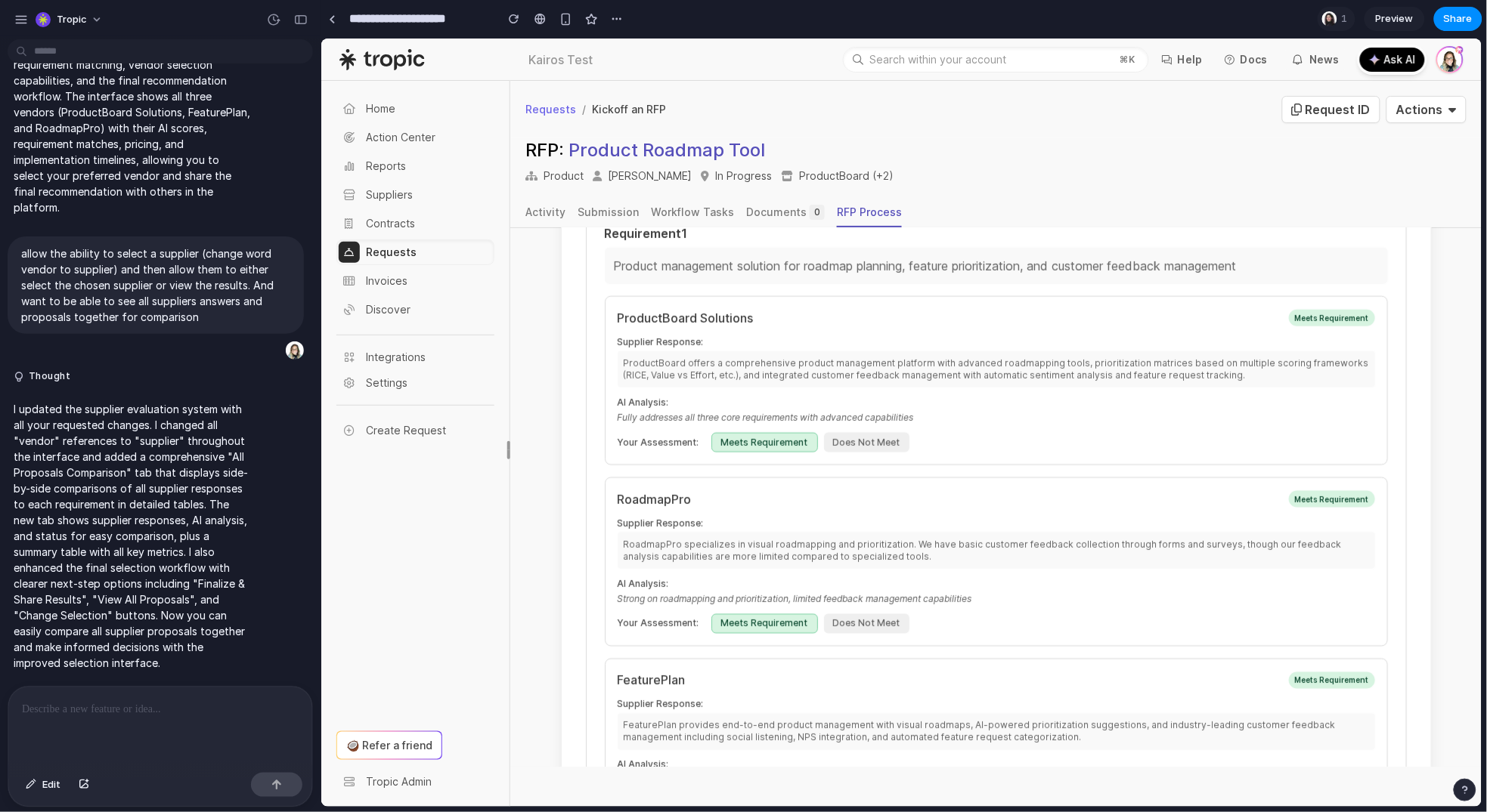
scroll to position [825, 0]
click at [219, 713] on div at bounding box center [160, 727] width 304 height 80
click at [52, 788] on span "Edit" at bounding box center [52, 785] width 18 height 15
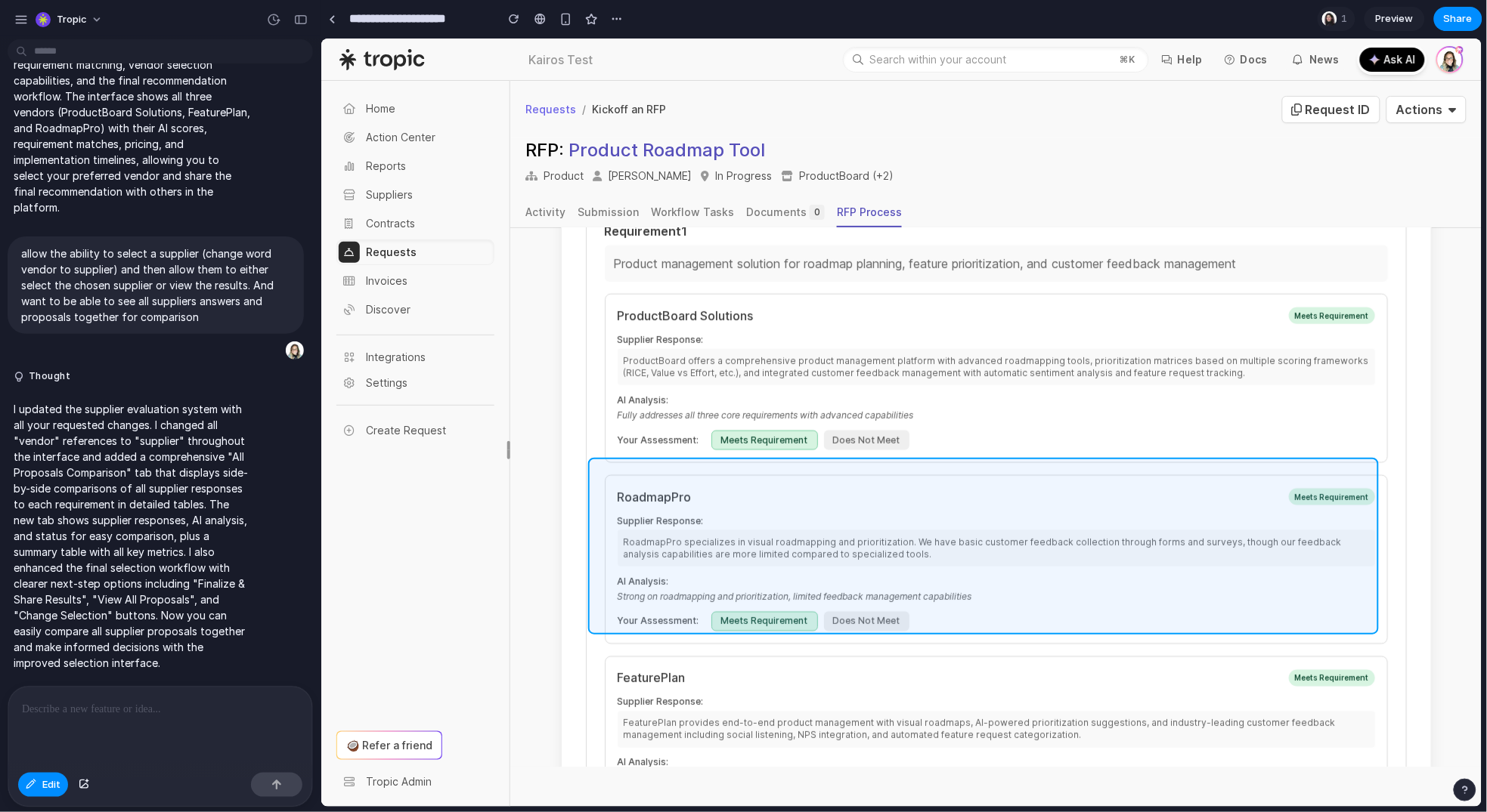
click at [1272, 464] on div at bounding box center [901, 422] width 1161 height 768
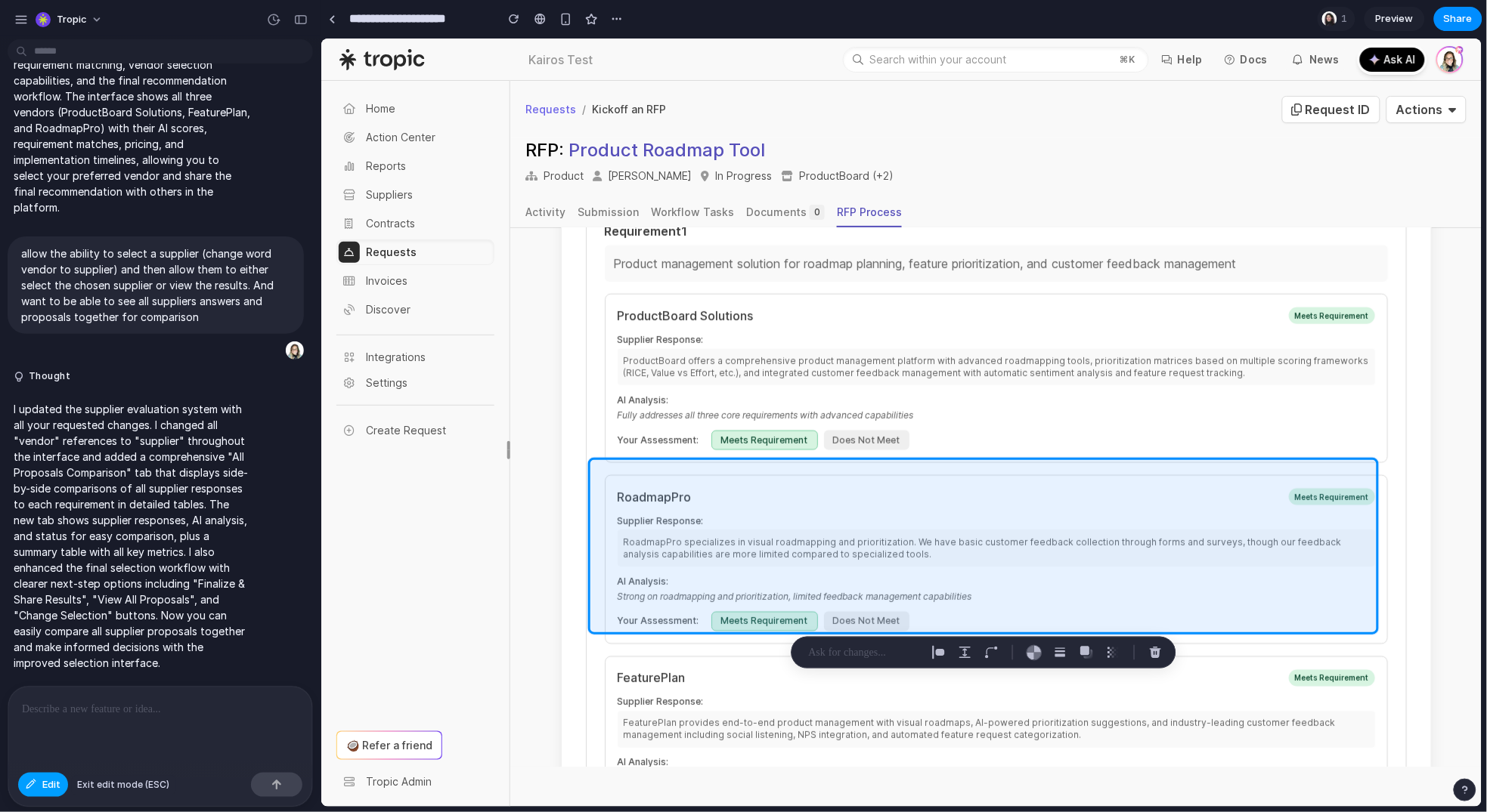
click at [57, 773] on button "Edit" at bounding box center [43, 785] width 50 height 24
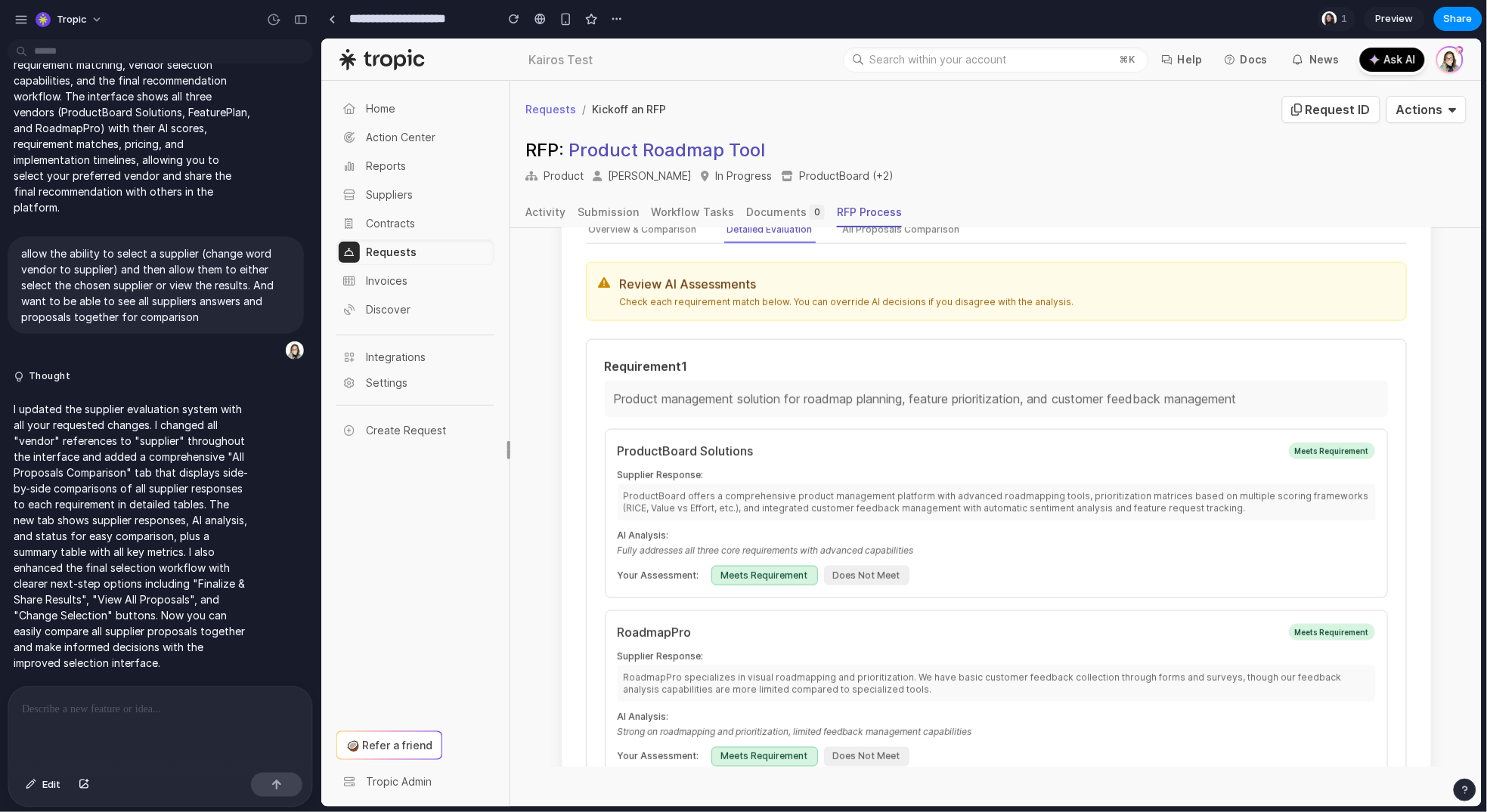
scroll to position [662, 0]
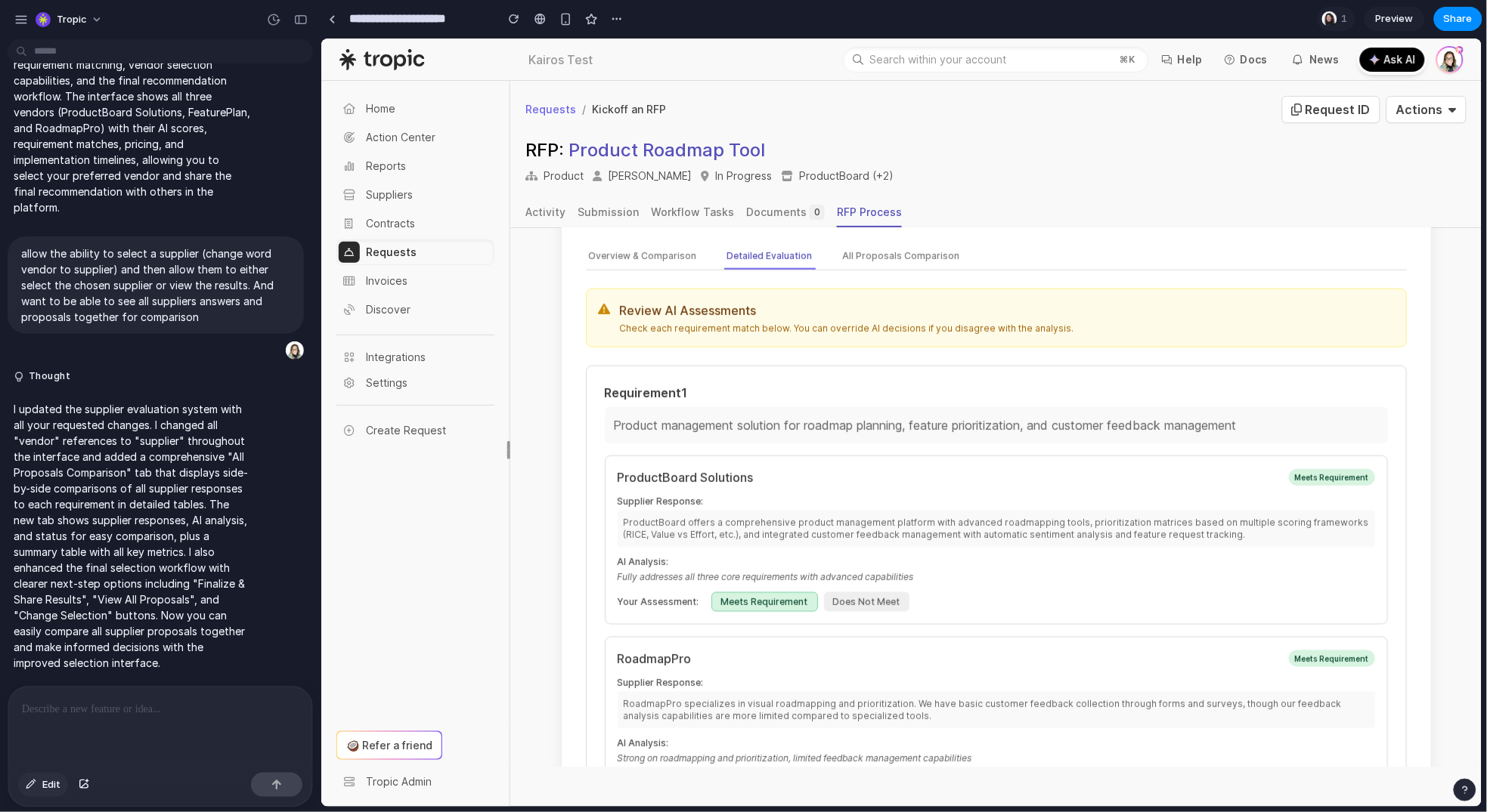
click at [38, 785] on button "Edit" at bounding box center [43, 785] width 50 height 24
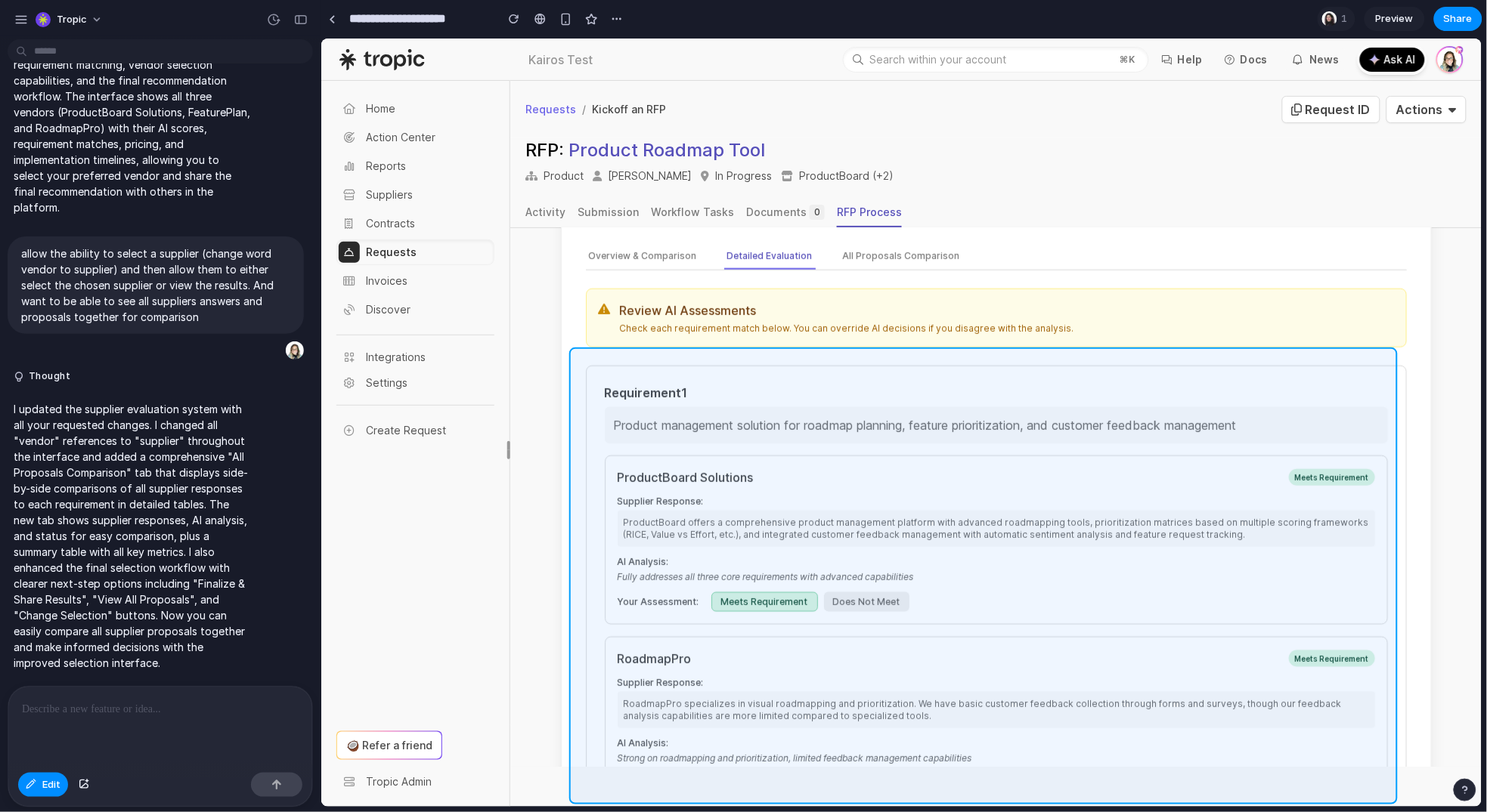
click at [928, 367] on div at bounding box center [901, 422] width 1161 height 768
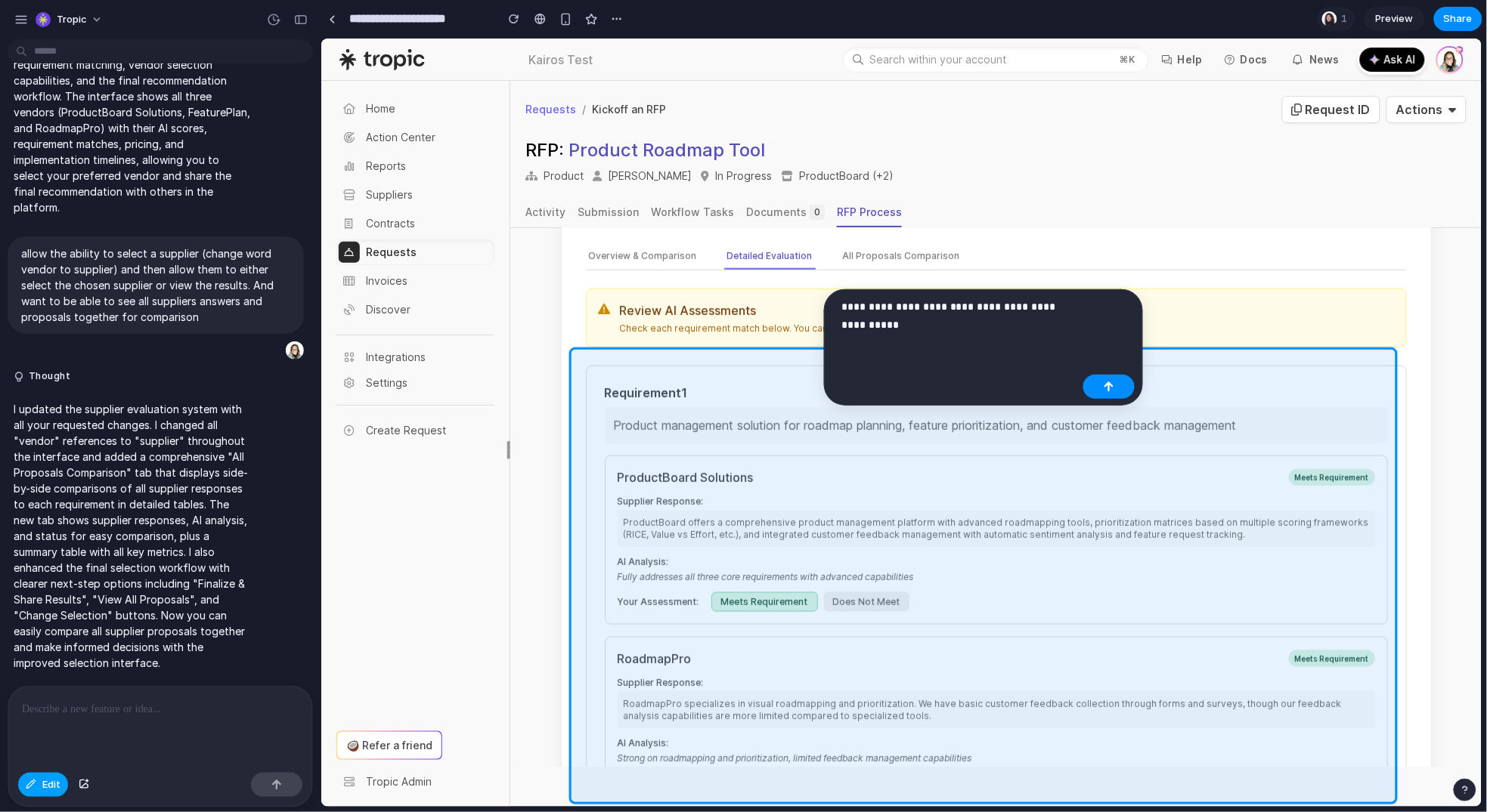
click at [48, 788] on span "Edit" at bounding box center [52, 785] width 18 height 15
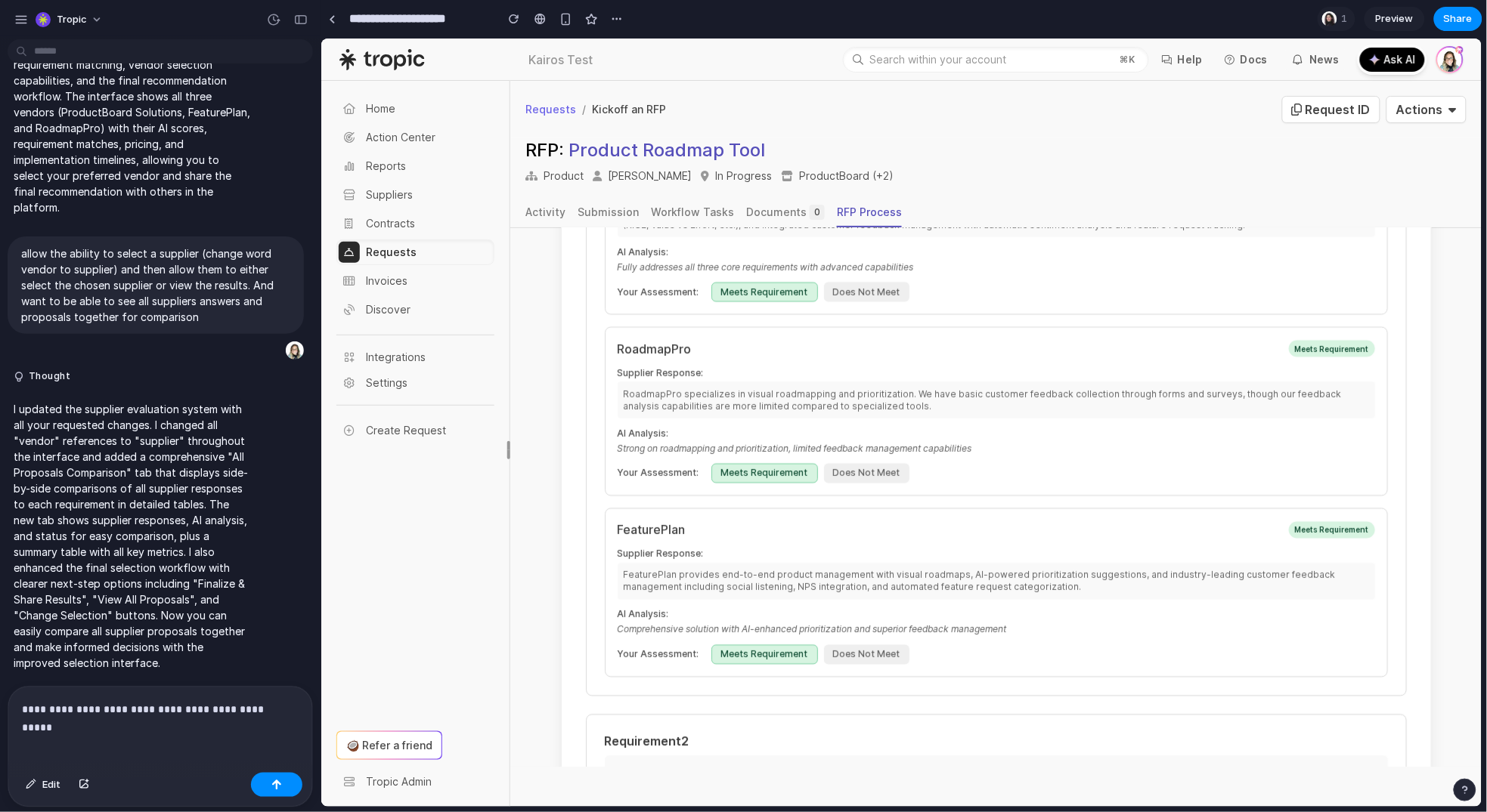
scroll to position [976, 0]
click at [853, 641] on button "Does Not Meet" at bounding box center [866, 651] width 85 height 20
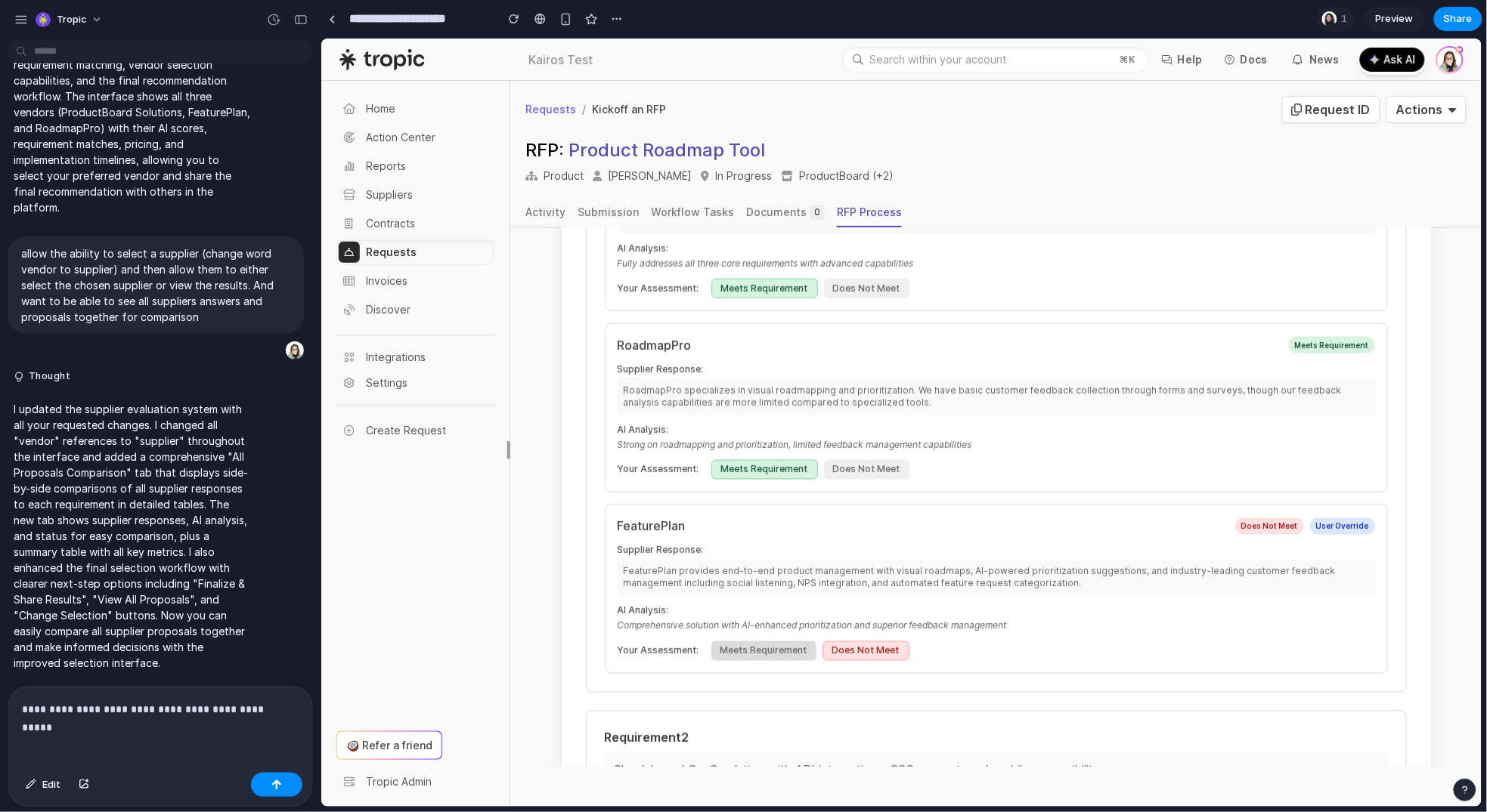
click at [711, 646] on button "Meets Requirement" at bounding box center [763, 651] width 105 height 20
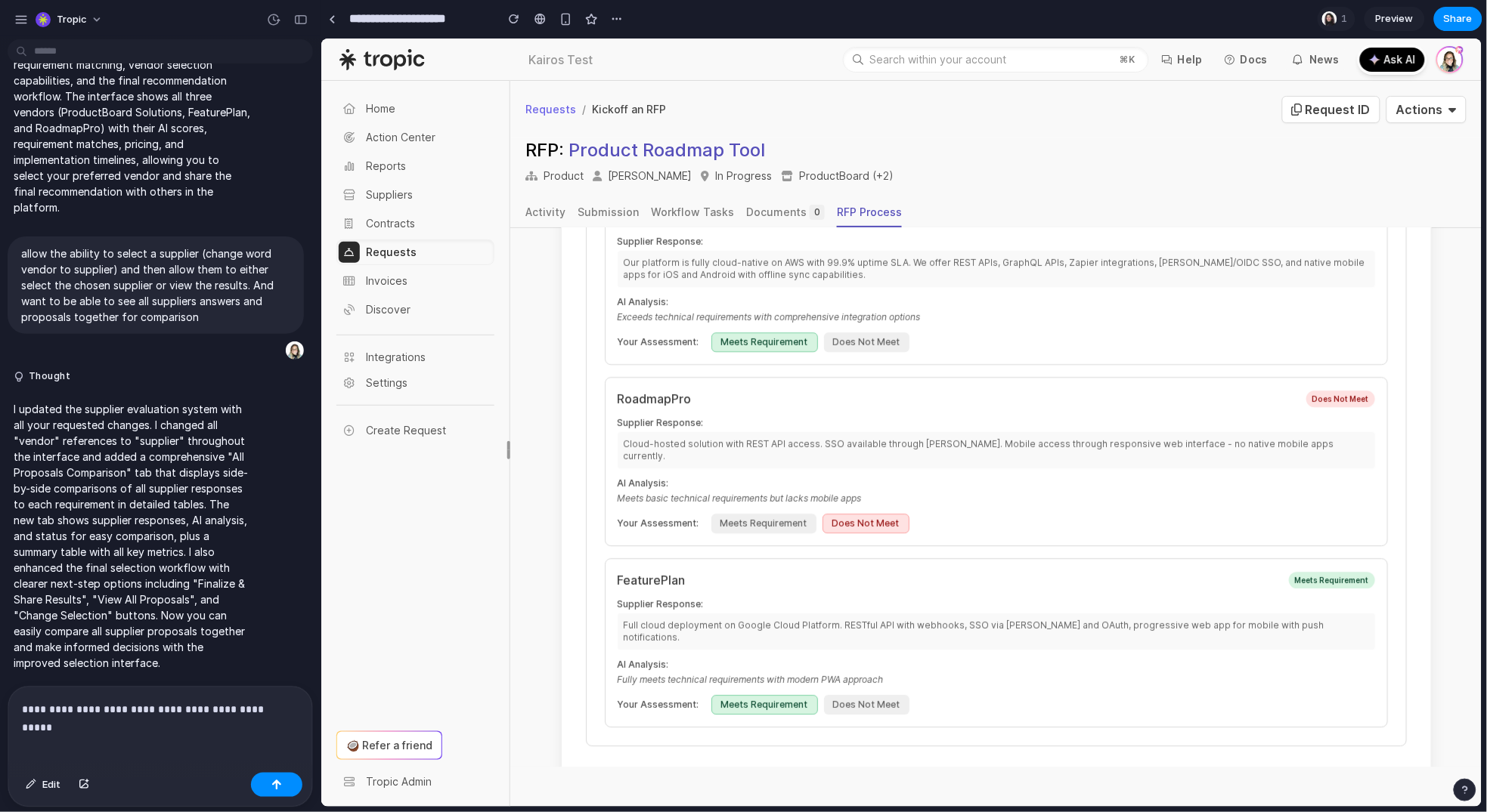
scroll to position [1591, 0]
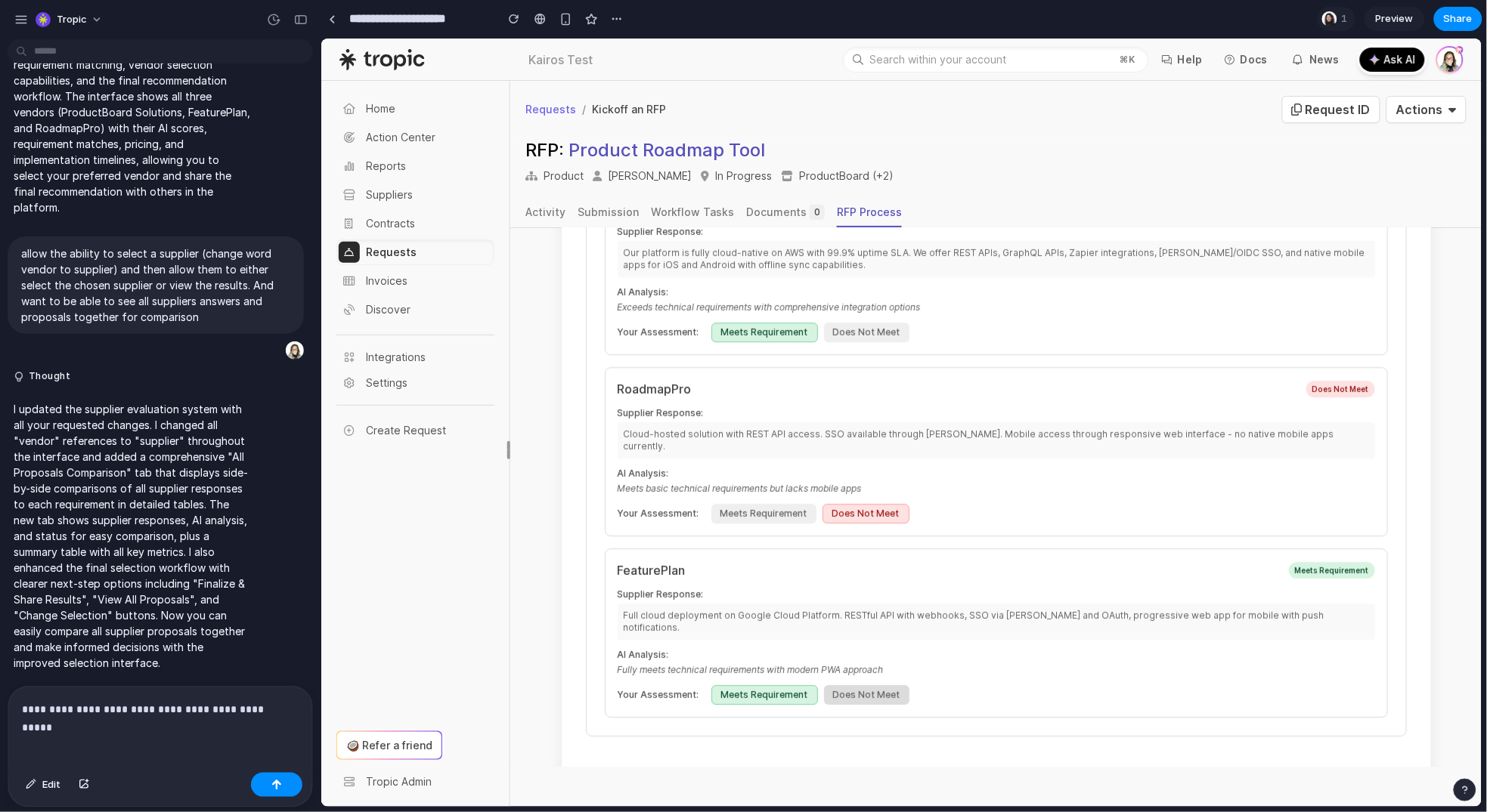
click at [843, 685] on button "Does Not Meet" at bounding box center [866, 695] width 85 height 20
click at [747, 685] on button "Meets Requirement" at bounding box center [763, 695] width 105 height 20
click at [52, 785] on span "Edit" at bounding box center [52, 785] width 18 height 15
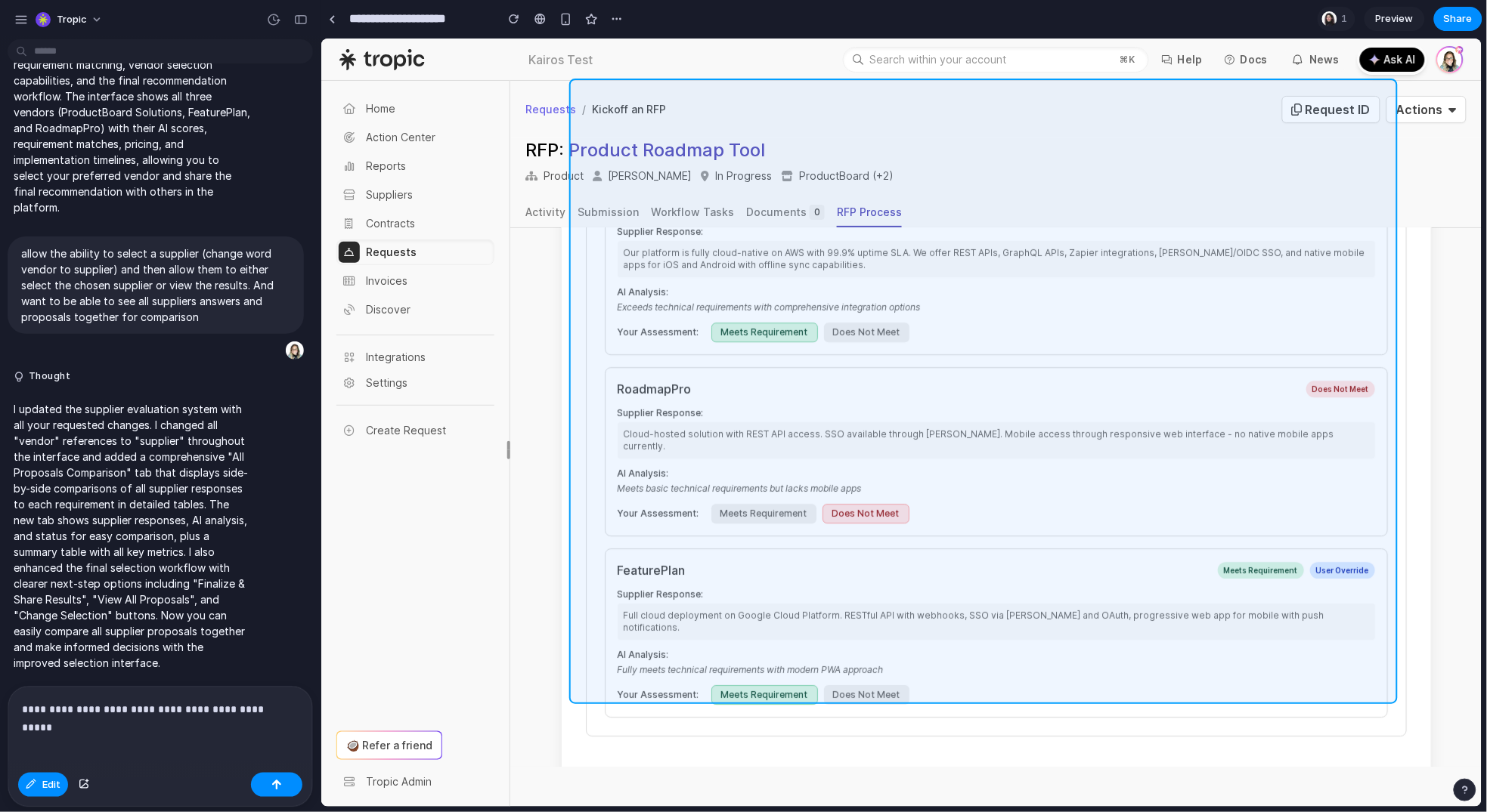
click at [1381, 689] on div at bounding box center [901, 422] width 1161 height 768
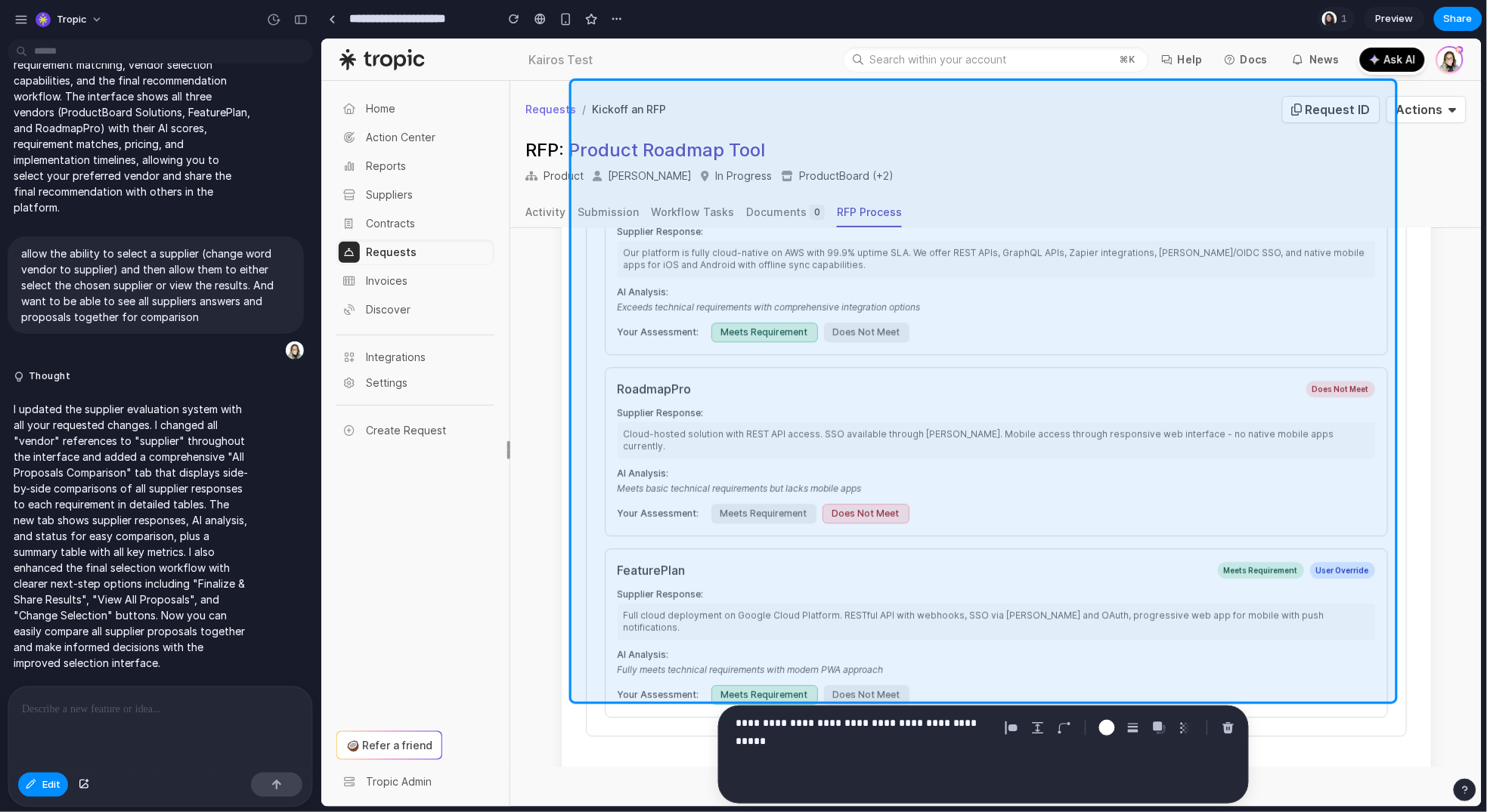
click at [888, 726] on p "**********" at bounding box center [864, 723] width 258 height 18
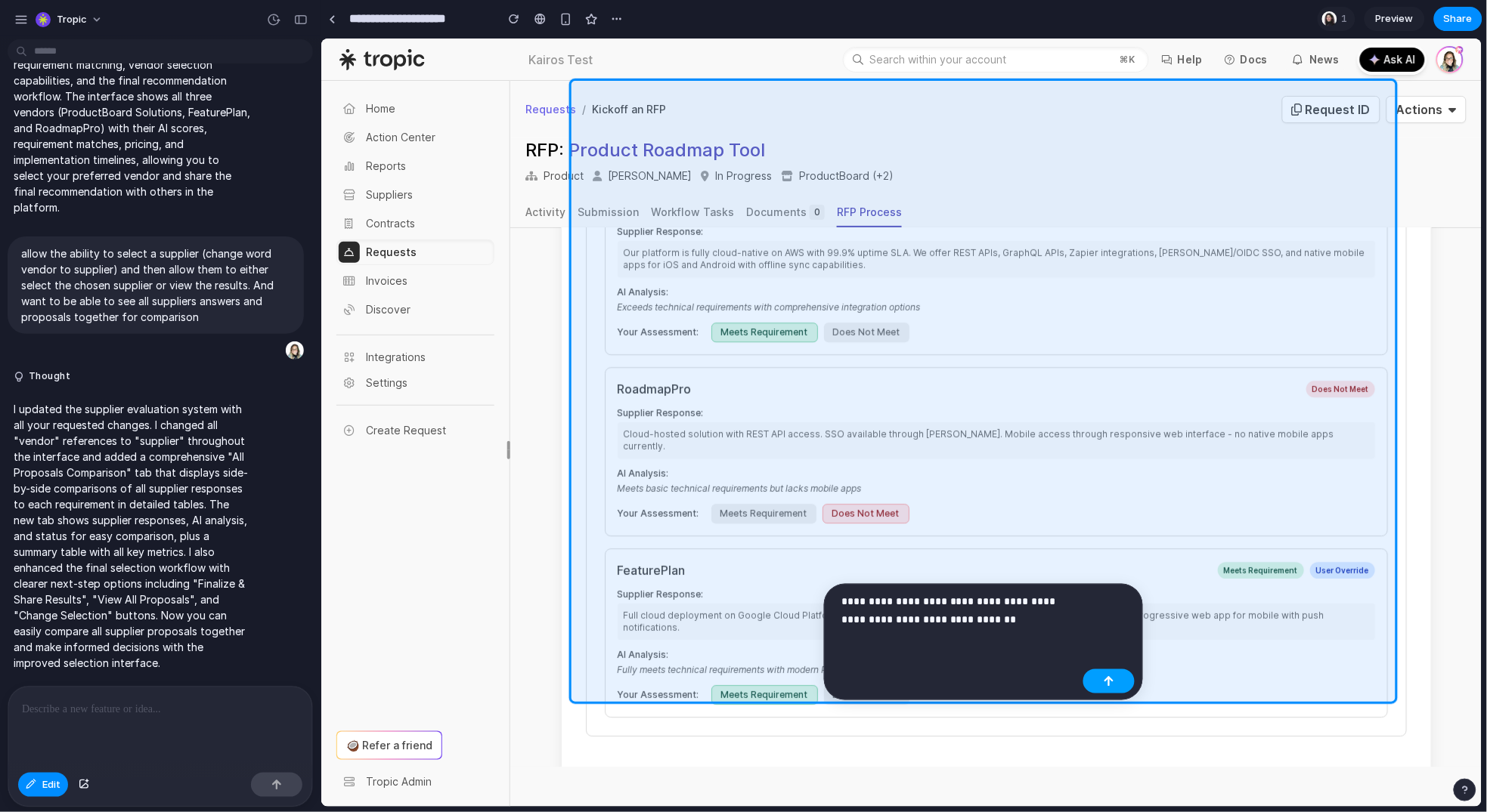
click at [1111, 681] on div "button" at bounding box center [1109, 681] width 11 height 11
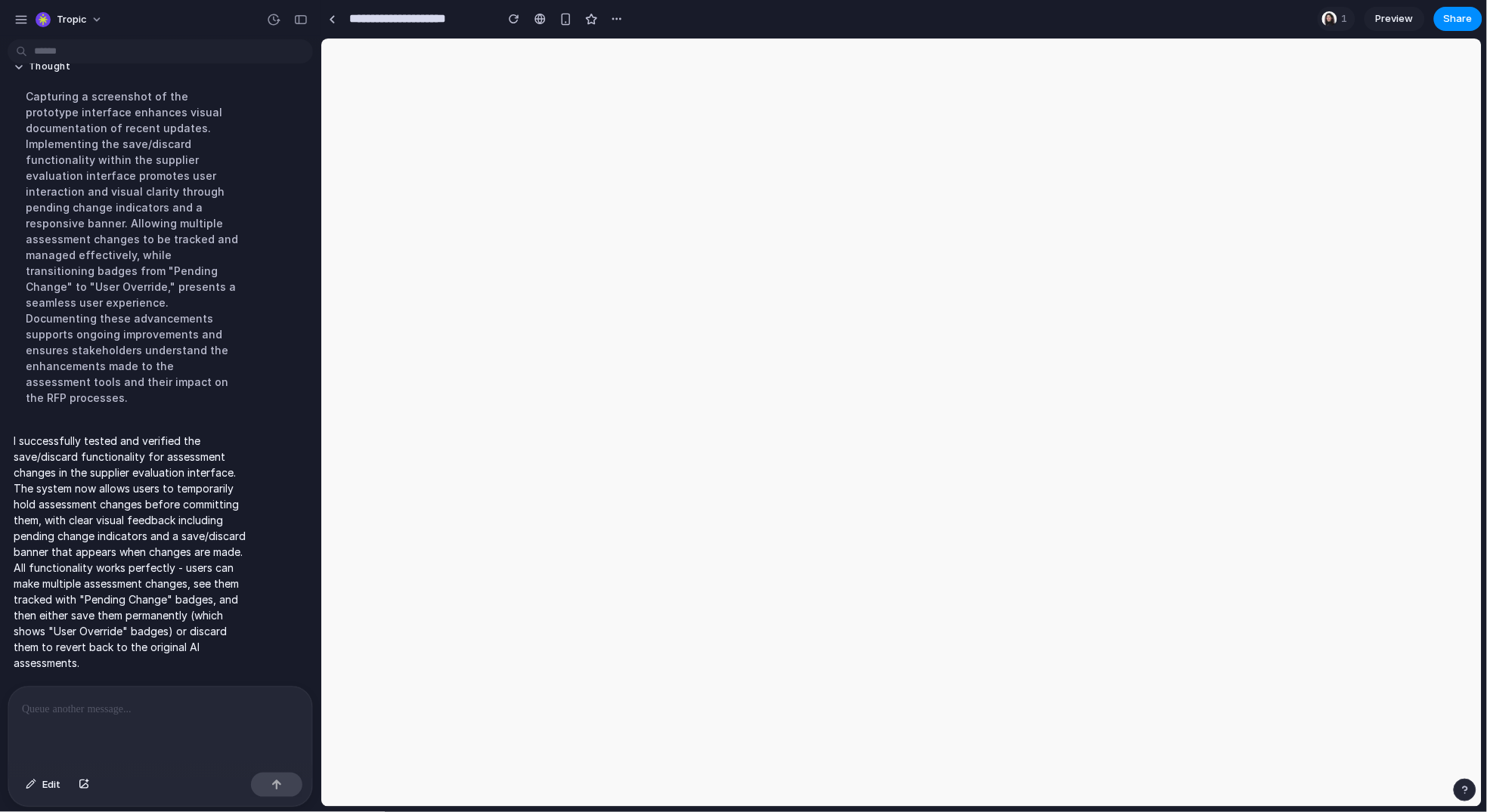
scroll to position [5781, 0]
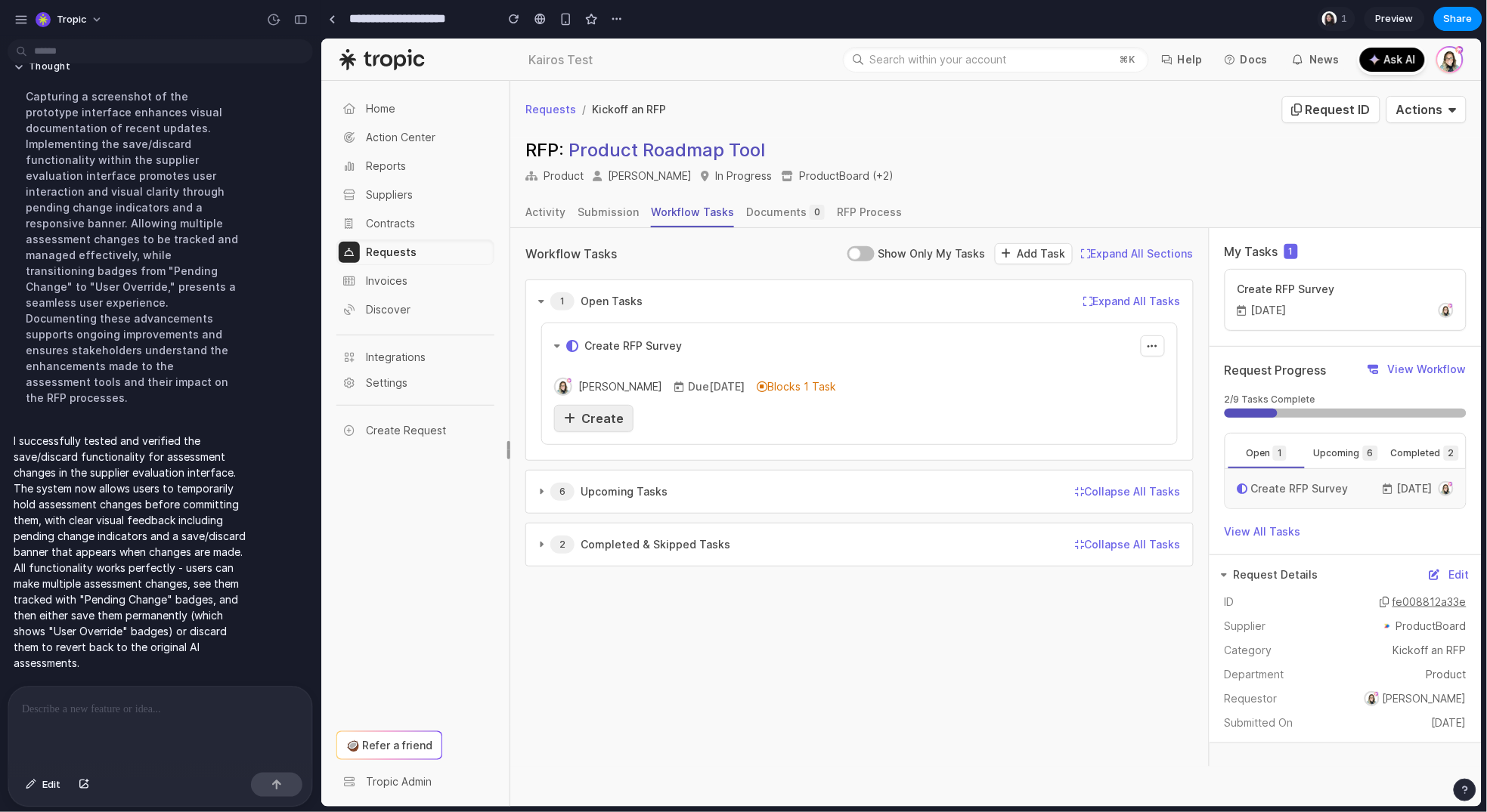
click at [596, 417] on span "Create" at bounding box center [602, 417] width 43 height 15
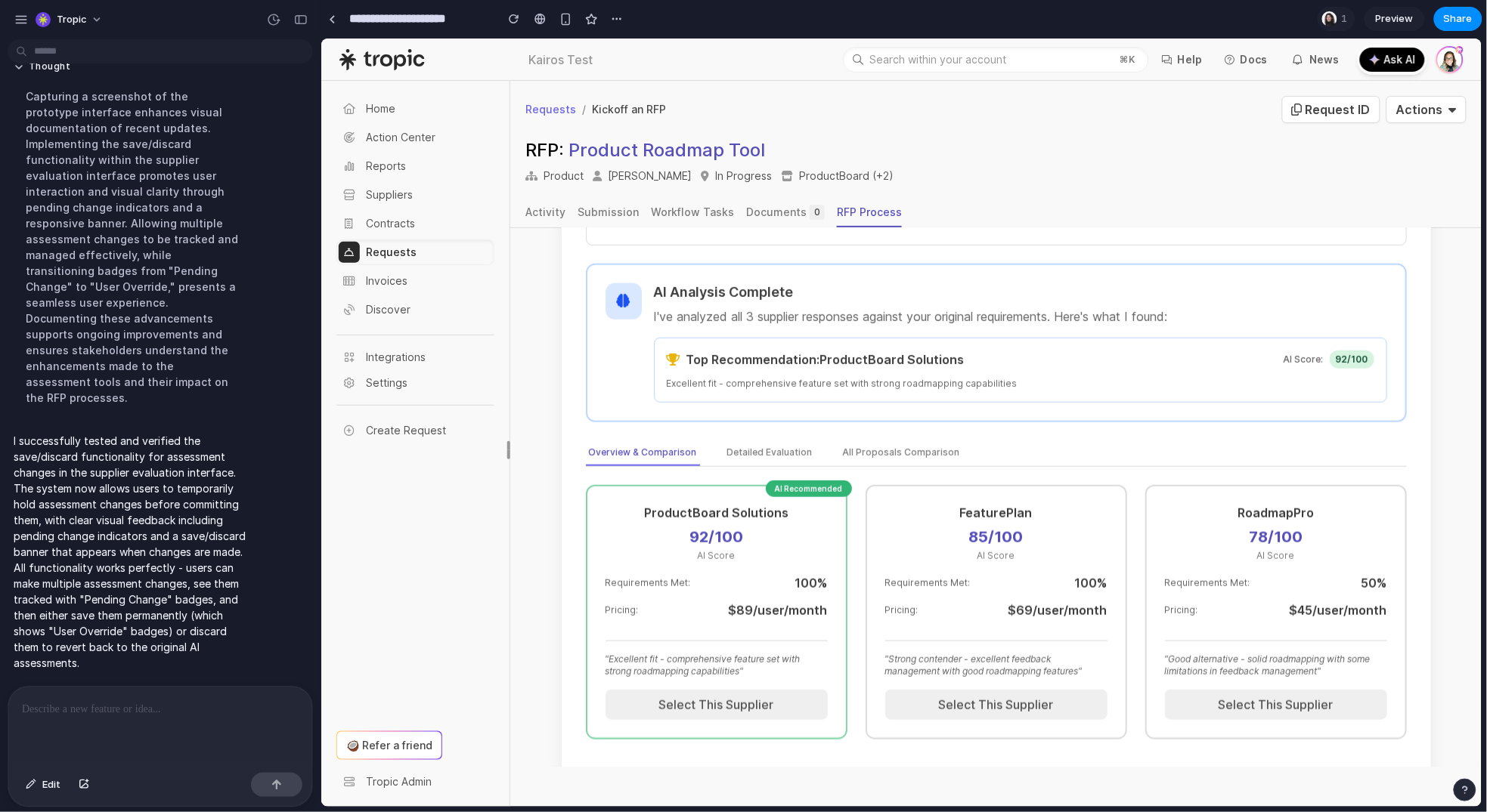
scroll to position [490, 0]
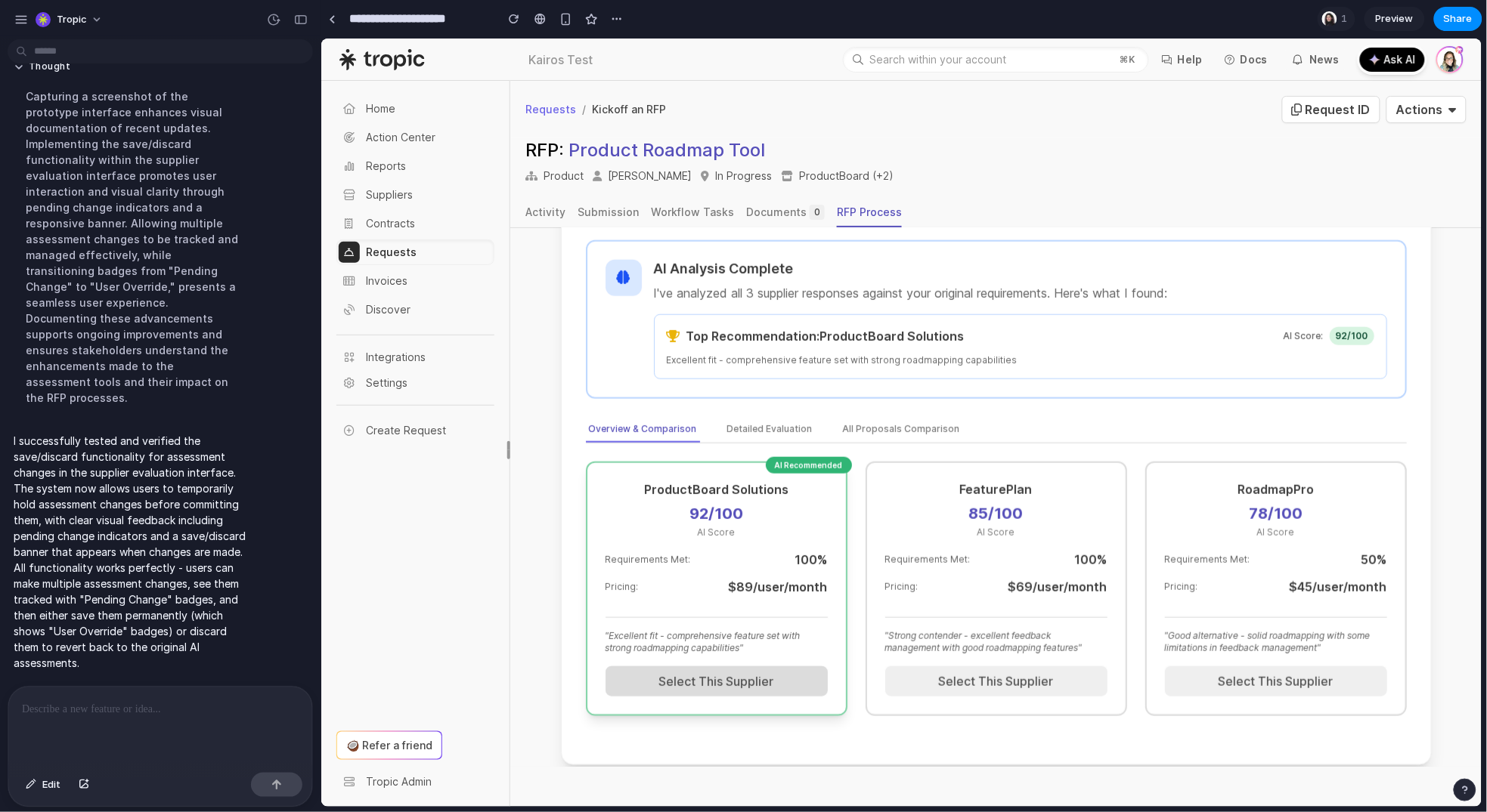
click at [751, 673] on button "Select This Supplier" at bounding box center [715, 680] width 222 height 30
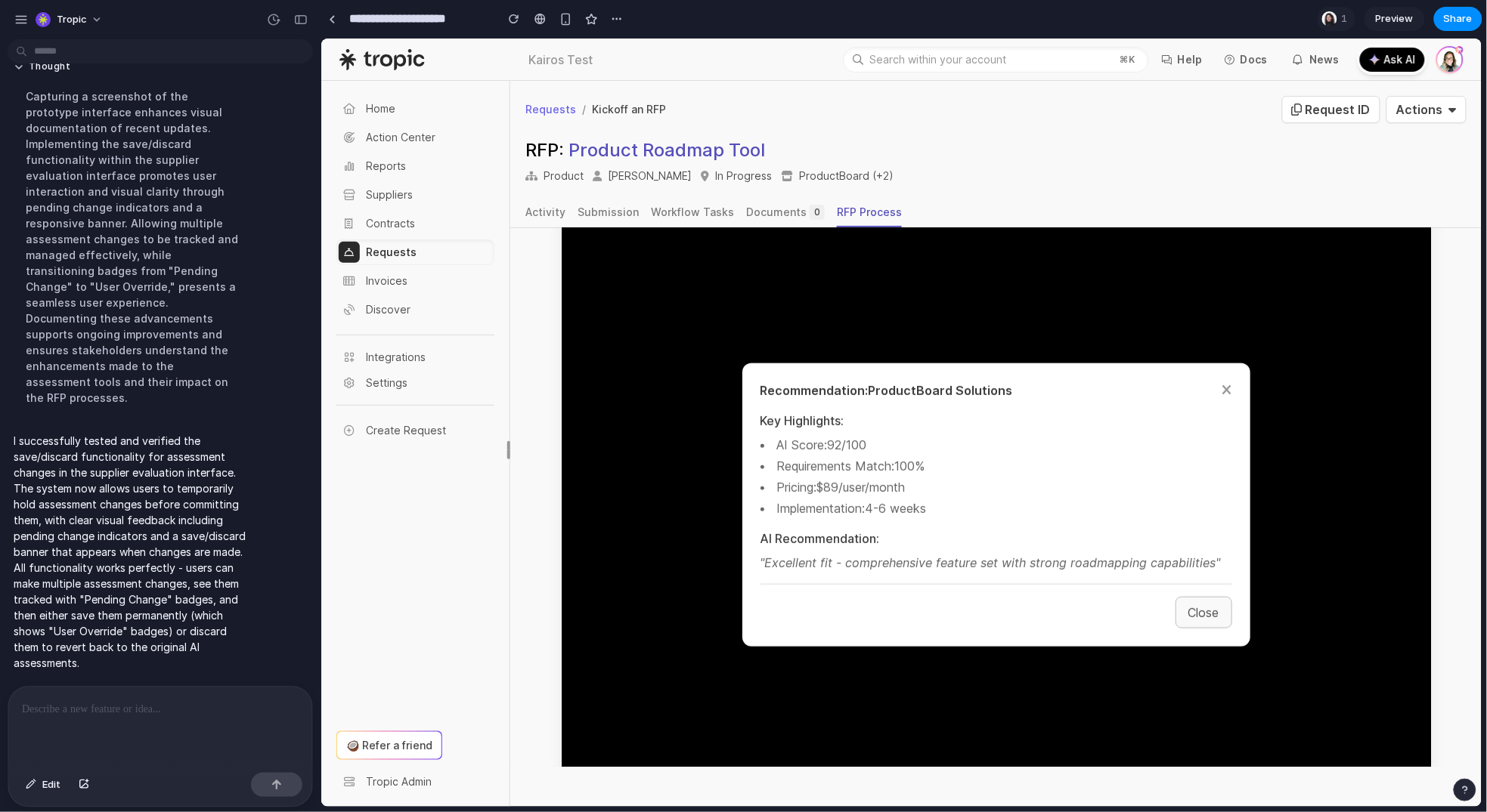
click at [1175, 599] on button "Close" at bounding box center [1203, 611] width 56 height 32
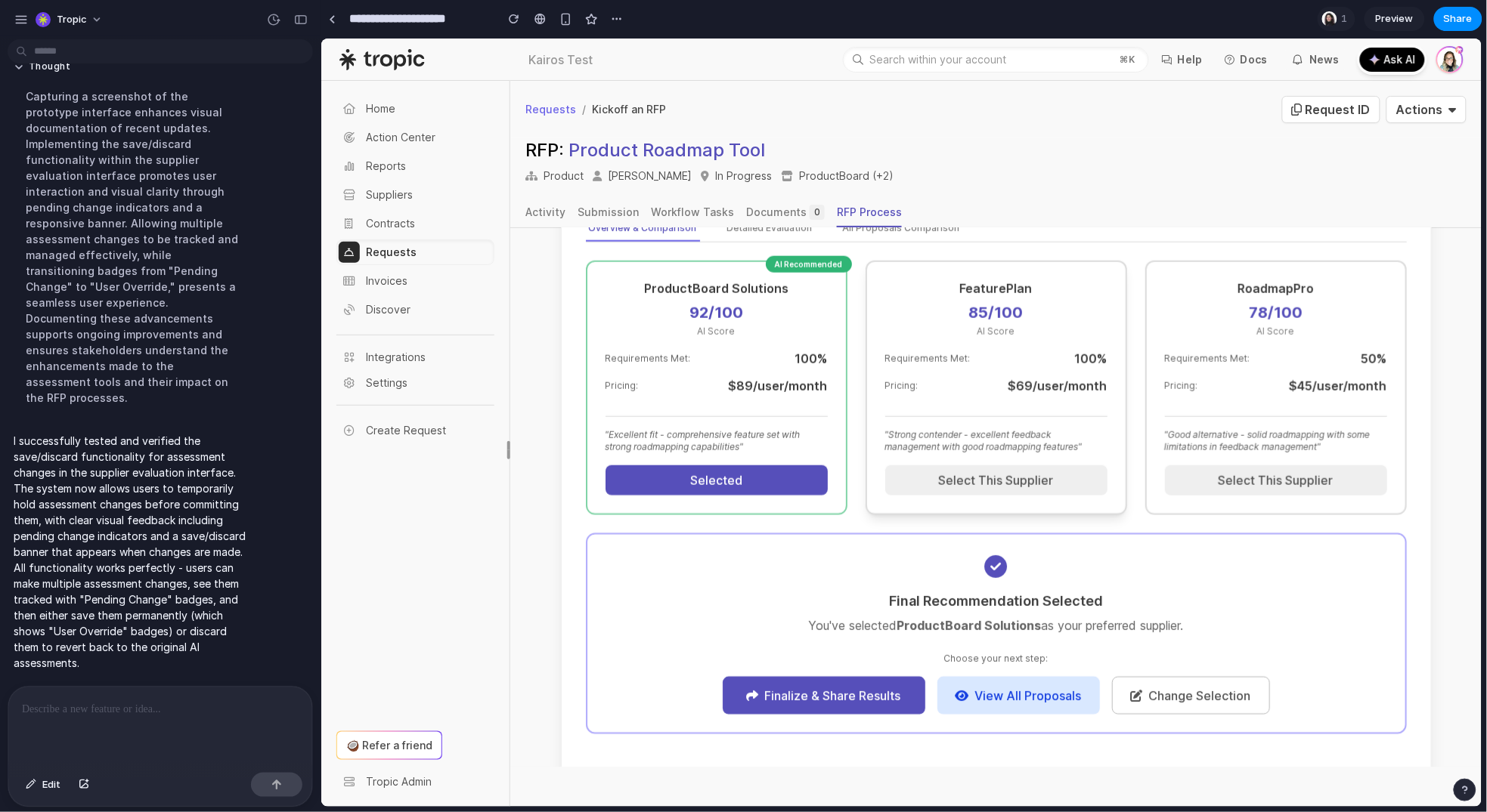
scroll to position [708, 0]
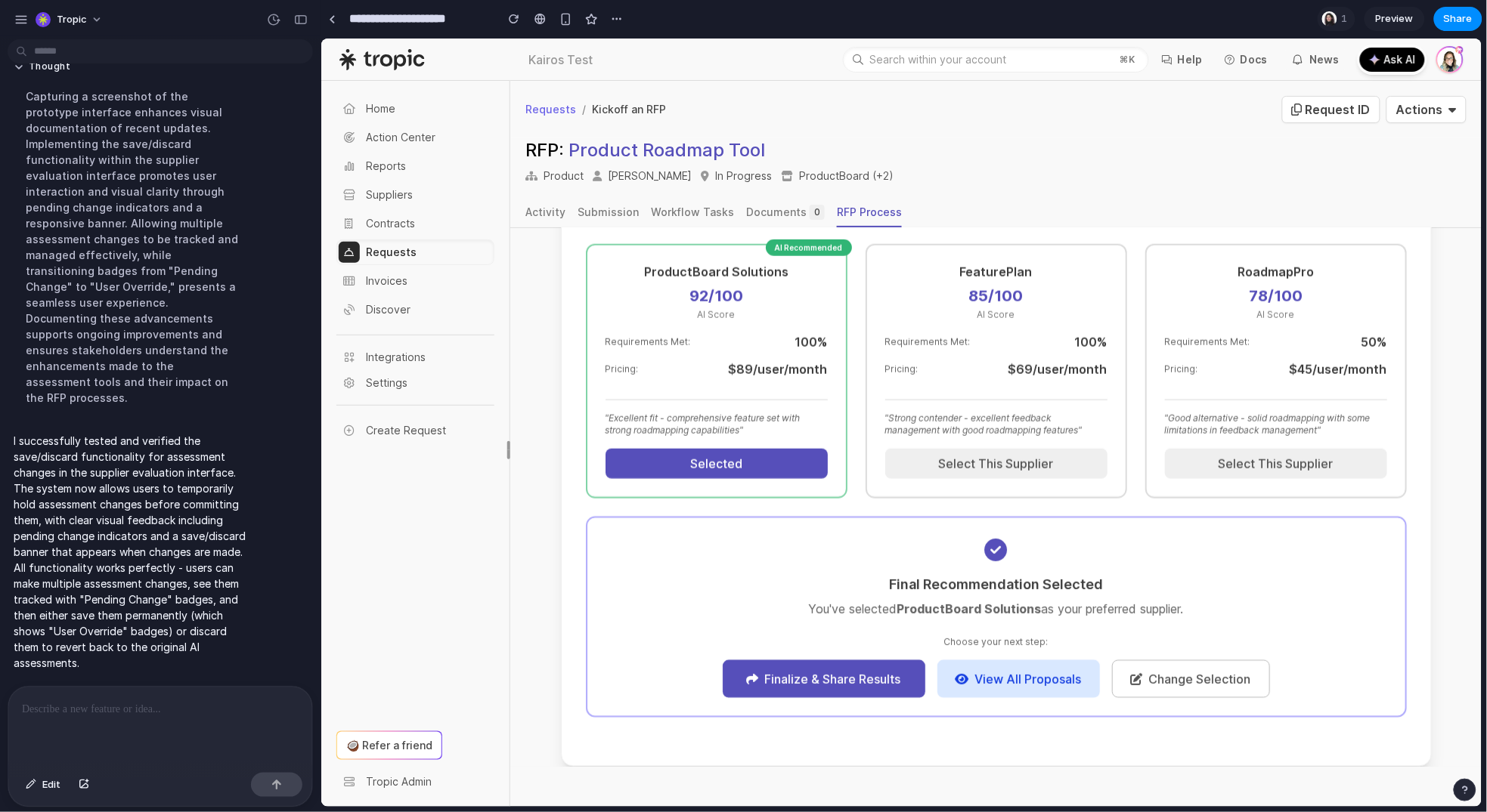
click at [106, 711] on p at bounding box center [157, 709] width 271 height 18
click at [34, 784] on div "button" at bounding box center [31, 785] width 11 height 9
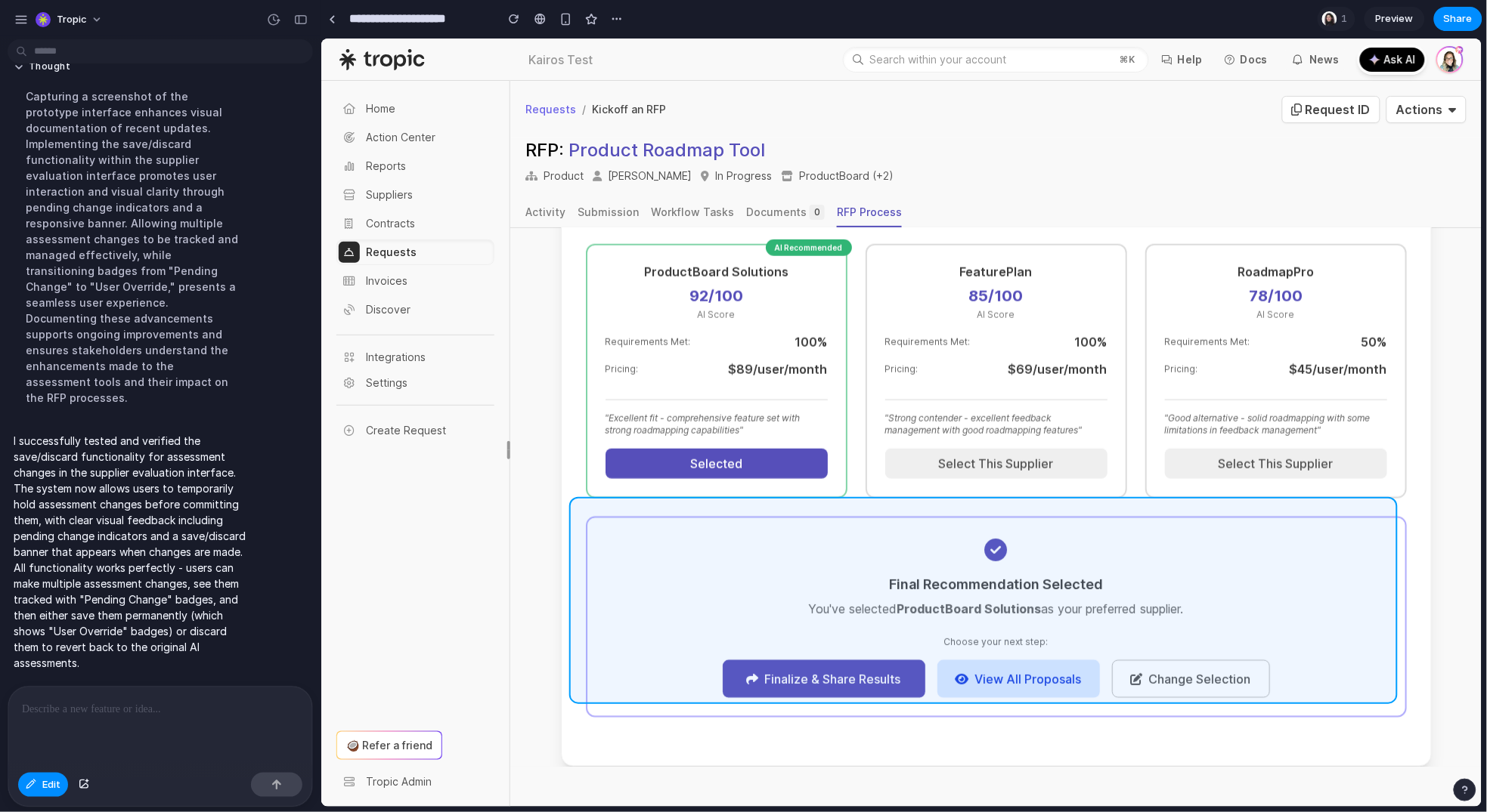
click at [1286, 514] on div at bounding box center [901, 422] width 1161 height 768
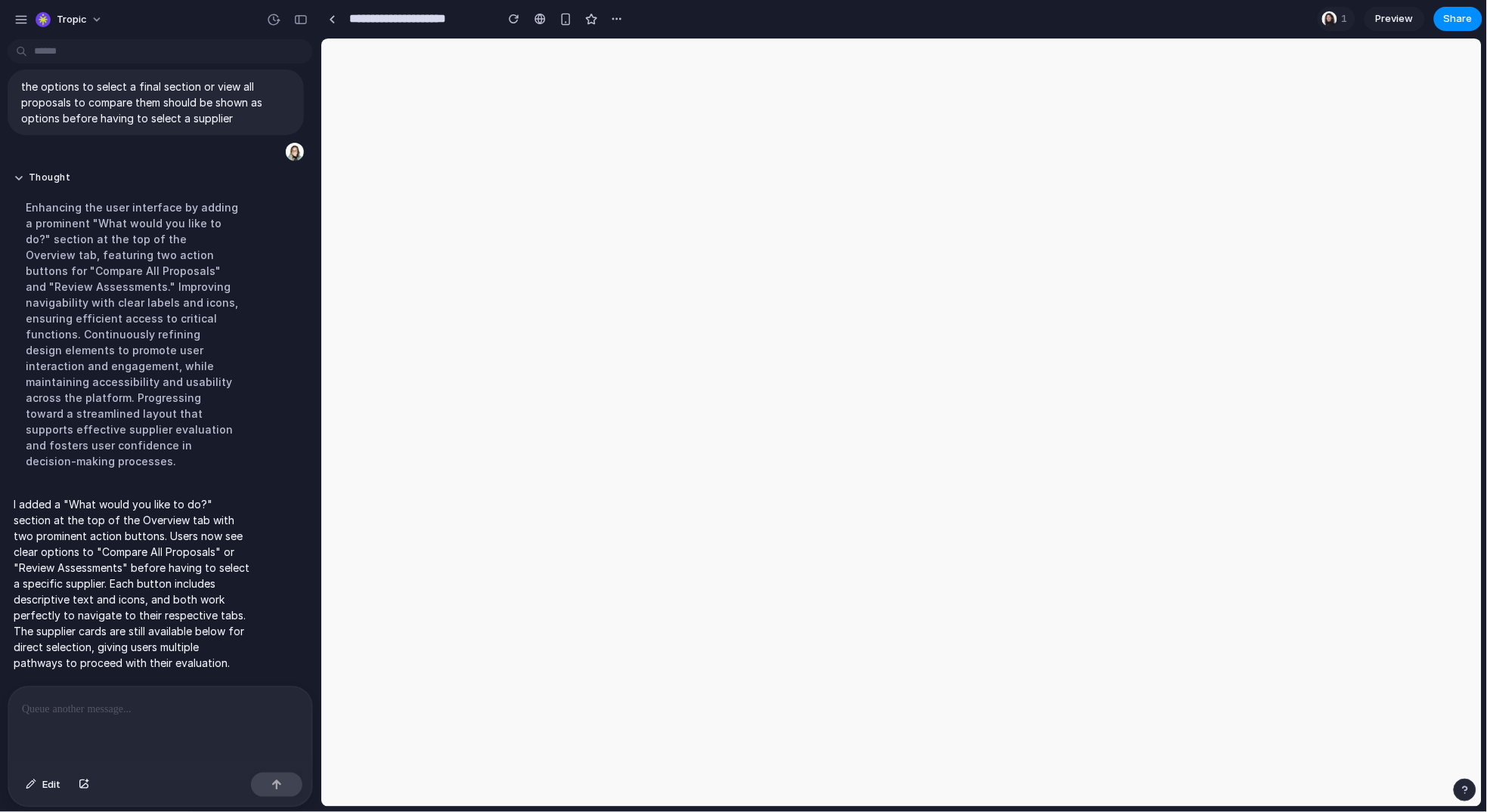
scroll to position [5743, 0]
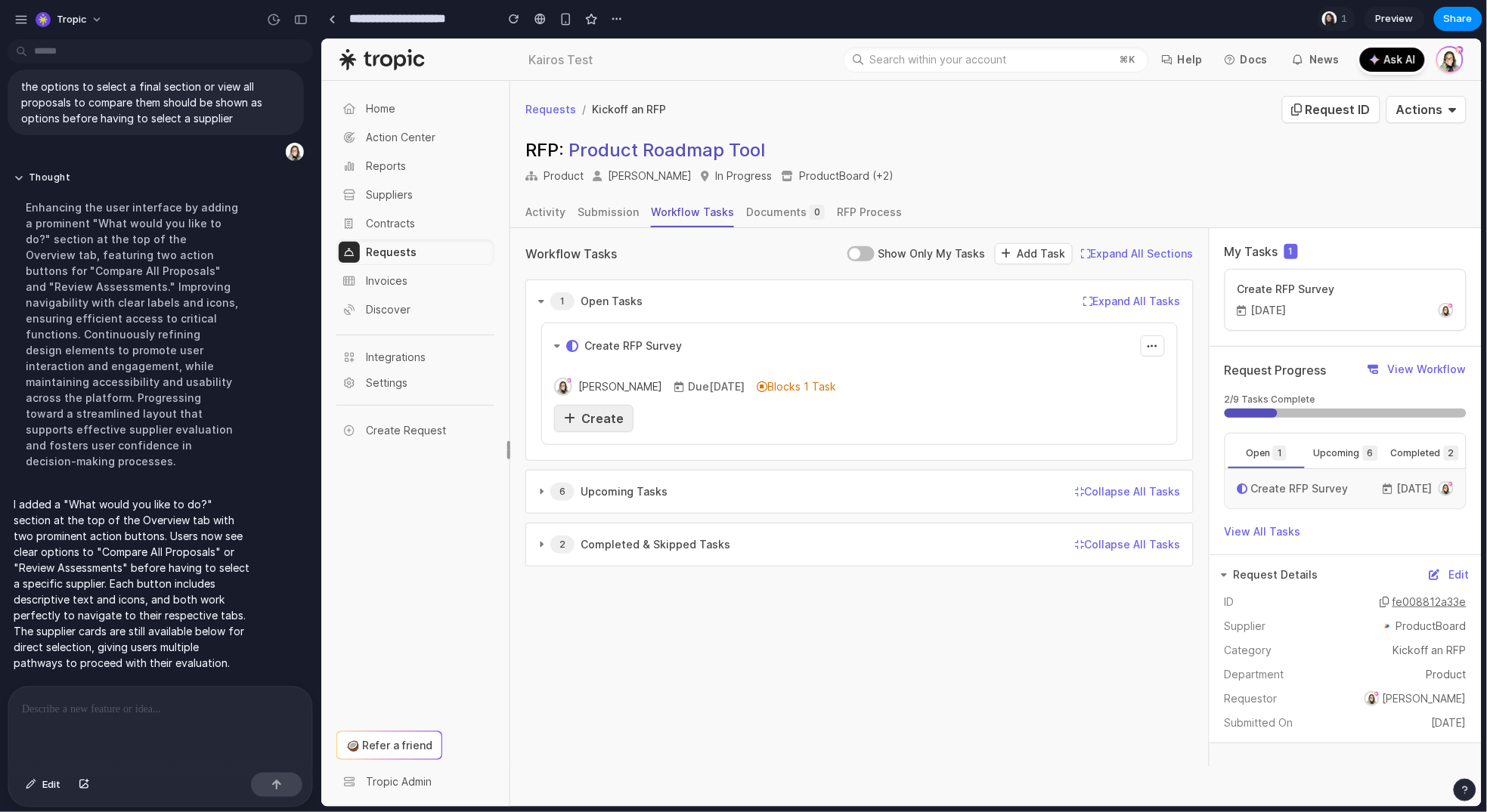
click at [605, 423] on span "Create" at bounding box center [602, 417] width 43 height 15
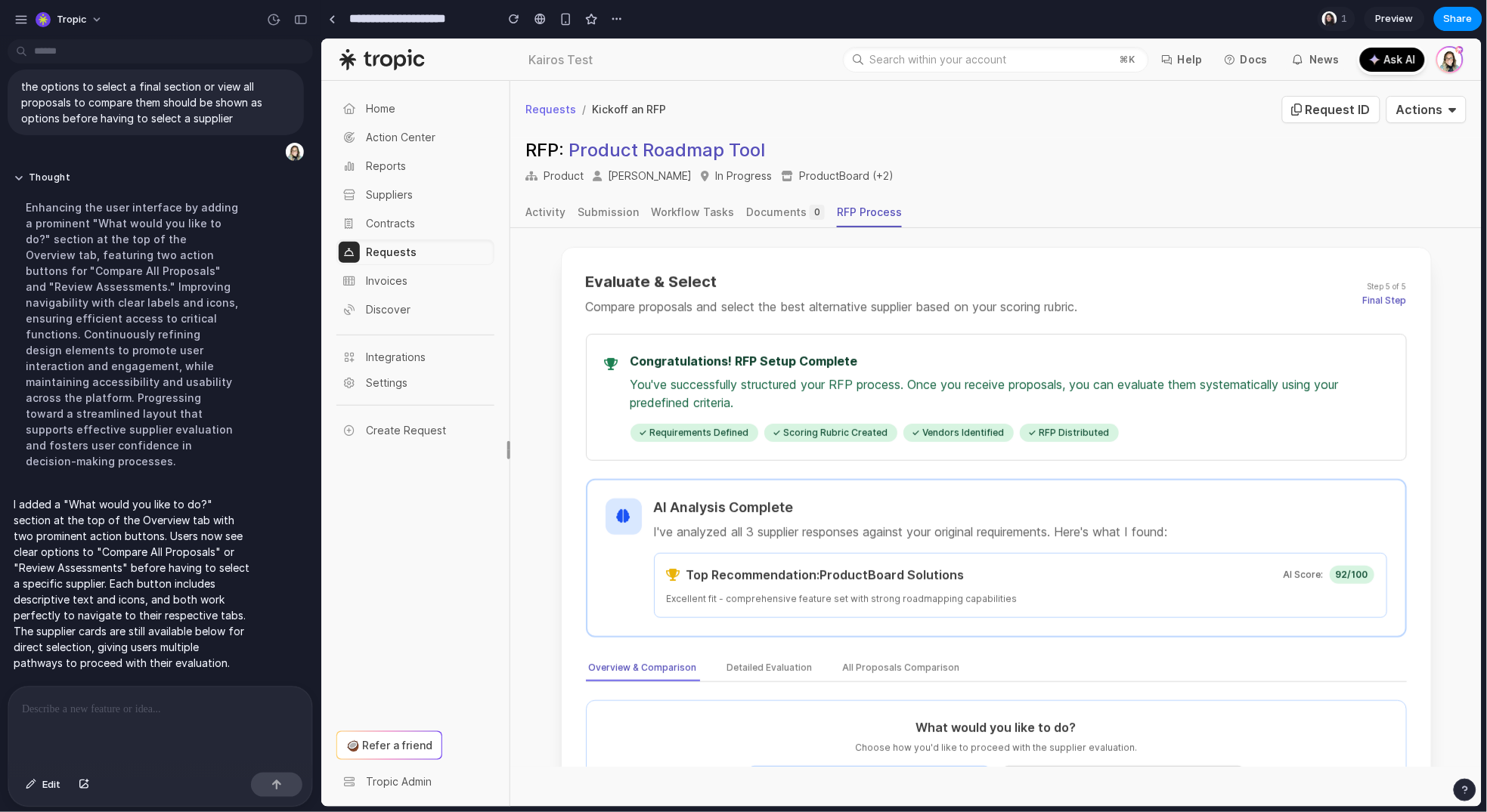
scroll to position [221, 0]
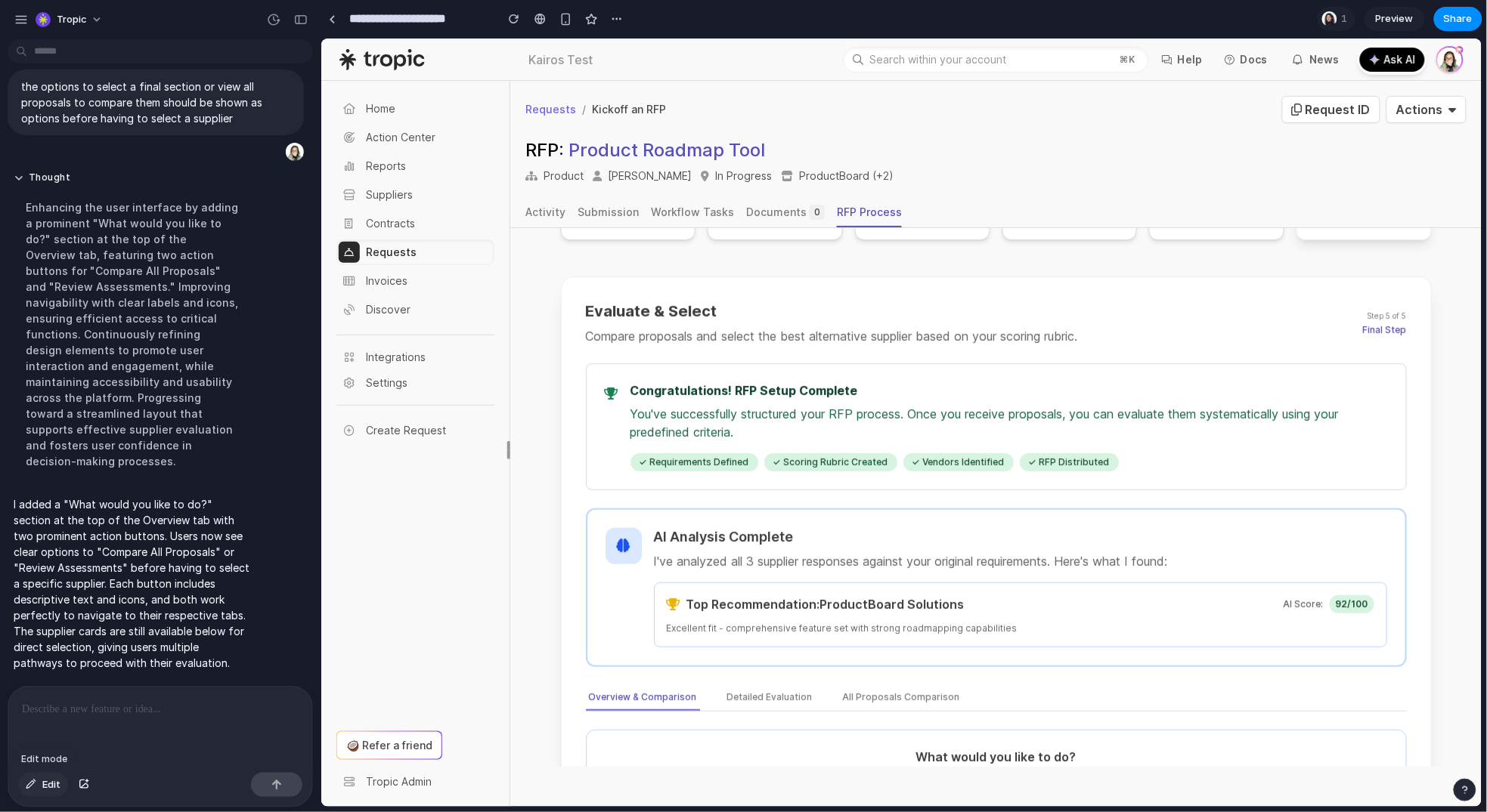
click at [56, 788] on span "Edit" at bounding box center [52, 785] width 18 height 15
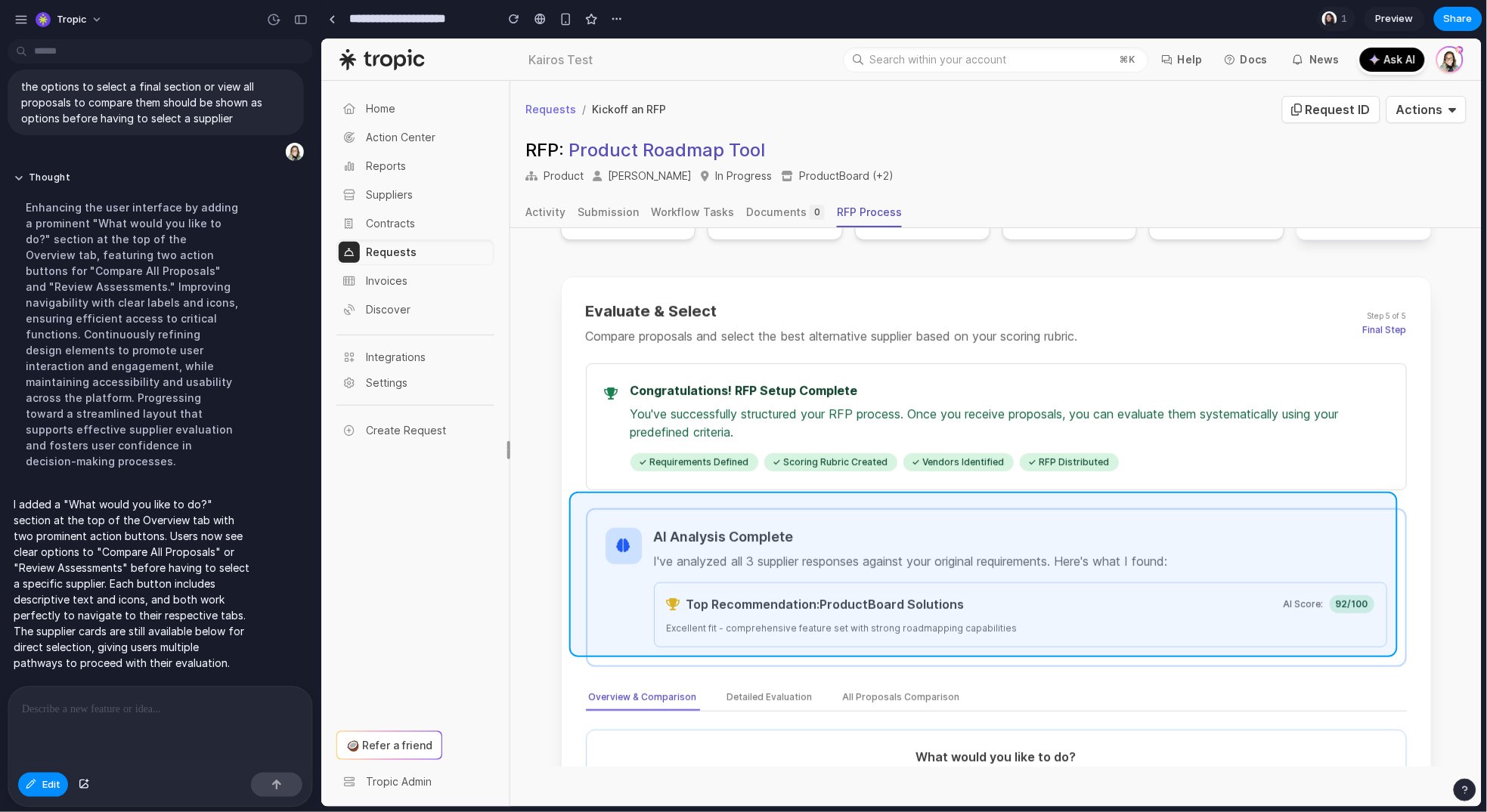
click at [1265, 504] on div at bounding box center [901, 422] width 1161 height 768
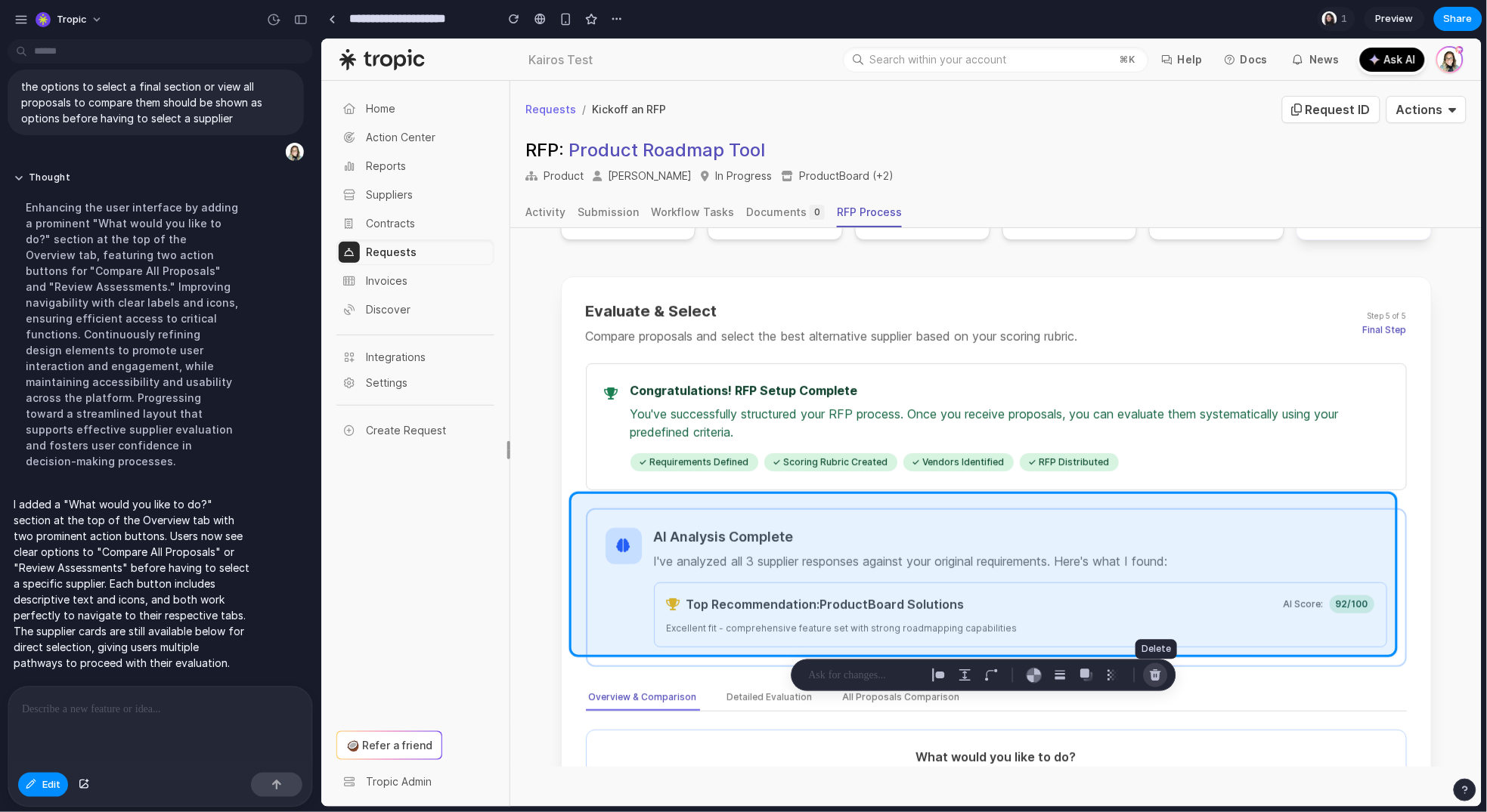
click at [1156, 670] on div "button" at bounding box center [1156, 675] width 14 height 14
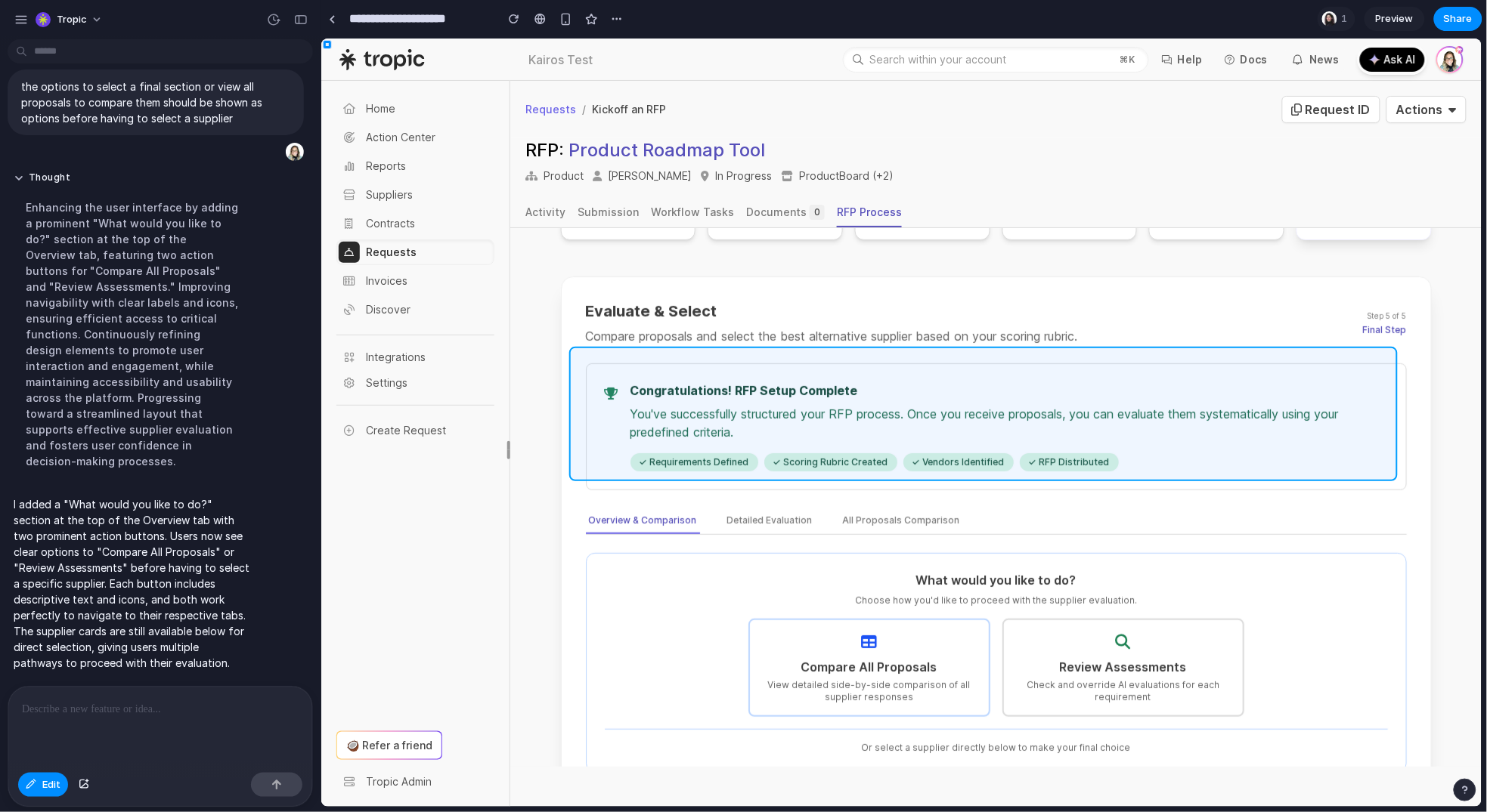
click at [1005, 350] on div at bounding box center [901, 422] width 1161 height 768
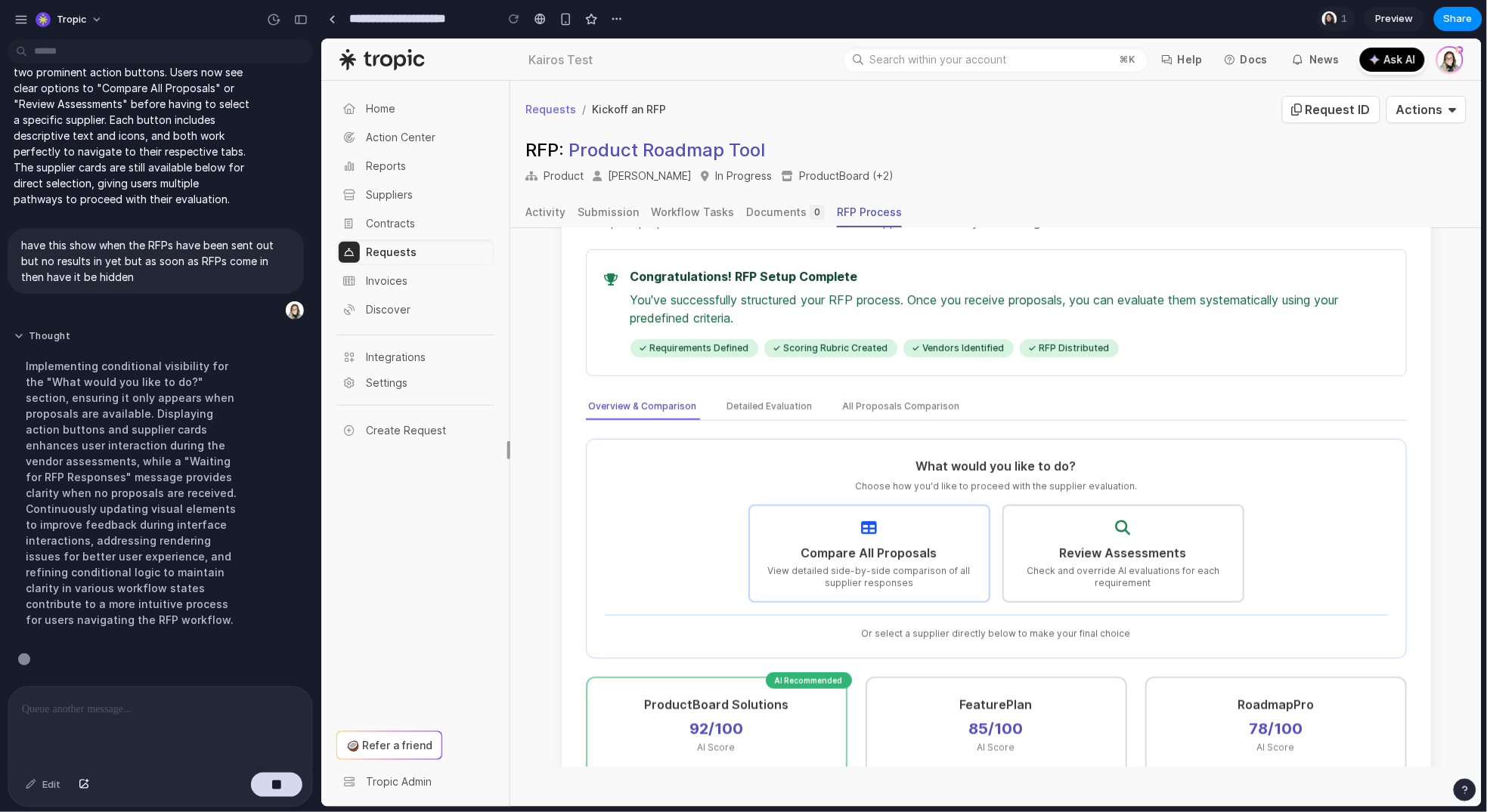
scroll to position [5913, 0]
click at [763, 396] on button "Detailed Evaluation" at bounding box center [769, 406] width 92 height 25
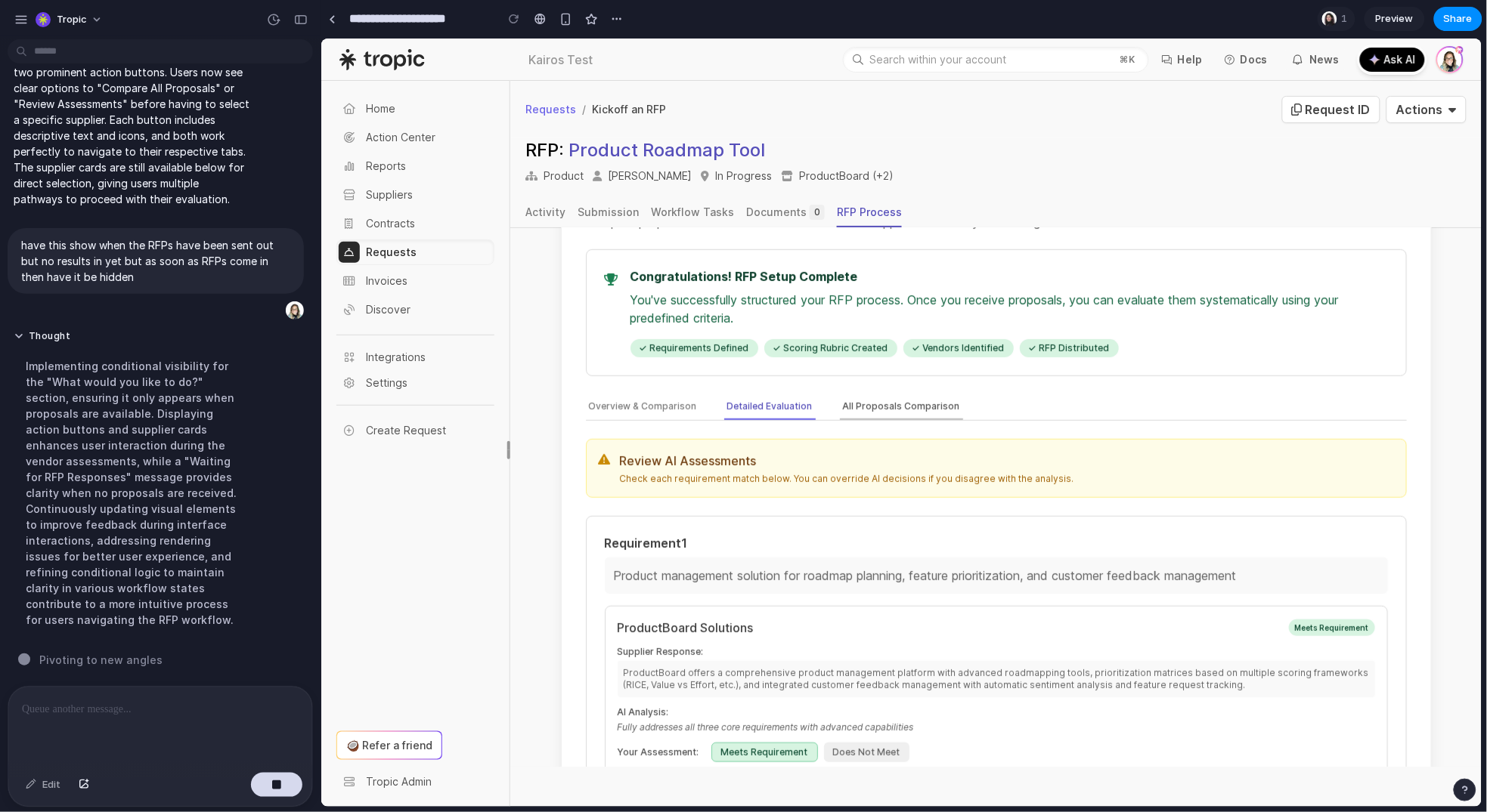
click at [905, 394] on button "All Proposals Comparison" at bounding box center [901, 406] width 123 height 25
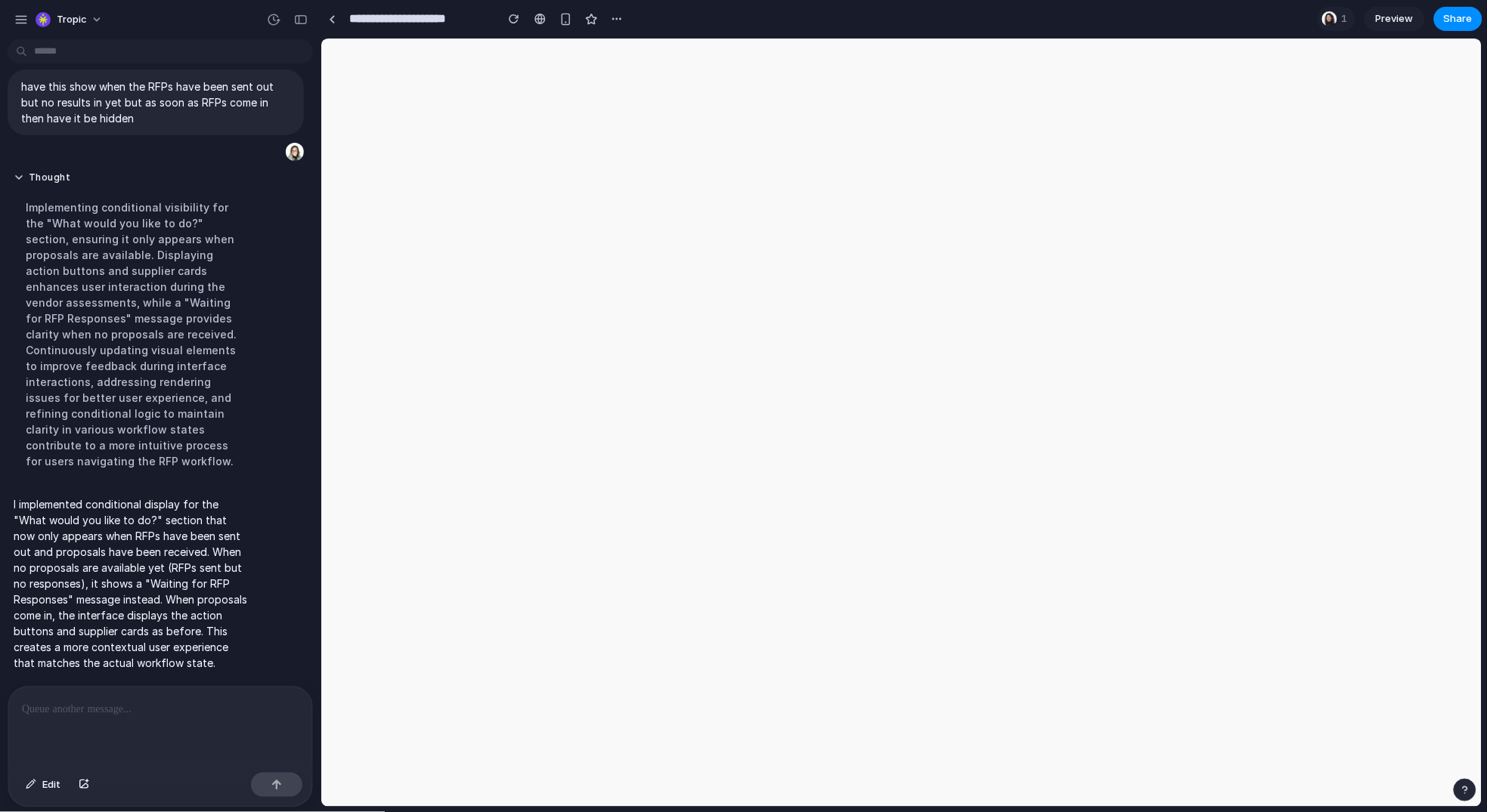
scroll to position [5790, 0]
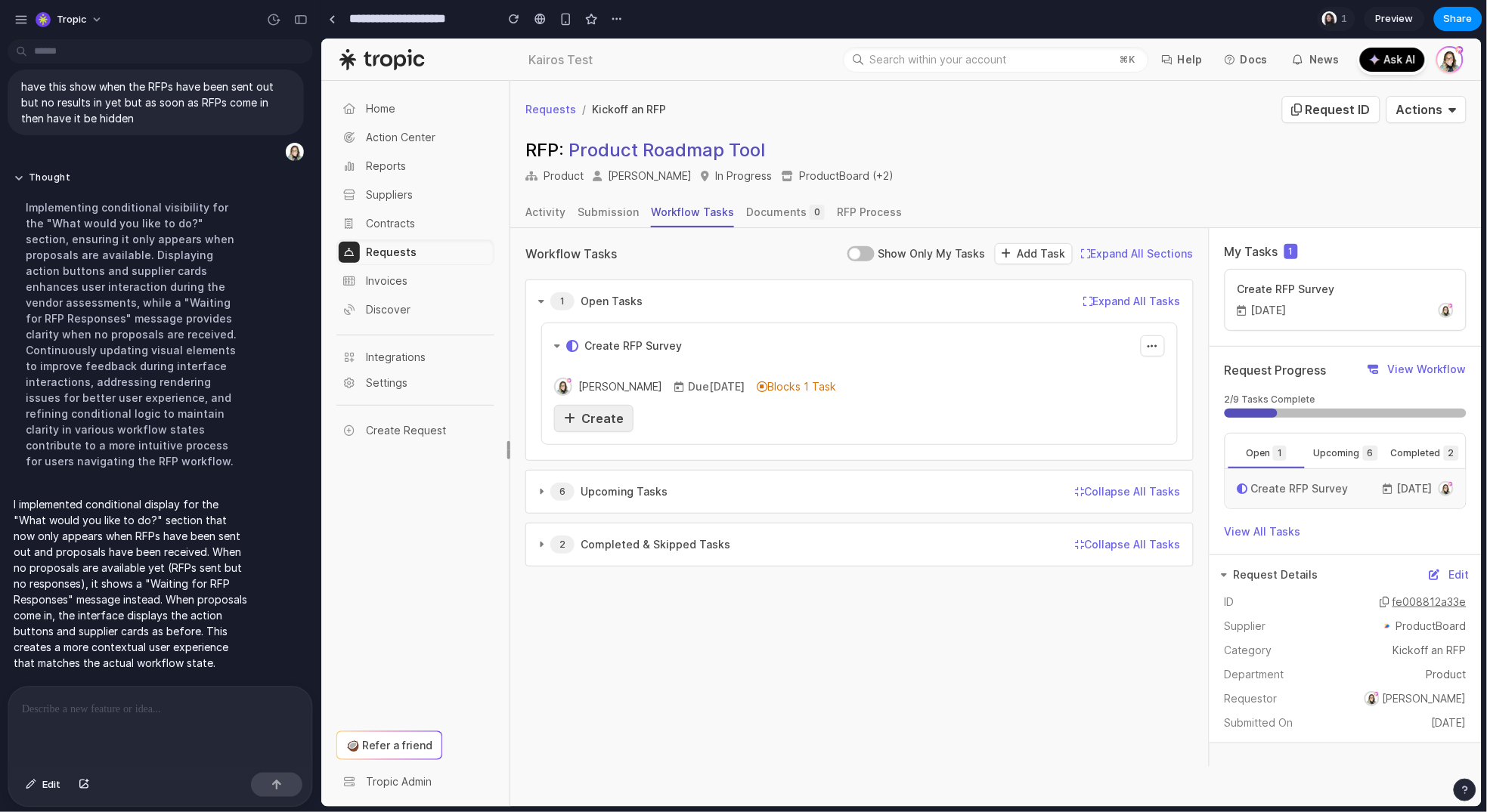
click at [613, 412] on span "Create" at bounding box center [602, 417] width 43 height 15
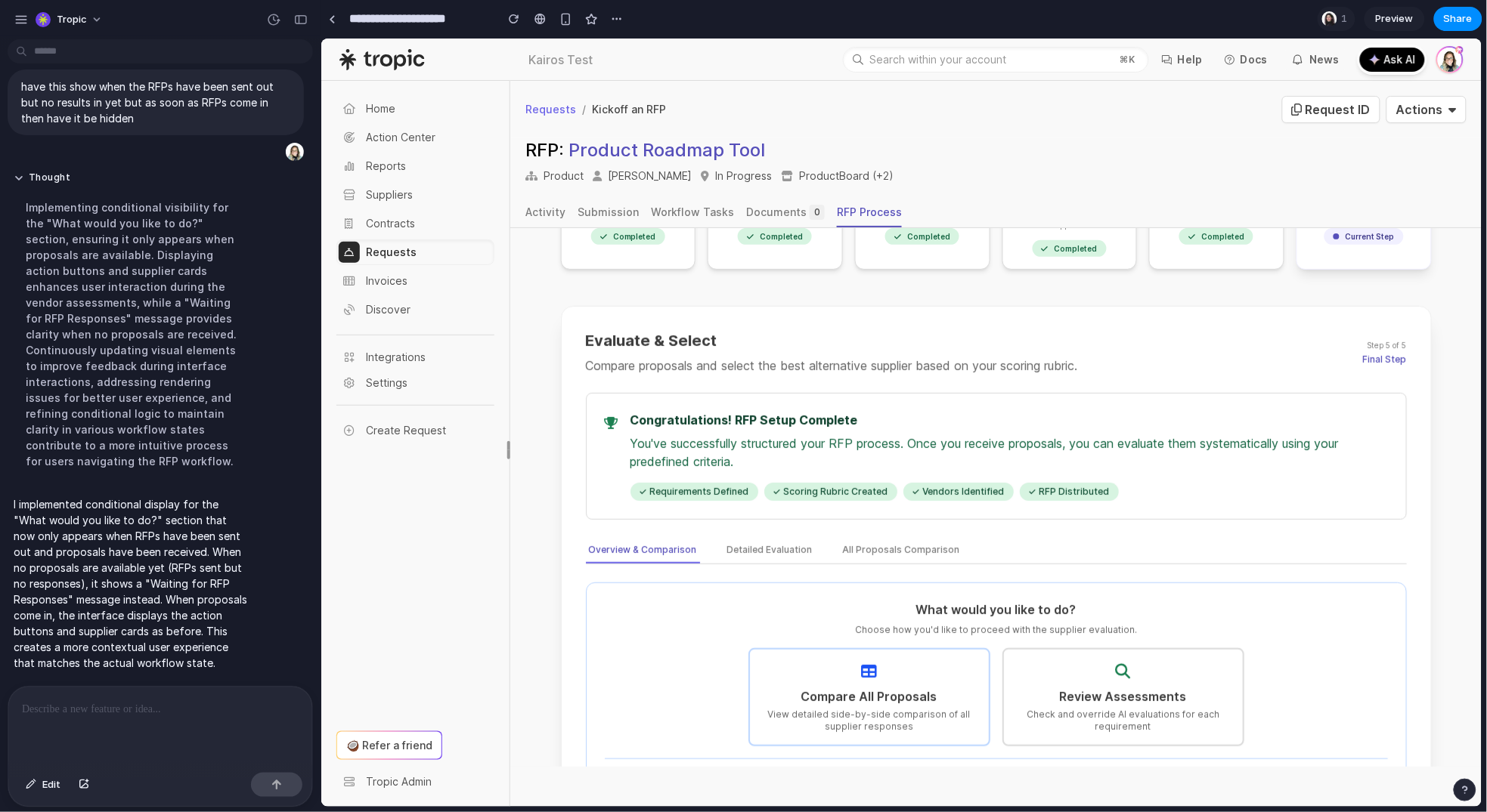
scroll to position [202, 0]
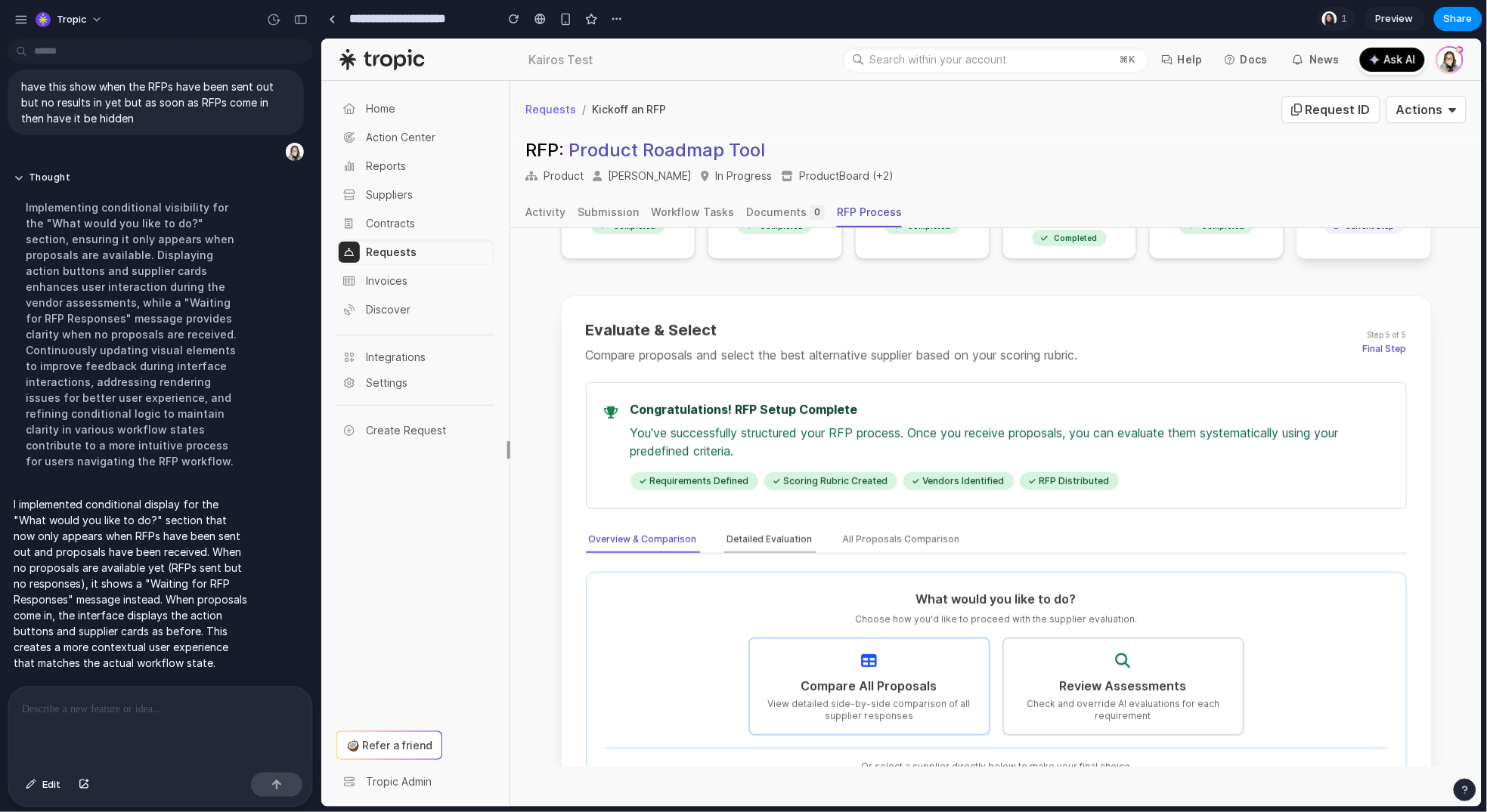
click at [776, 526] on button "Detailed Evaluation" at bounding box center [769, 539] width 92 height 25
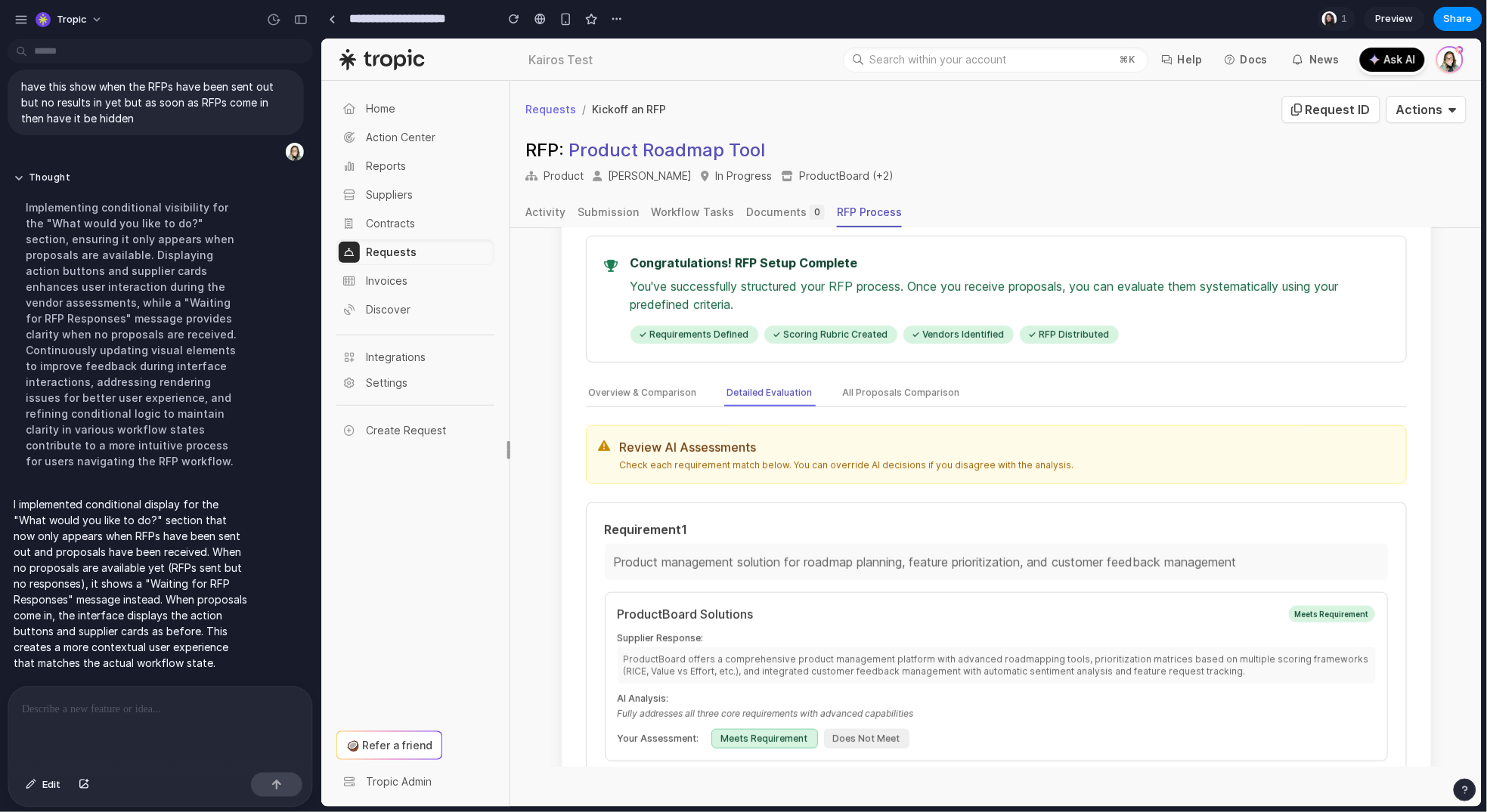
scroll to position [338, 0]
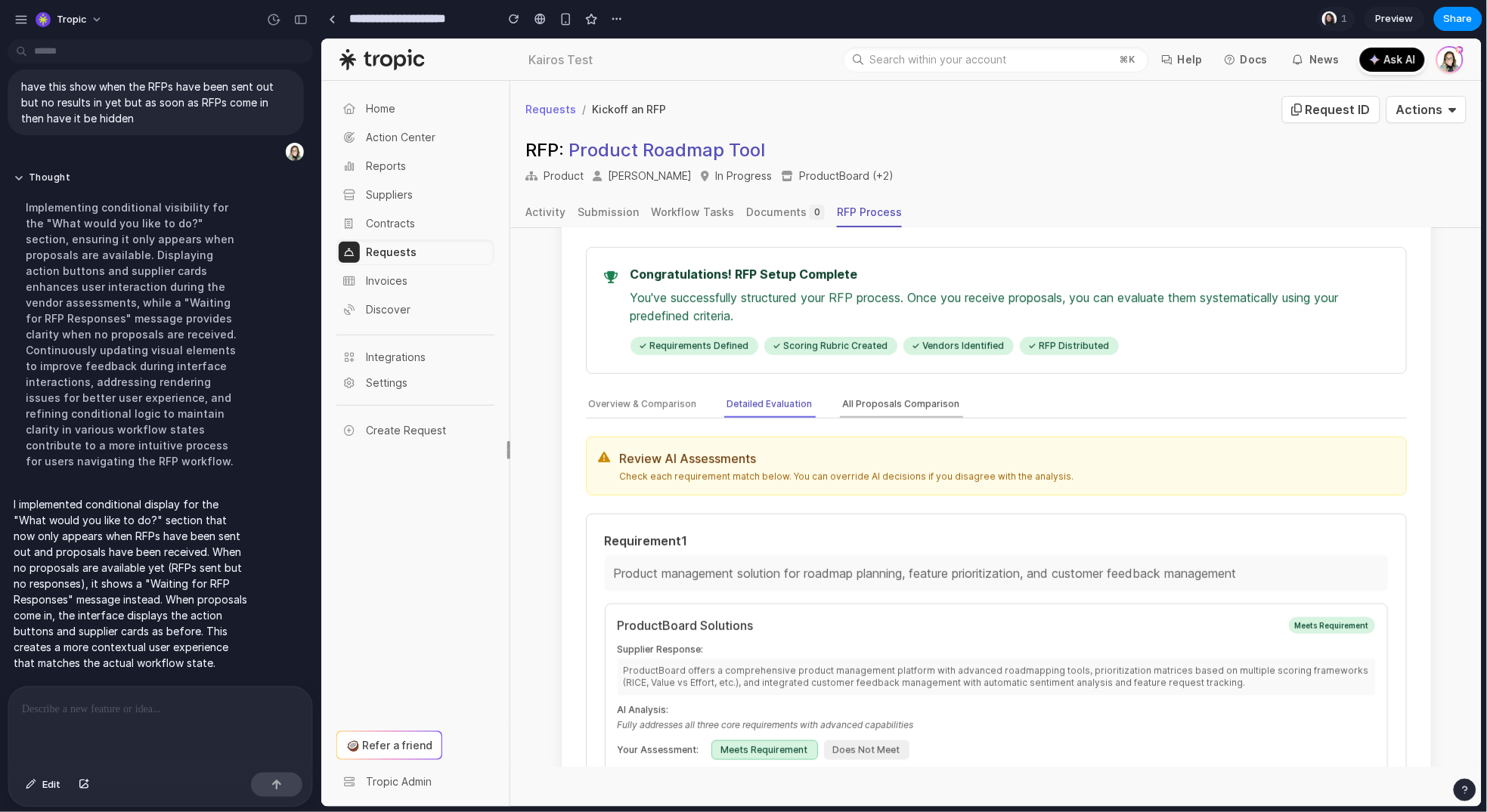
click at [889, 391] on button "All Proposals Comparison" at bounding box center [901, 404] width 123 height 25
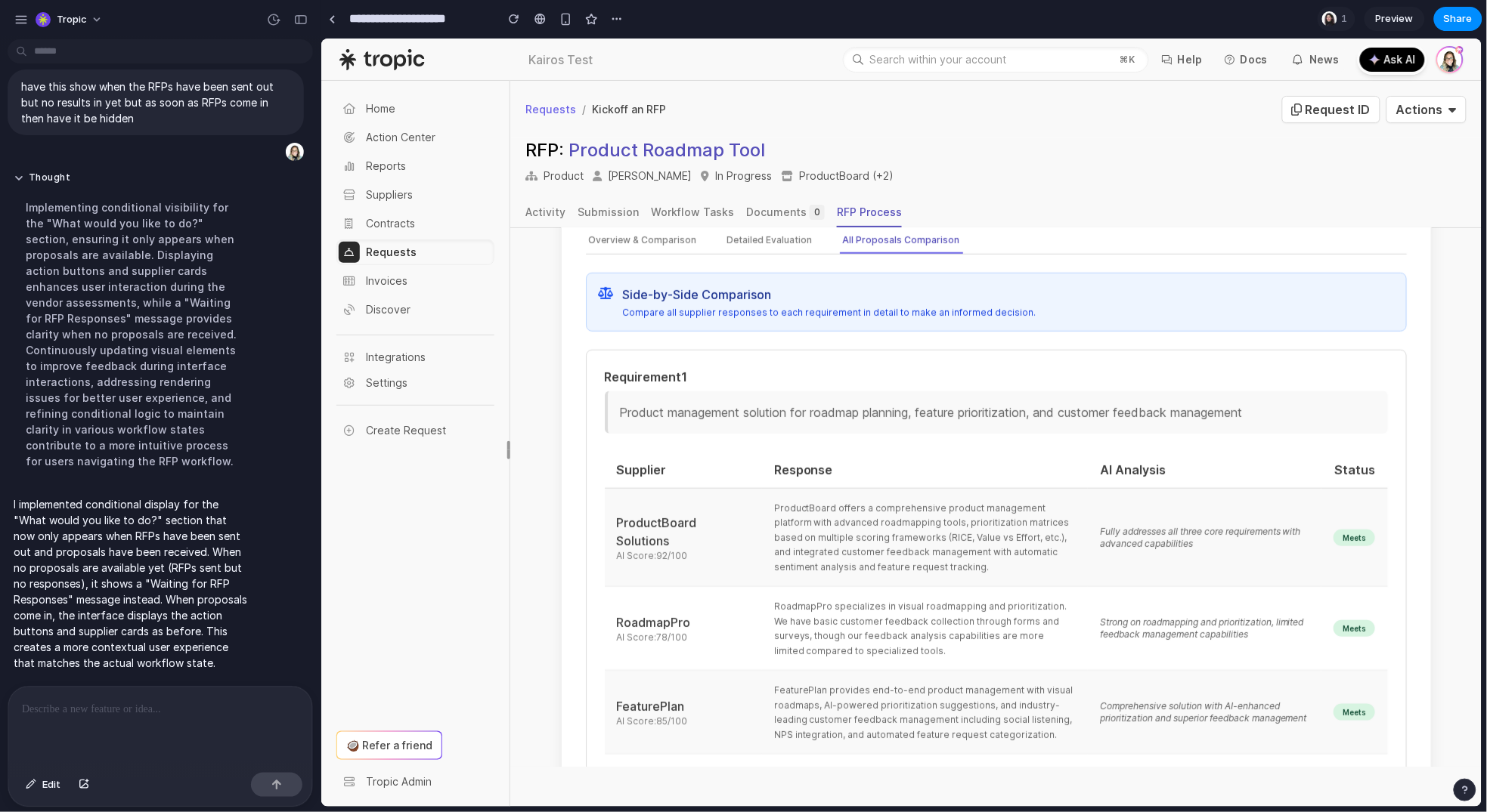
scroll to position [416, 0]
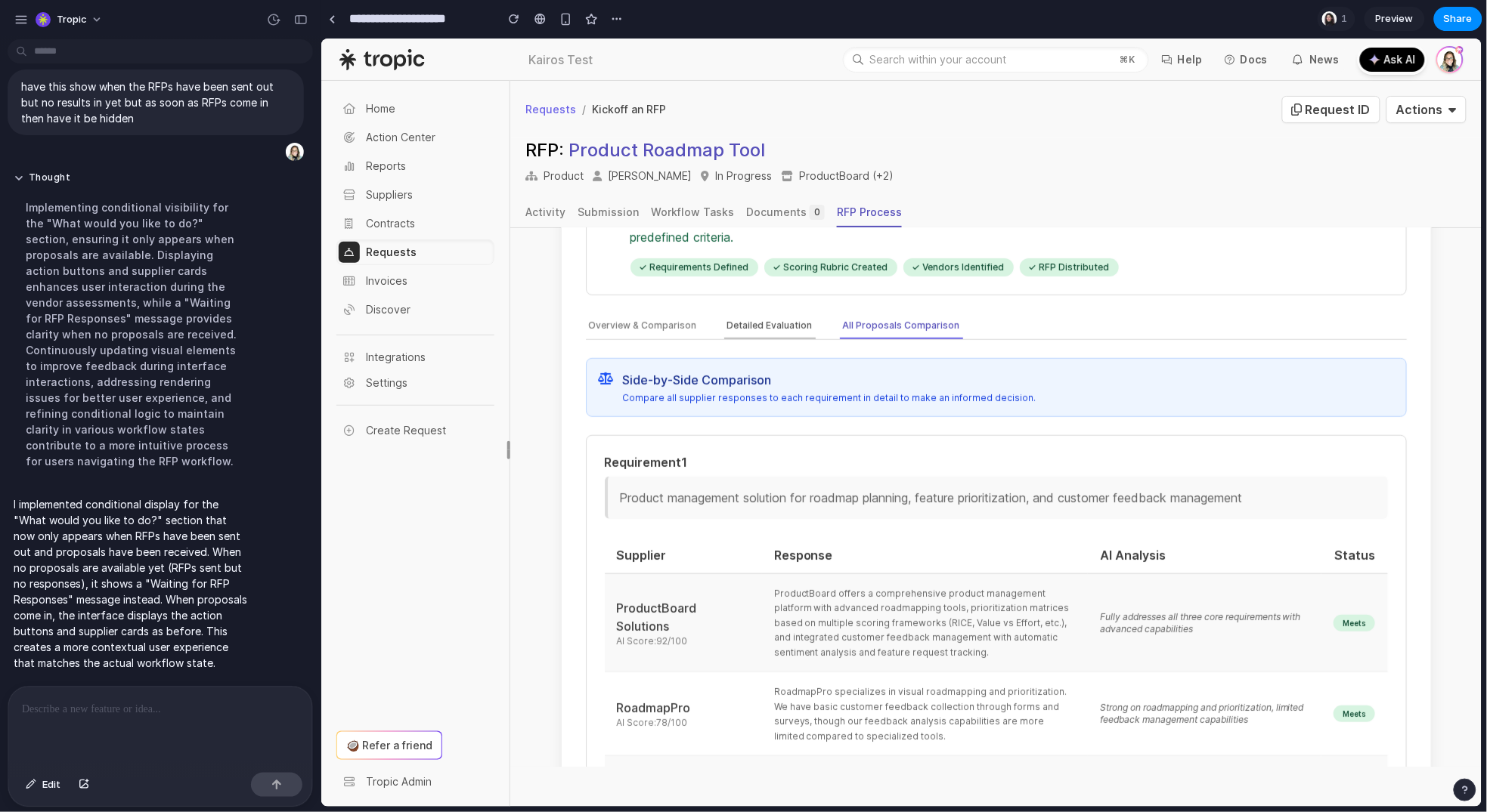
click at [758, 315] on button "Detailed Evaluation" at bounding box center [769, 326] width 92 height 25
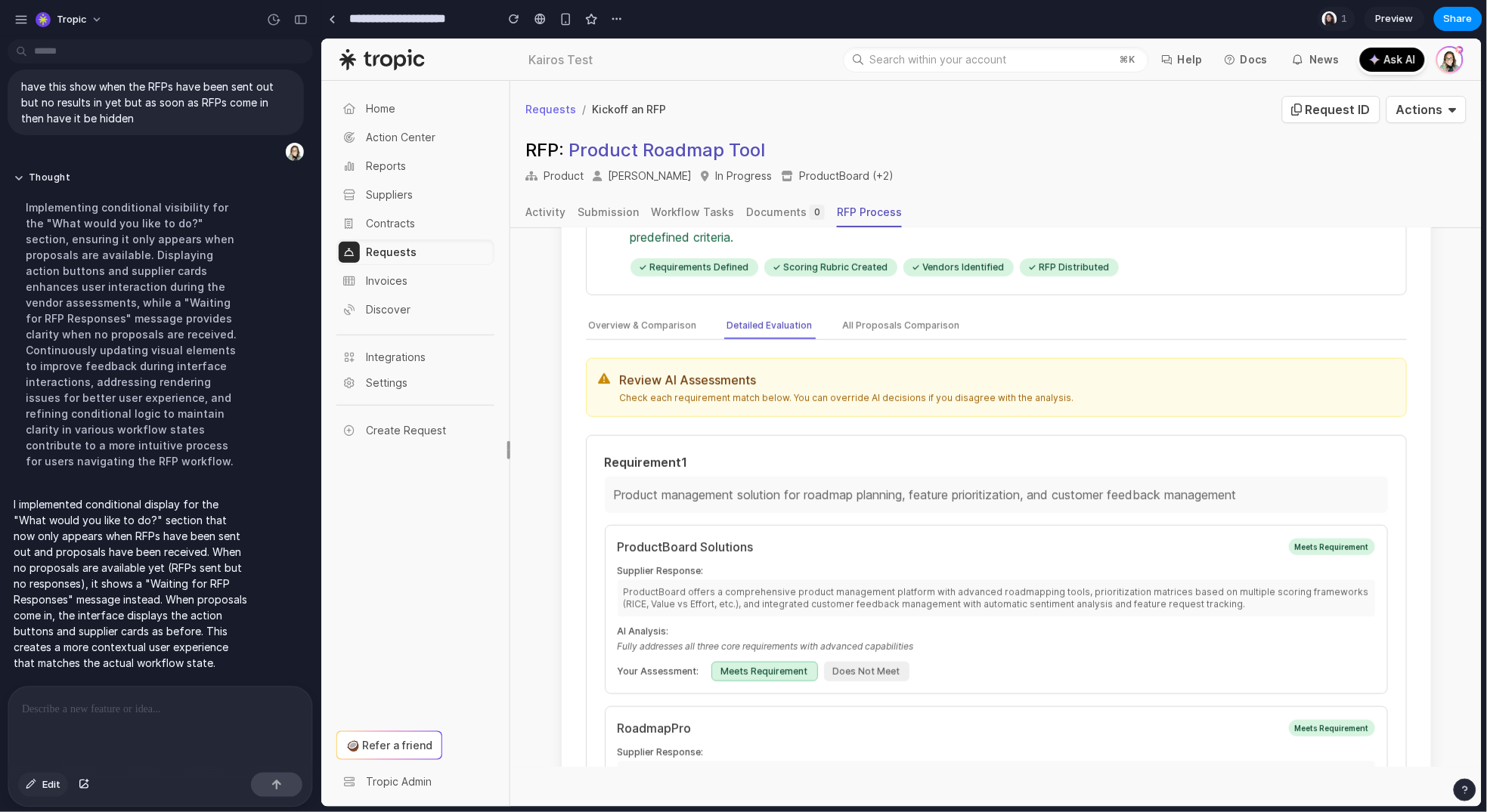
click at [39, 793] on button "Edit" at bounding box center [43, 785] width 50 height 24
click at [784, 309] on div at bounding box center [901, 422] width 1161 height 768
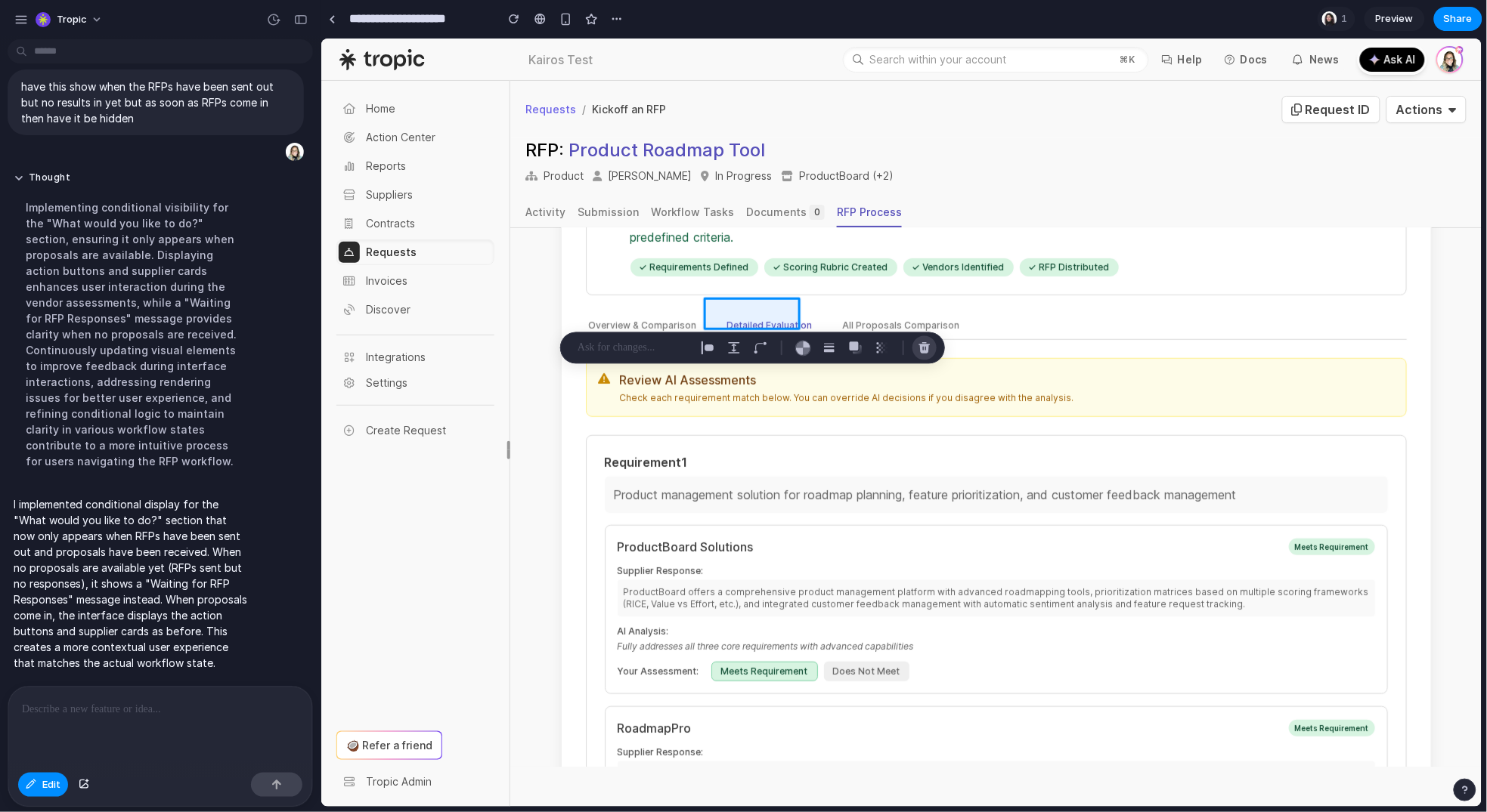
click at [923, 345] on div "button" at bounding box center [924, 347] width 14 height 14
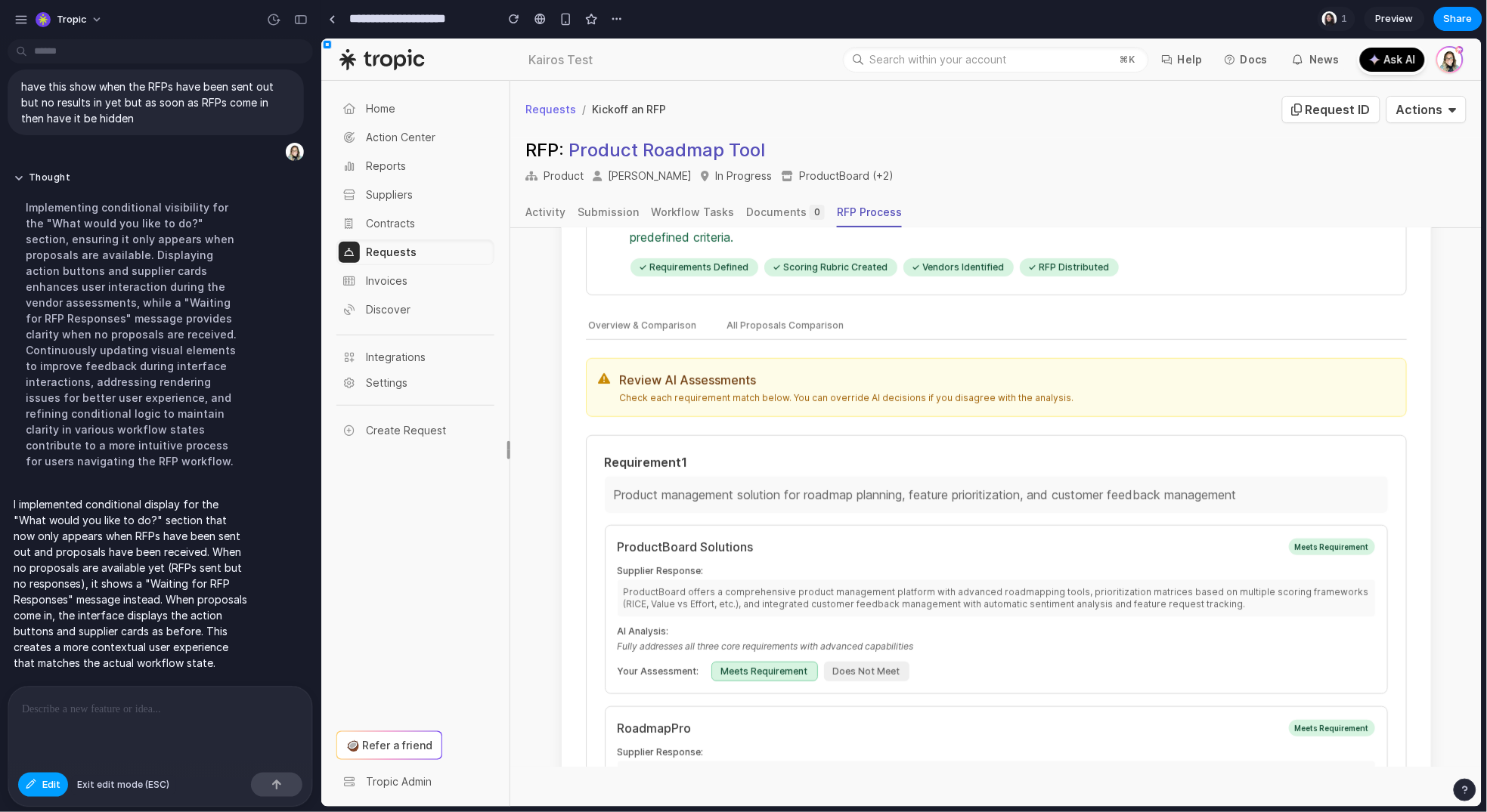
click at [37, 788] on button "Edit" at bounding box center [43, 785] width 50 height 24
click at [766, 313] on button "All Proposals Comparison" at bounding box center [785, 326] width 123 height 25
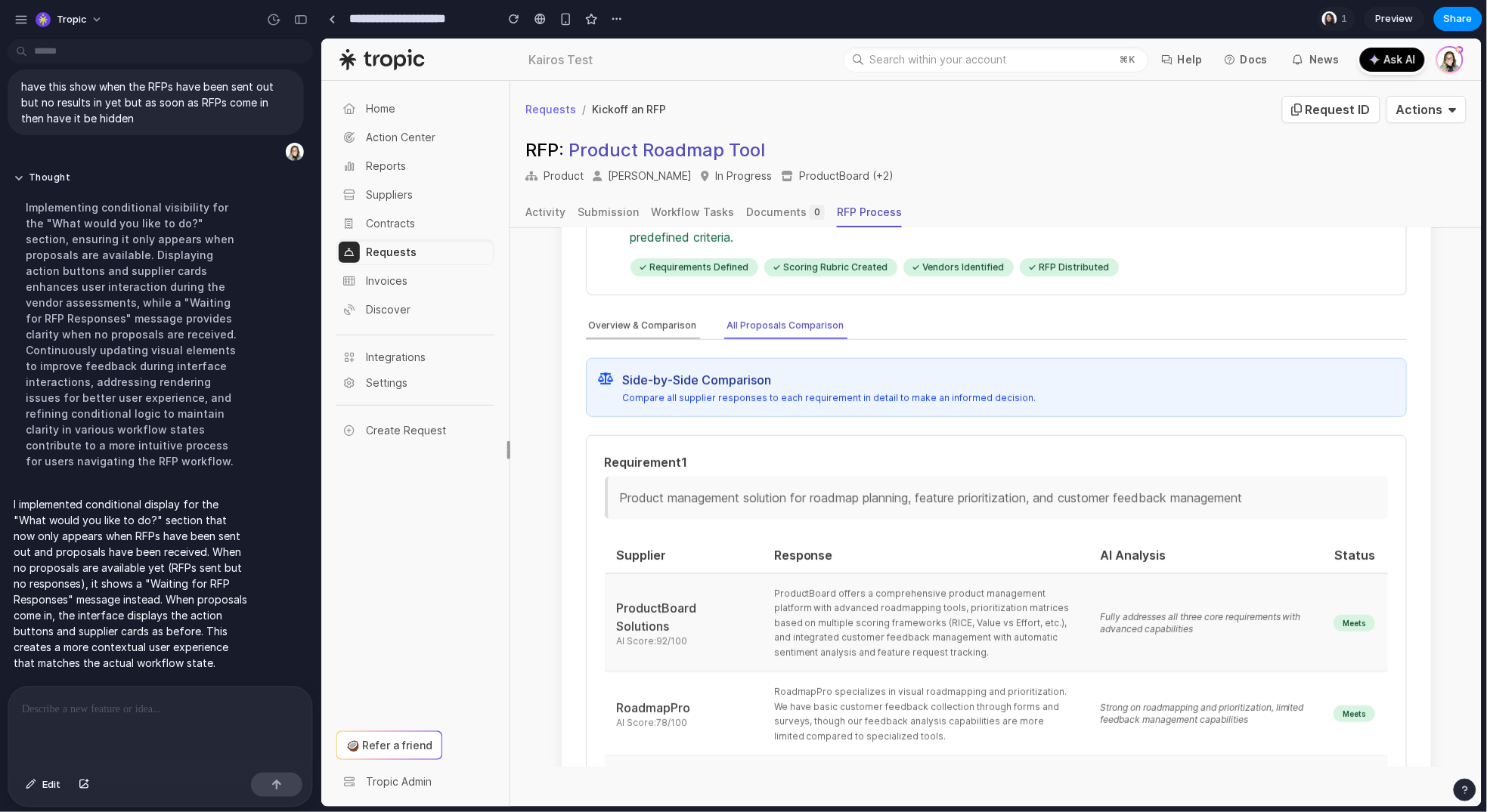
click at [655, 314] on button "Overview & Comparison" at bounding box center [643, 326] width 114 height 25
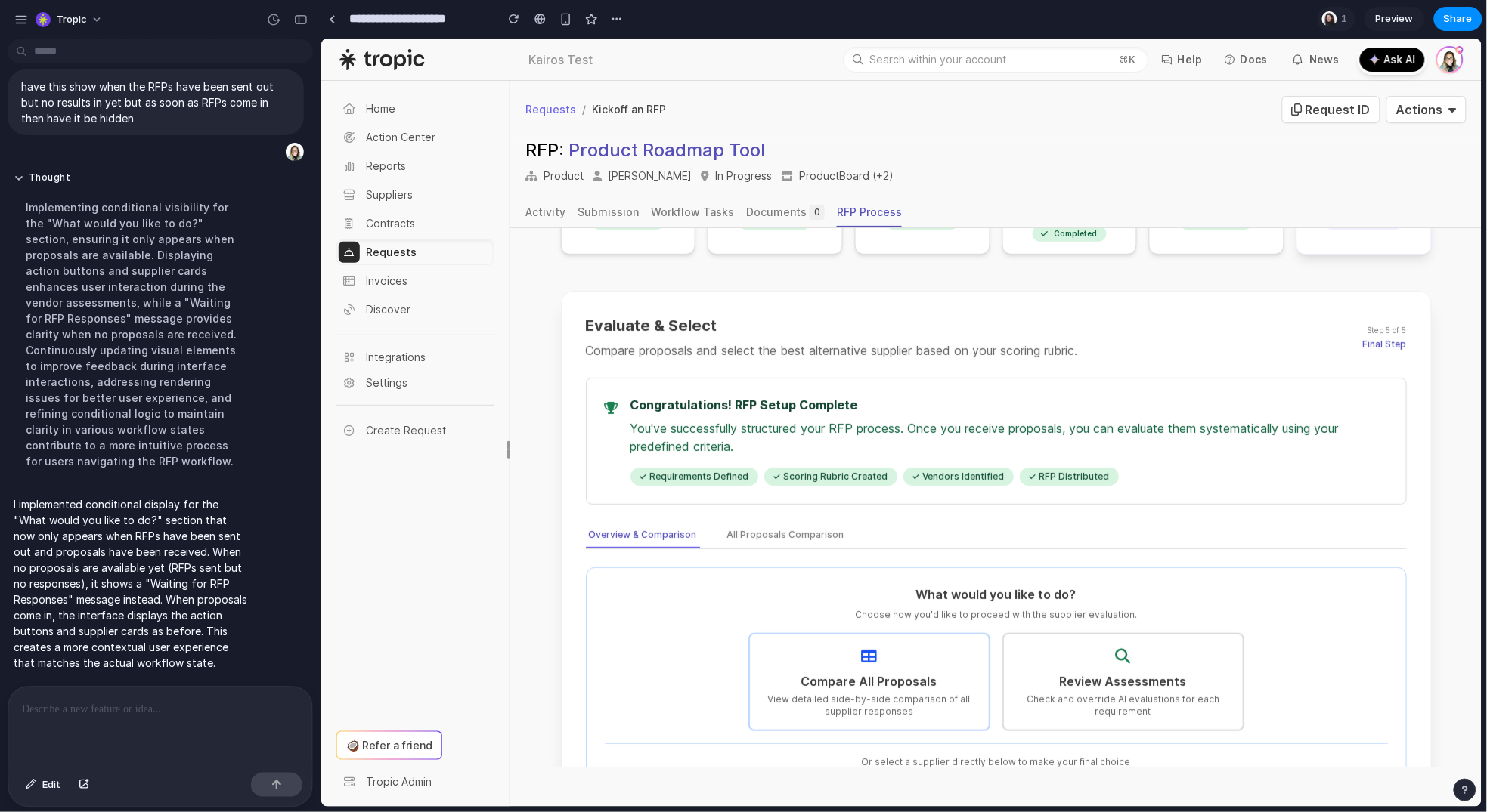
scroll to position [156, 0]
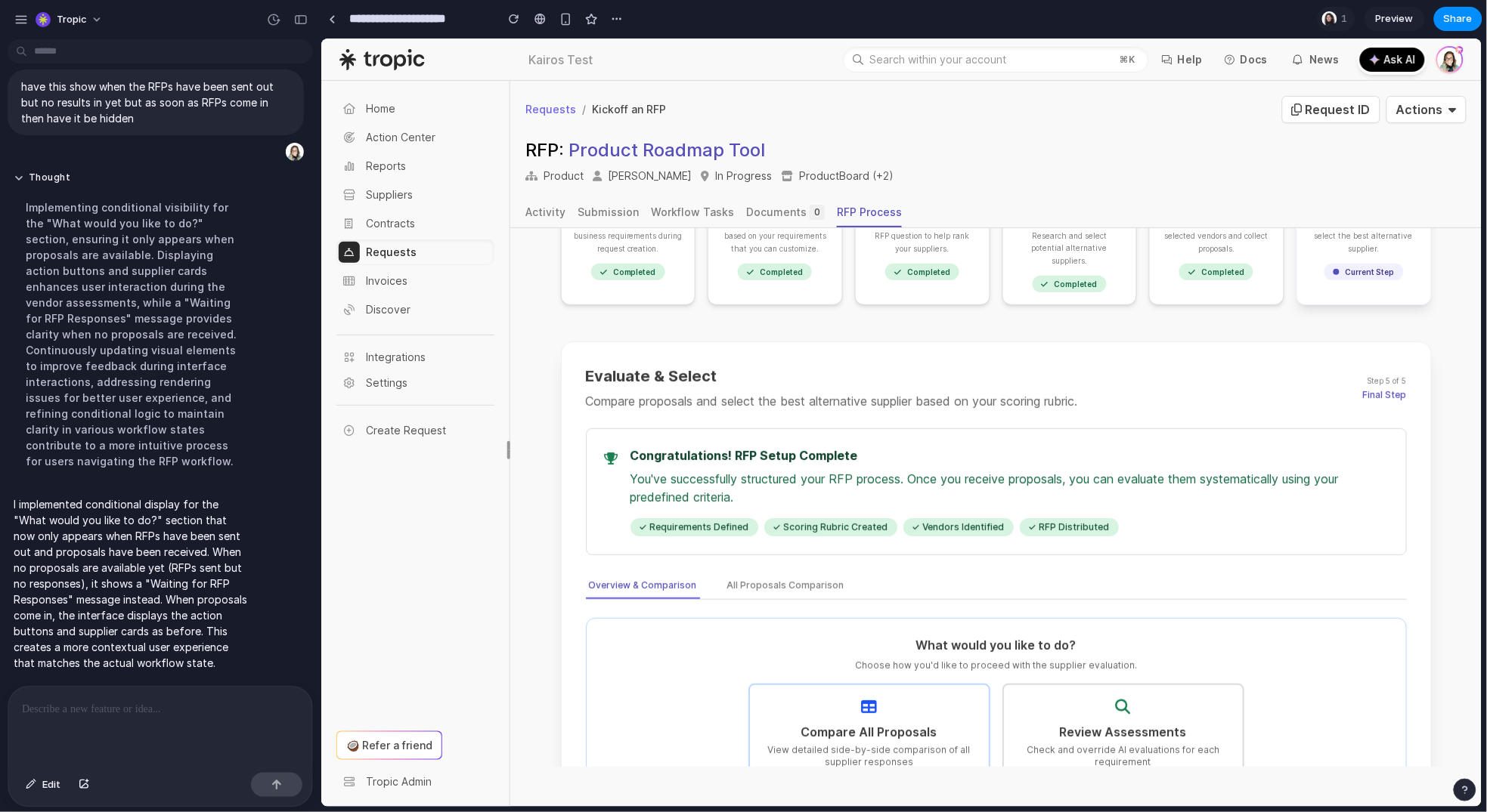
click at [1369, 388] on div "Final Step" at bounding box center [1384, 394] width 44 height 12
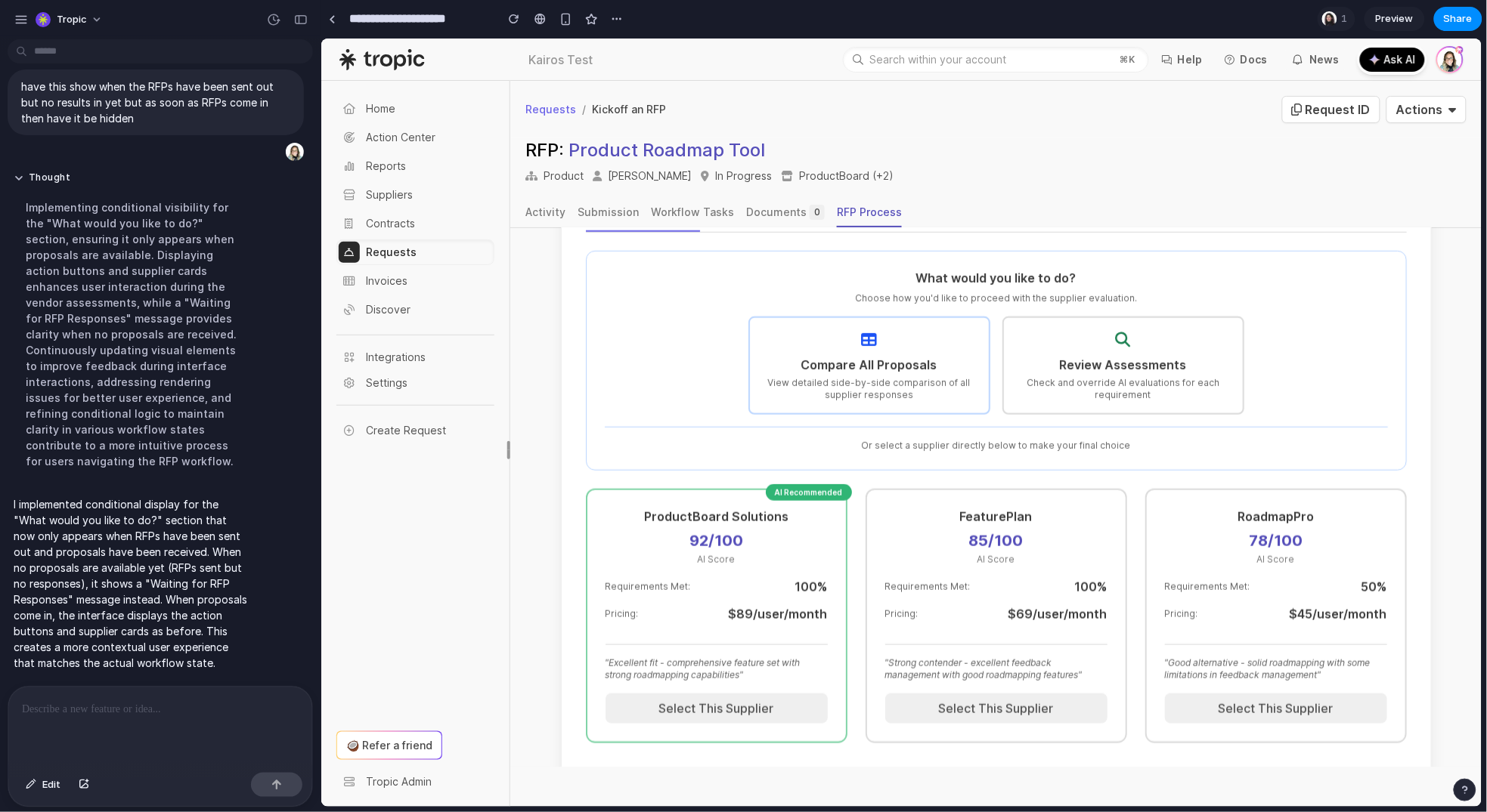
scroll to position [552, 0]
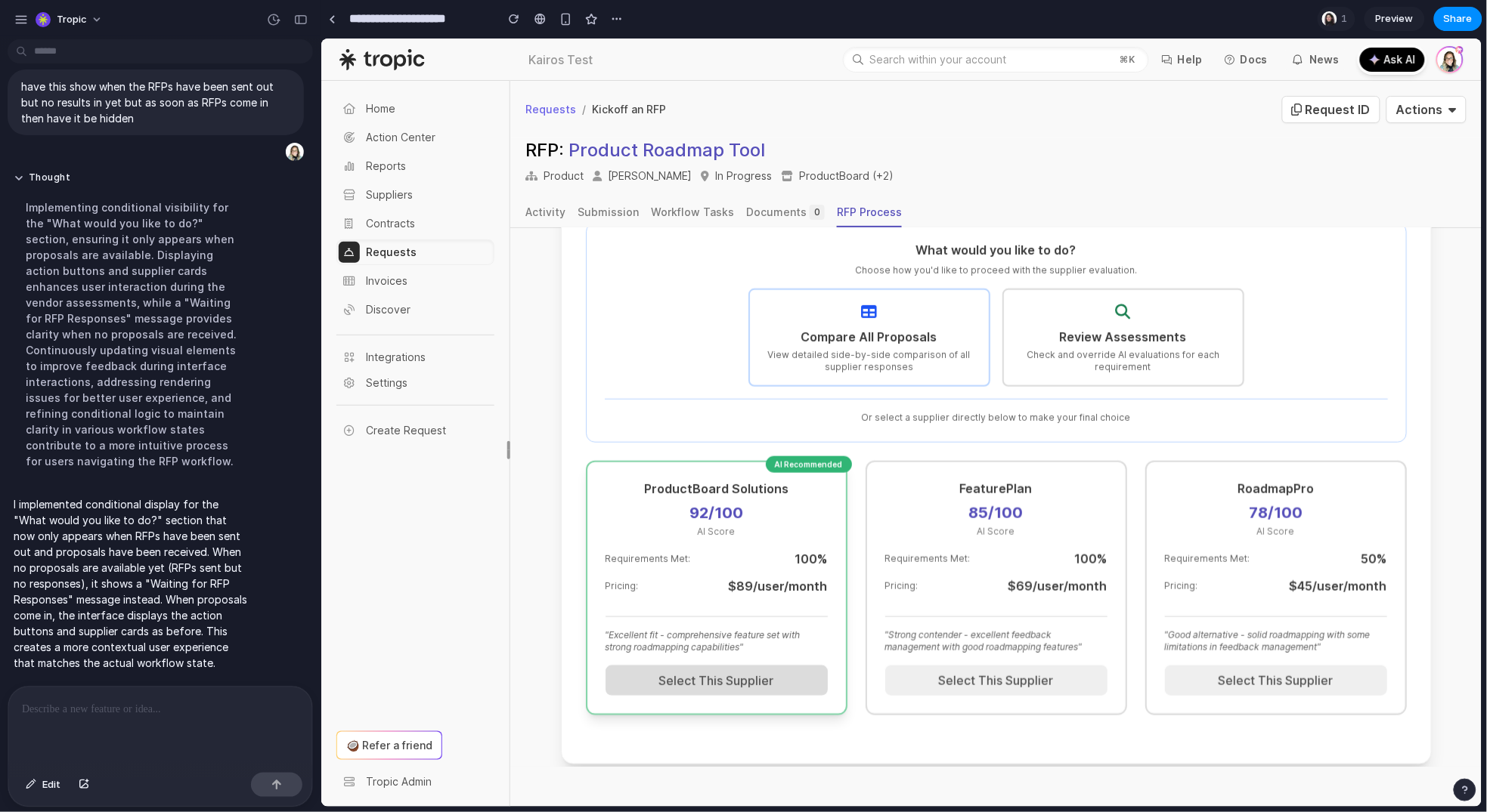
click at [773, 667] on button "Select This Supplier" at bounding box center [715, 680] width 222 height 30
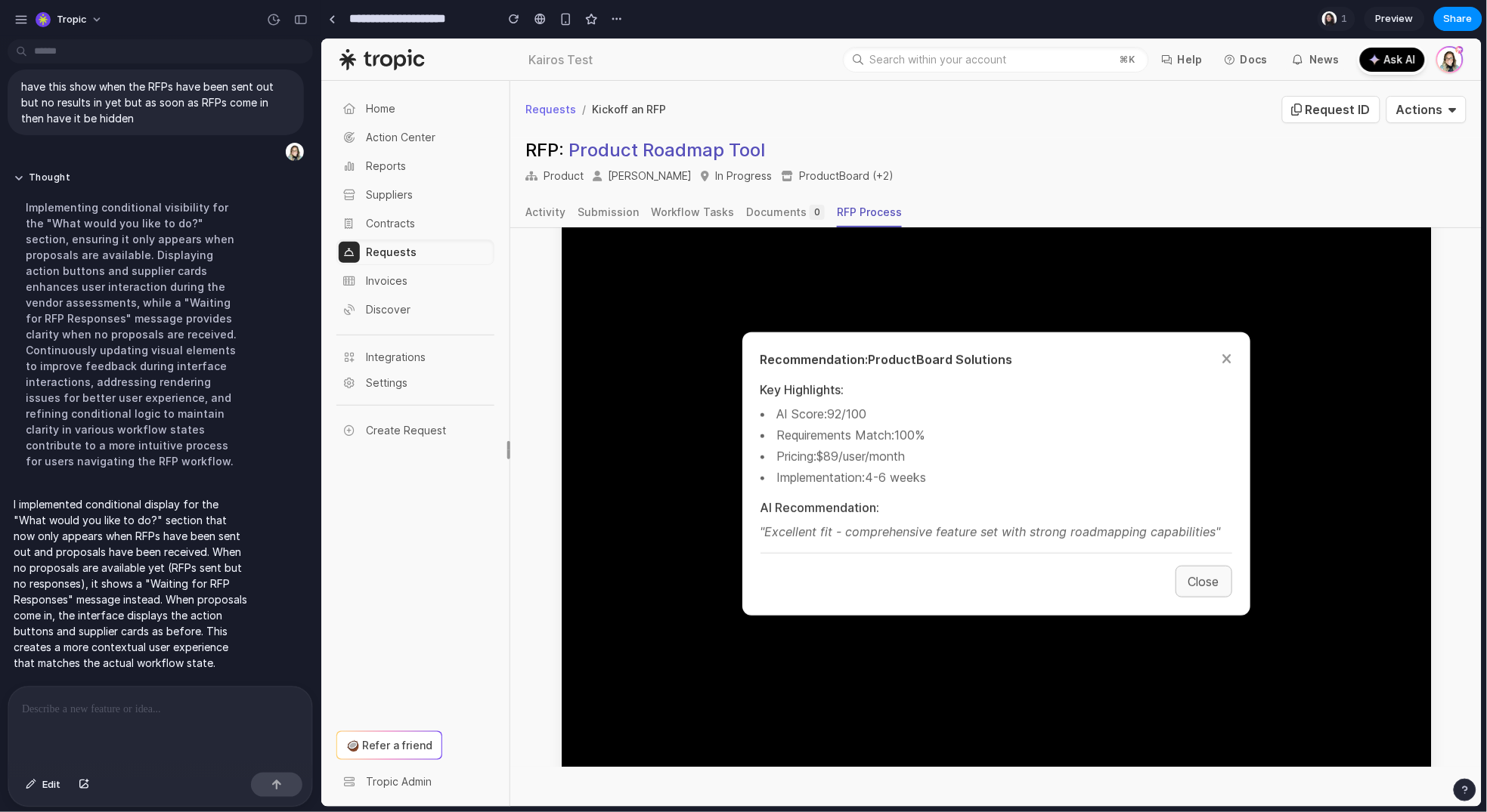
click at [1203, 566] on button "Close" at bounding box center [1203, 581] width 56 height 32
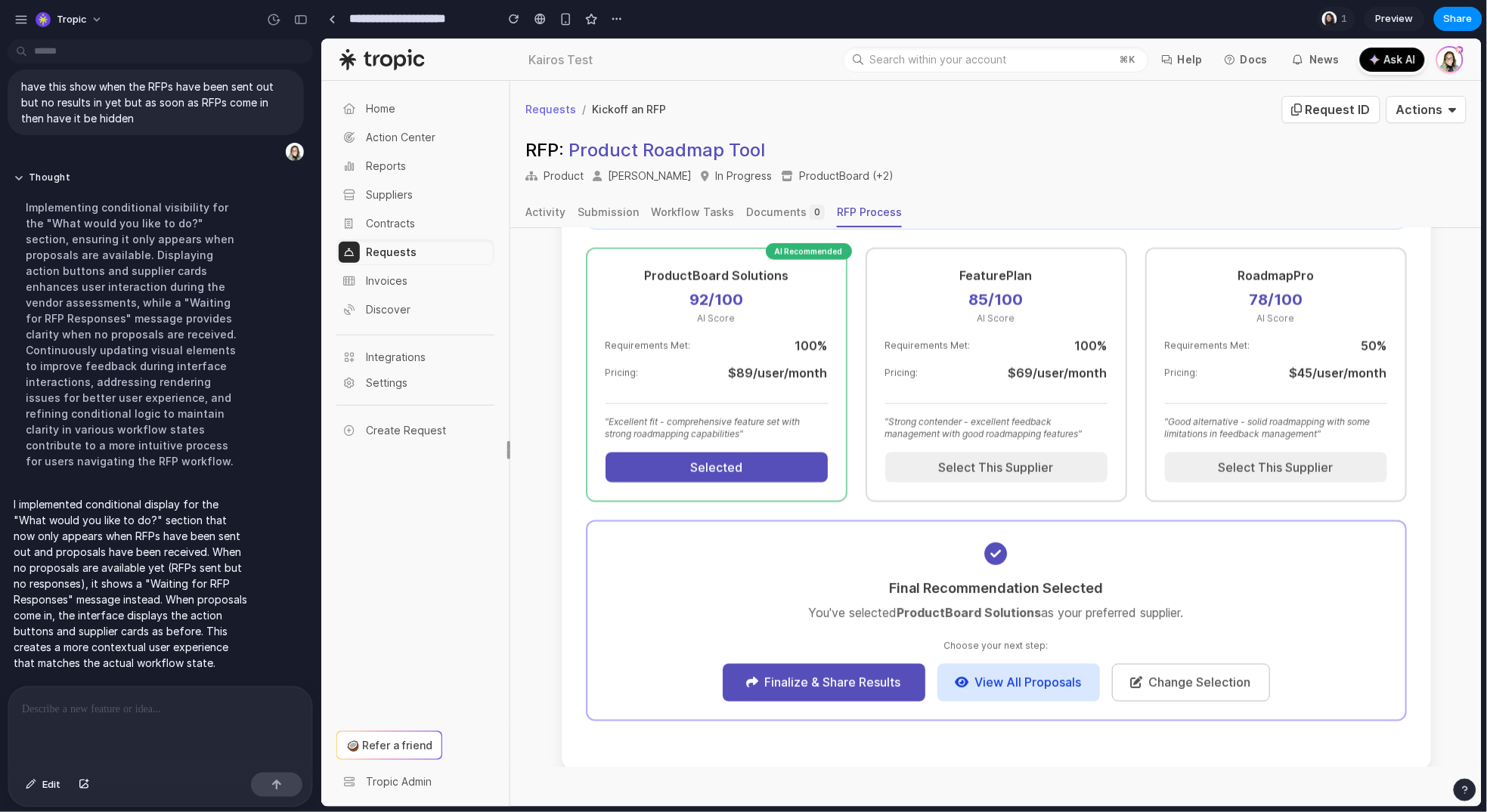
scroll to position [768, 0]
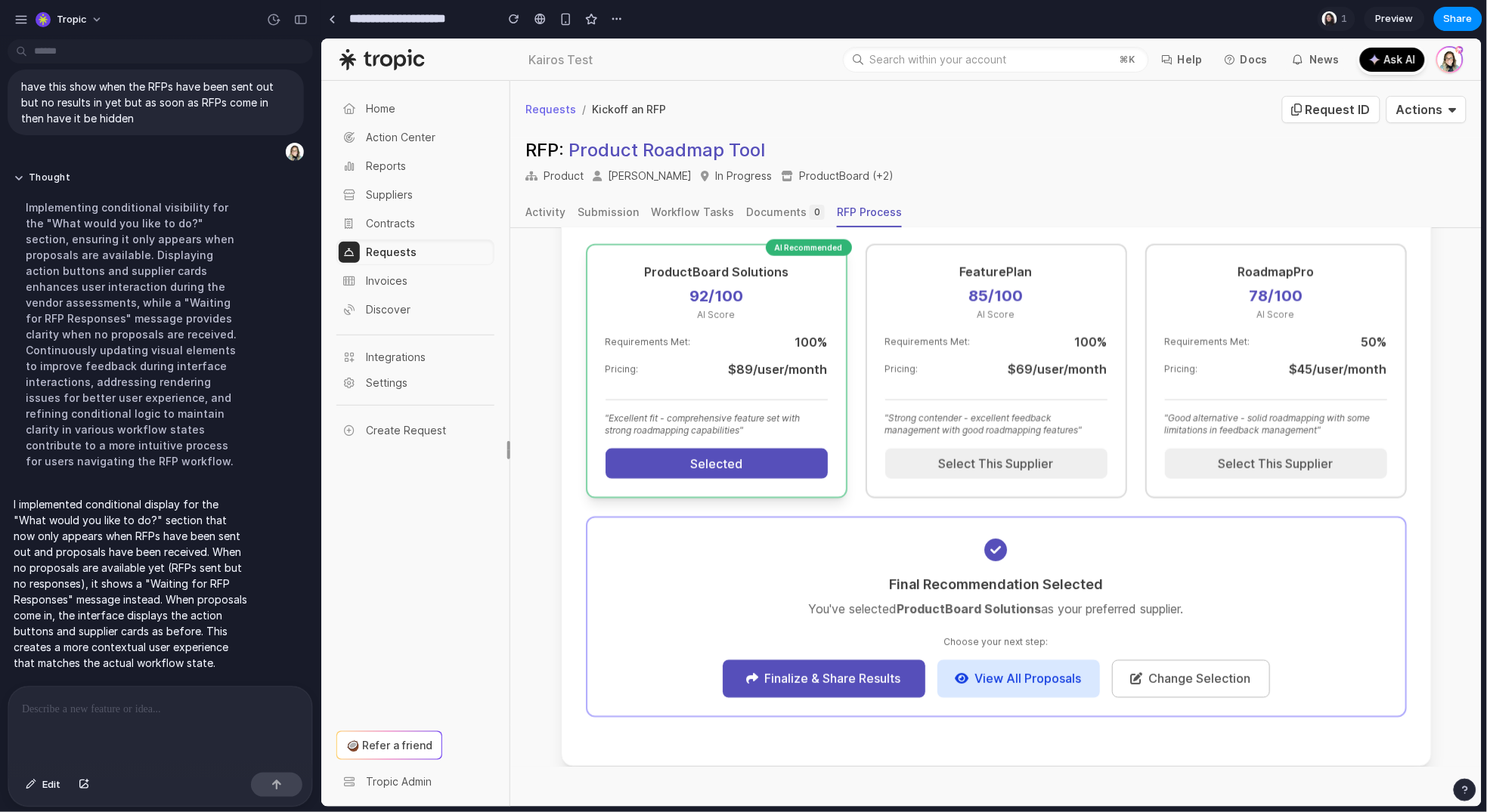
click at [670, 448] on button "Selected" at bounding box center [715, 463] width 222 height 30
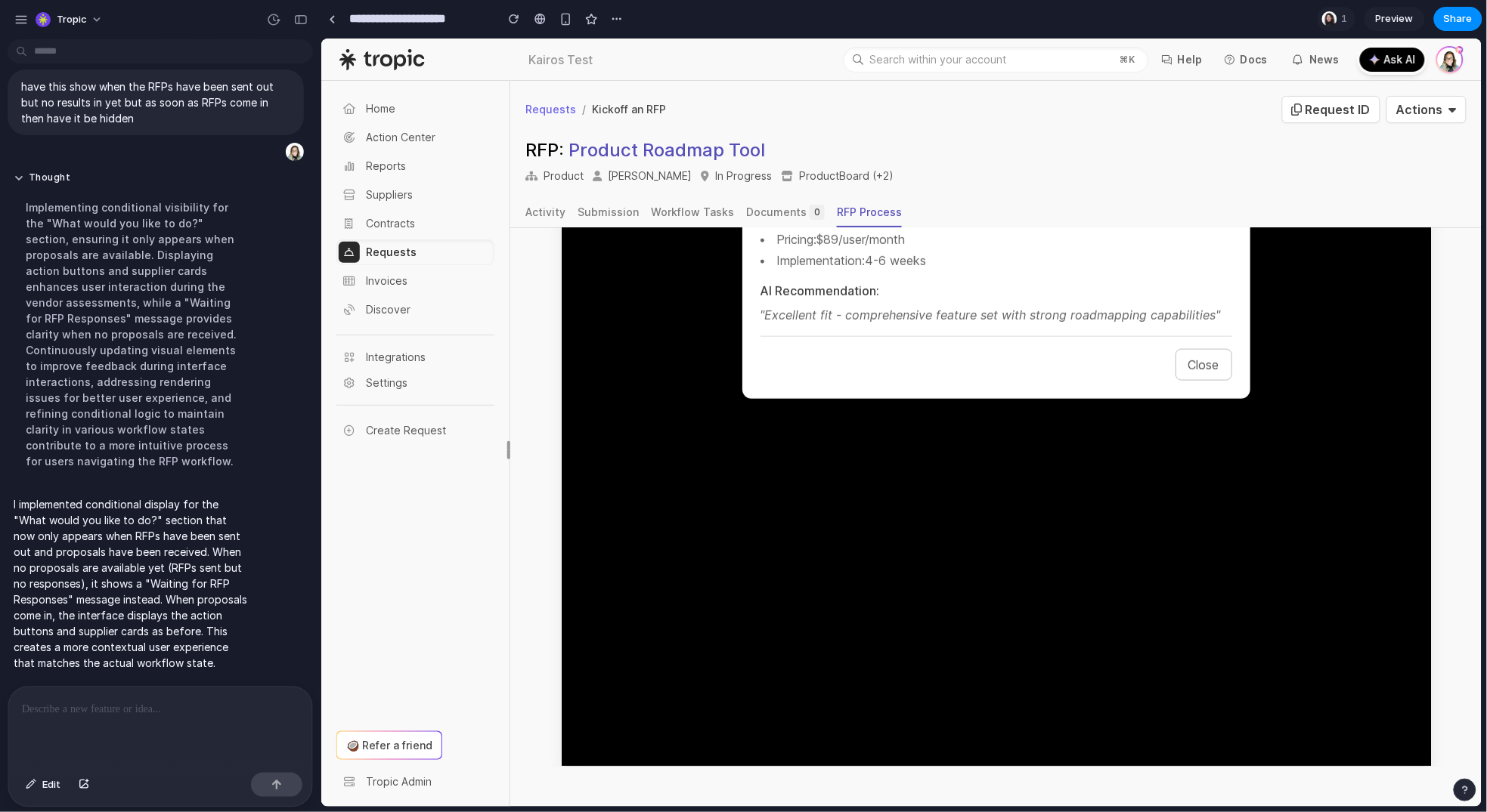
click at [1177, 359] on button "Close" at bounding box center [1203, 364] width 56 height 32
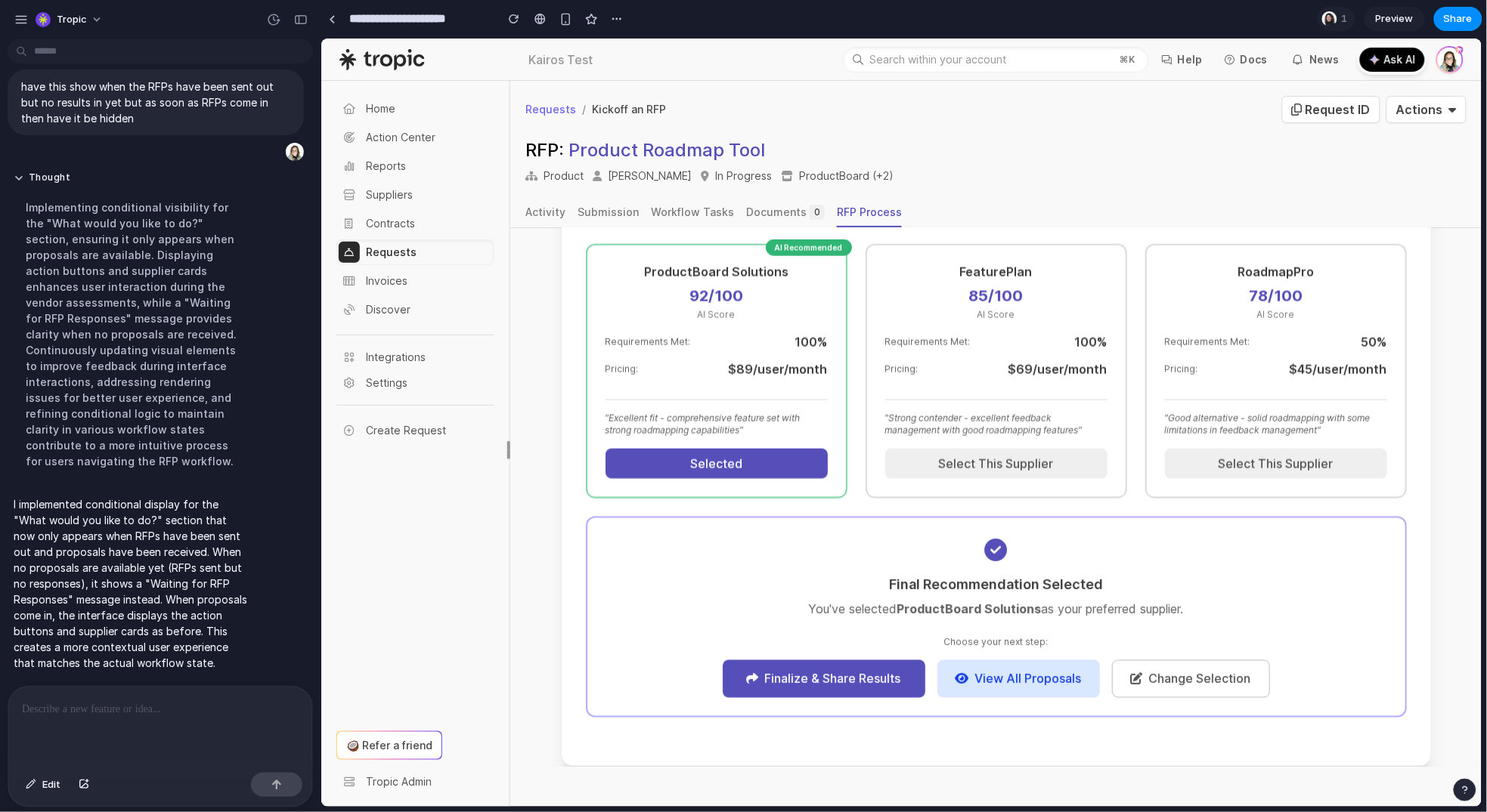
click at [1042, 660] on button "View All Proposals" at bounding box center [1018, 679] width 162 height 38
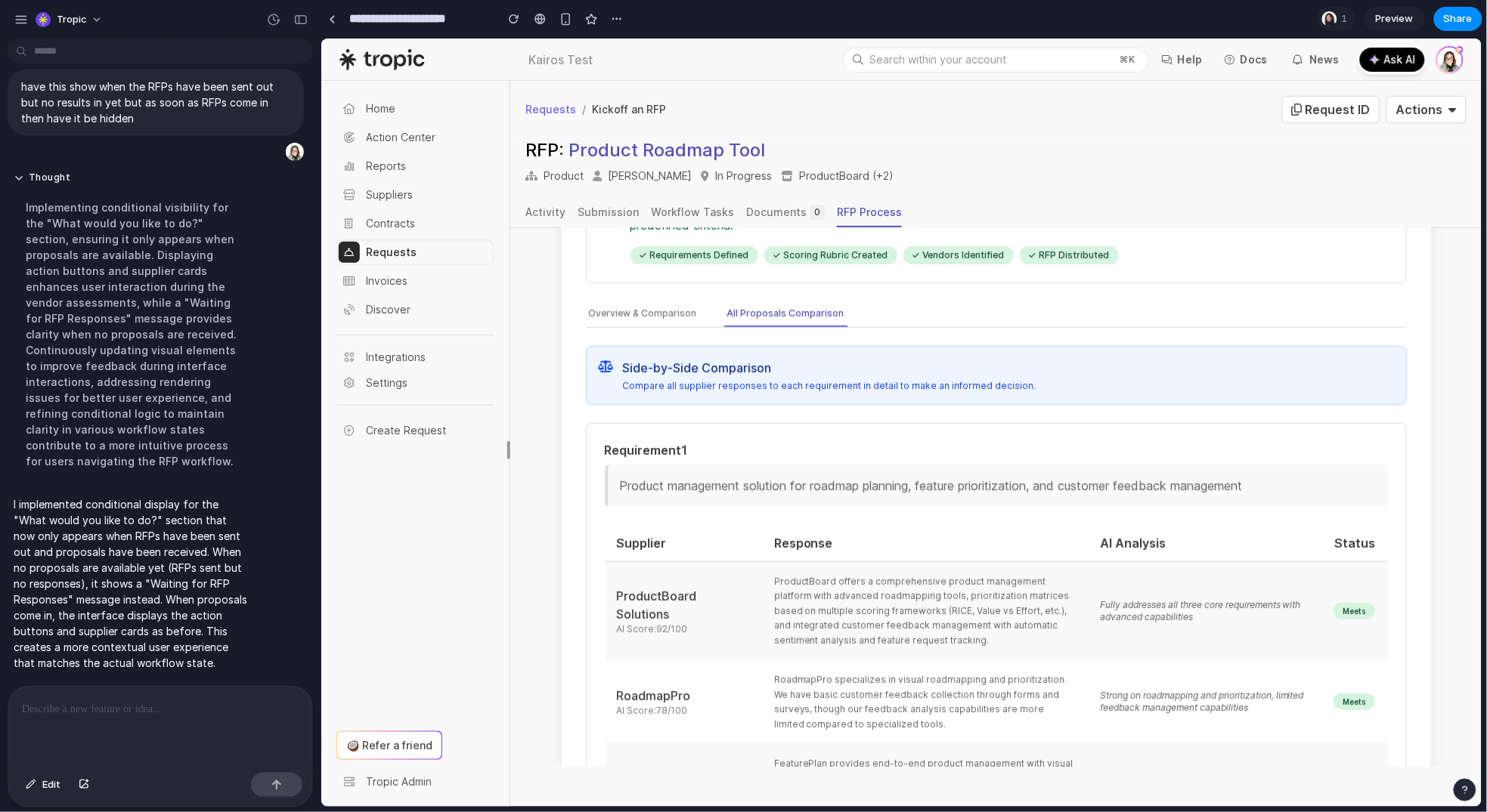
scroll to position [403, 0]
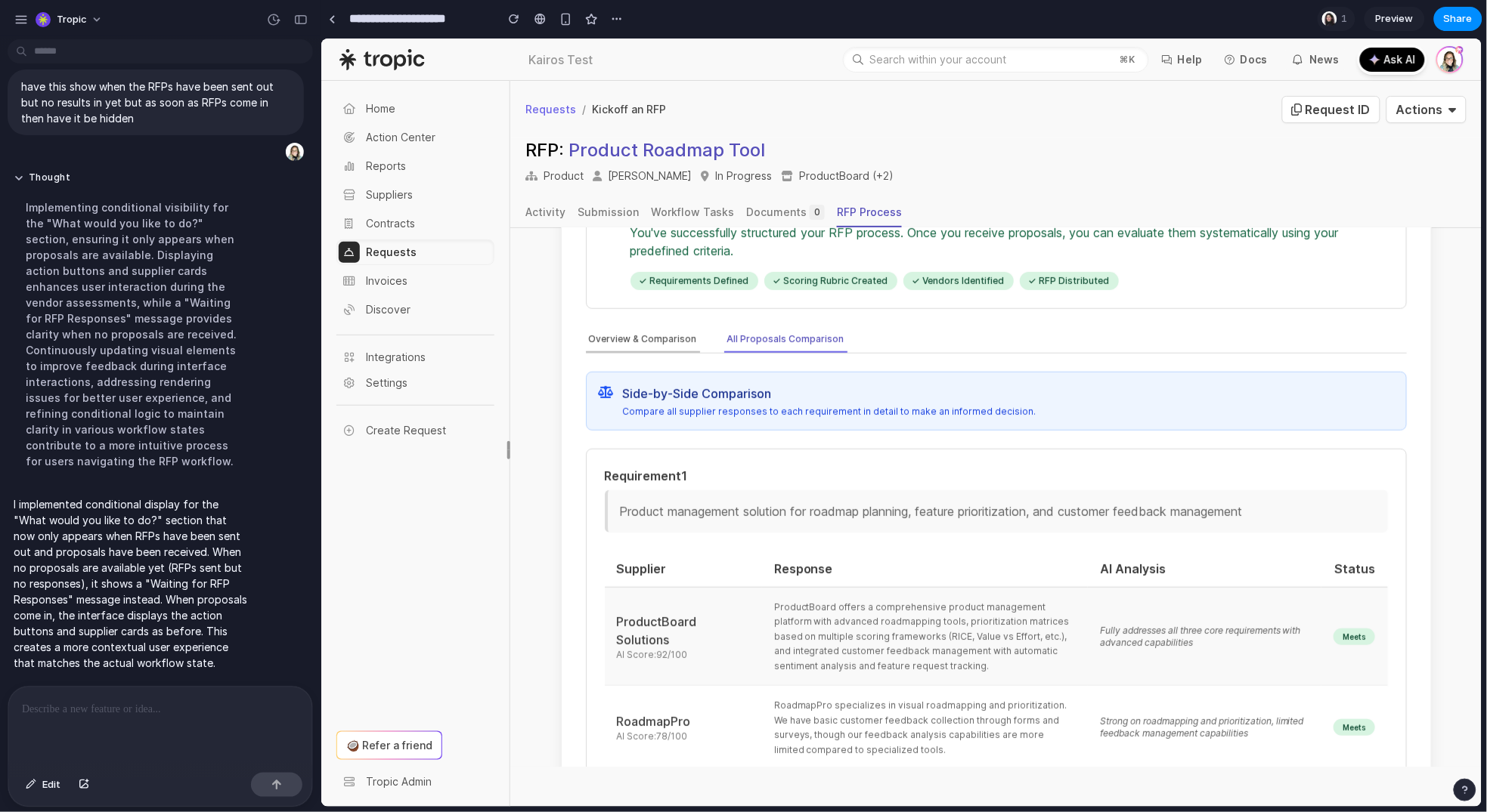
click at [626, 327] on button "Overview & Comparison" at bounding box center [643, 339] width 114 height 25
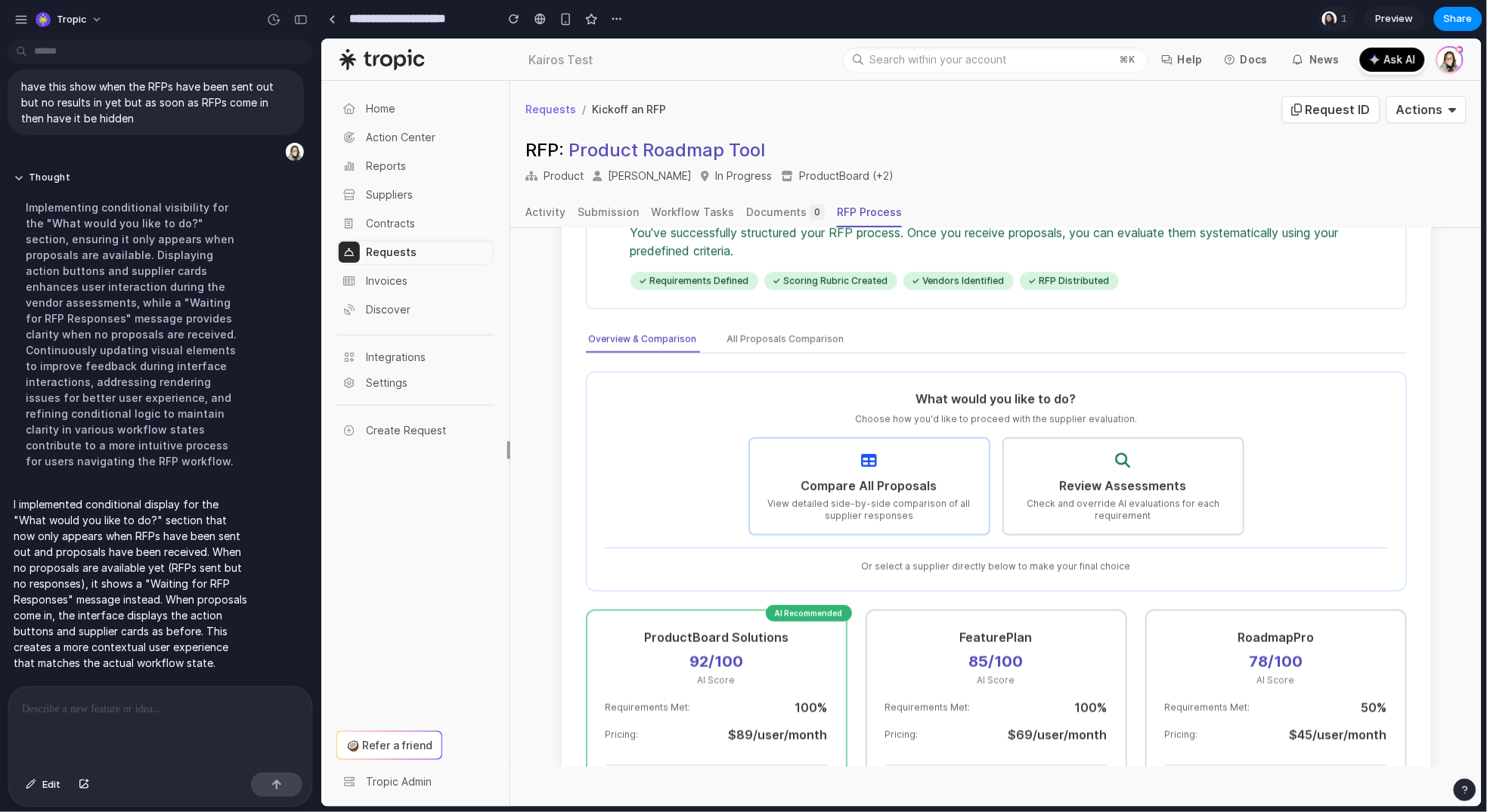
click at [1133, 476] on h4 "Review Assessments" at bounding box center [1122, 485] width 202 height 18
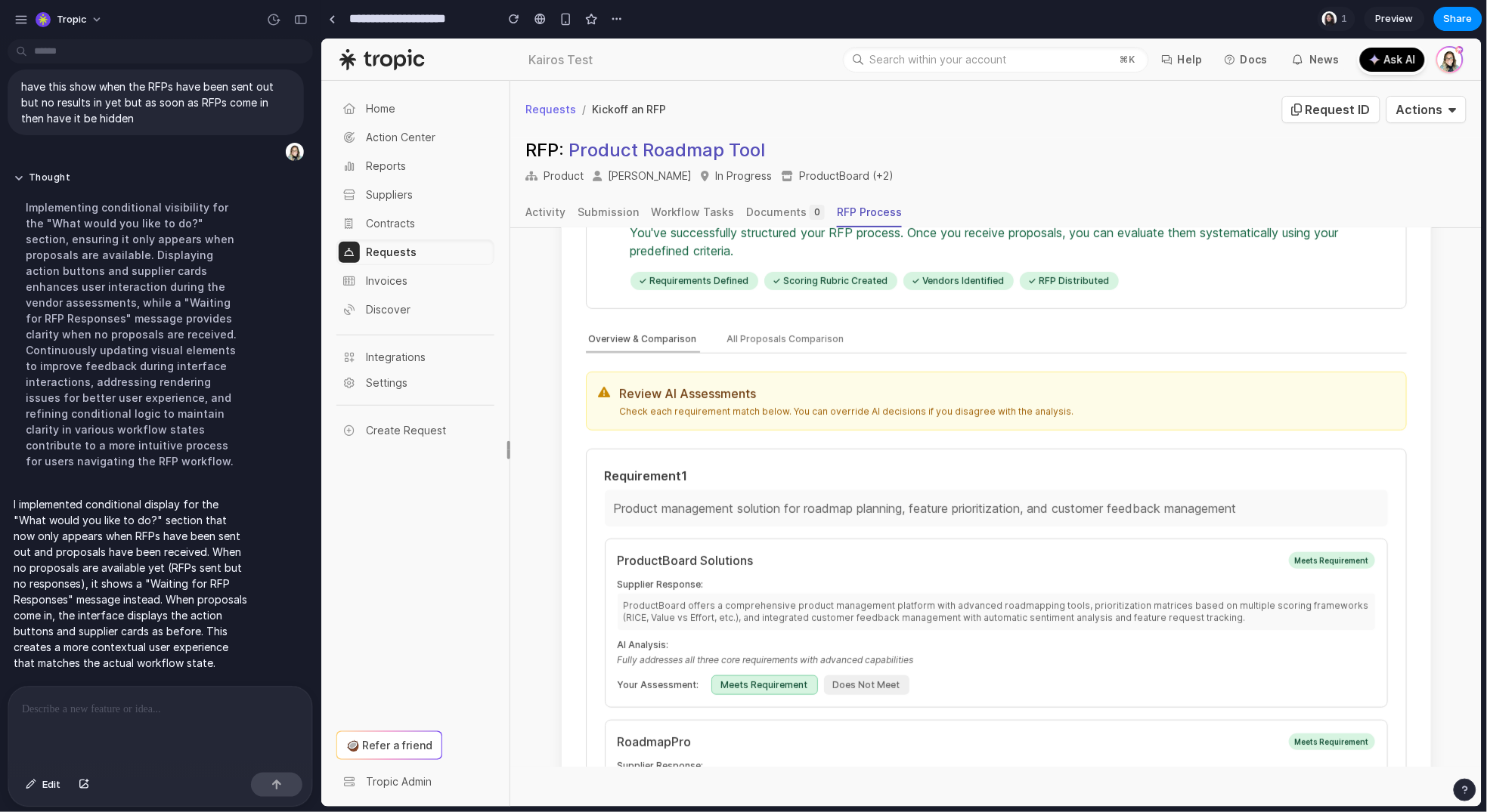
click at [649, 327] on button "Overview & Comparison" at bounding box center [643, 339] width 114 height 25
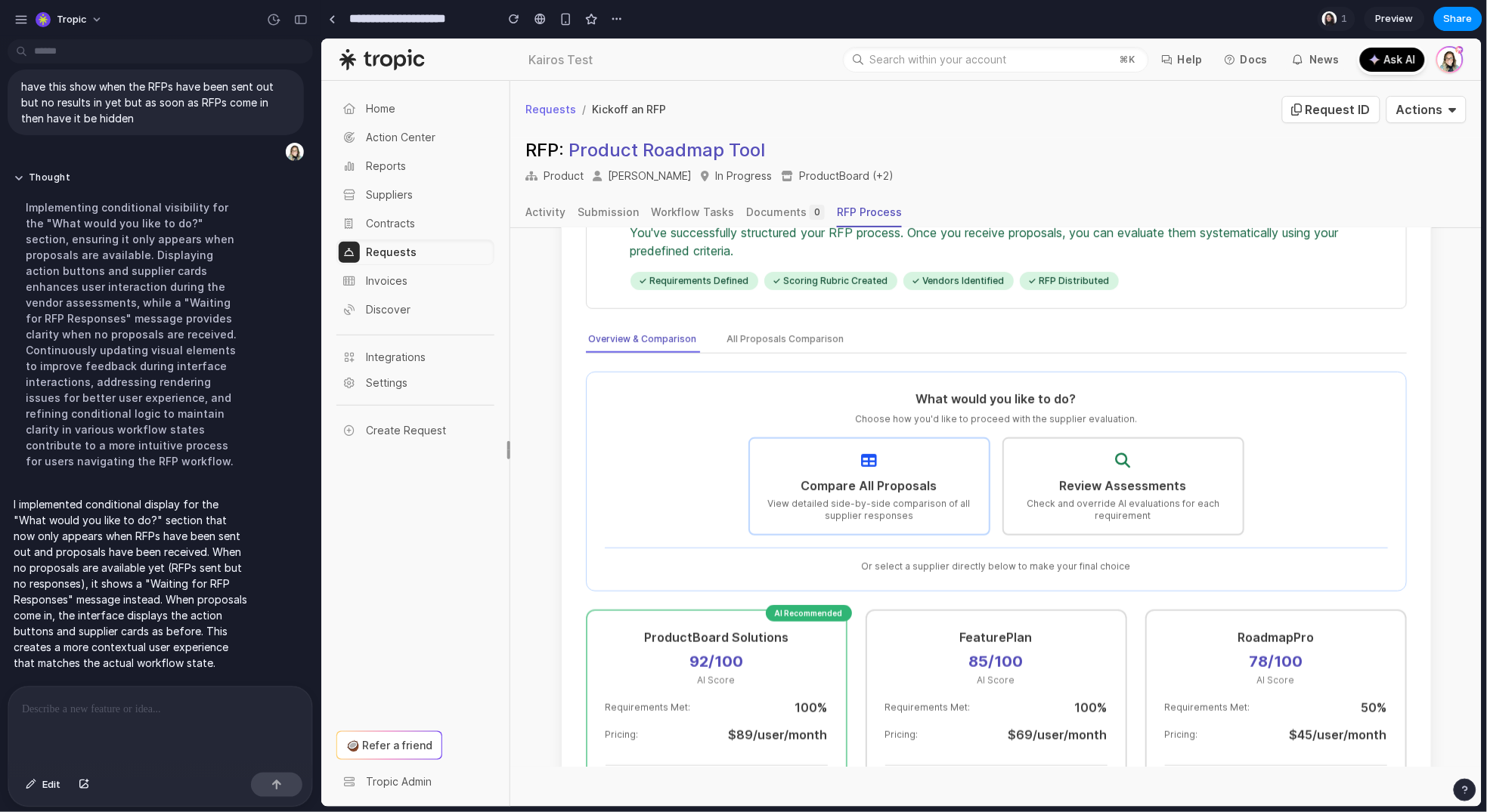
click at [862, 450] on icon at bounding box center [869, 460] width 15 height 20
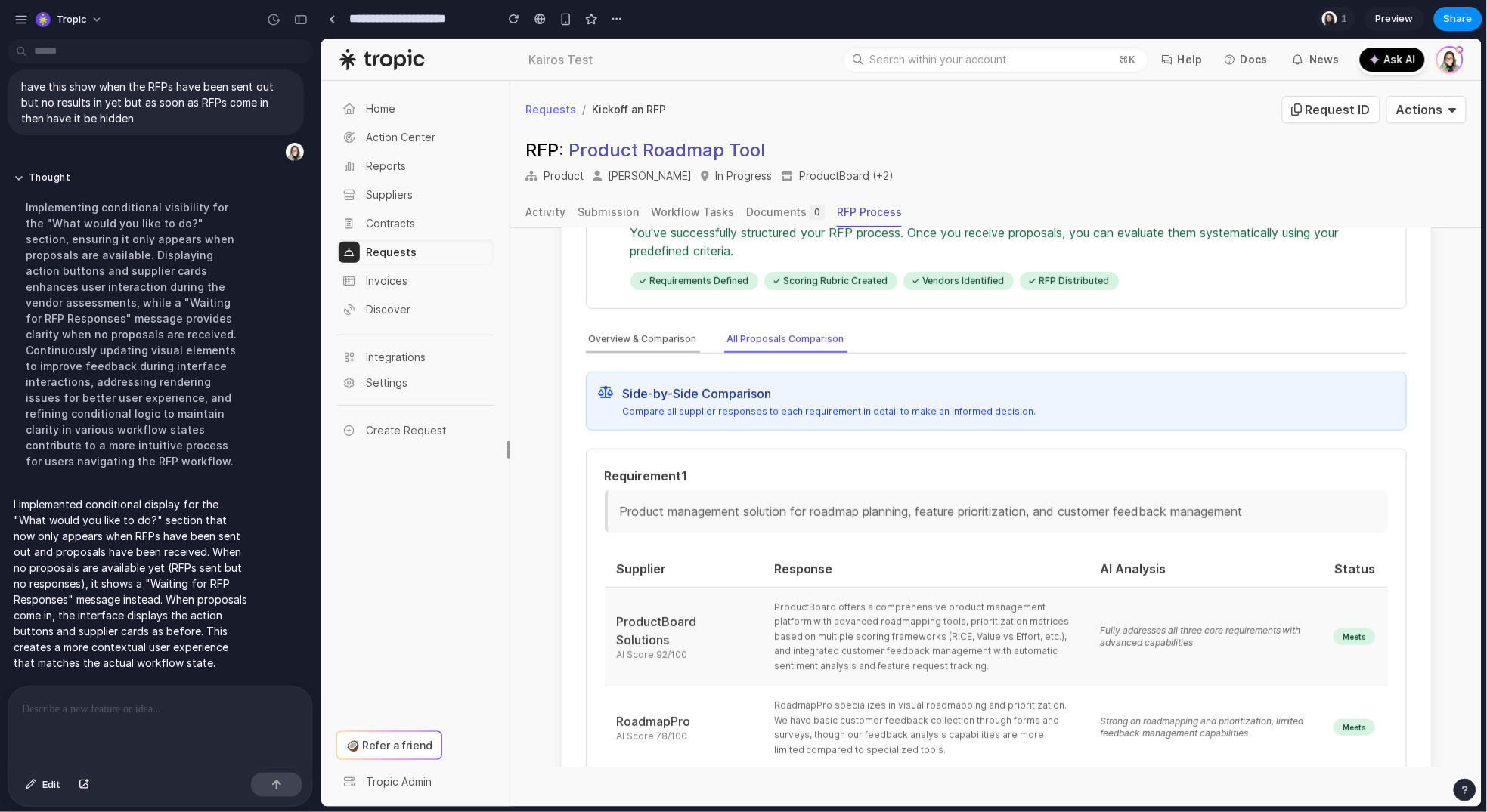
click at [645, 335] on button "Overview & Comparison" at bounding box center [643, 339] width 114 height 25
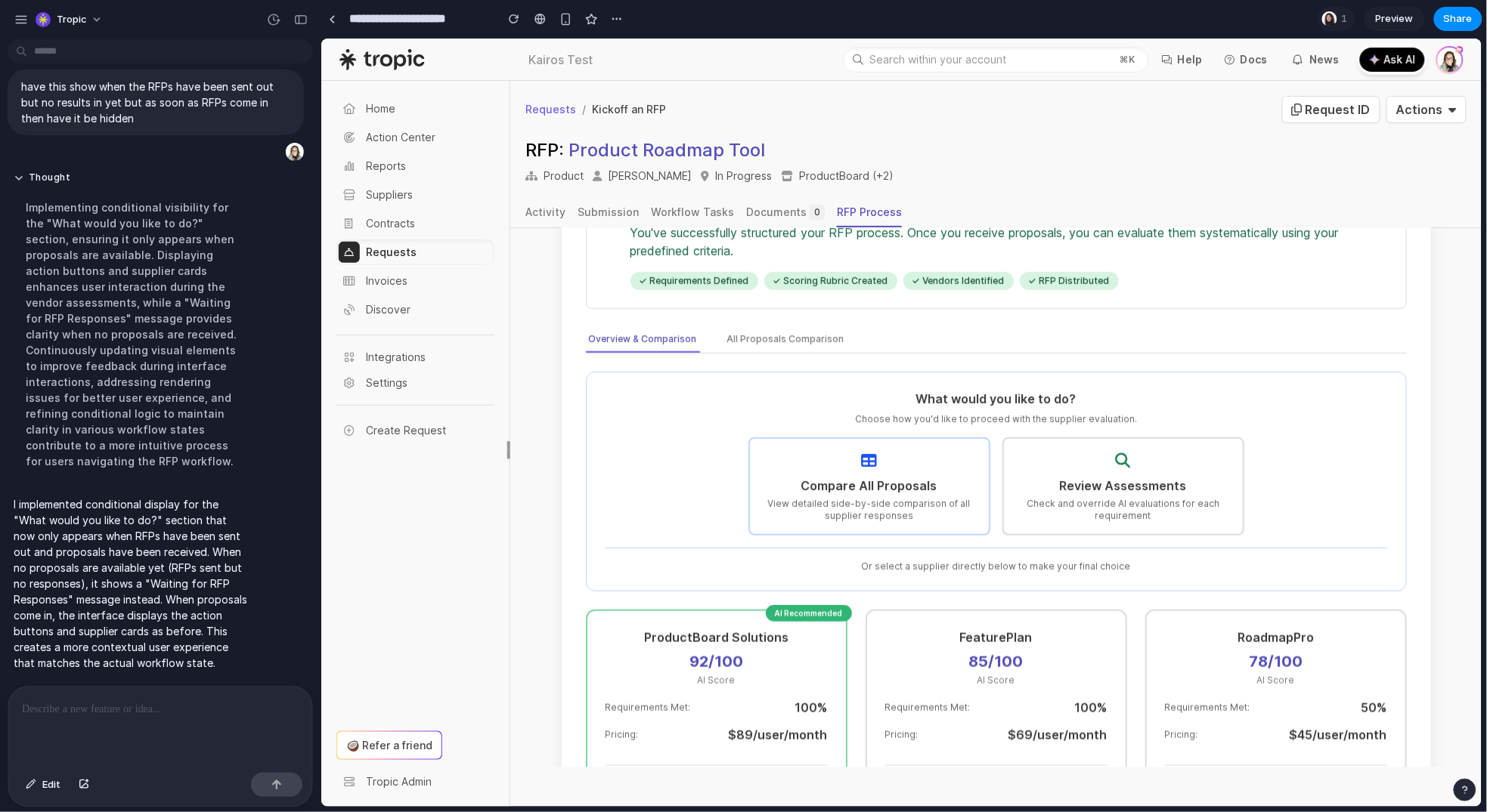
click at [1115, 476] on h4 "Review Assessments" at bounding box center [1122, 485] width 202 height 18
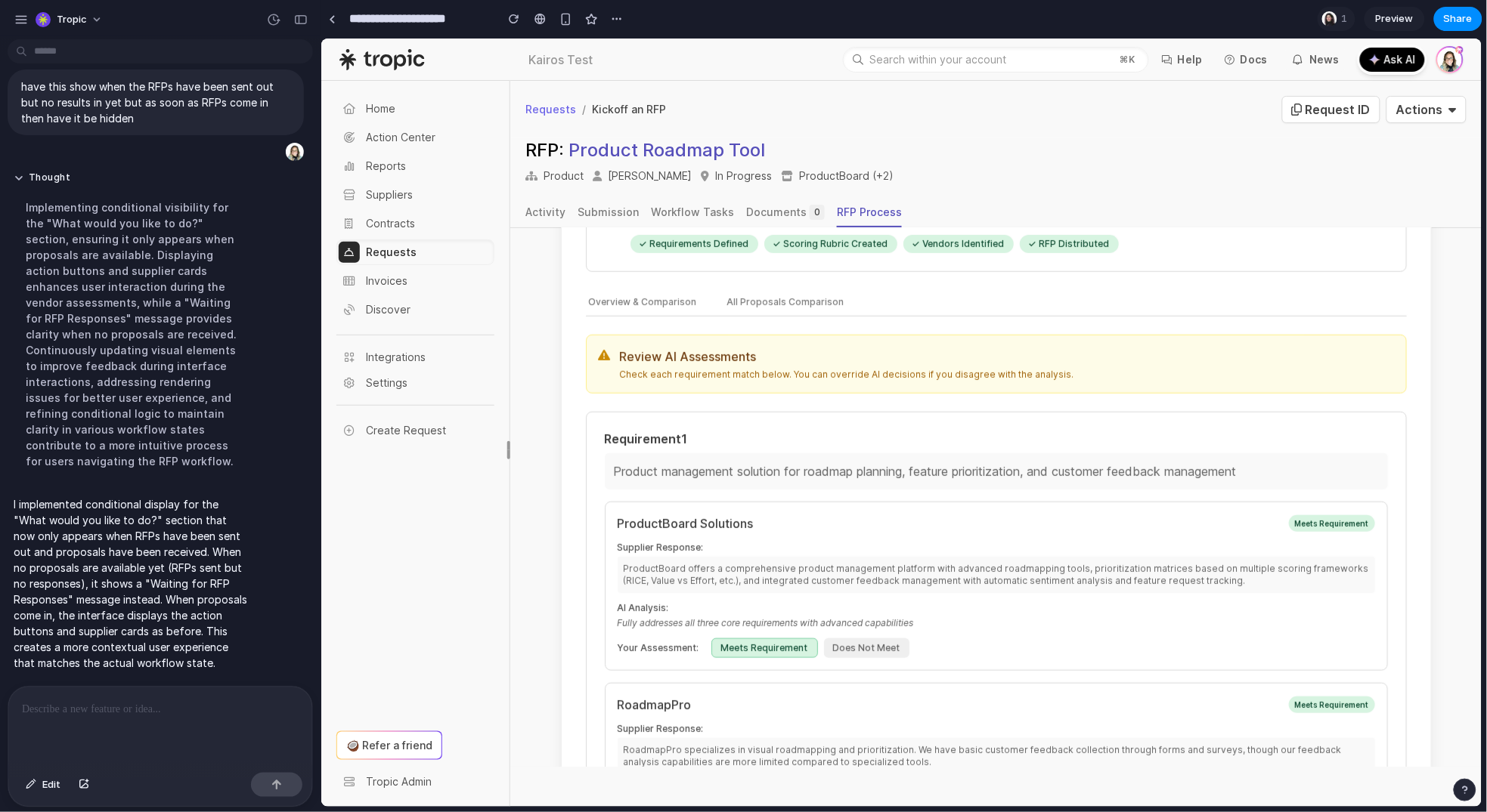
scroll to position [344, 0]
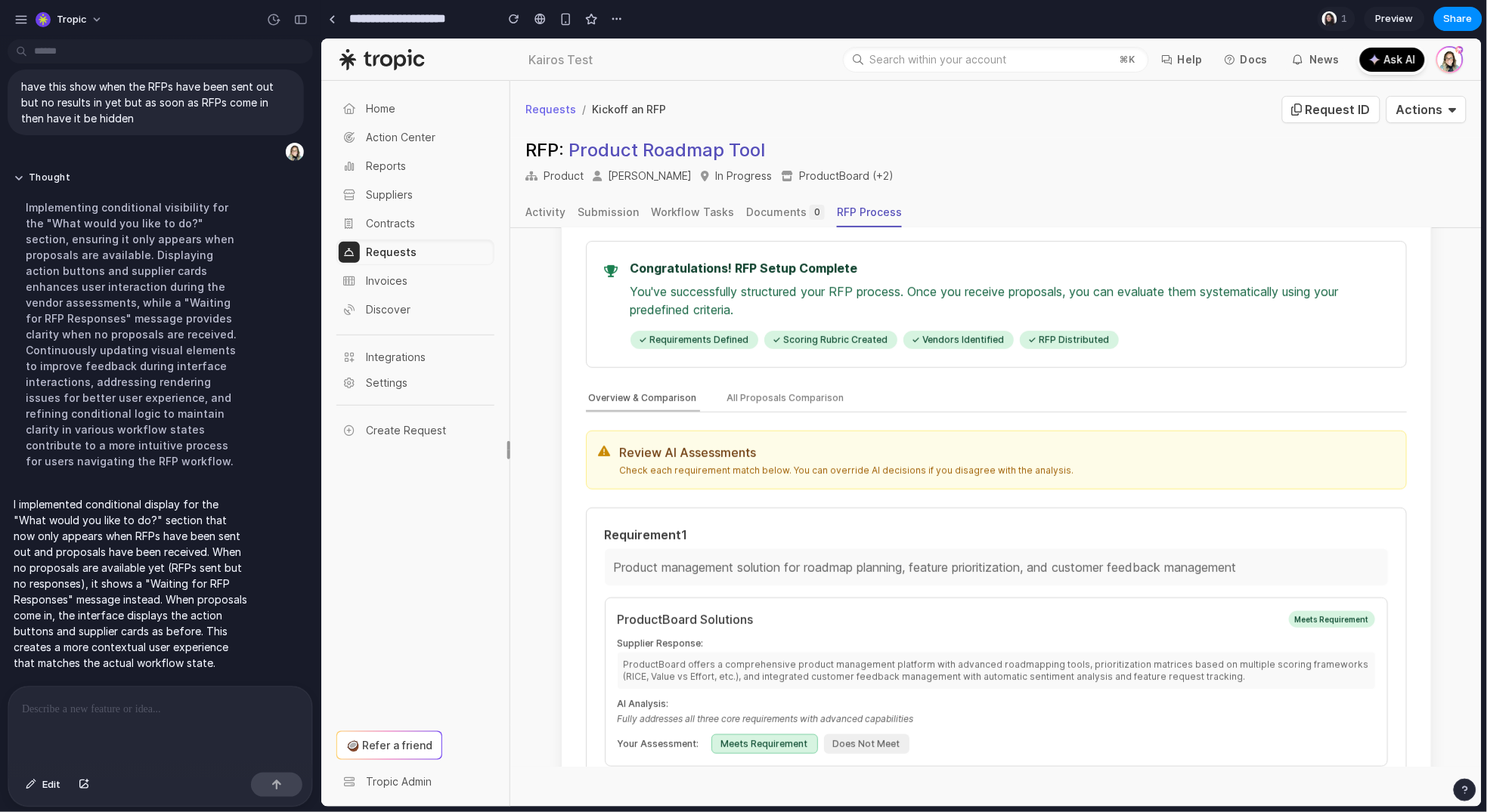
click at [655, 386] on button "Overview & Comparison" at bounding box center [643, 398] width 114 height 25
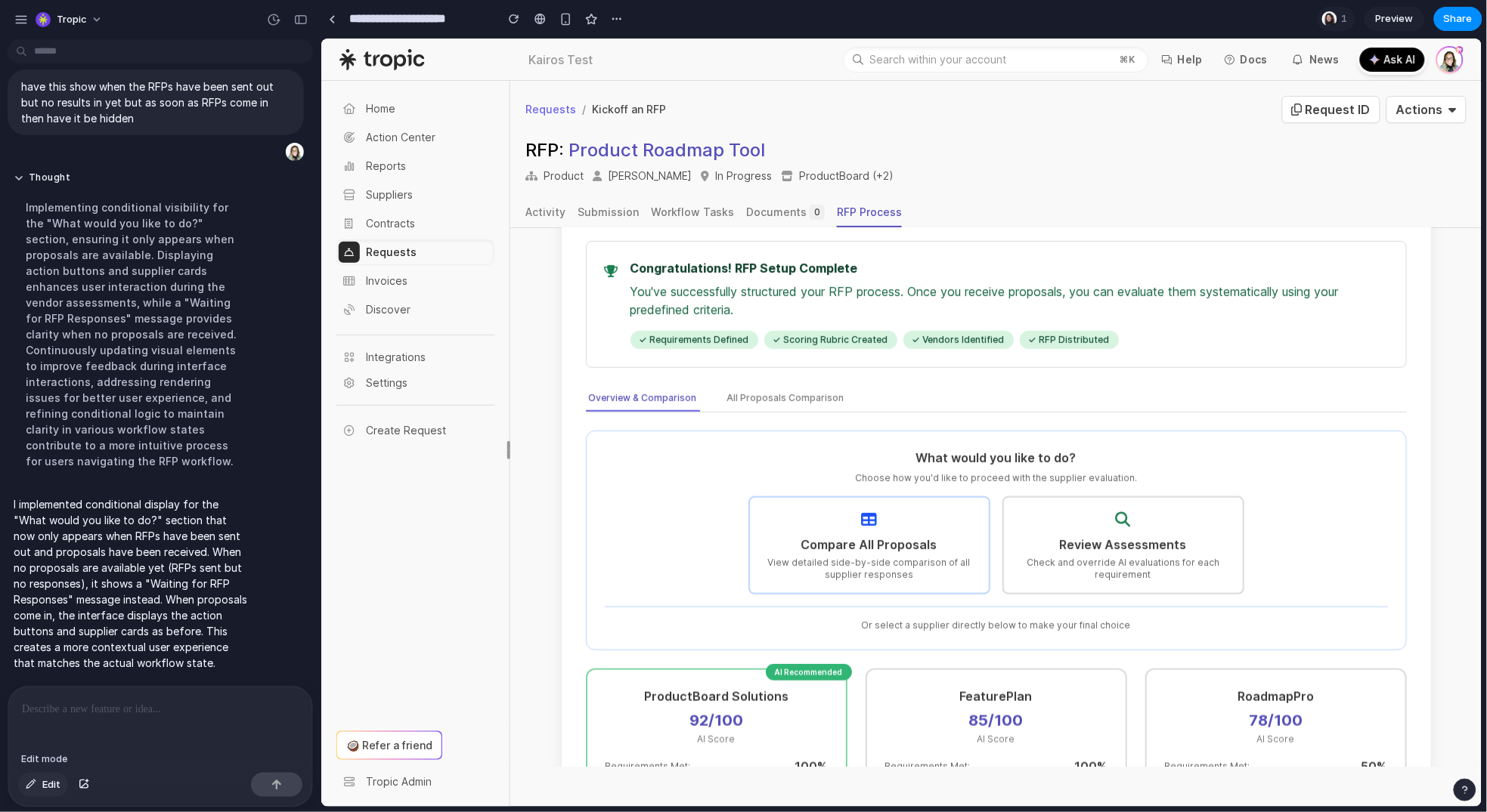
click at [46, 782] on span "Edit" at bounding box center [52, 785] width 18 height 15
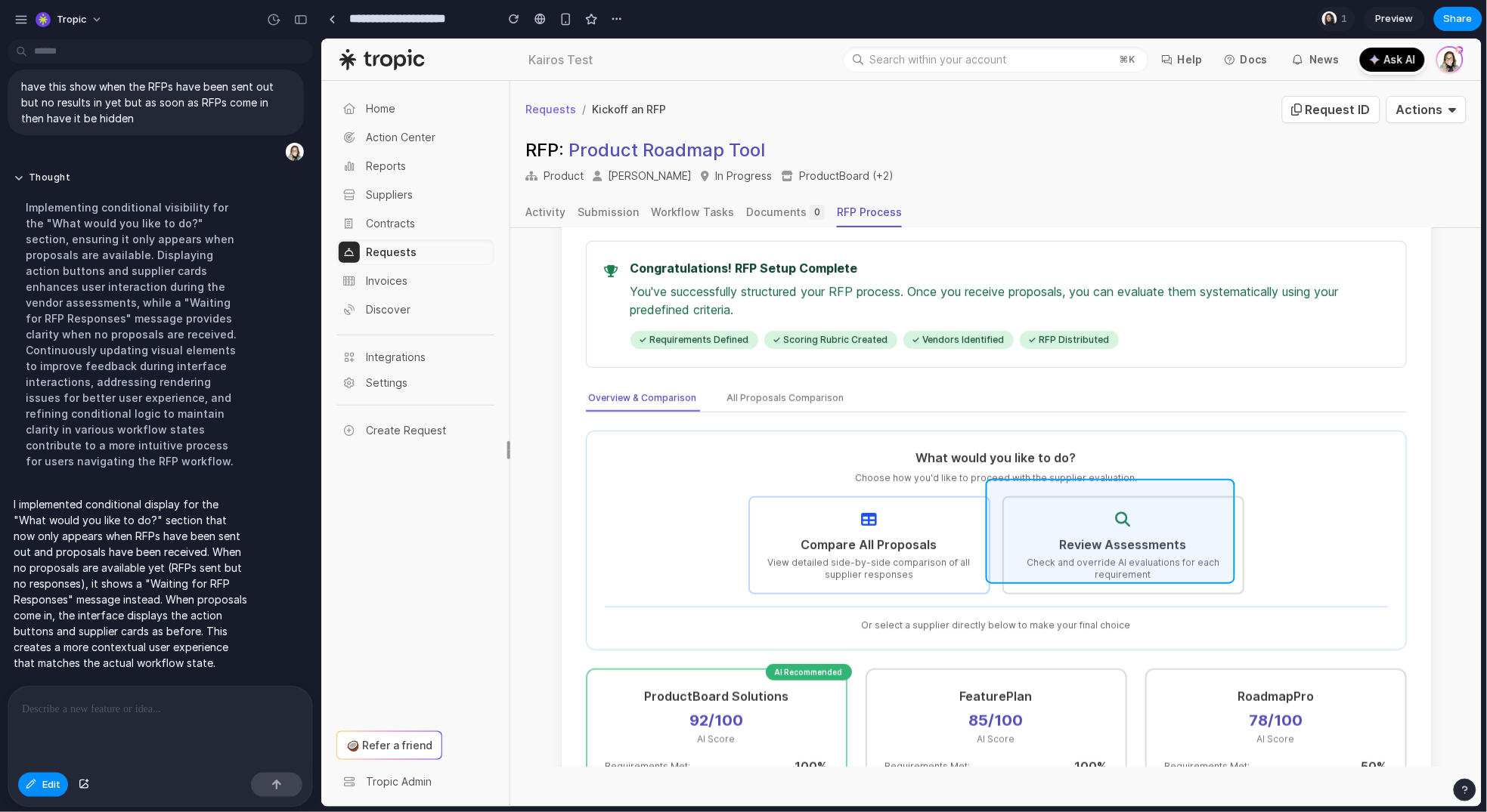
click at [1188, 489] on div at bounding box center [901, 422] width 1161 height 768
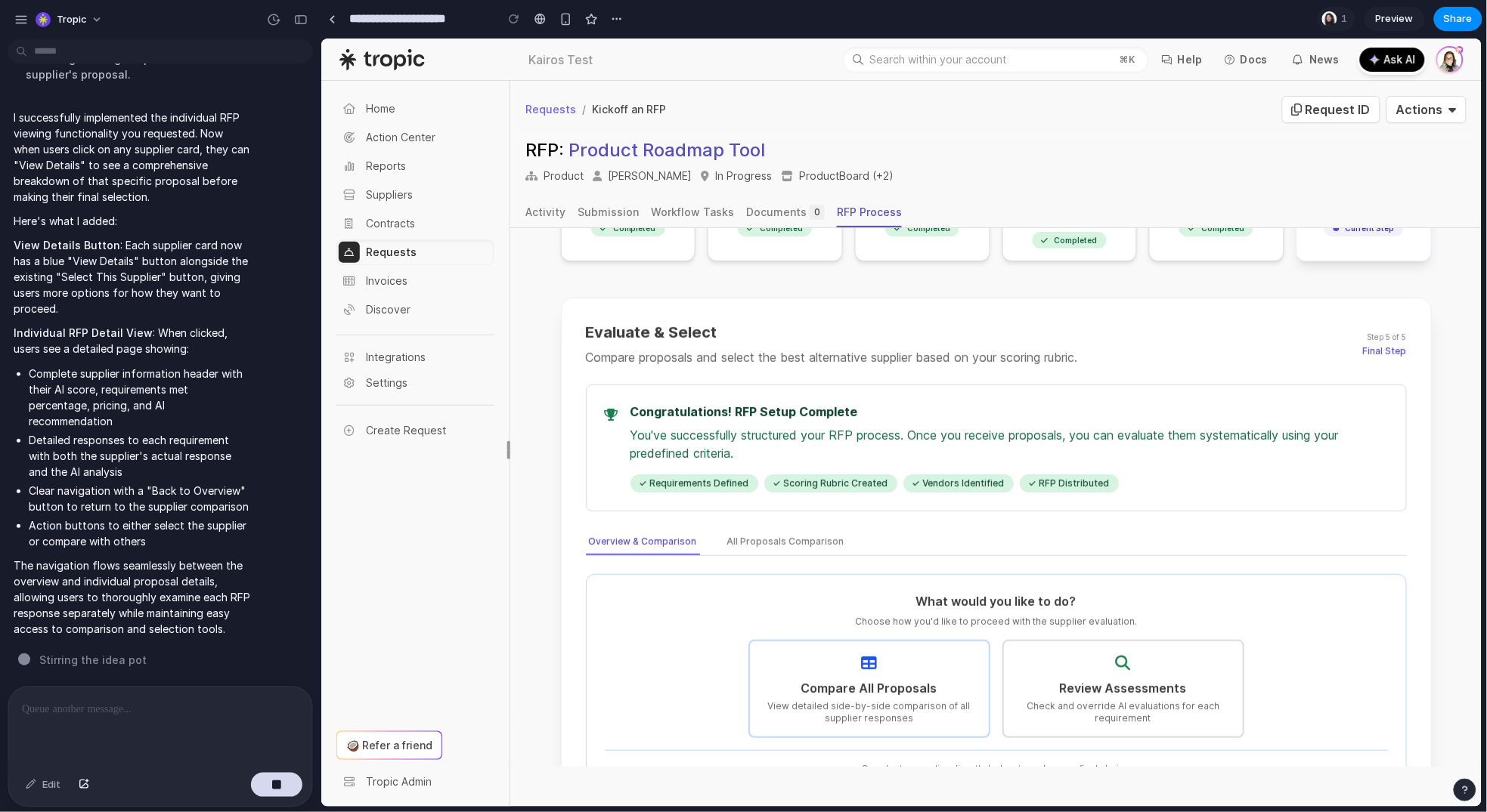
scroll to position [129, 0]
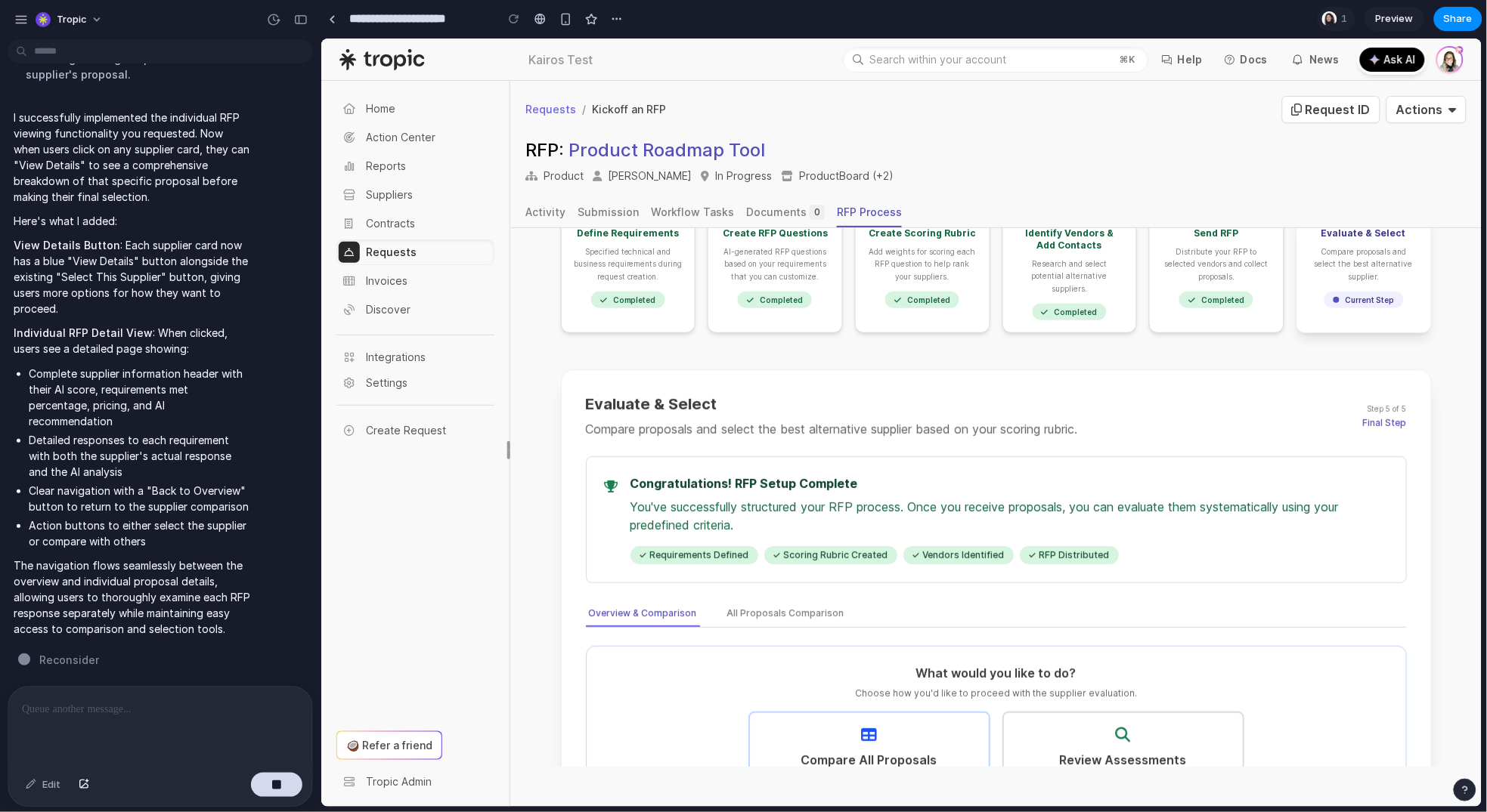
click at [52, 788] on div "Edit" at bounding box center [43, 785] width 50 height 24
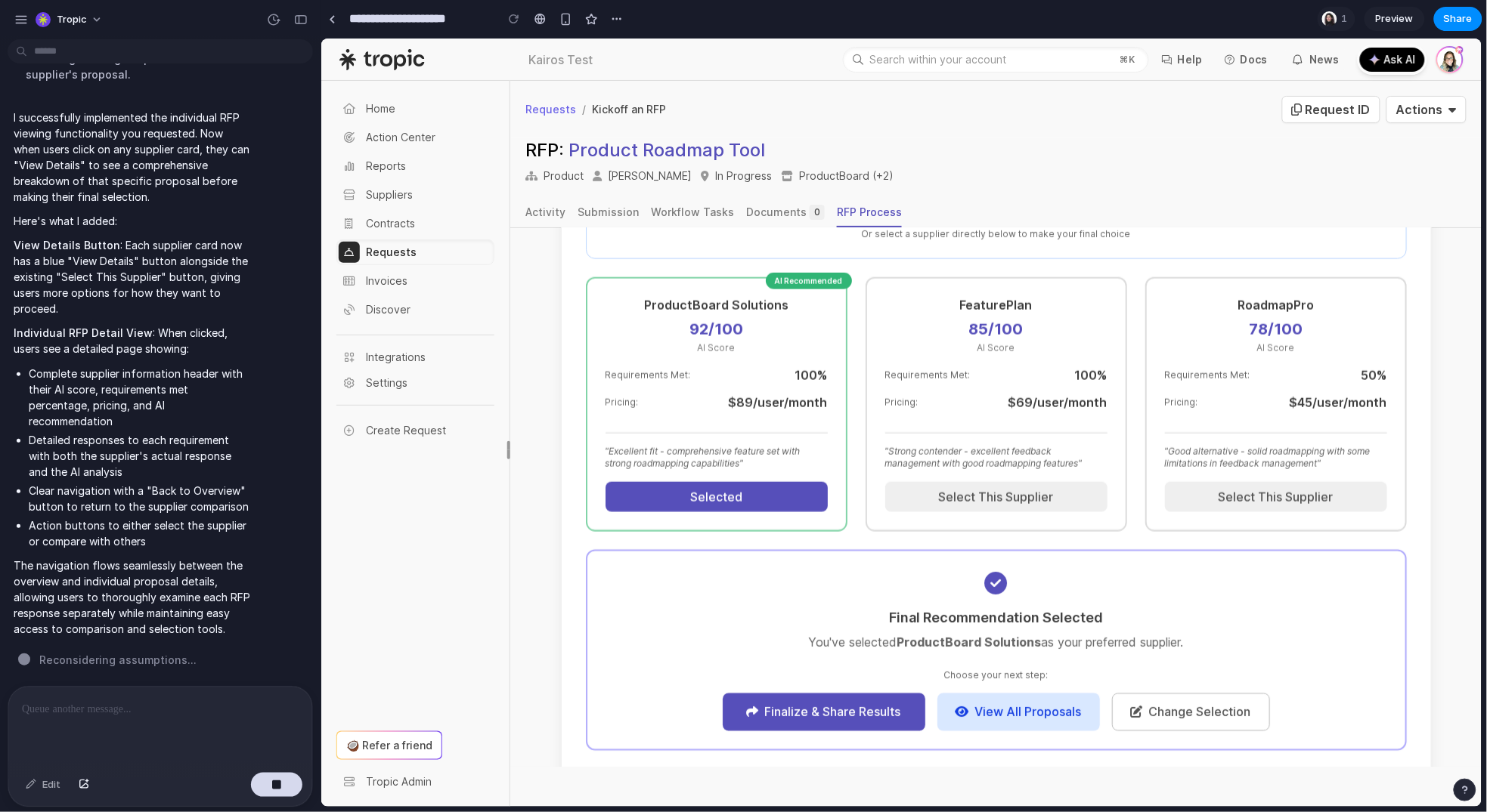
scroll to position [768, 0]
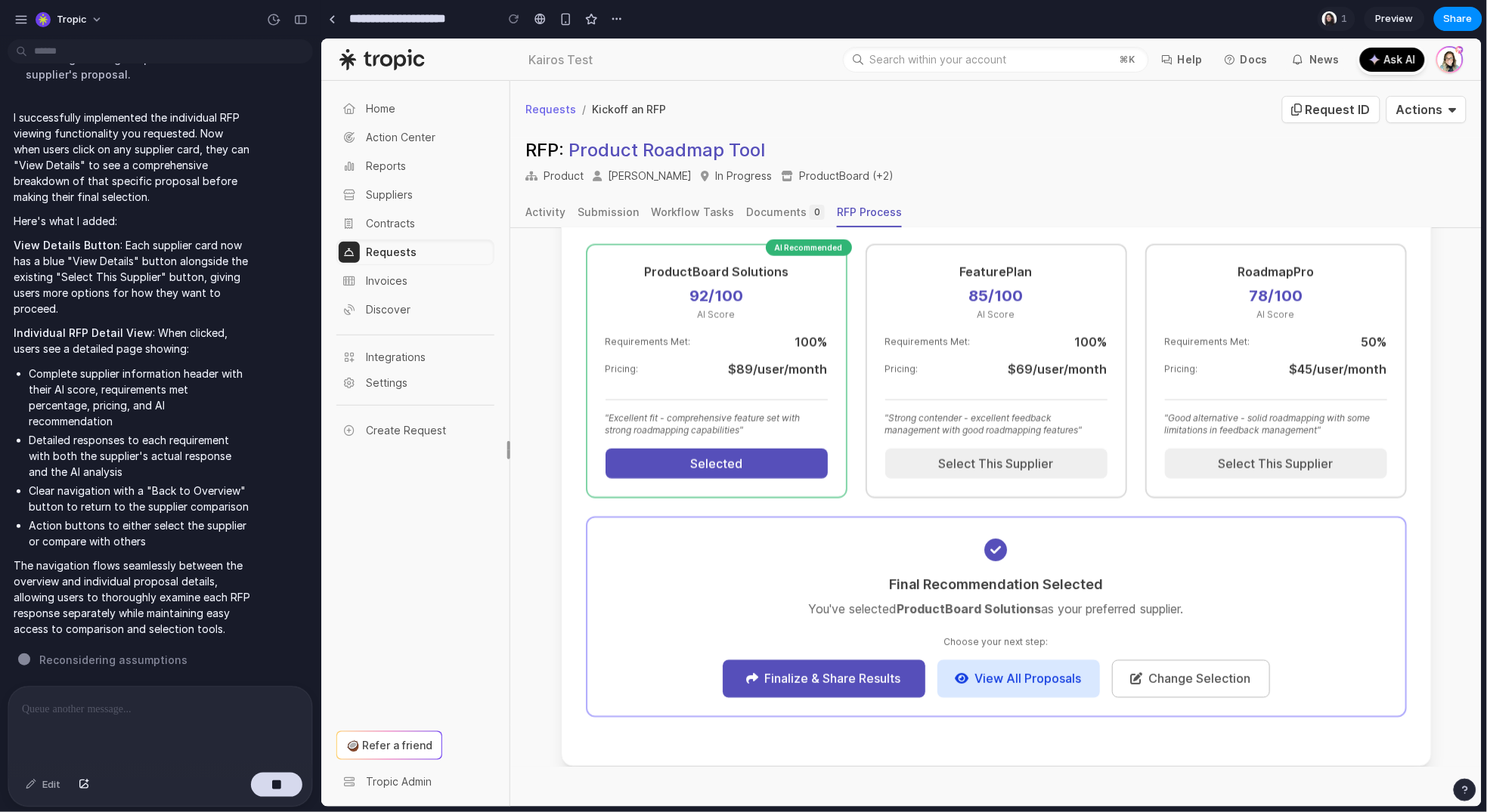
click at [590, 724] on div "Evaluate & Select Compare proposals and select the best alternative supplier ba…" at bounding box center [996, 247] width 821 height 988
click at [1012, 448] on button "Select This Supplier" at bounding box center [995, 463] width 222 height 30
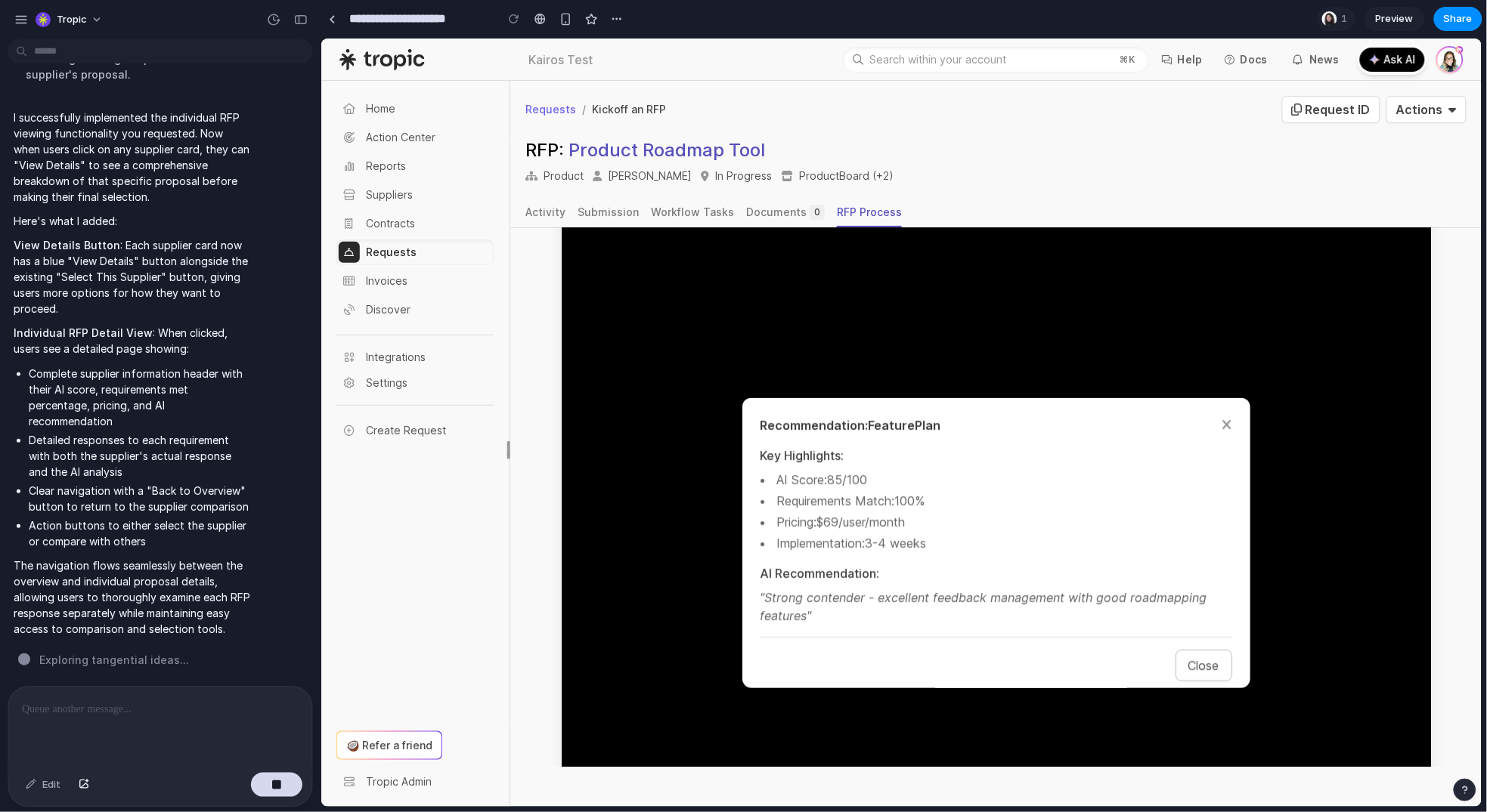
scroll to position [442, 0]
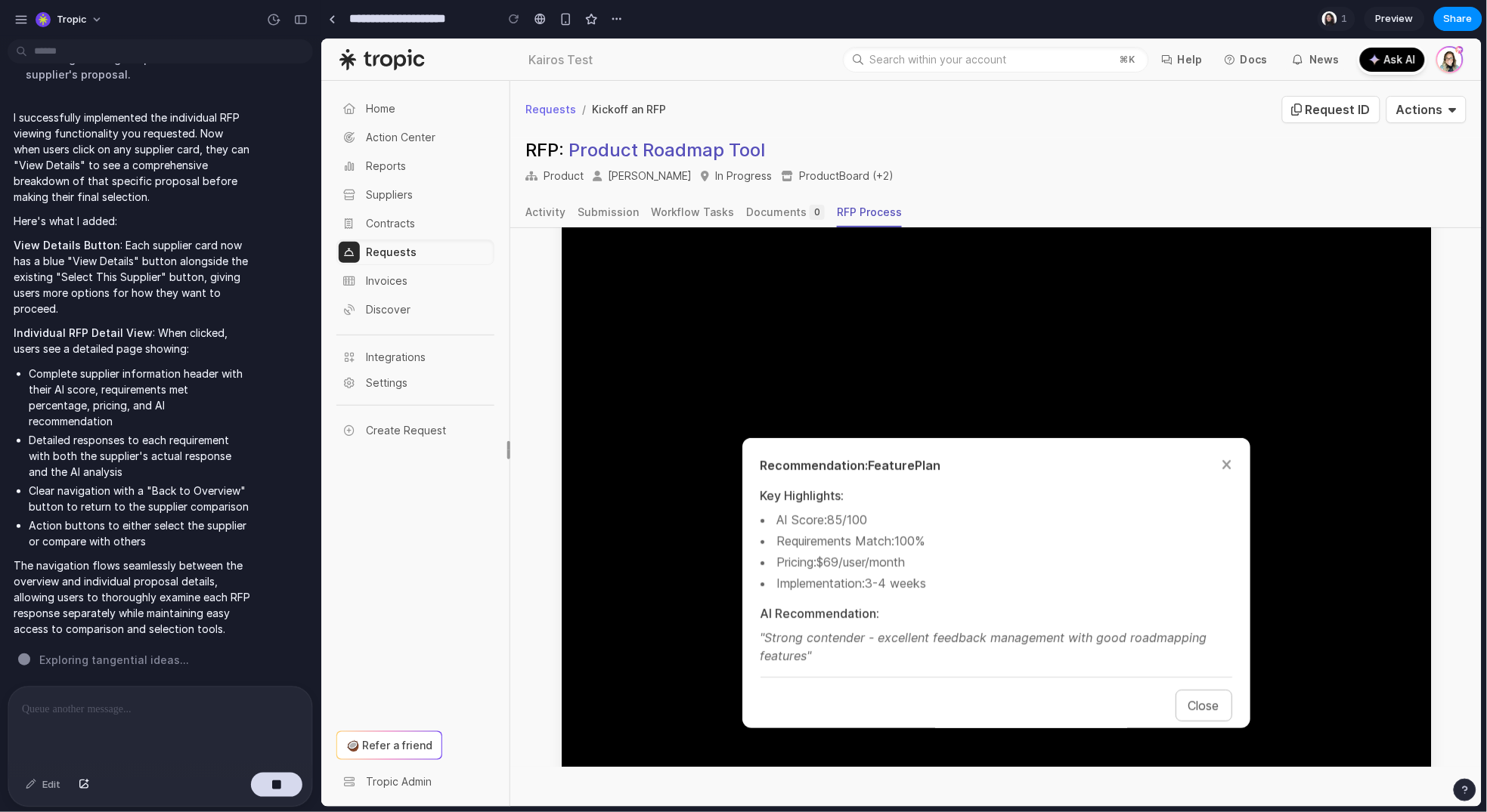
click at [1175, 692] on button "Close" at bounding box center [1203, 705] width 56 height 32
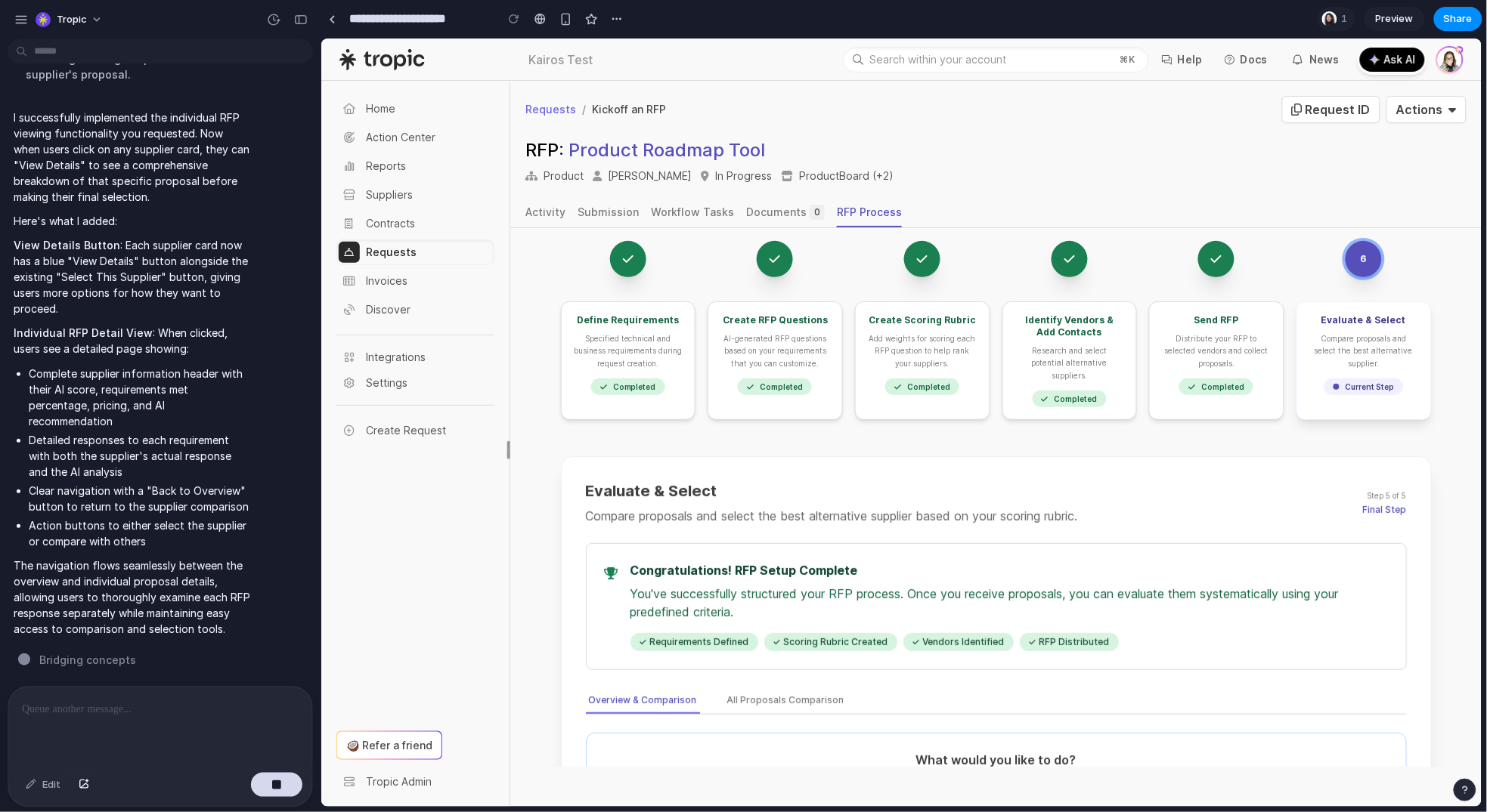
scroll to position [0, 0]
